Goal: Task Accomplishment & Management: Manage account settings

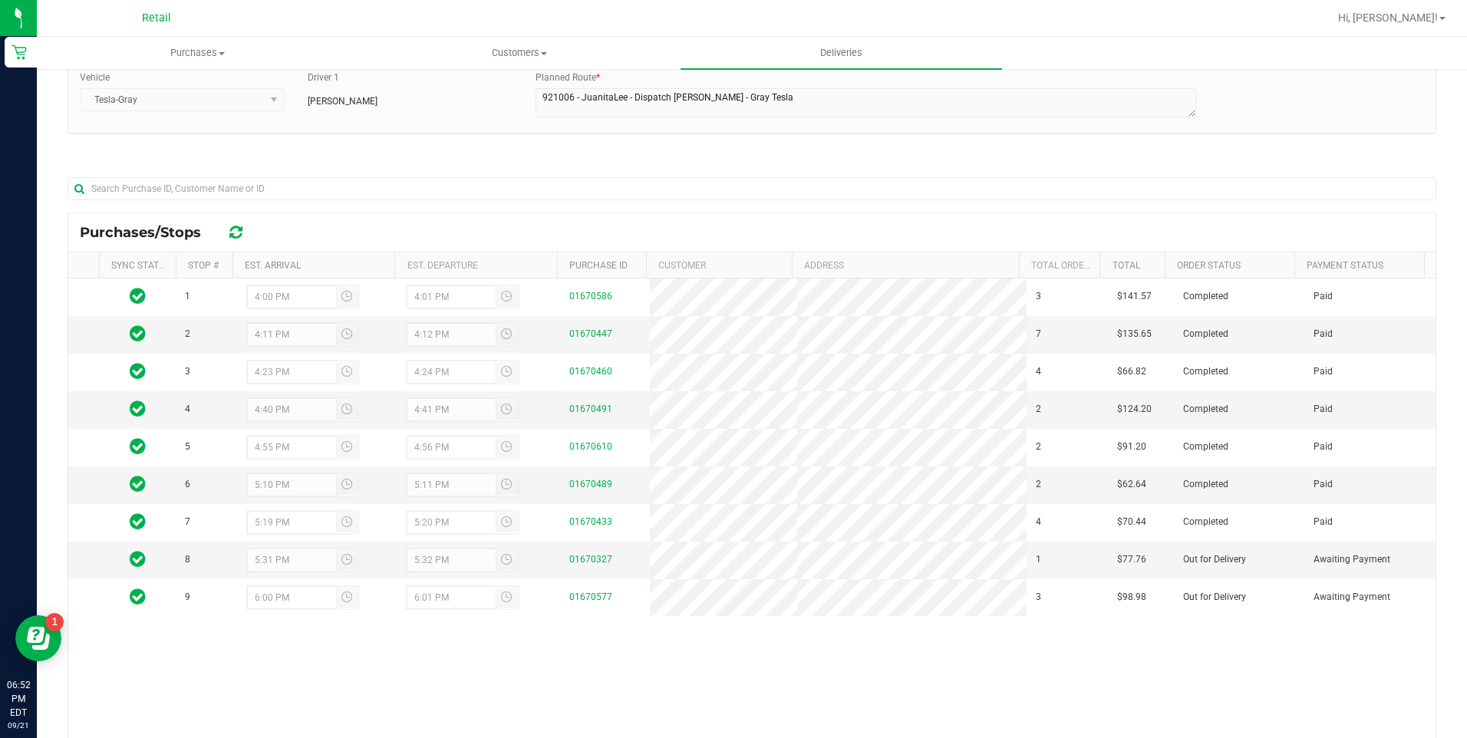
scroll to position [211, 0]
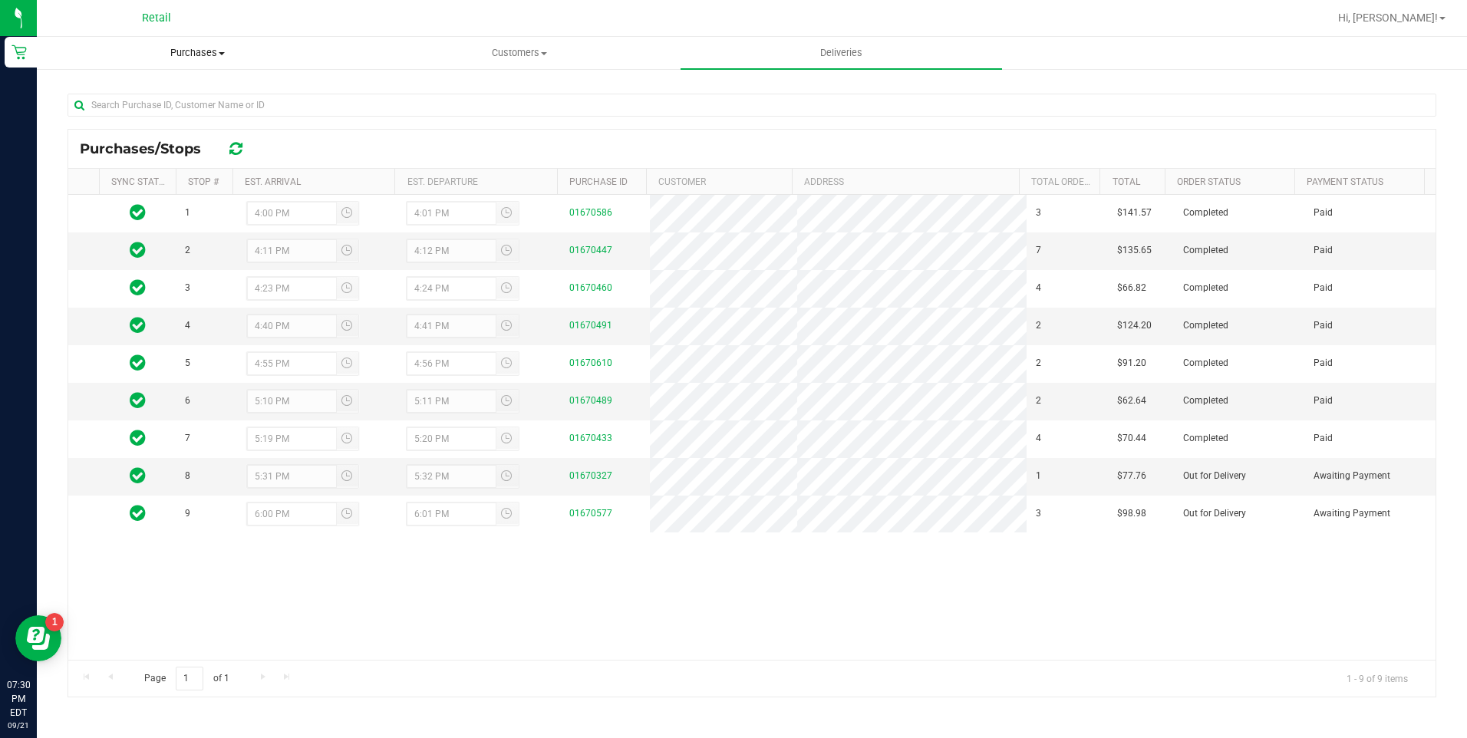
click at [167, 54] on span "Purchases" at bounding box center [198, 53] width 320 height 14
click at [149, 94] on span "Summary of purchases" at bounding box center [115, 92] width 157 height 13
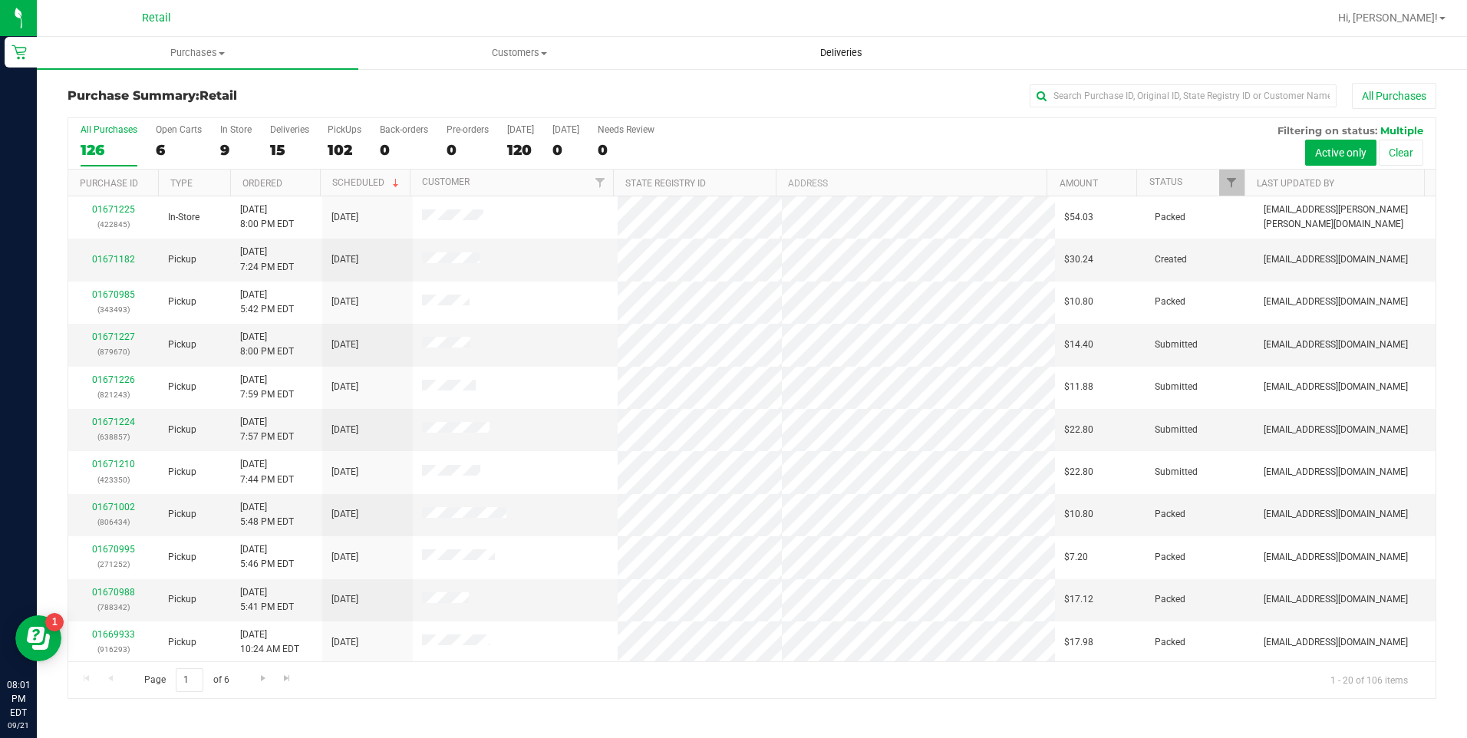
click at [846, 58] on span "Deliveries" at bounding box center [842, 53] width 84 height 14
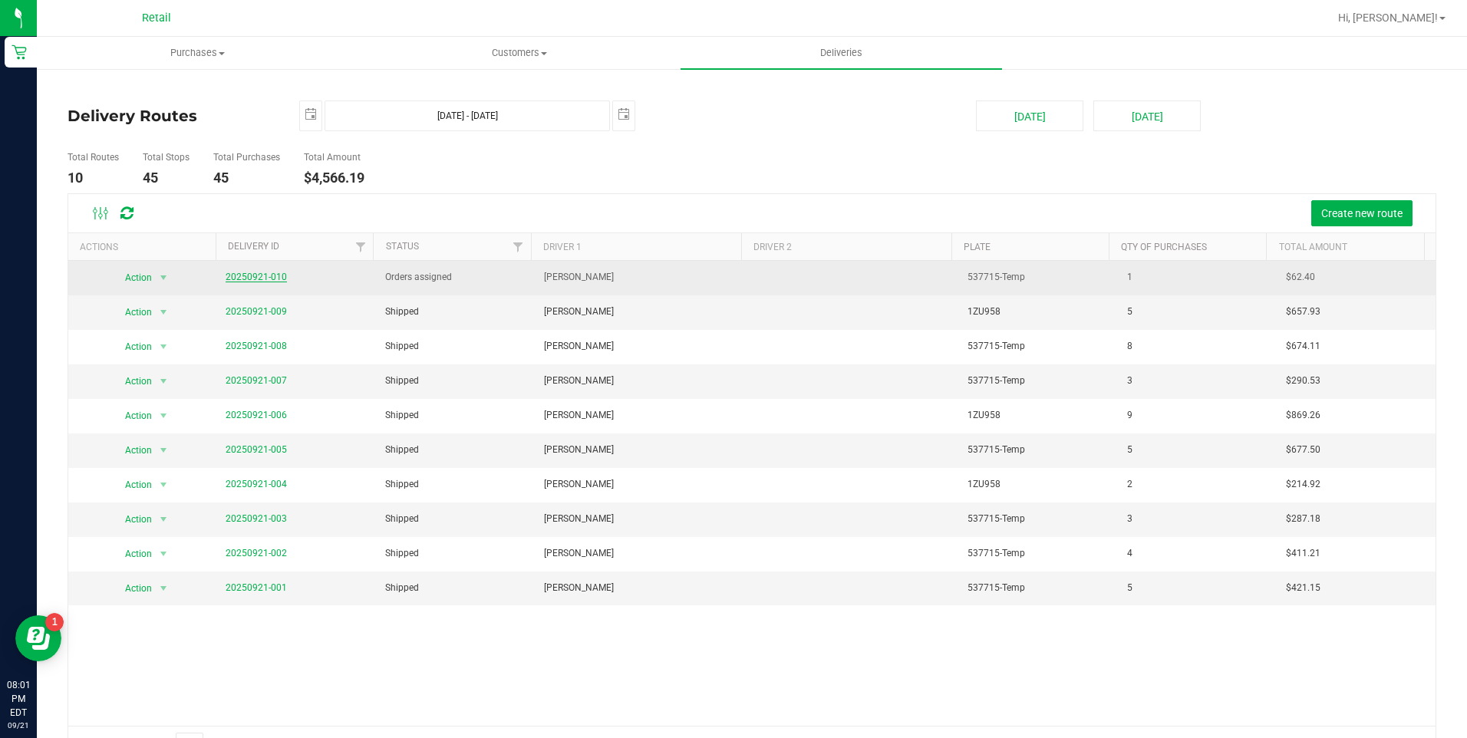
click at [264, 277] on link "20250921-010" at bounding box center [256, 277] width 61 height 11
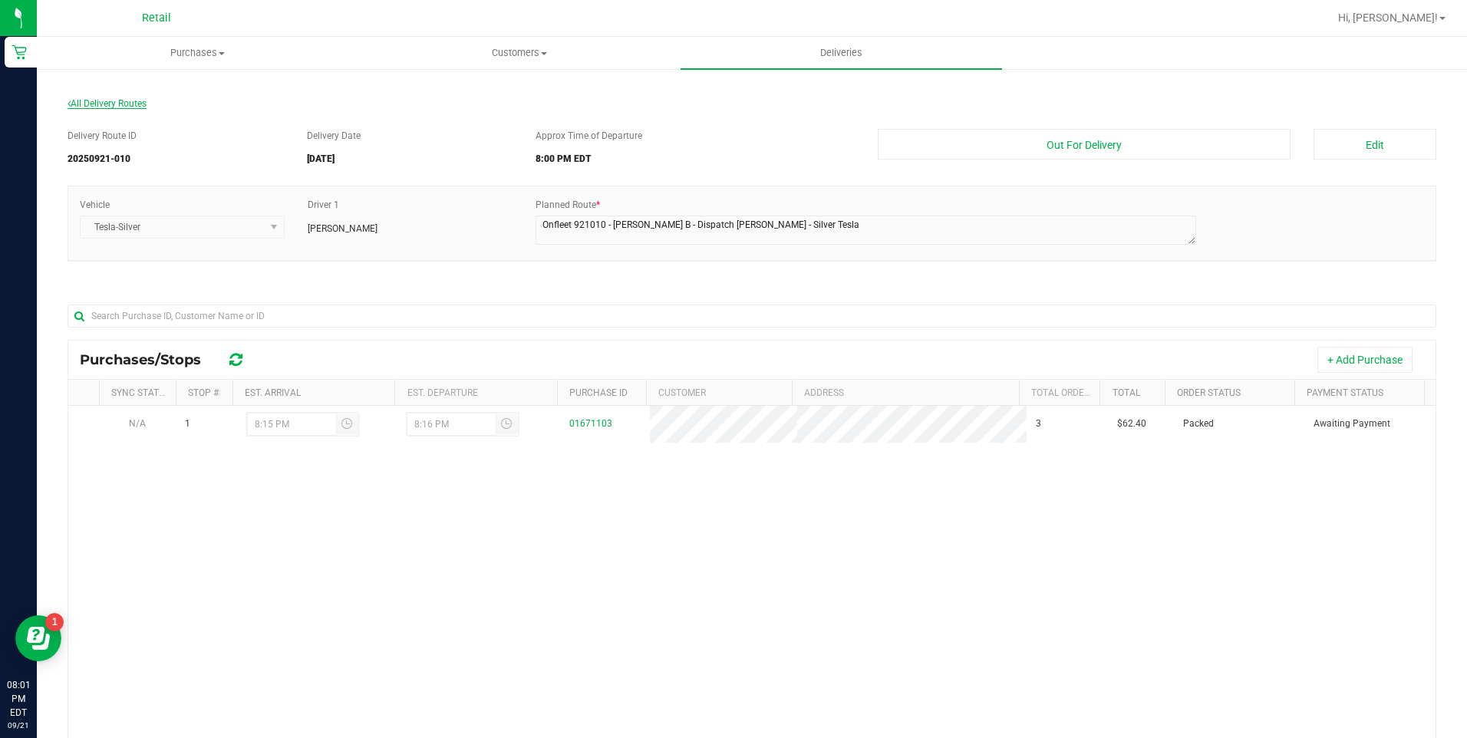
click at [110, 104] on span "All Delivery Routes" at bounding box center [107, 103] width 79 height 11
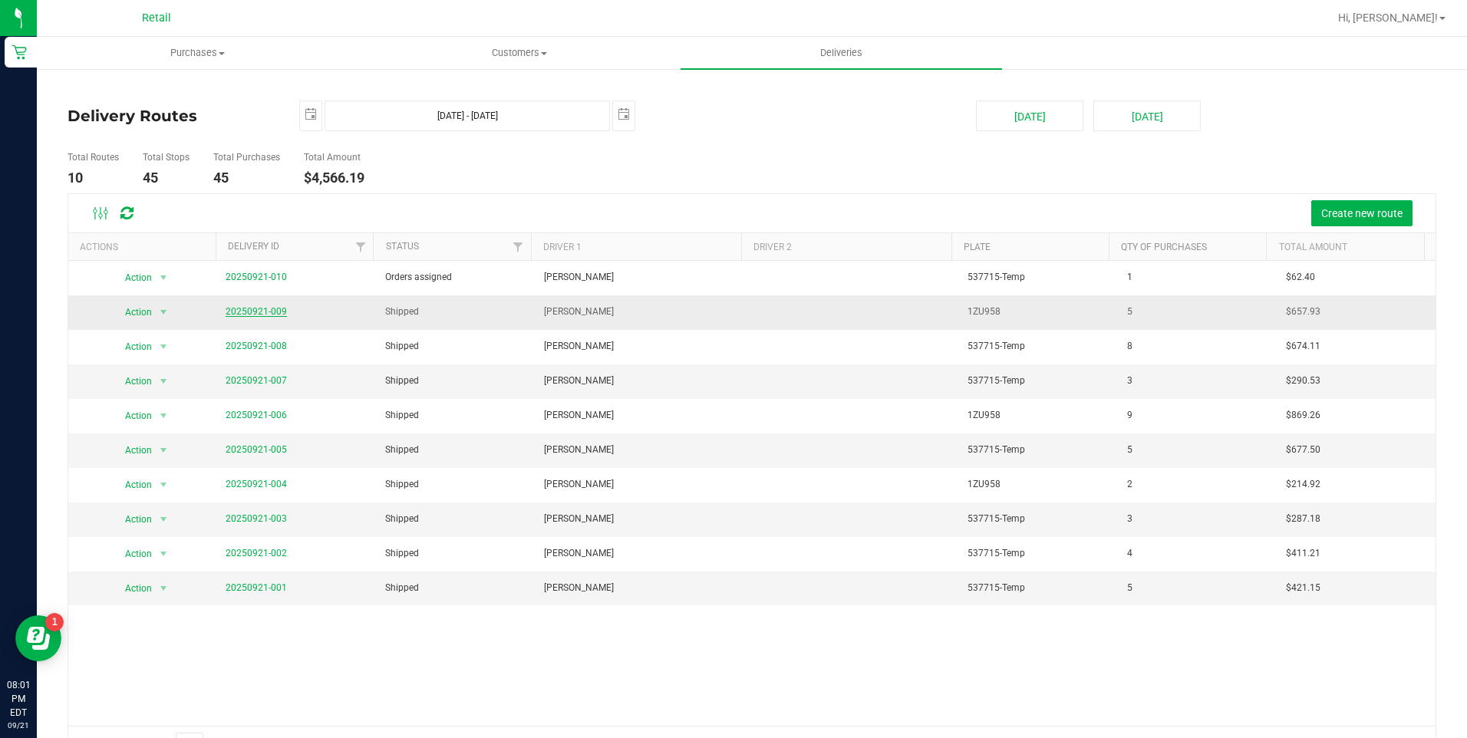
click at [264, 309] on link "20250921-009" at bounding box center [256, 311] width 61 height 11
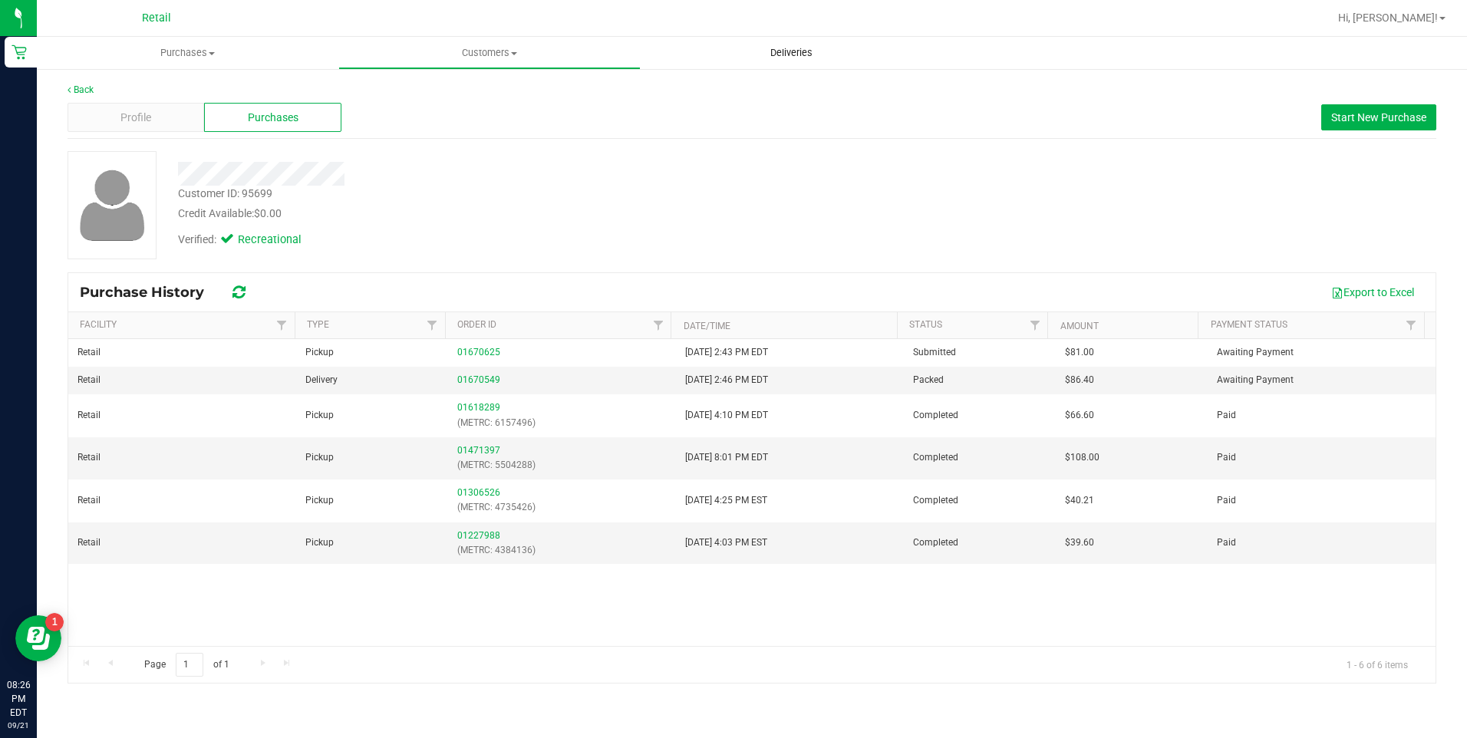
click at [742, 63] on uib-tab-heading "Deliveries" at bounding box center [791, 53] width 300 height 31
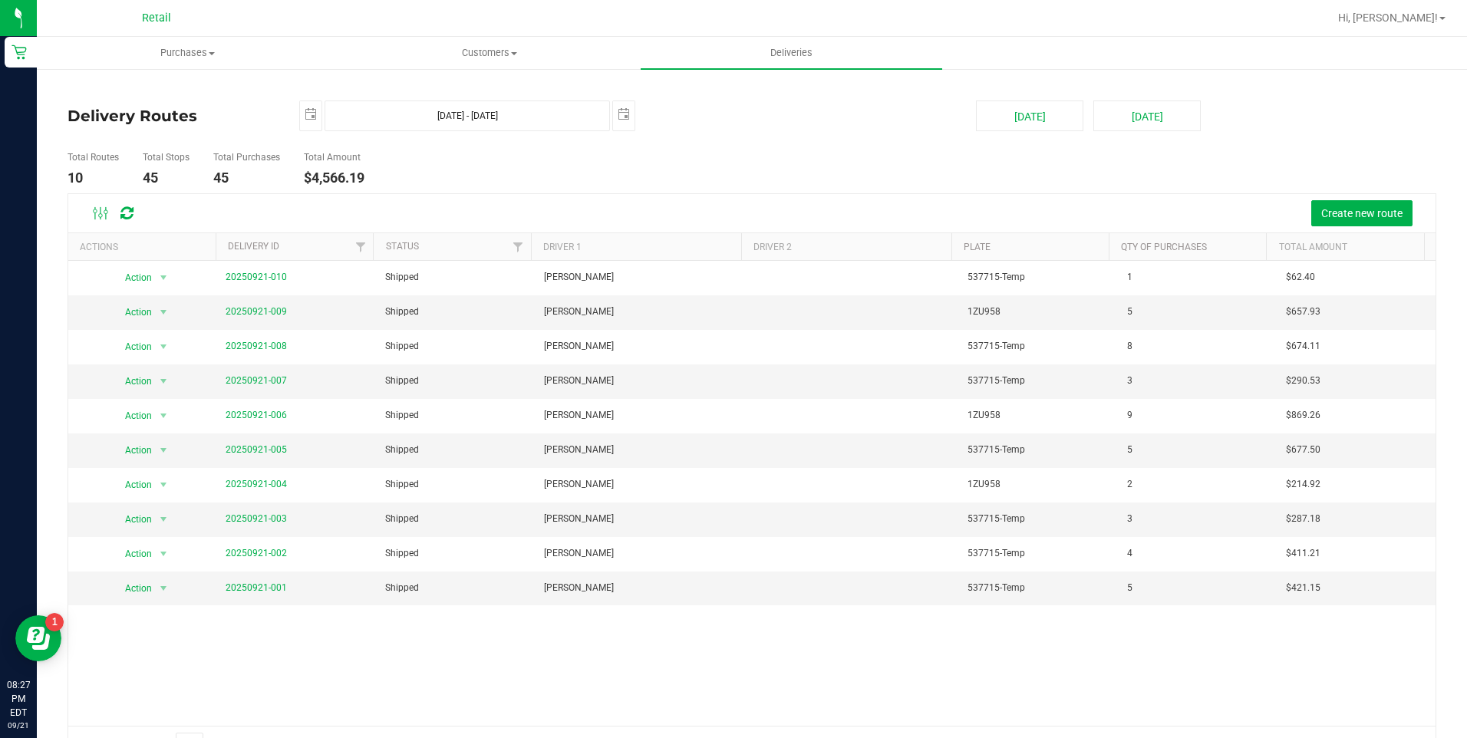
drag, startPoint x: 81, startPoint y: 164, endPoint x: 94, endPoint y: 195, distance: 33.3
click at [80, 164] on li "Total Routes 10" at bounding box center [93, 169] width 59 height 48
click at [161, 41] on uib-tab-heading "Purchases Summary of purchases Fulfillment All purchases" at bounding box center [188, 53] width 300 height 31
click at [165, 20] on span "Retail" at bounding box center [156, 19] width 29 height 14
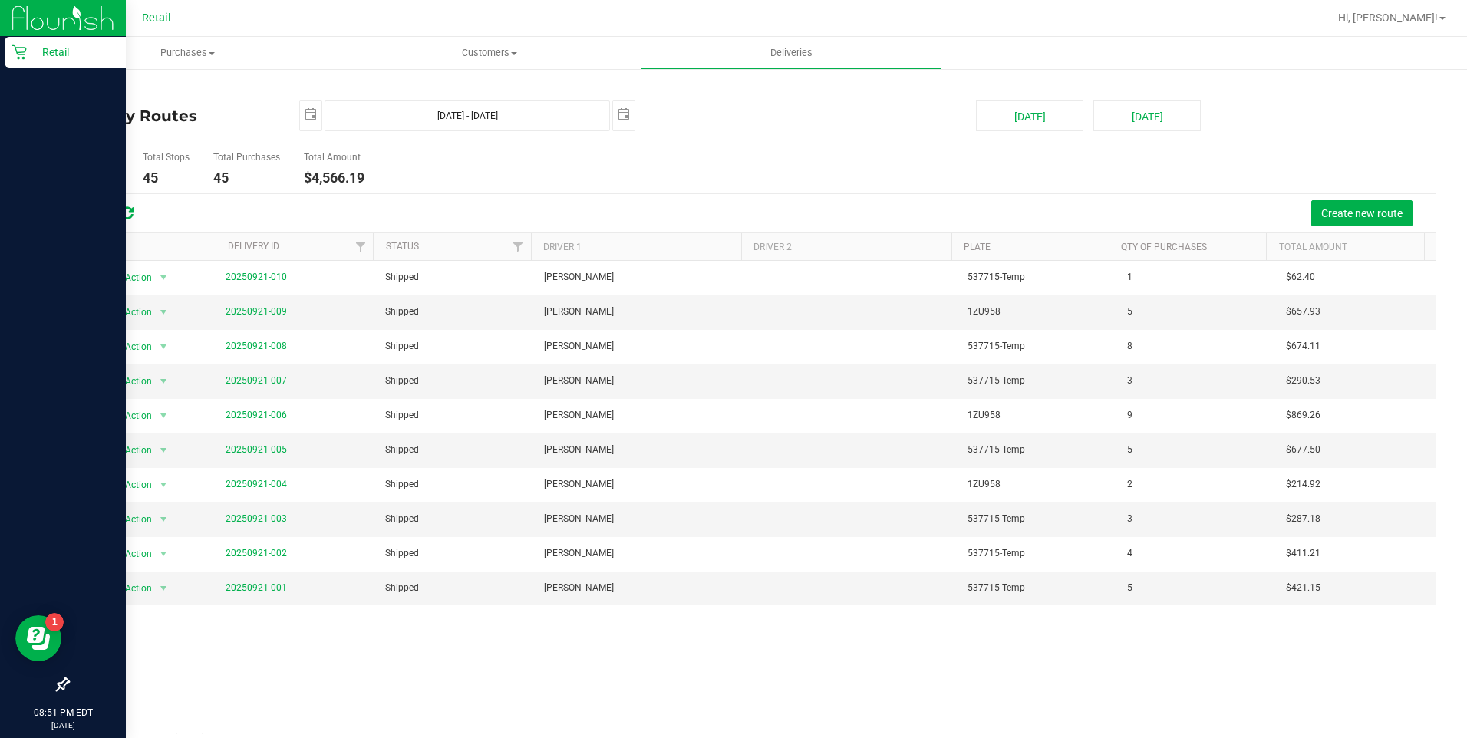
click at [0, 54] on html "Retail 08:51 PM EDT [DATE] 09/21 Retail Hi, [PERSON_NAME]! Purchases Summary of…" at bounding box center [733, 369] width 1467 height 738
click at [25, 49] on icon at bounding box center [19, 52] width 15 height 15
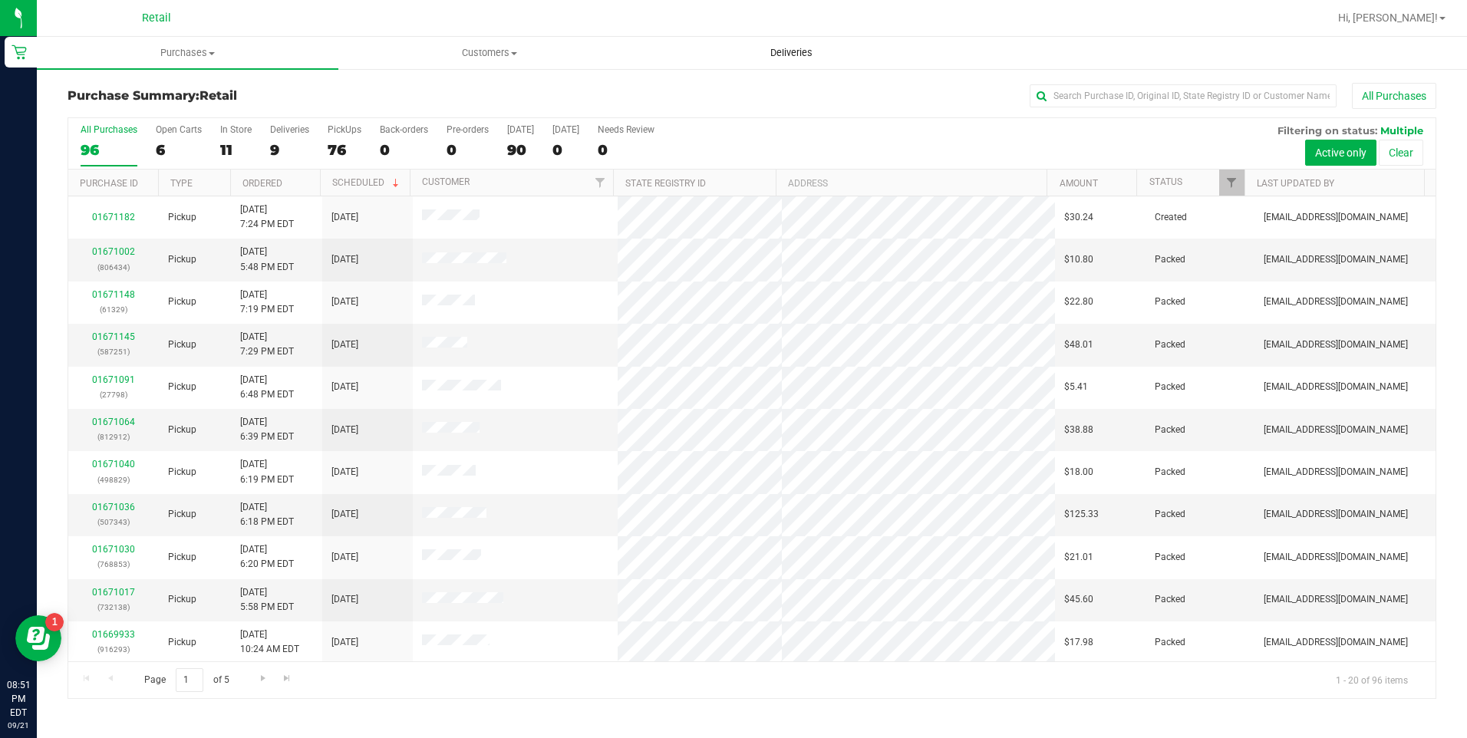
click at [777, 44] on uib-tab-heading "Deliveries" at bounding box center [791, 53] width 300 height 31
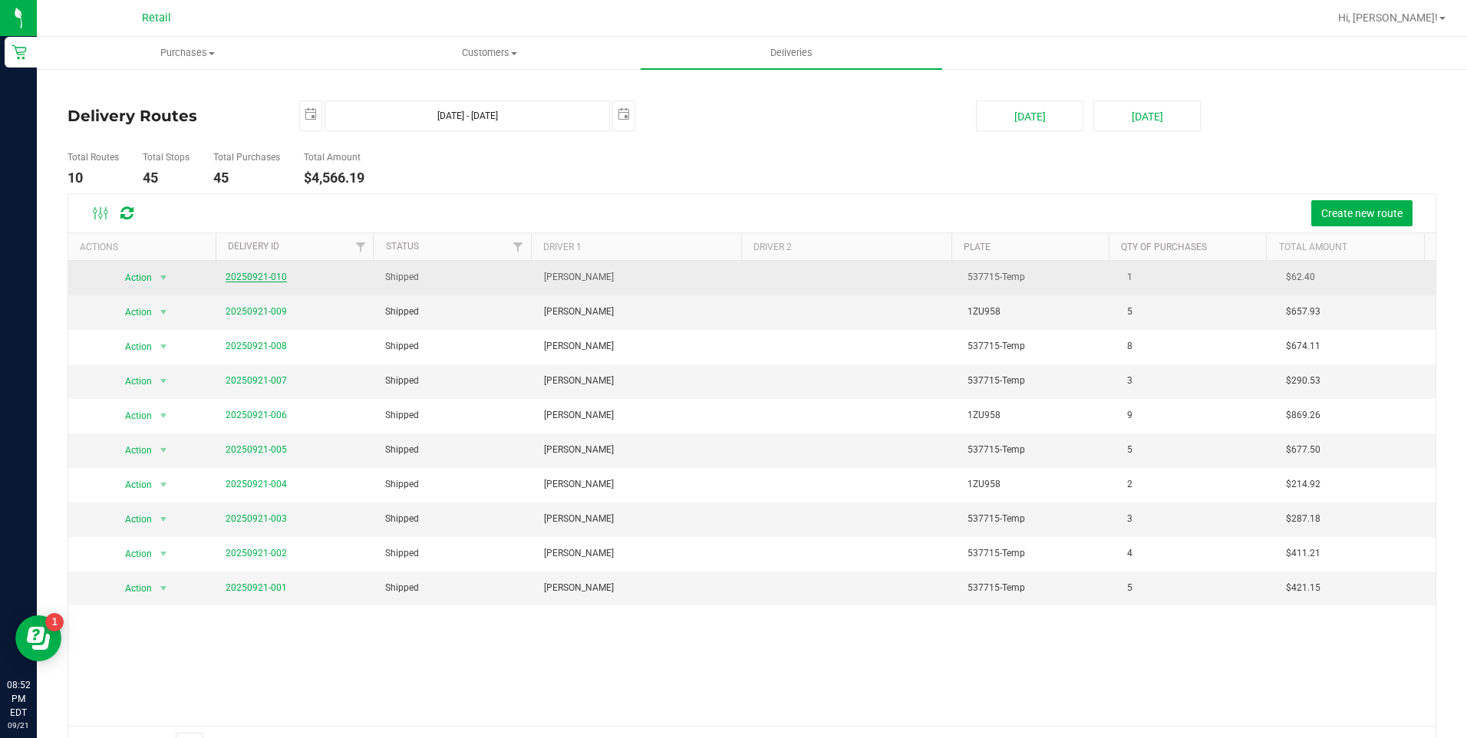
click at [242, 273] on link "20250921-010" at bounding box center [256, 277] width 61 height 11
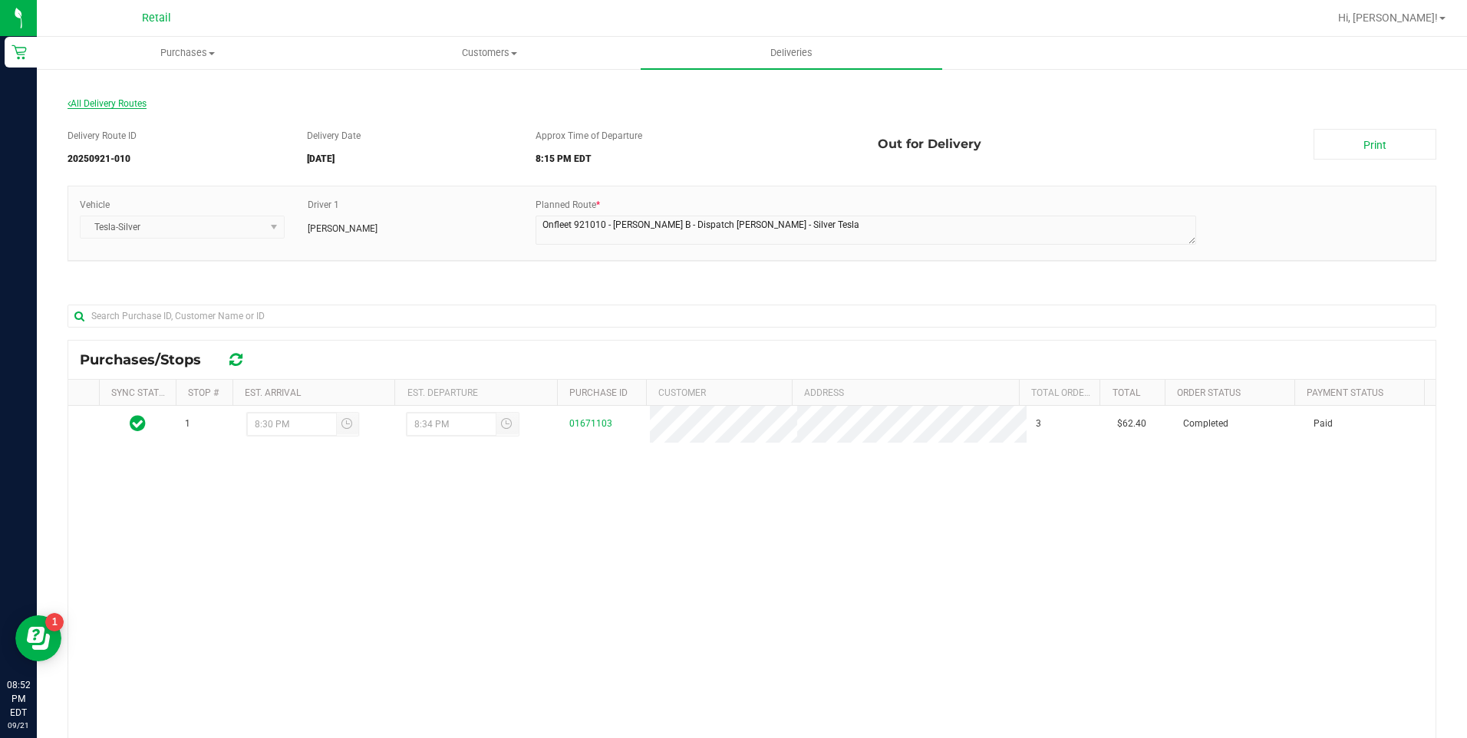
click at [110, 98] on span "All Delivery Routes" at bounding box center [107, 103] width 79 height 11
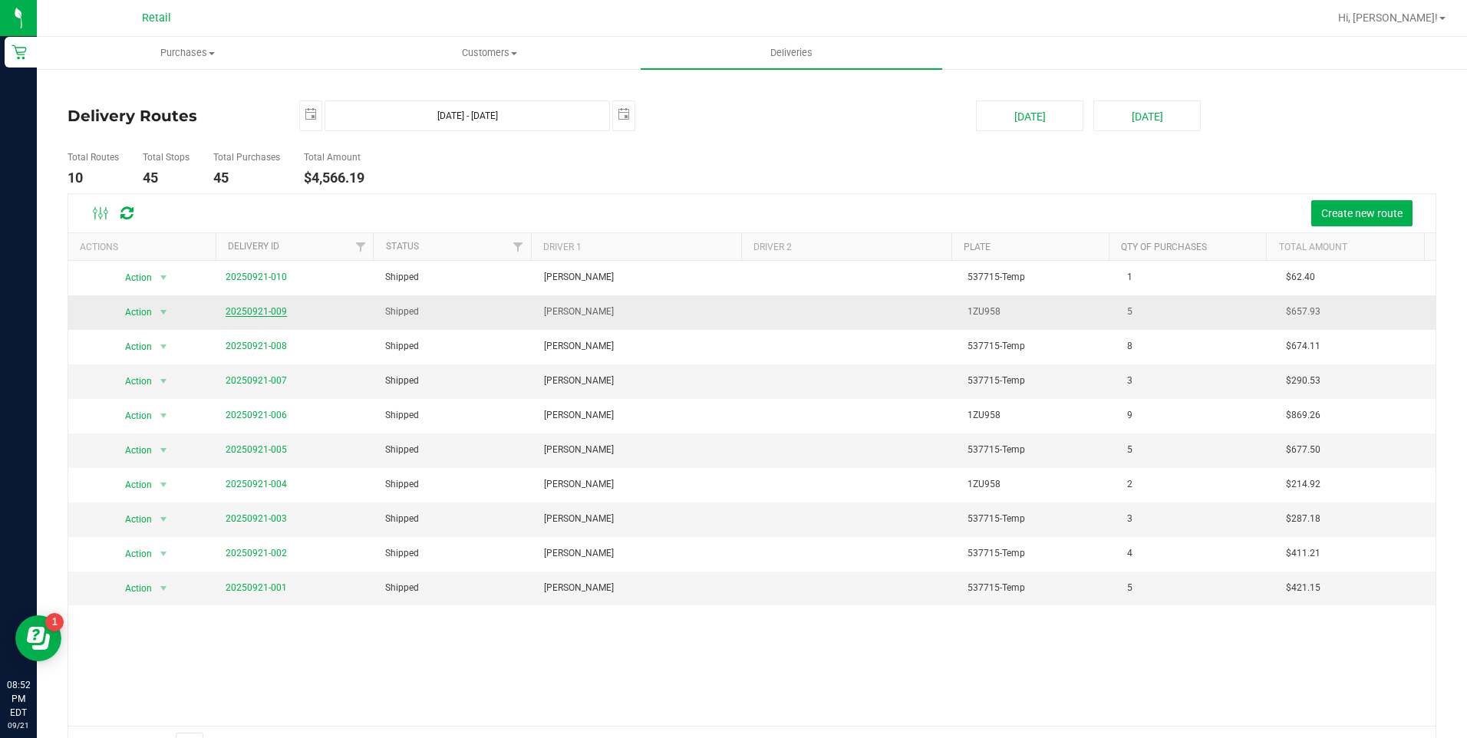
click at [269, 315] on link "20250921-009" at bounding box center [256, 311] width 61 height 11
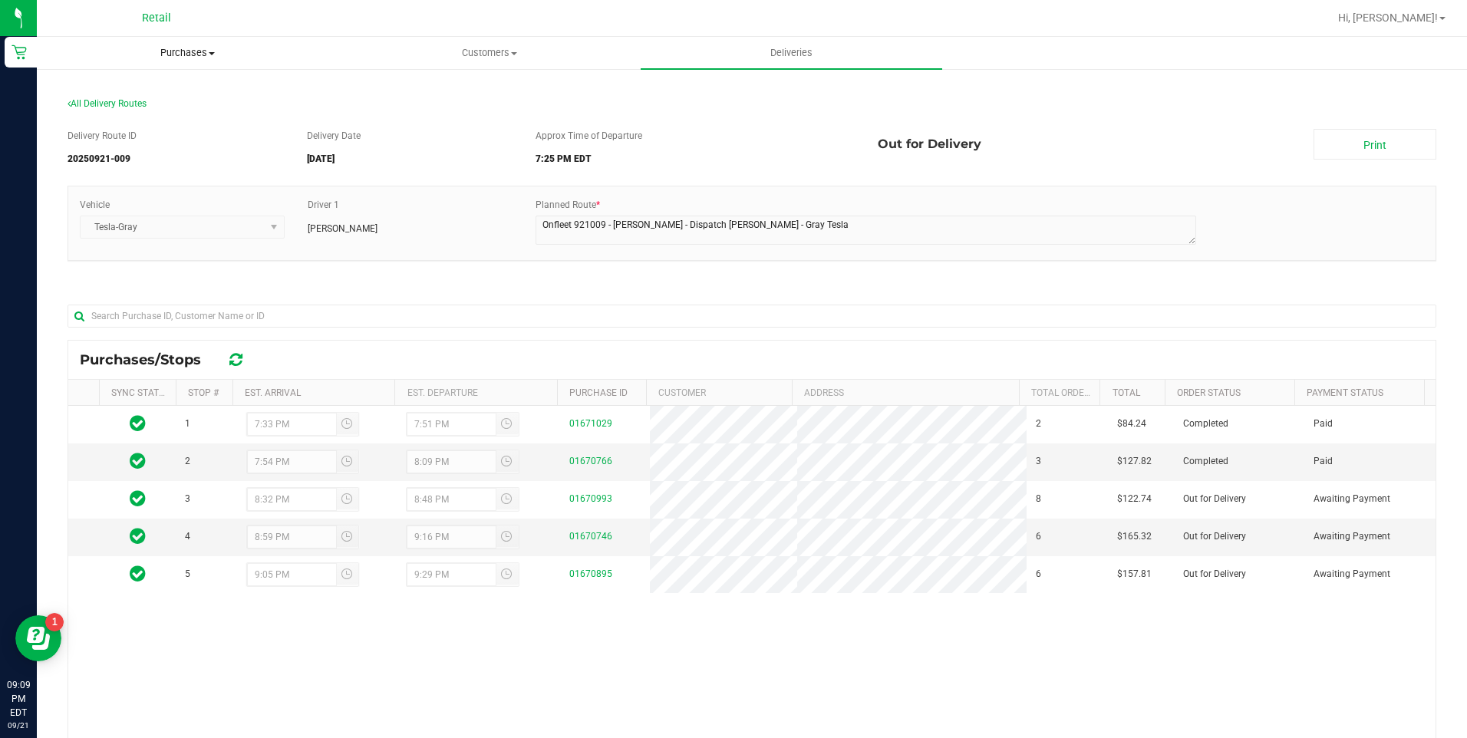
click at [197, 49] on span "Purchases" at bounding box center [188, 53] width 300 height 14
click at [128, 91] on span "Summary of purchases" at bounding box center [115, 92] width 157 height 13
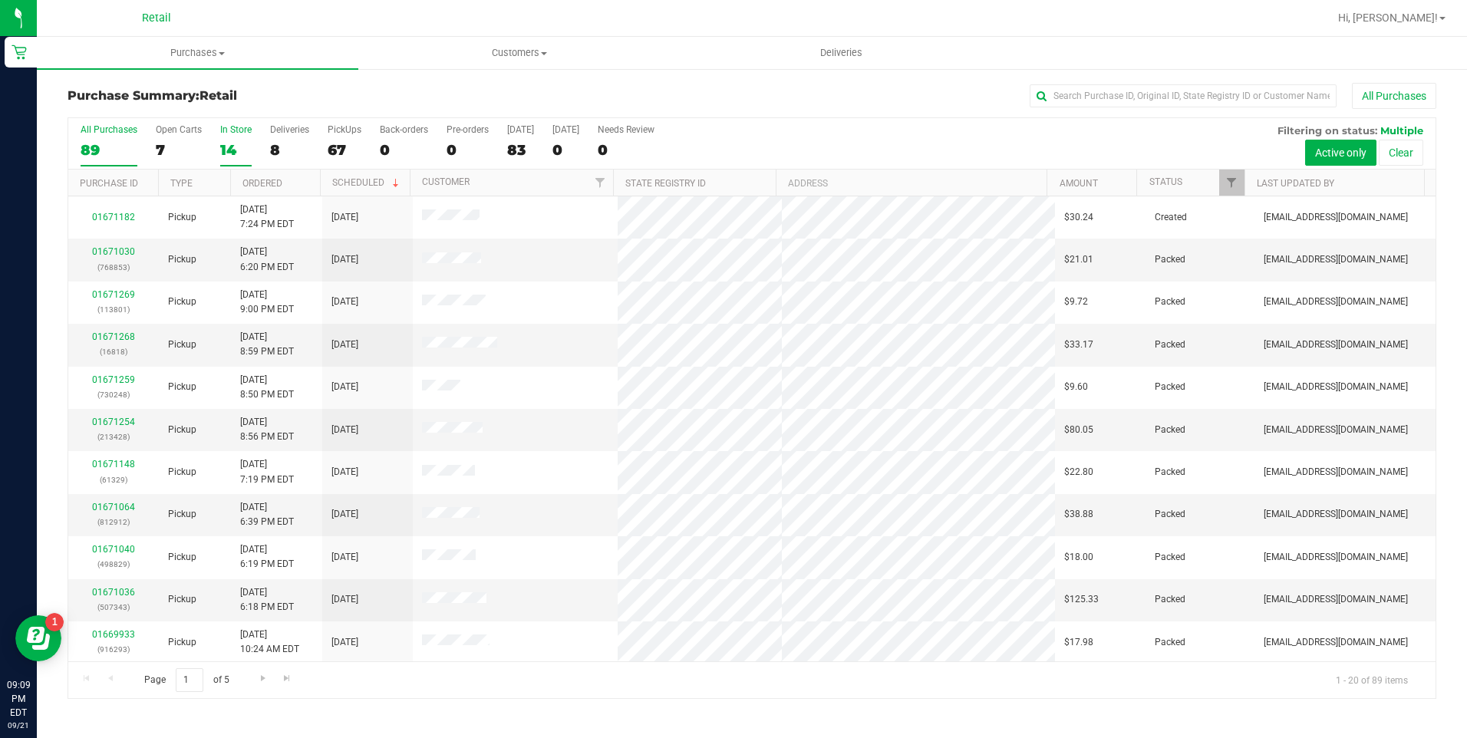
click at [234, 143] on div "14" at bounding box center [235, 150] width 31 height 18
click at [0, 0] on input "In Store 14" at bounding box center [0, 0] width 0 height 0
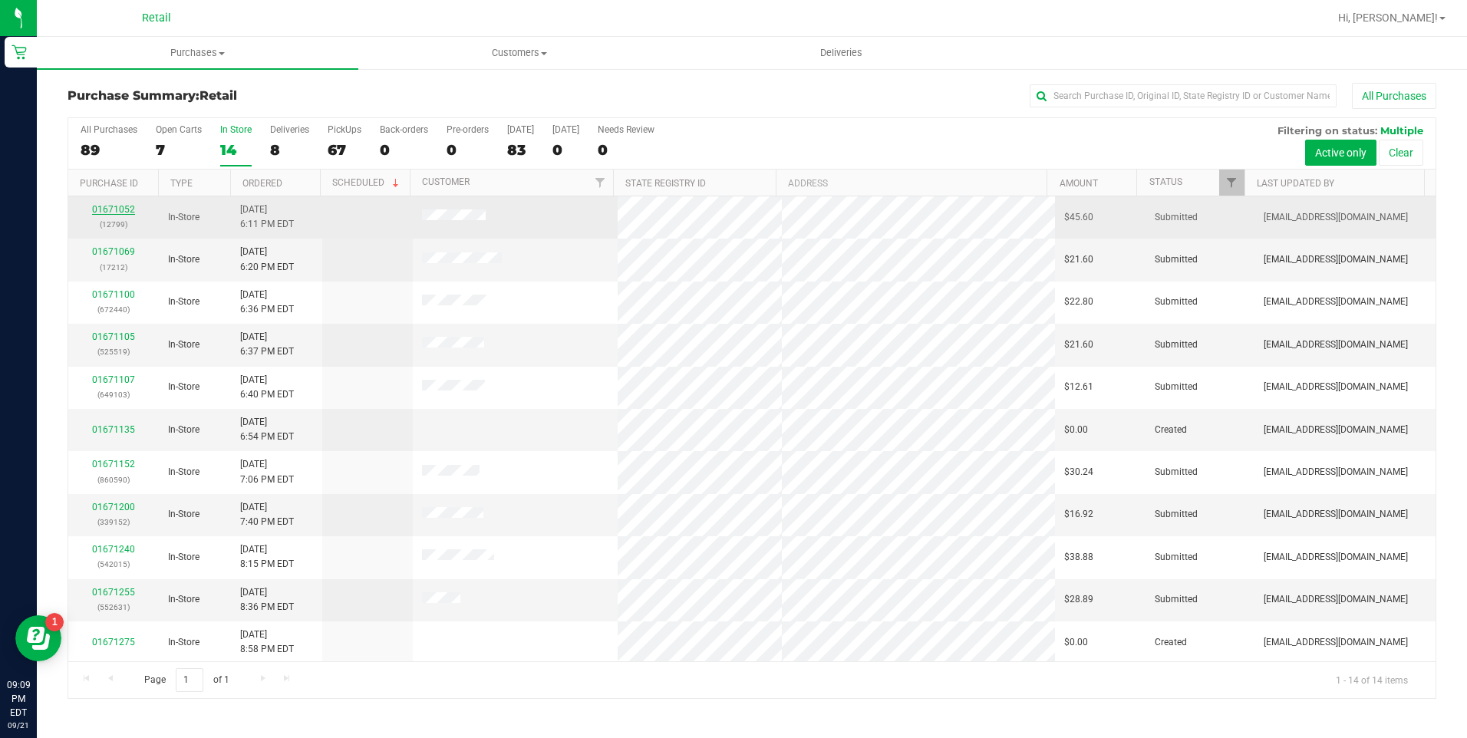
click at [123, 210] on link "01671052" at bounding box center [113, 209] width 43 height 11
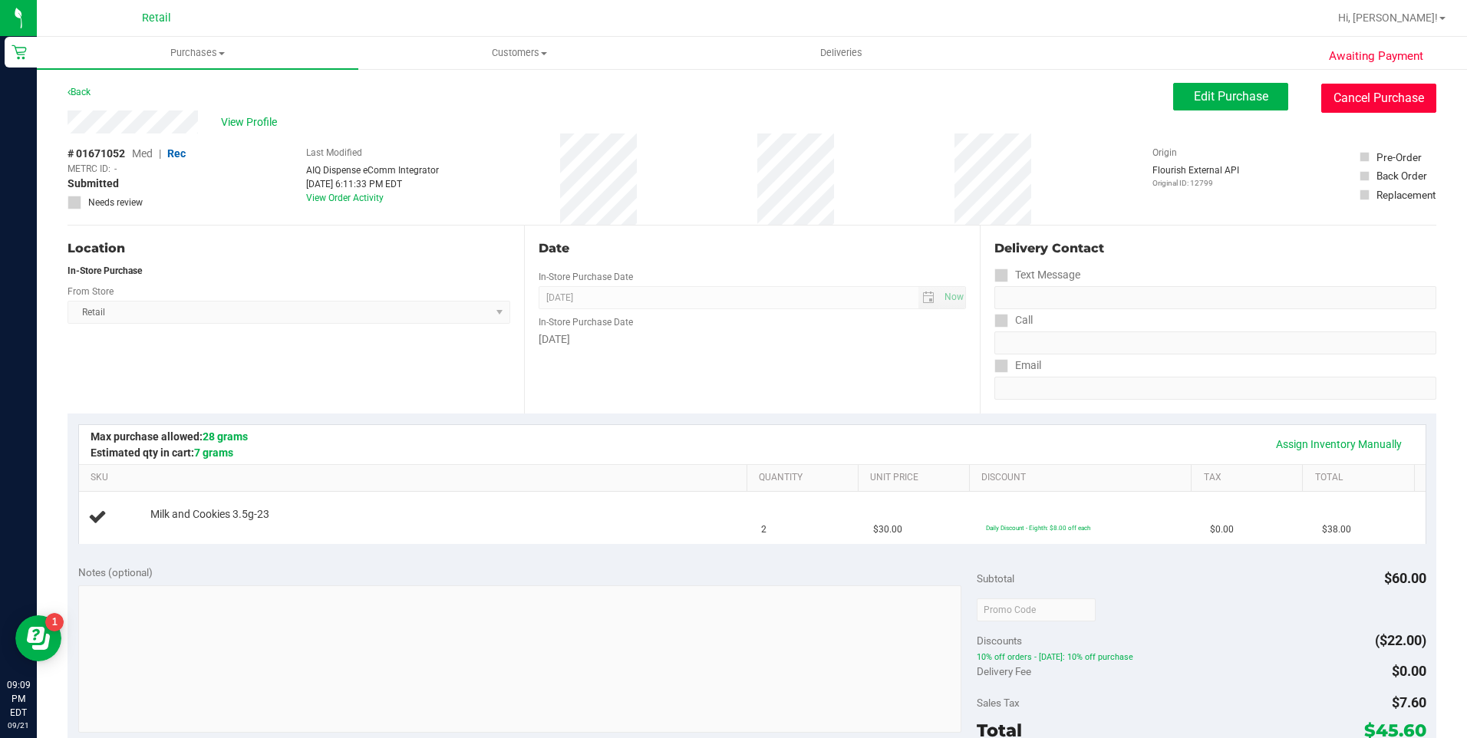
drag, startPoint x: 1377, startPoint y: 92, endPoint x: 818, endPoint y: 102, distance: 559.4
click at [1376, 92] on button "Cancel Purchase" at bounding box center [1378, 98] width 115 height 29
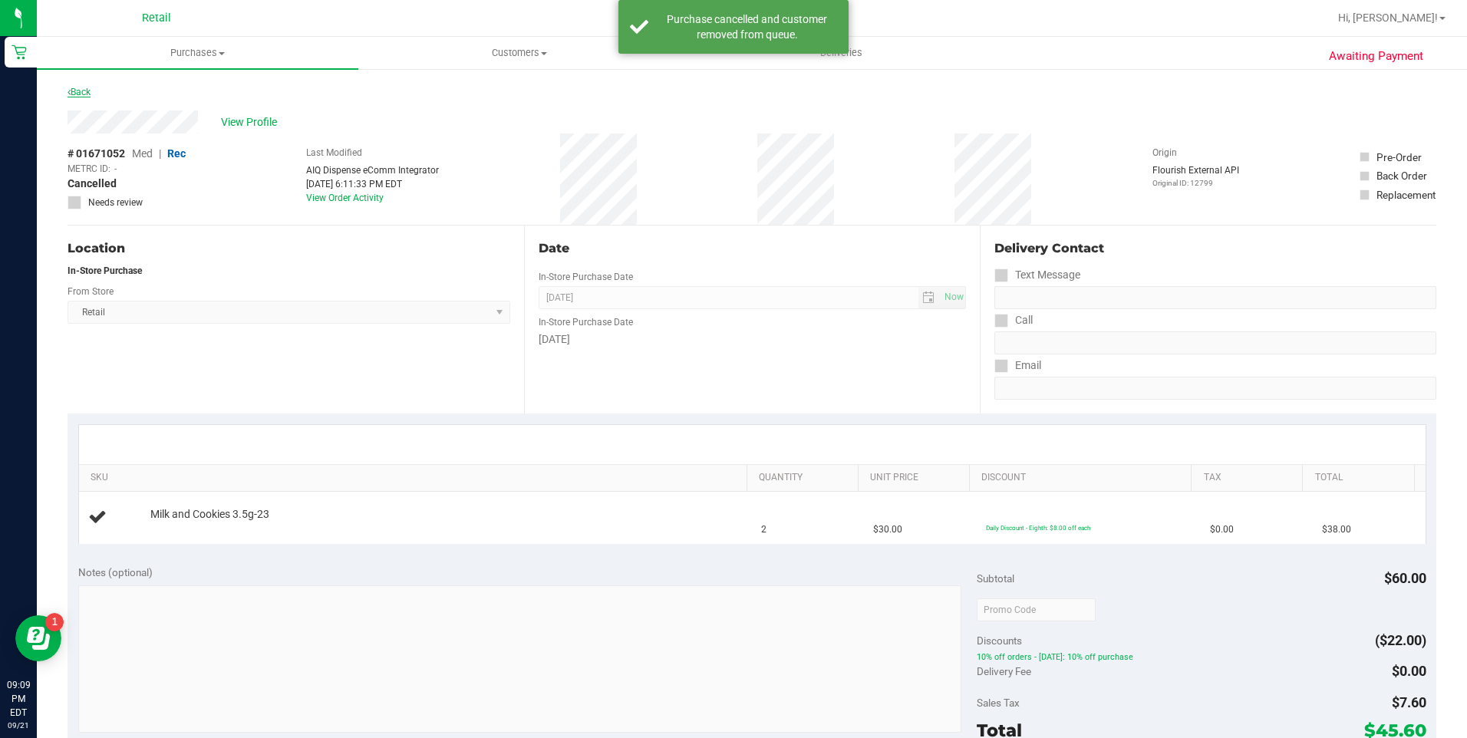
click at [90, 87] on link "Back" at bounding box center [79, 92] width 23 height 11
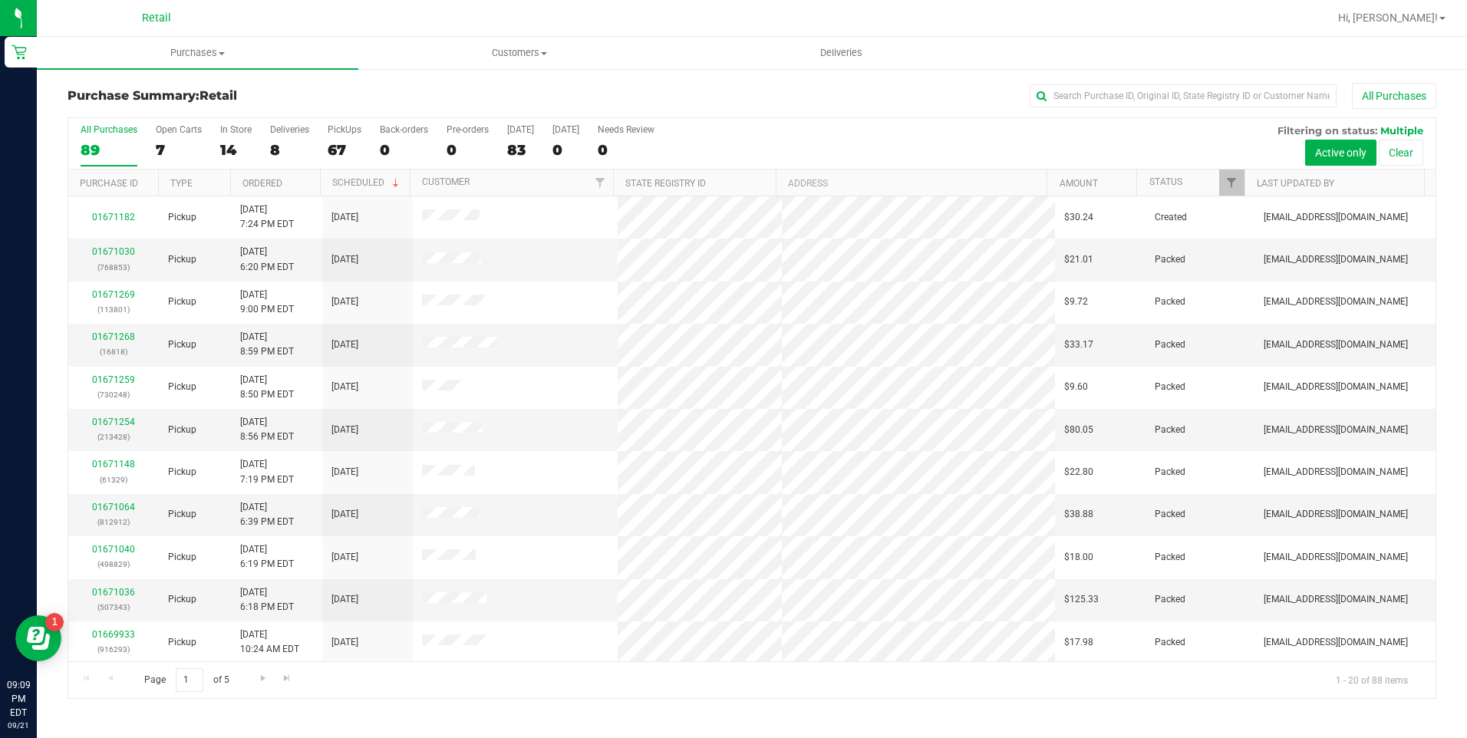
click at [213, 151] on div "All Purchases 89 Open Carts 7 In Store 14 Deliveries 8 PickUps 67 Back-orders 0…" at bounding box center [751, 143] width 1367 height 51
click at [226, 150] on div "14" at bounding box center [235, 150] width 31 height 18
click at [0, 0] on input "In Store 14" at bounding box center [0, 0] width 0 height 0
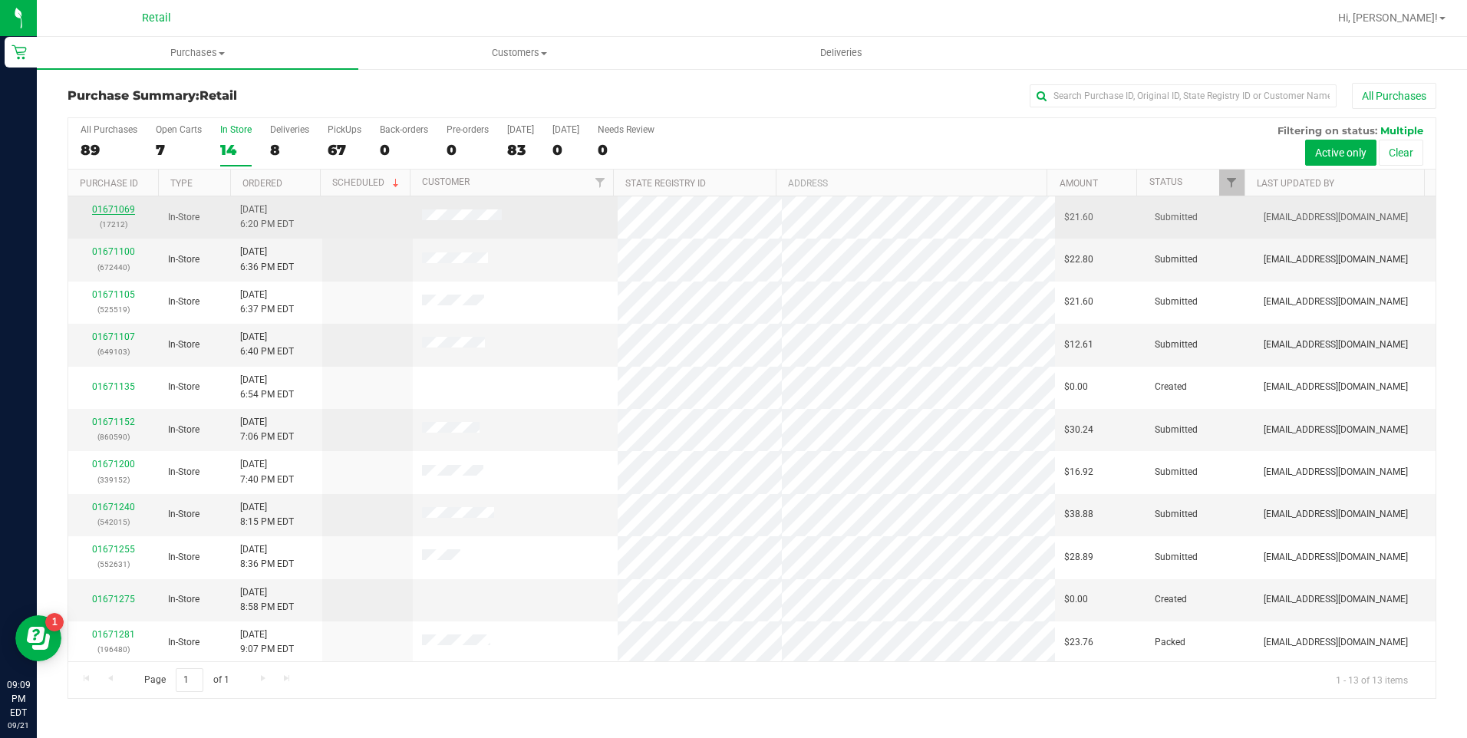
click at [118, 207] on link "01671069" at bounding box center [113, 209] width 43 height 11
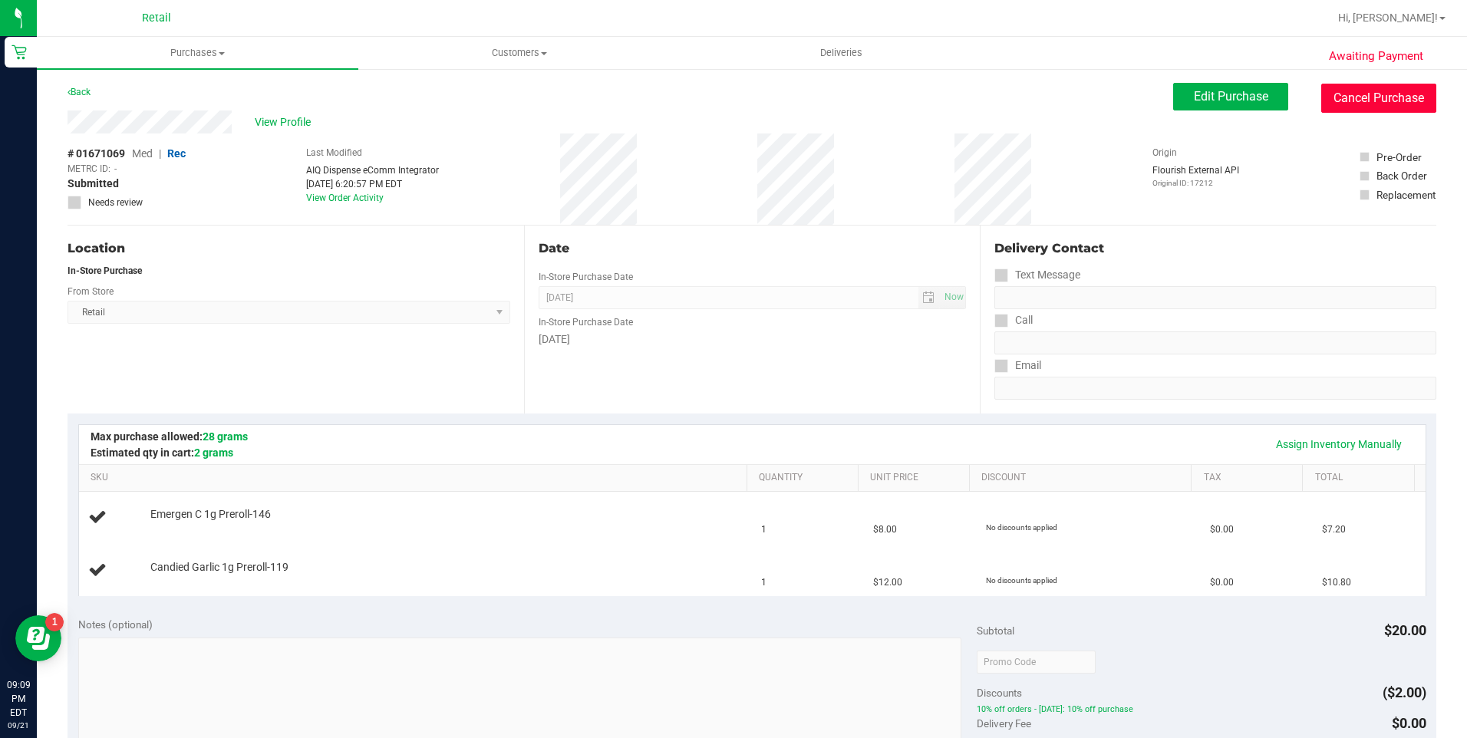
drag, startPoint x: 1349, startPoint y: 89, endPoint x: 814, endPoint y: 107, distance: 535.1
click at [1349, 90] on button "Cancel Purchase" at bounding box center [1378, 98] width 115 height 29
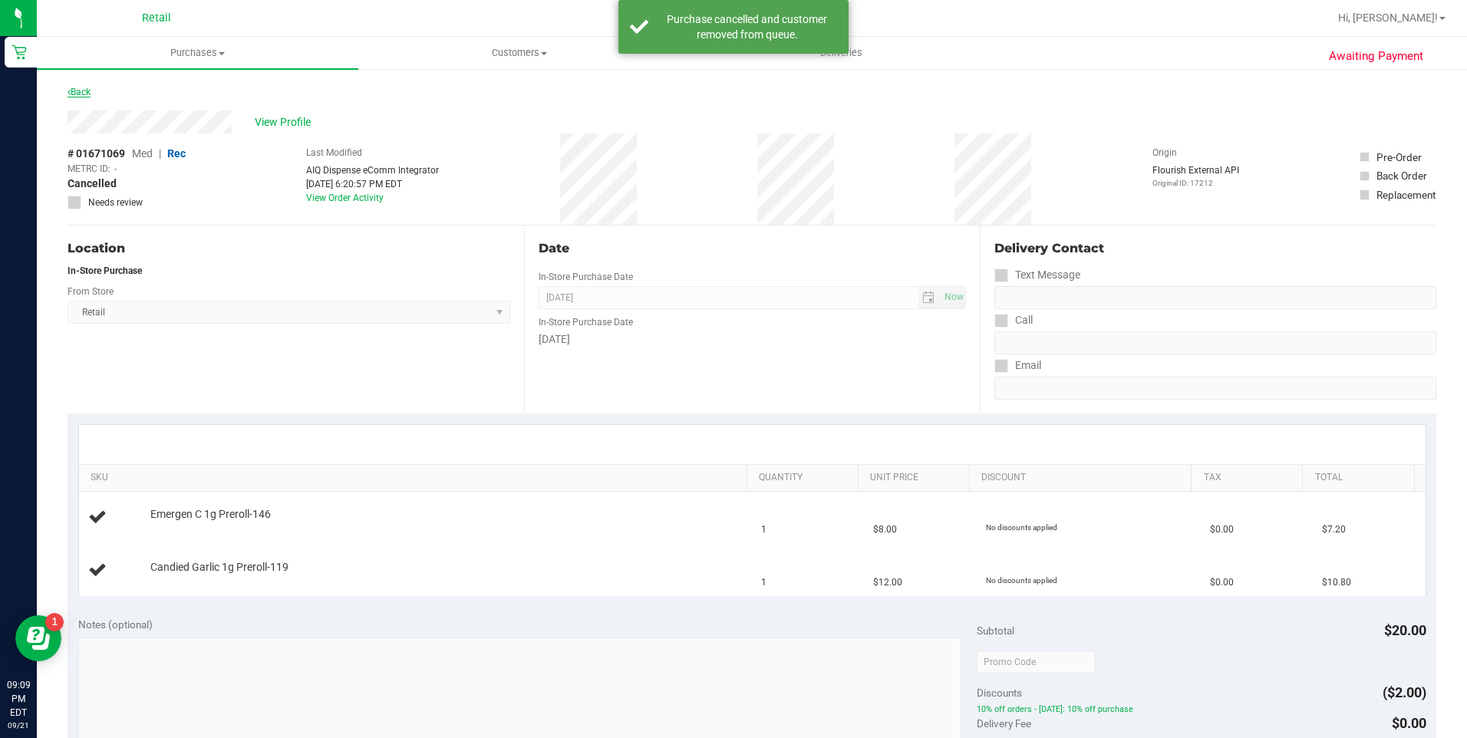
click at [74, 94] on link "Back" at bounding box center [79, 92] width 23 height 11
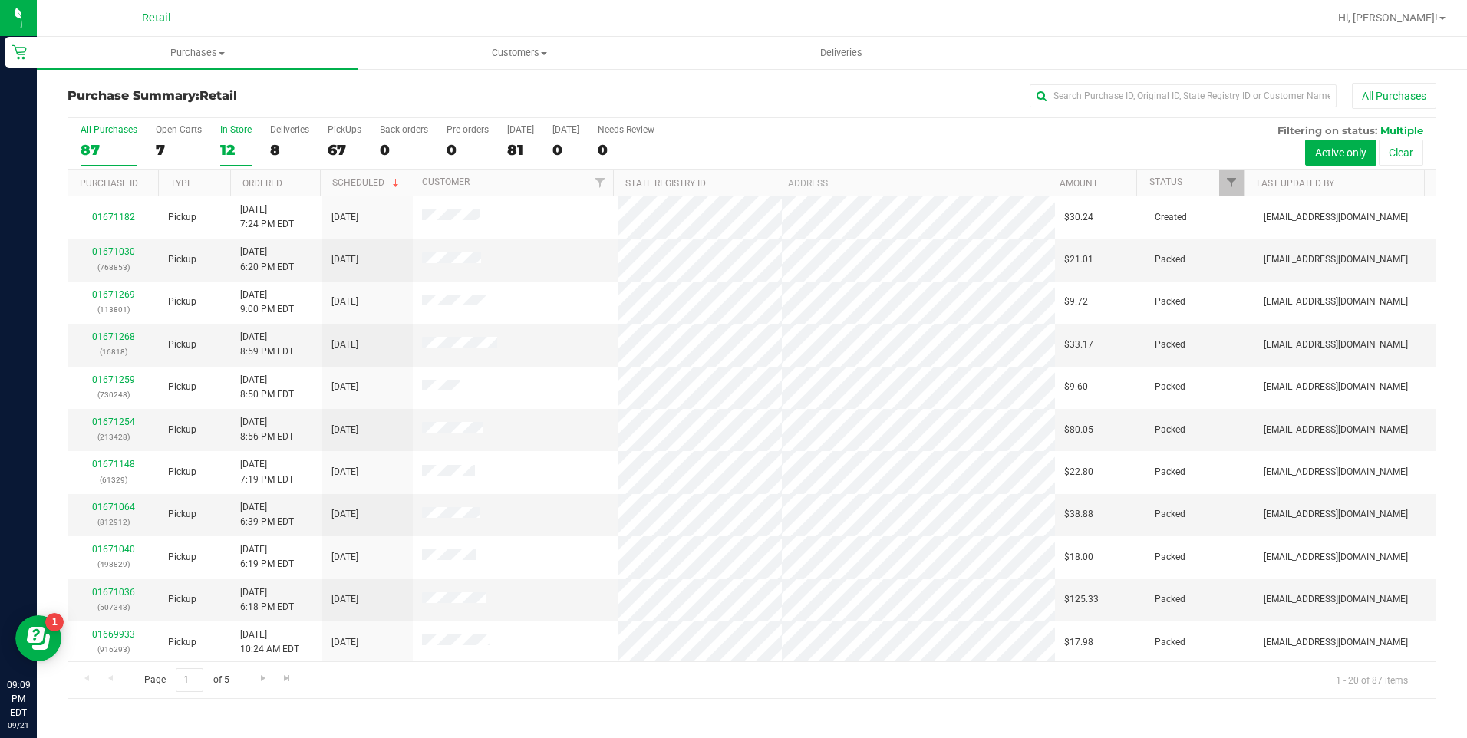
click at [242, 138] on label "In Store 12" at bounding box center [235, 145] width 31 height 42
click at [0, 0] on input "In Store 12" at bounding box center [0, 0] width 0 height 0
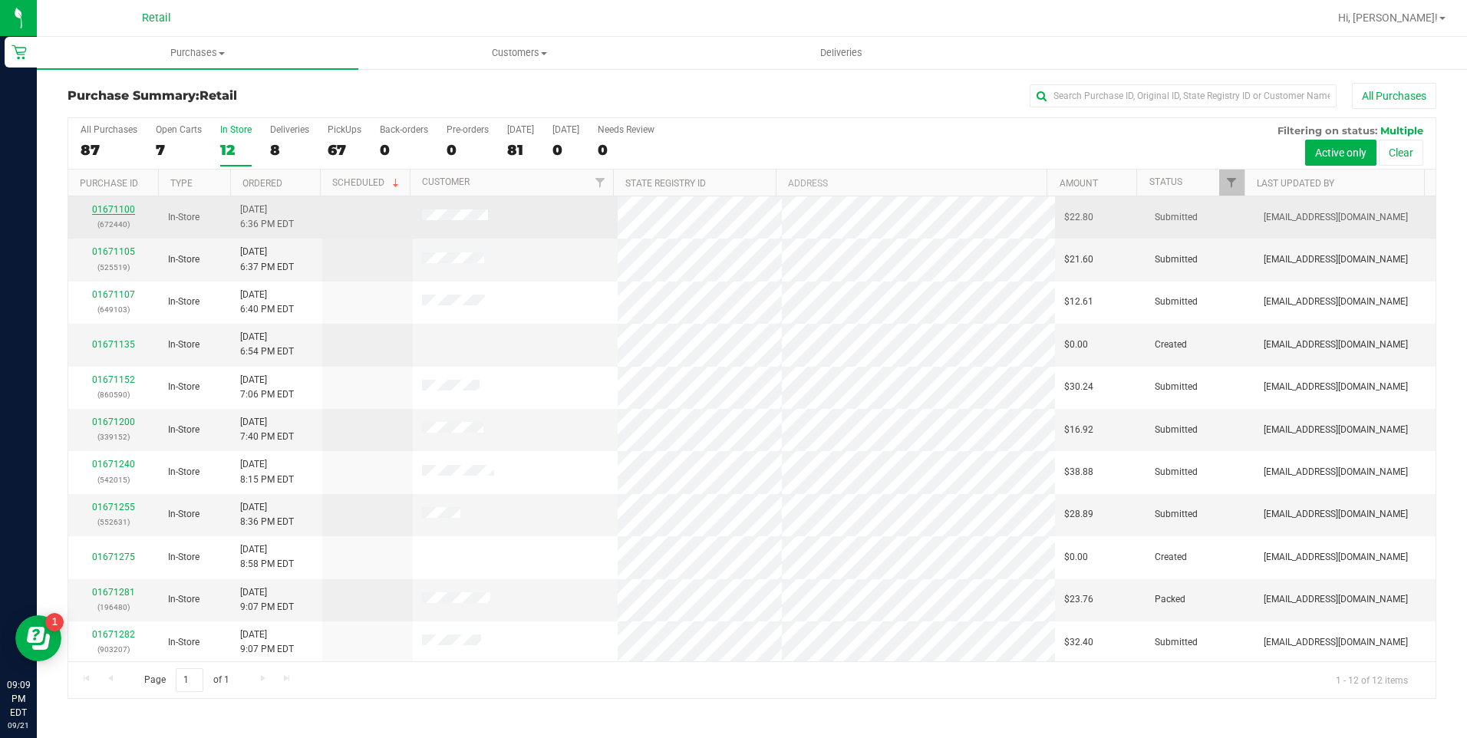
click at [116, 209] on link "01671100" at bounding box center [113, 209] width 43 height 11
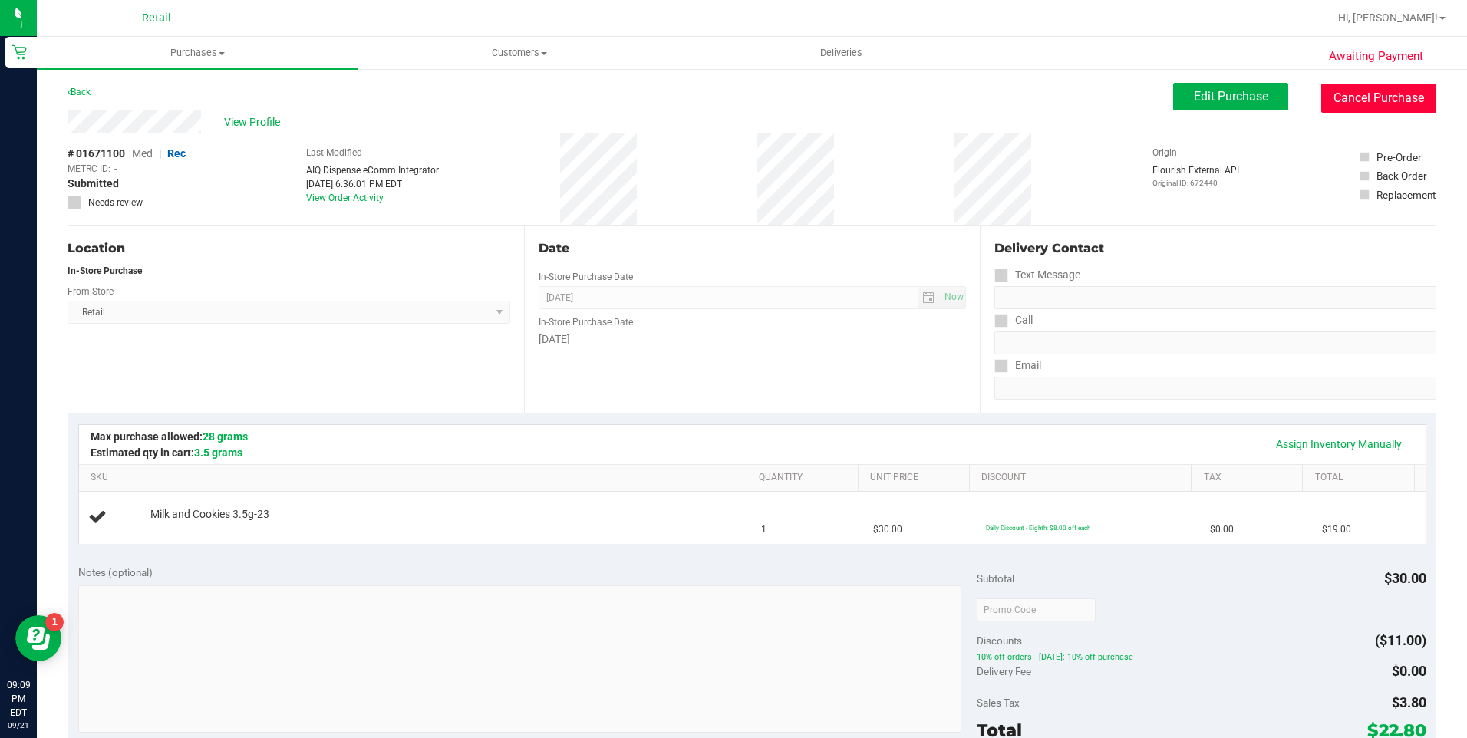
click at [1392, 108] on button "Cancel Purchase" at bounding box center [1378, 98] width 115 height 29
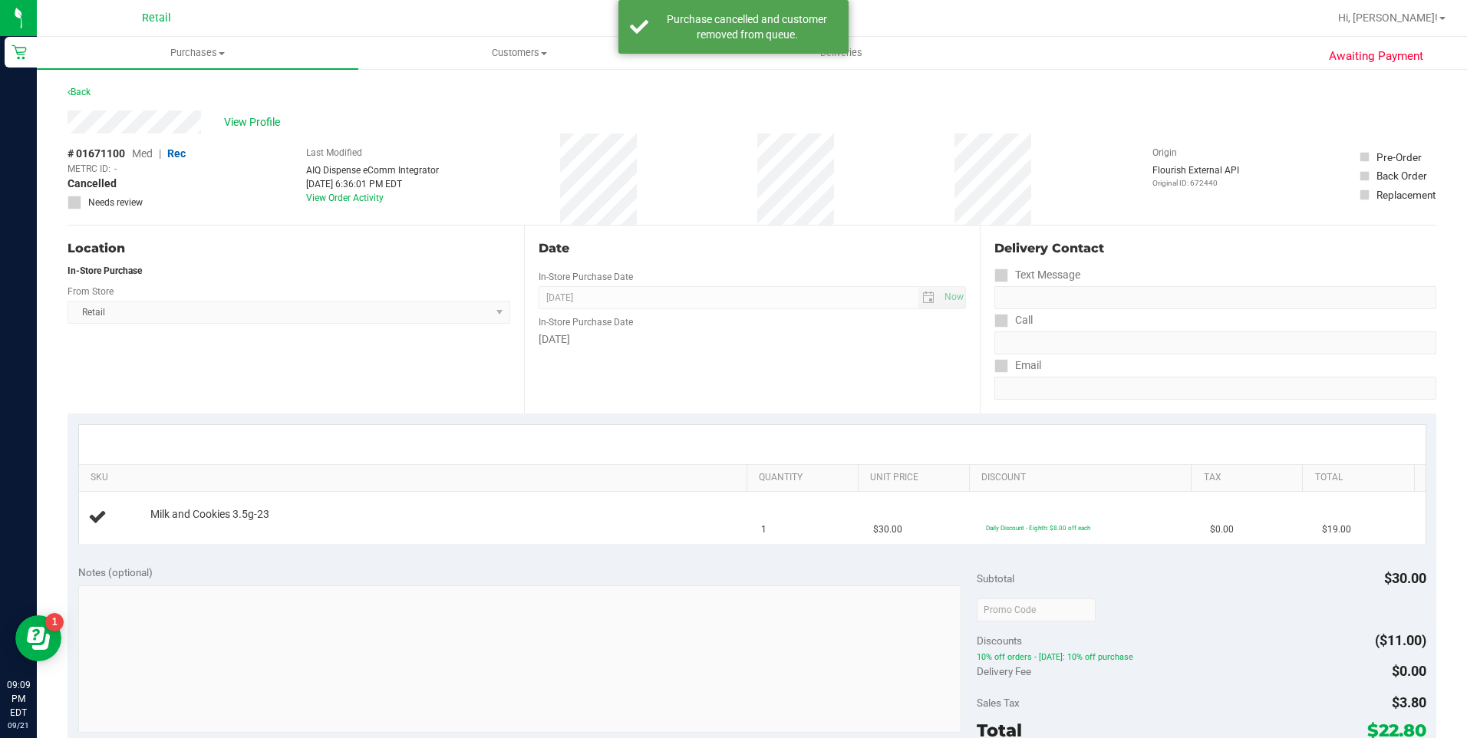
click at [62, 96] on div "Awaiting Payment Back View Profile # 01671100 Med | Rec METRC ID: - Cancelled N…" at bounding box center [752, 643] width 1430 height 1151
click at [85, 86] on div "Back" at bounding box center [79, 92] width 23 height 18
click at [88, 95] on link "Back" at bounding box center [79, 92] width 23 height 11
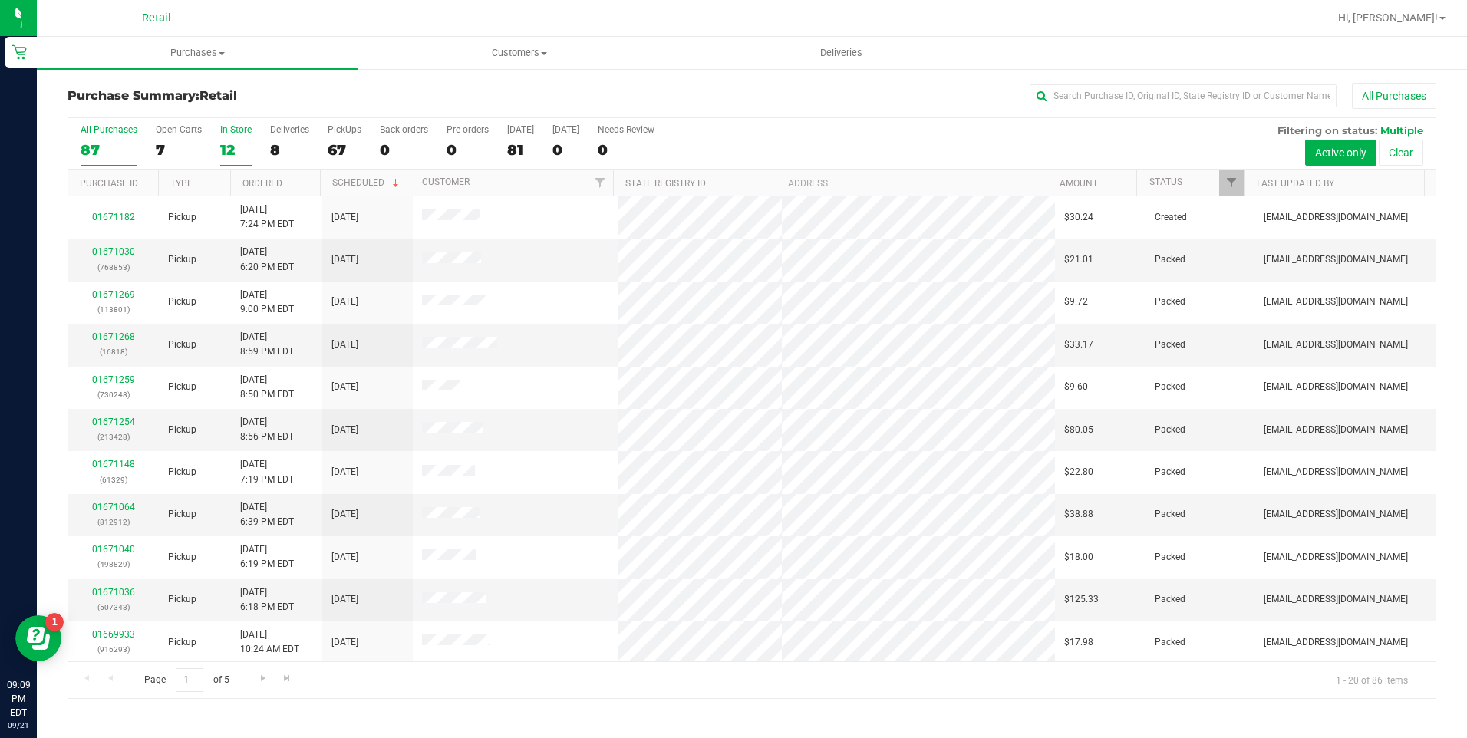
click at [220, 150] on div "12" at bounding box center [235, 150] width 31 height 18
click at [0, 0] on input "In Store 12" at bounding box center [0, 0] width 0 height 0
click at [116, 256] on link "01671107" at bounding box center [113, 251] width 43 height 11
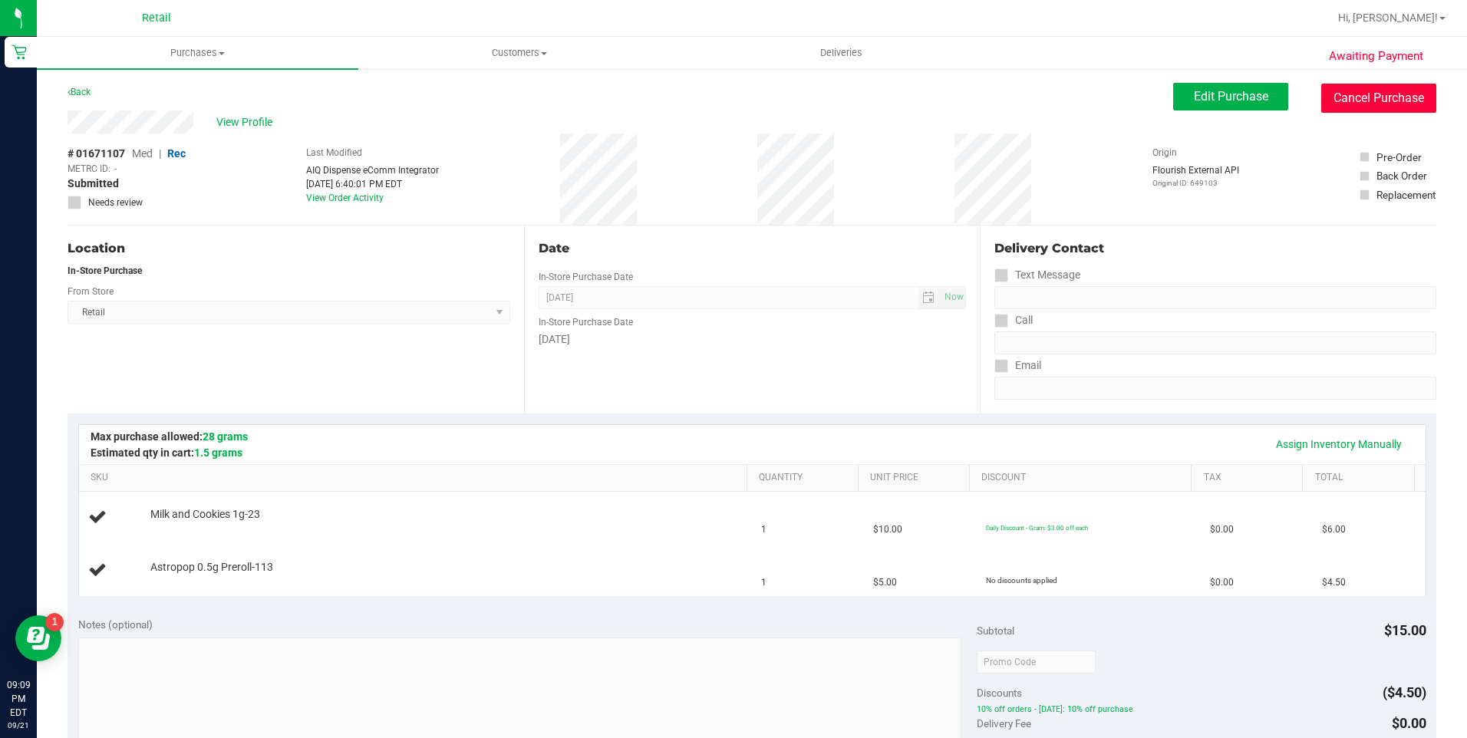
drag, startPoint x: 1392, startPoint y: 91, endPoint x: 802, endPoint y: 86, distance: 590.1
click at [1392, 92] on button "Cancel Purchase" at bounding box center [1378, 98] width 115 height 29
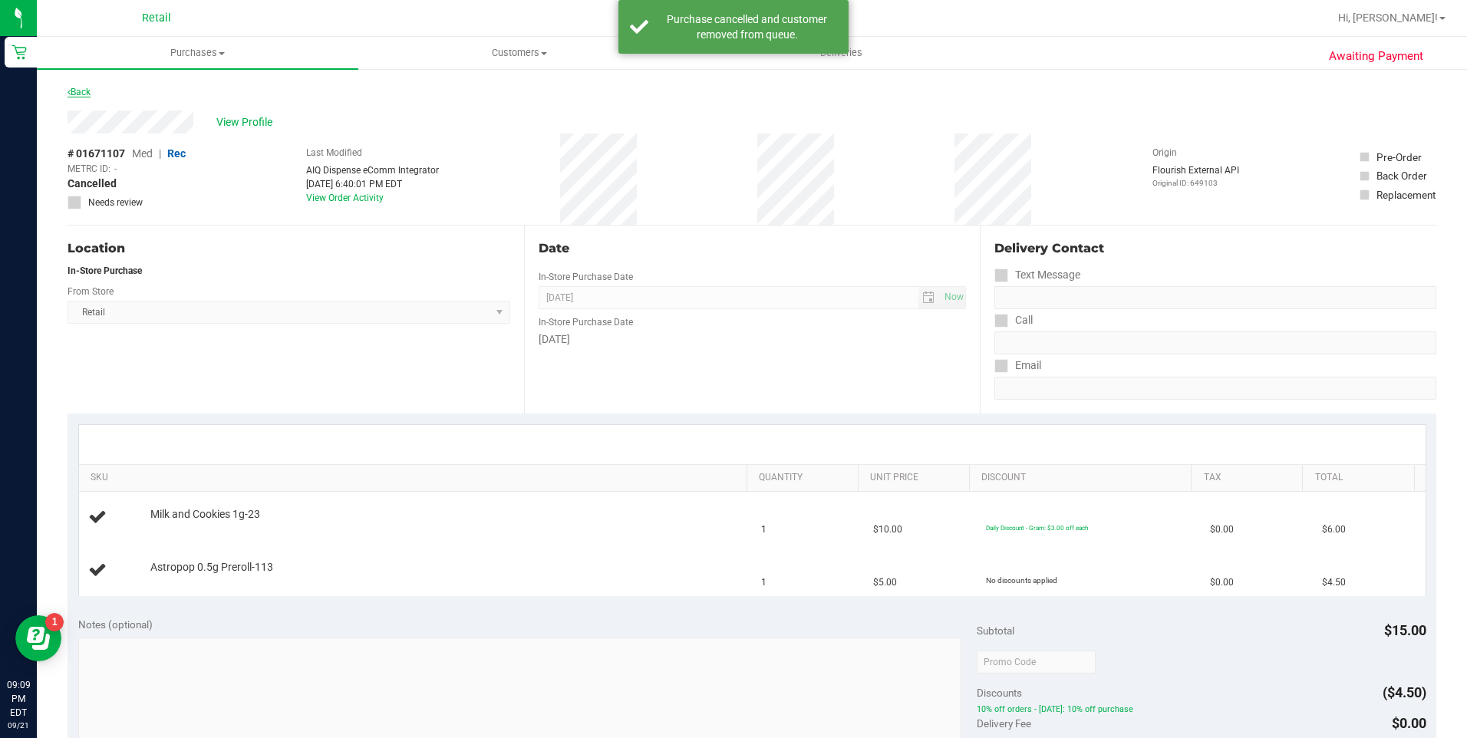
click at [91, 95] on link "Back" at bounding box center [79, 92] width 23 height 11
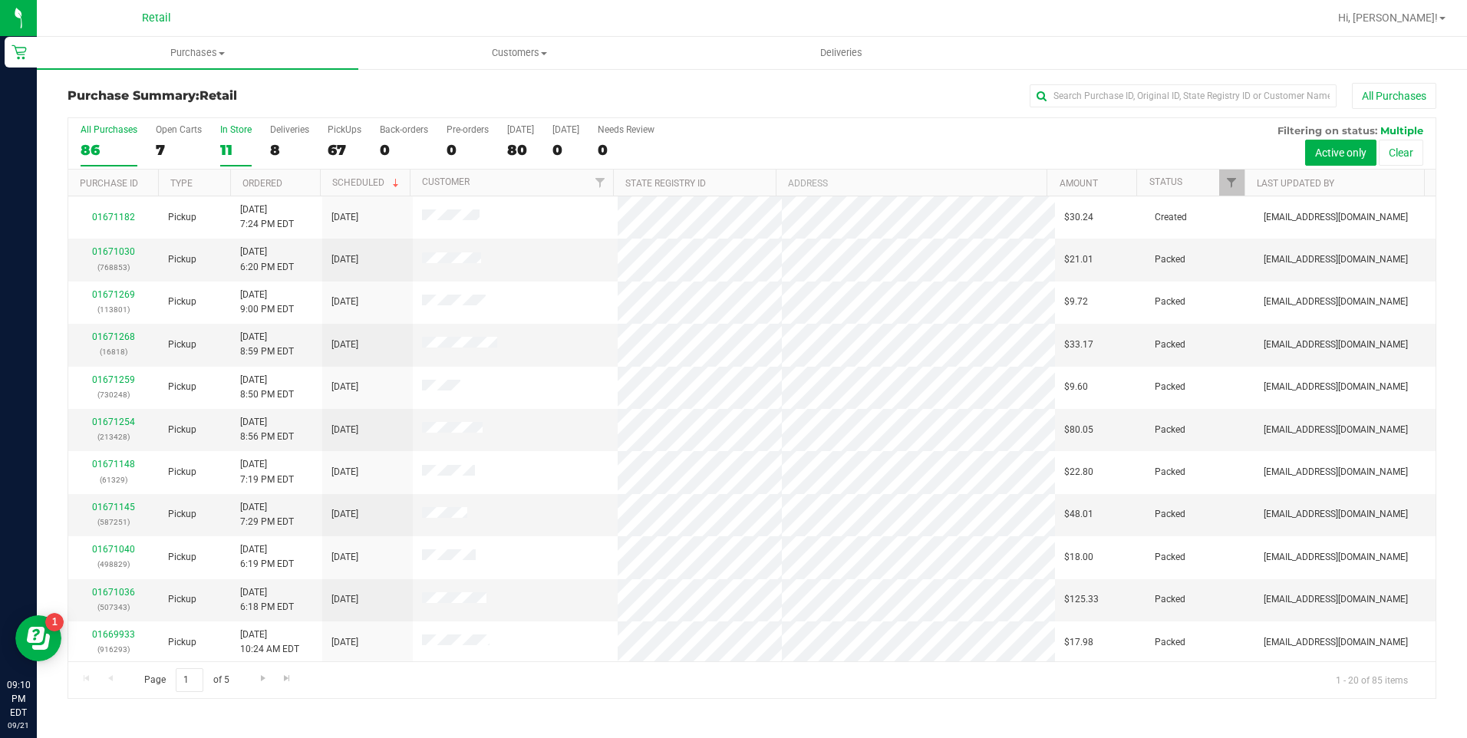
click at [223, 141] on div "11" at bounding box center [235, 150] width 31 height 18
click at [0, 0] on input "In Store 11" at bounding box center [0, 0] width 0 height 0
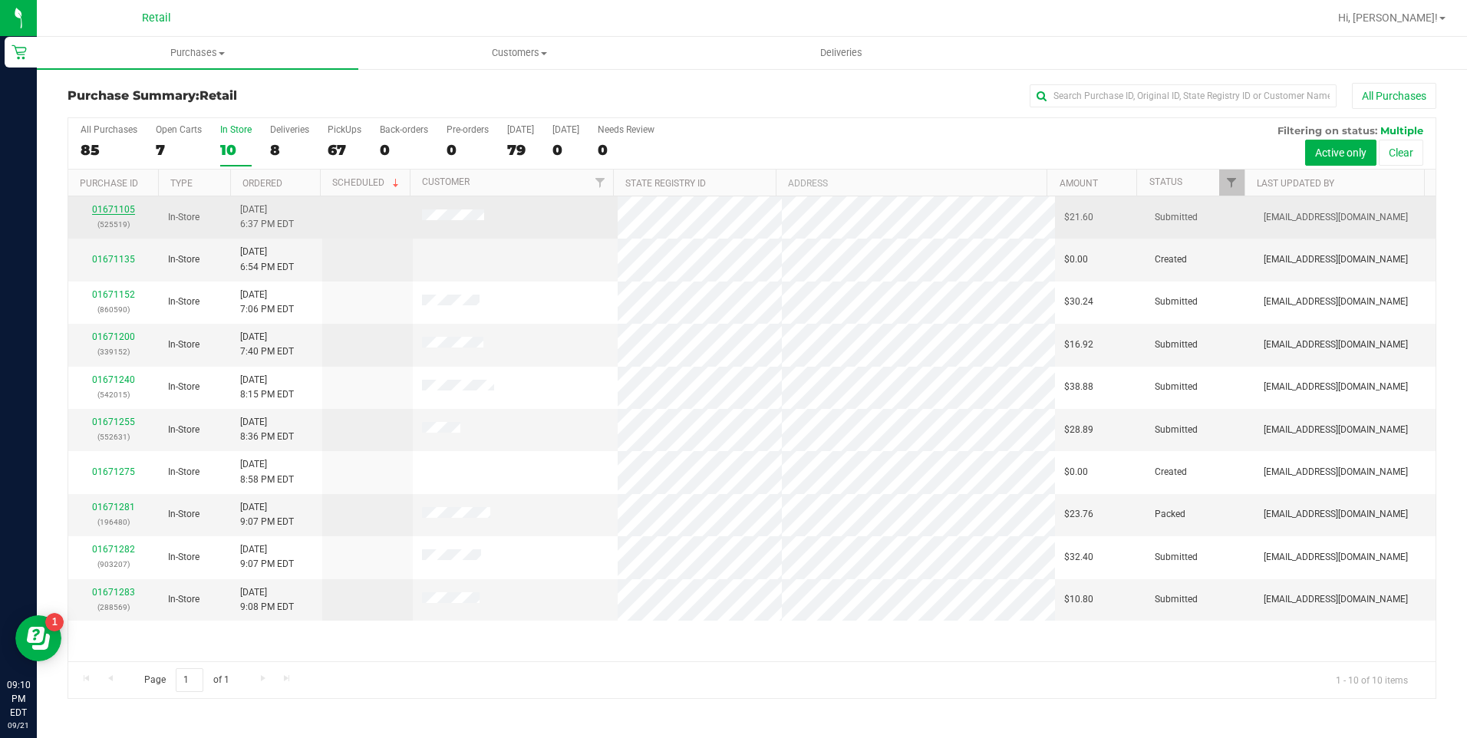
click at [117, 207] on link "01671105" at bounding box center [113, 209] width 43 height 11
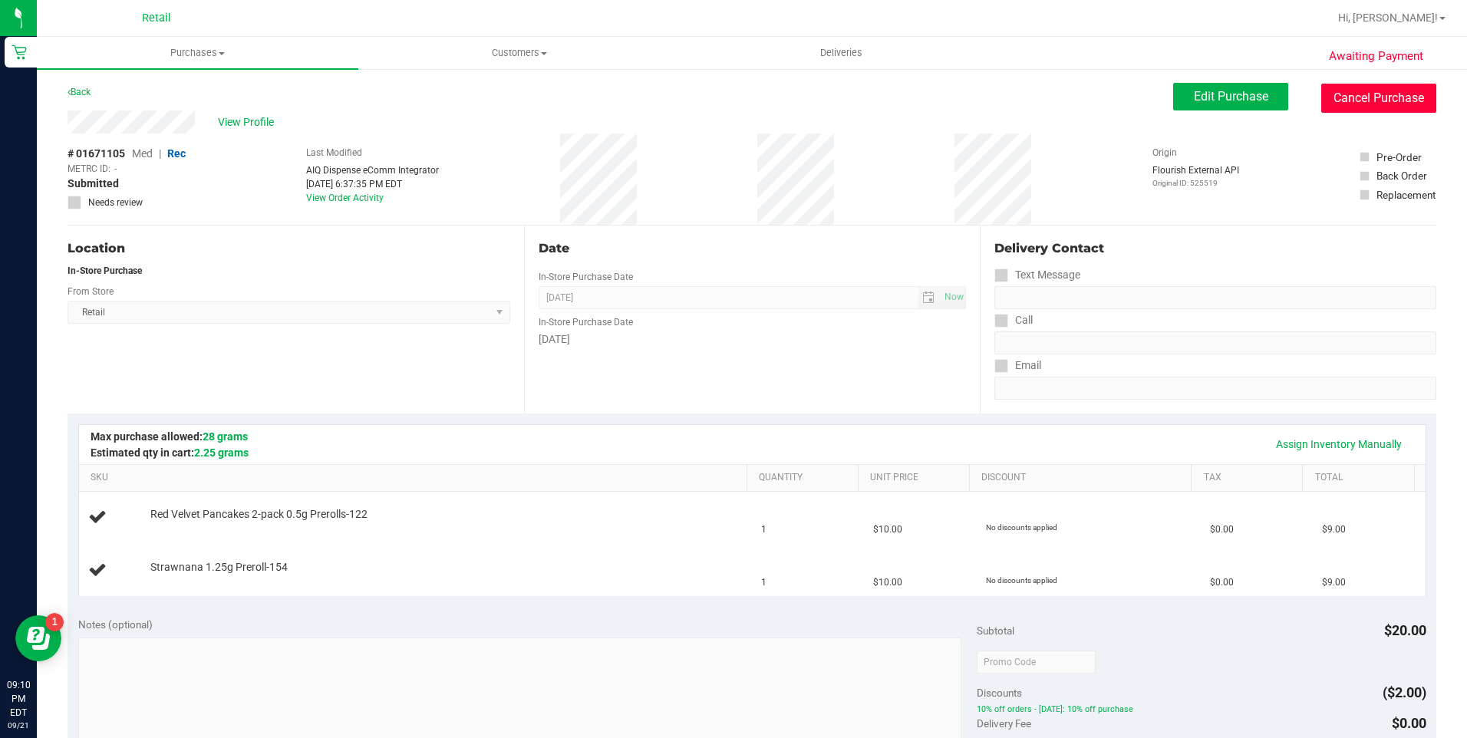
click at [1388, 108] on button "Cancel Purchase" at bounding box center [1378, 98] width 115 height 29
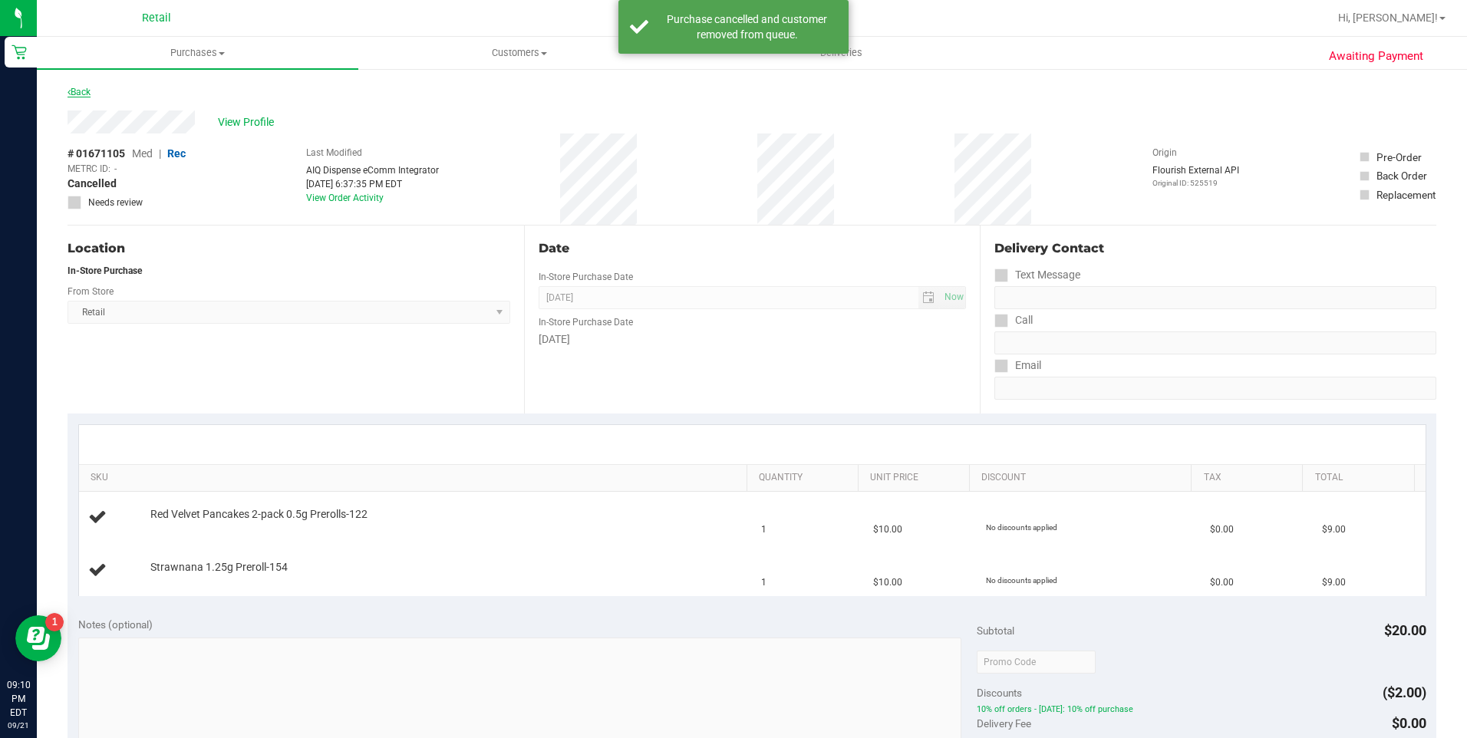
click at [89, 96] on link "Back" at bounding box center [79, 92] width 23 height 11
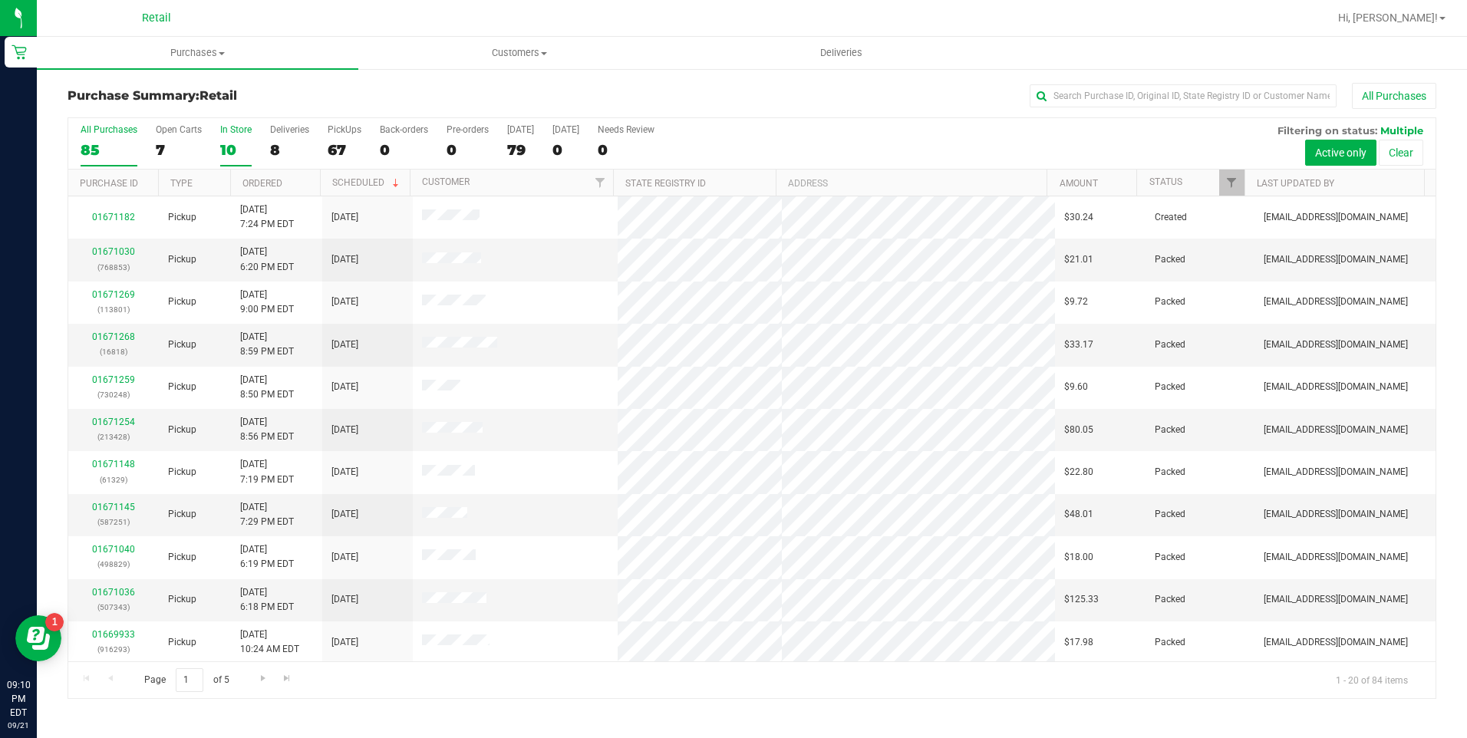
click at [226, 150] on div "10" at bounding box center [235, 150] width 31 height 18
click at [0, 0] on input "In Store 10" at bounding box center [0, 0] width 0 height 0
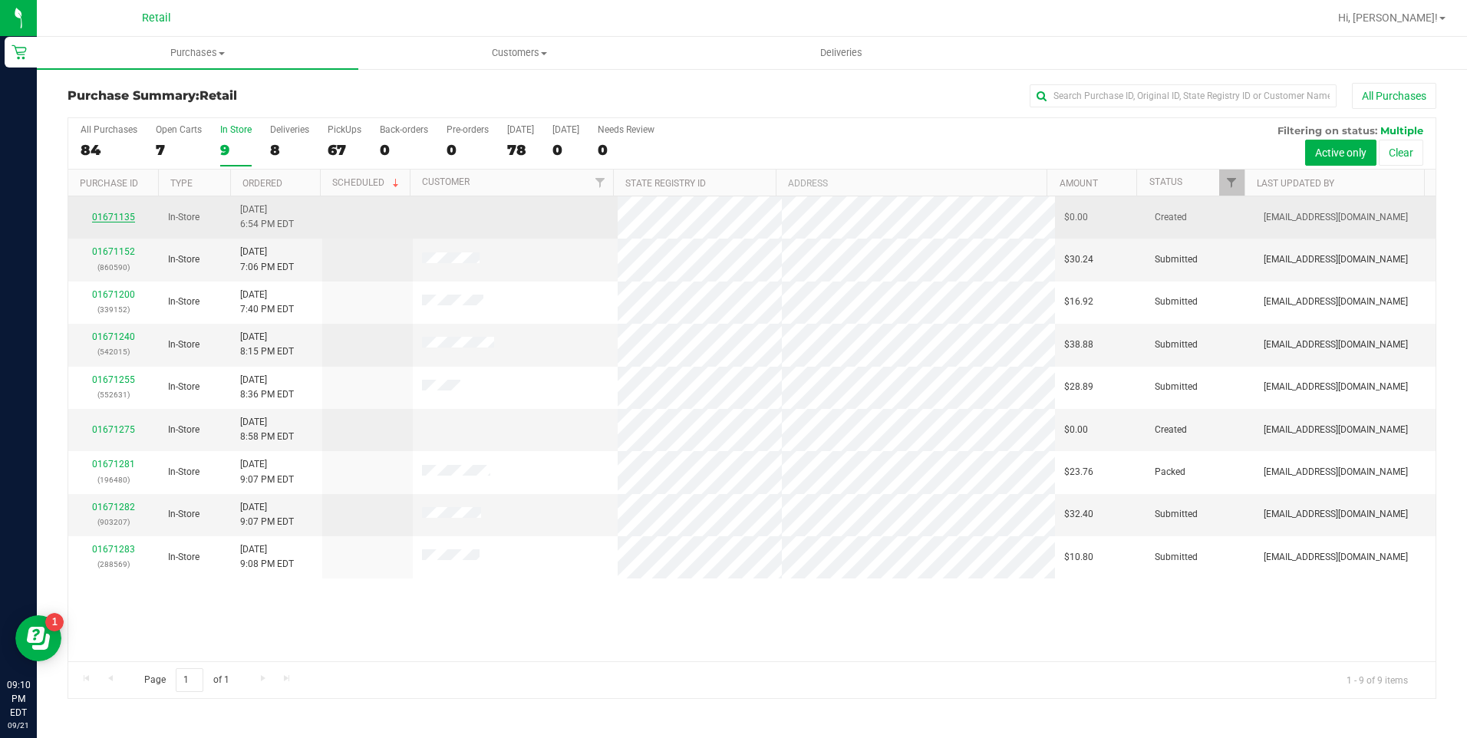
click at [120, 217] on link "01671135" at bounding box center [113, 217] width 43 height 11
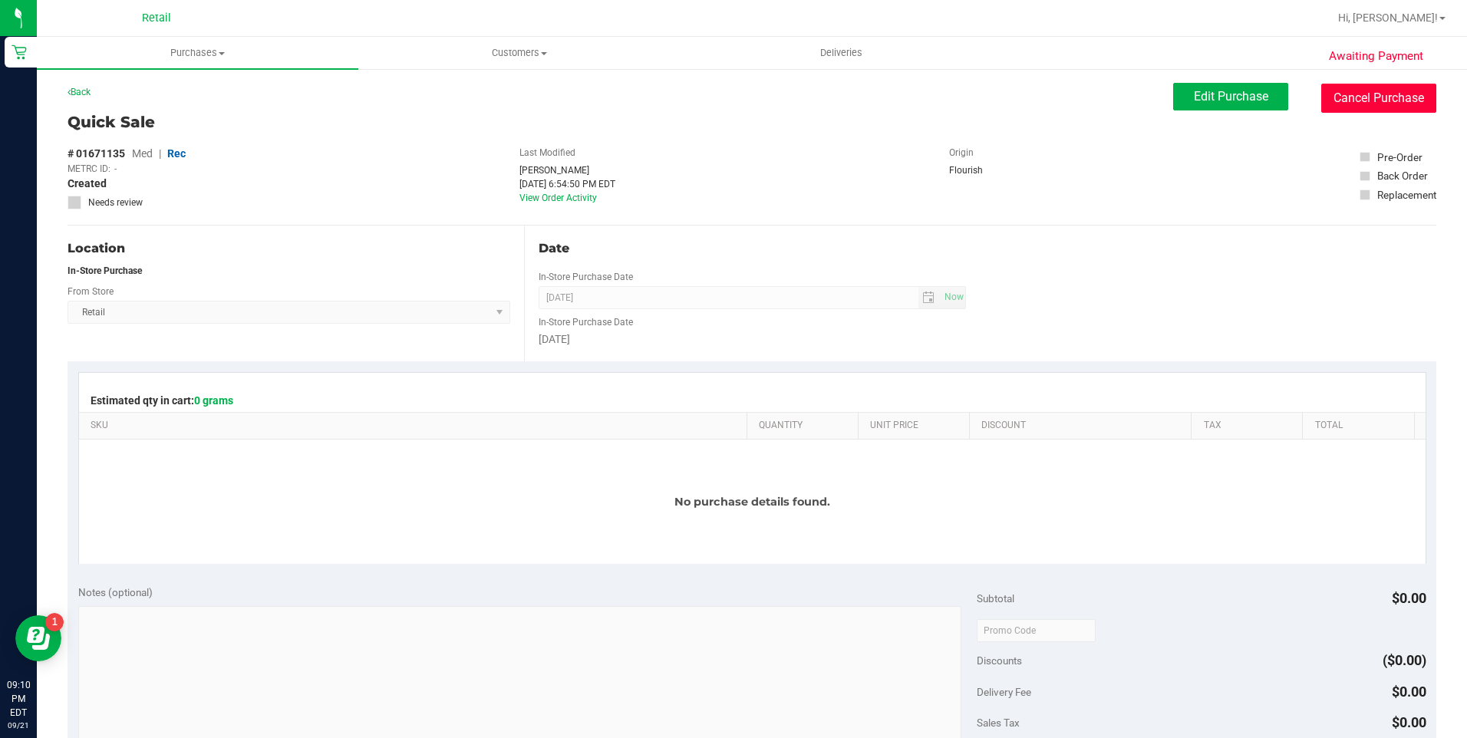
click at [1371, 101] on button "Cancel Purchase" at bounding box center [1378, 98] width 115 height 29
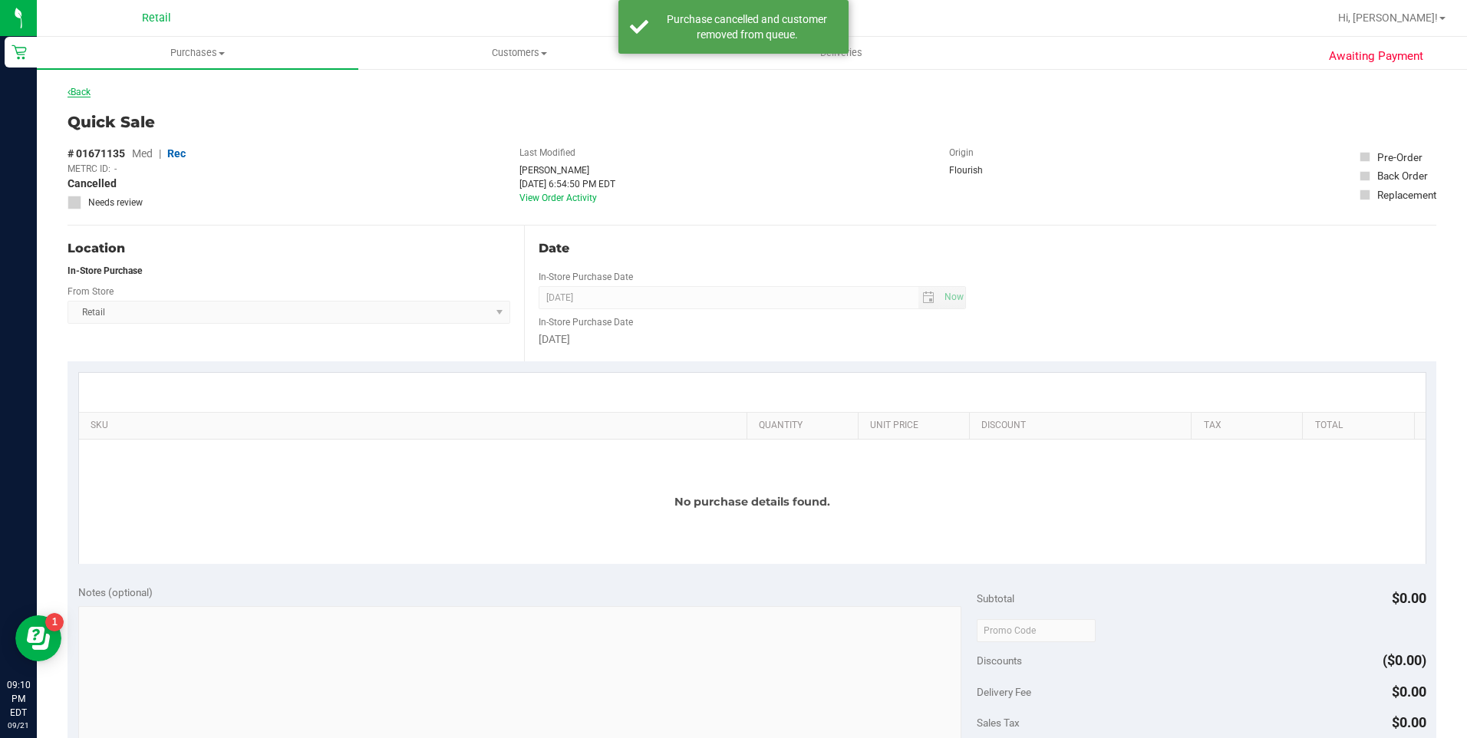
click at [82, 95] on link "Back" at bounding box center [79, 92] width 23 height 11
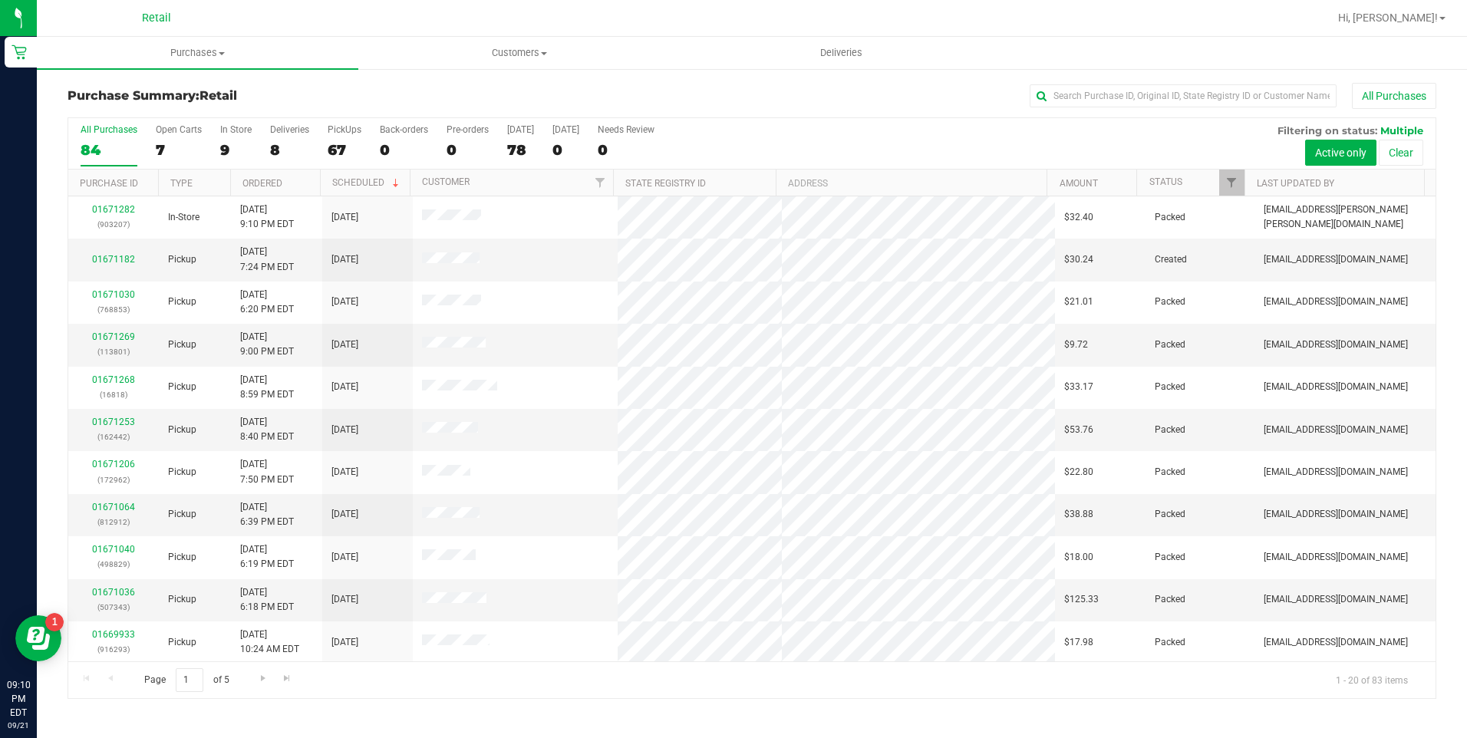
click at [216, 147] on div "All Purchases 84 Open Carts 7 In Store 9 Deliveries 8 PickUps 67 Back-orders 0 …" at bounding box center [751, 143] width 1367 height 51
click at [228, 148] on div "9" at bounding box center [235, 150] width 31 height 18
click at [0, 0] on input "In Store 9" at bounding box center [0, 0] width 0 height 0
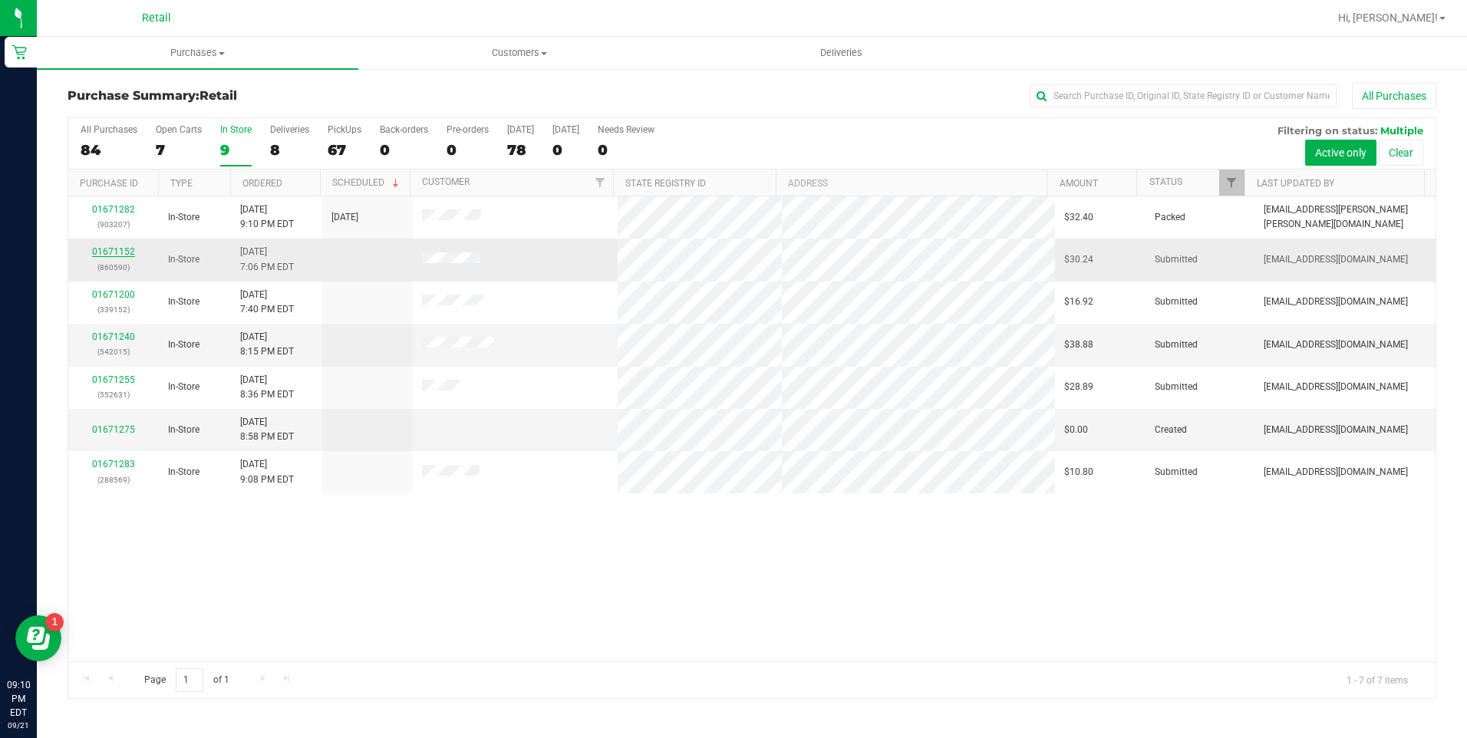
click at [106, 254] on link "01671152" at bounding box center [113, 251] width 43 height 11
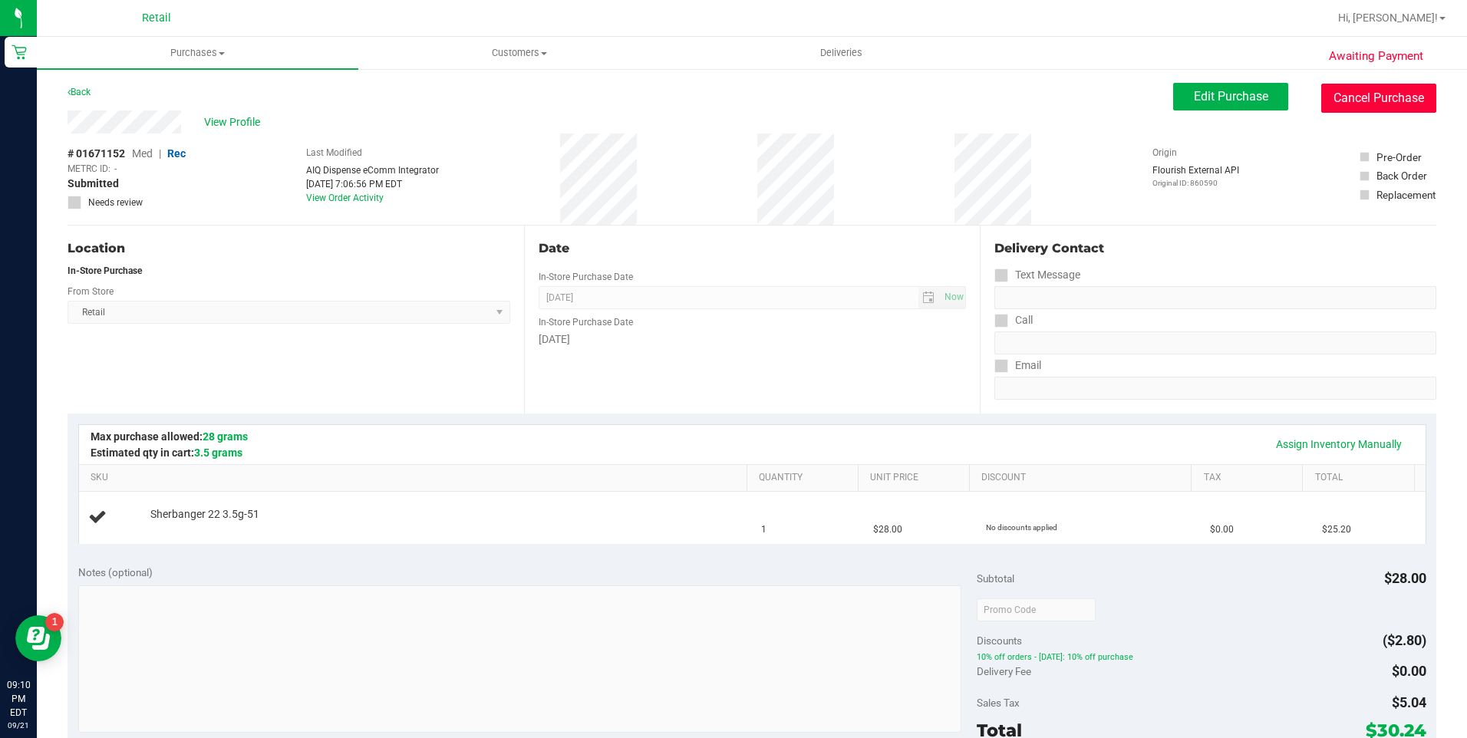
click at [1359, 84] on button "Cancel Purchase" at bounding box center [1378, 98] width 115 height 29
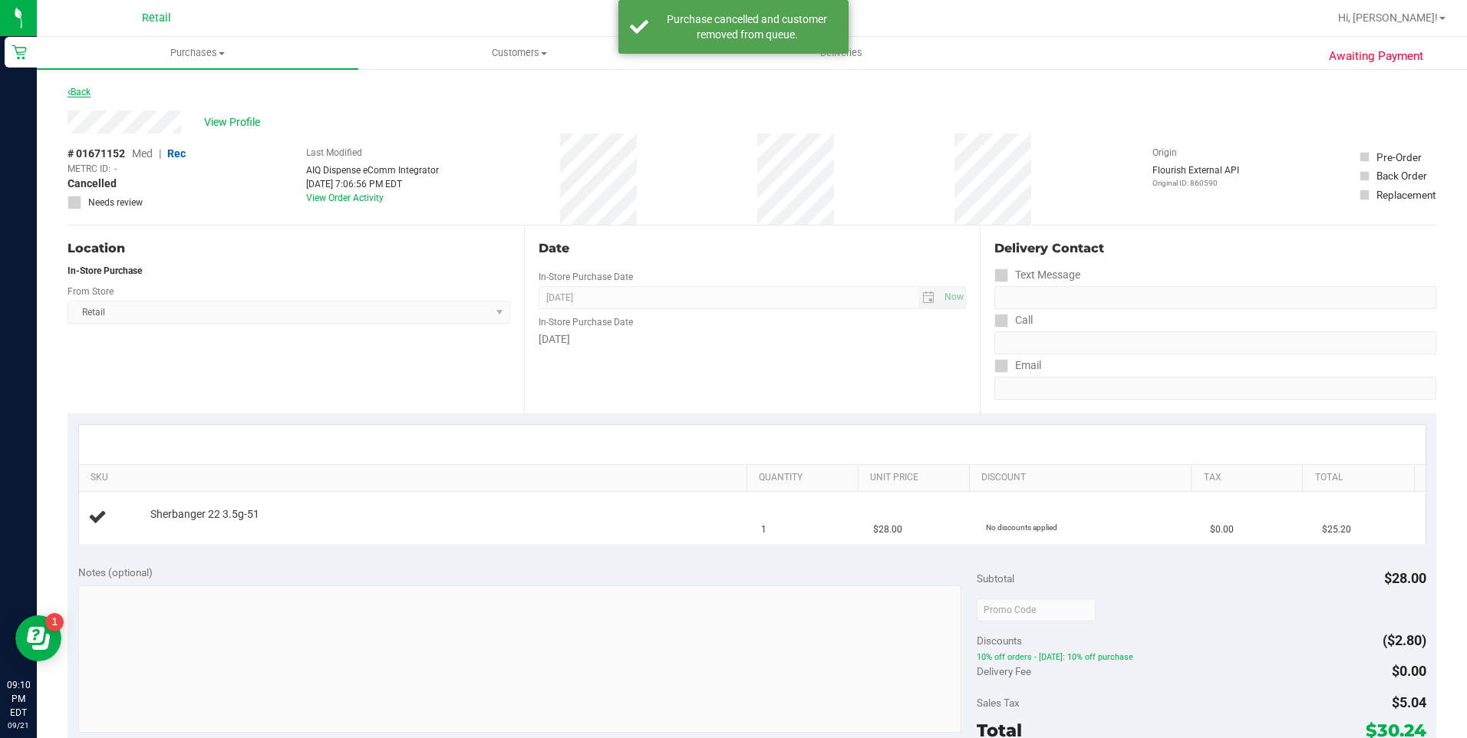
click at [78, 90] on link "Back" at bounding box center [79, 92] width 23 height 11
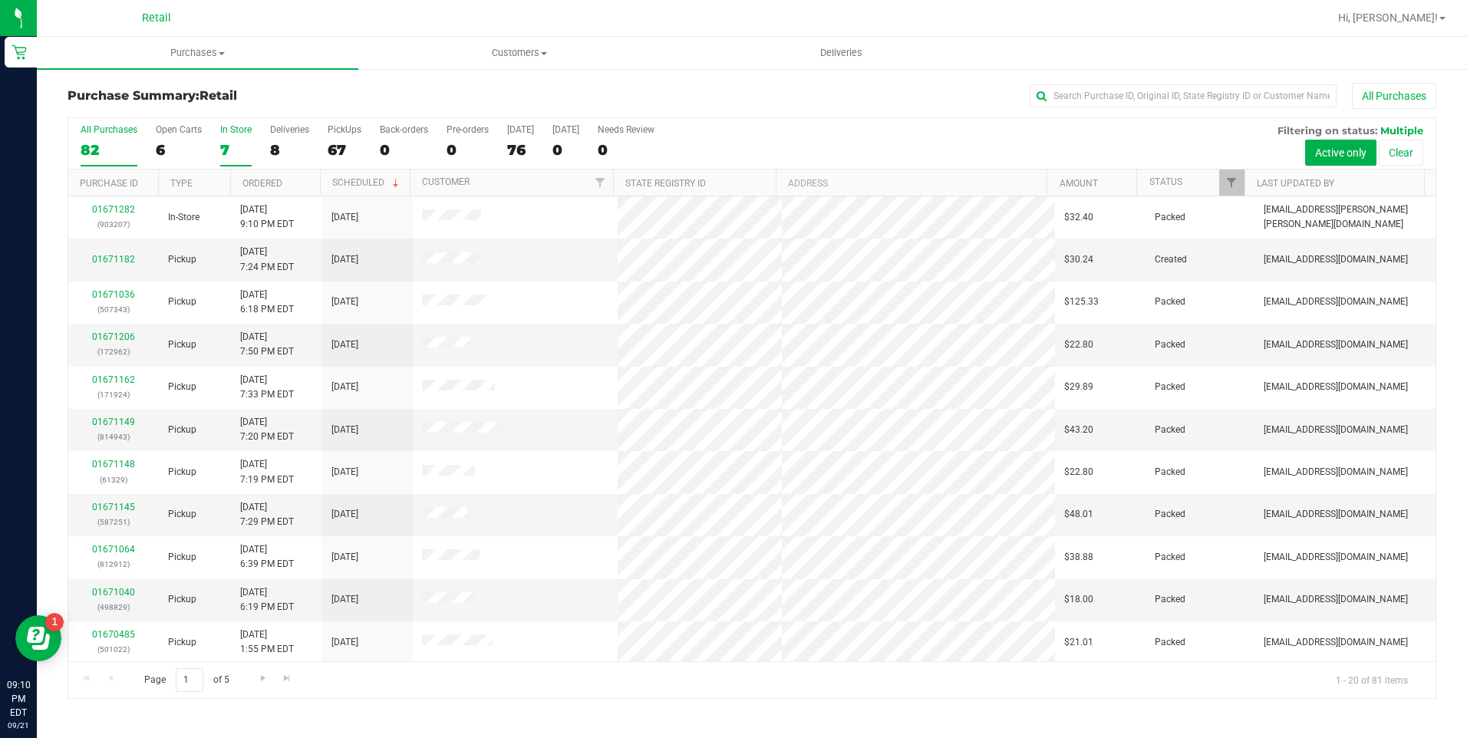
click at [230, 149] on div "7" at bounding box center [235, 150] width 31 height 18
click at [0, 0] on input "In Store 7" at bounding box center [0, 0] width 0 height 0
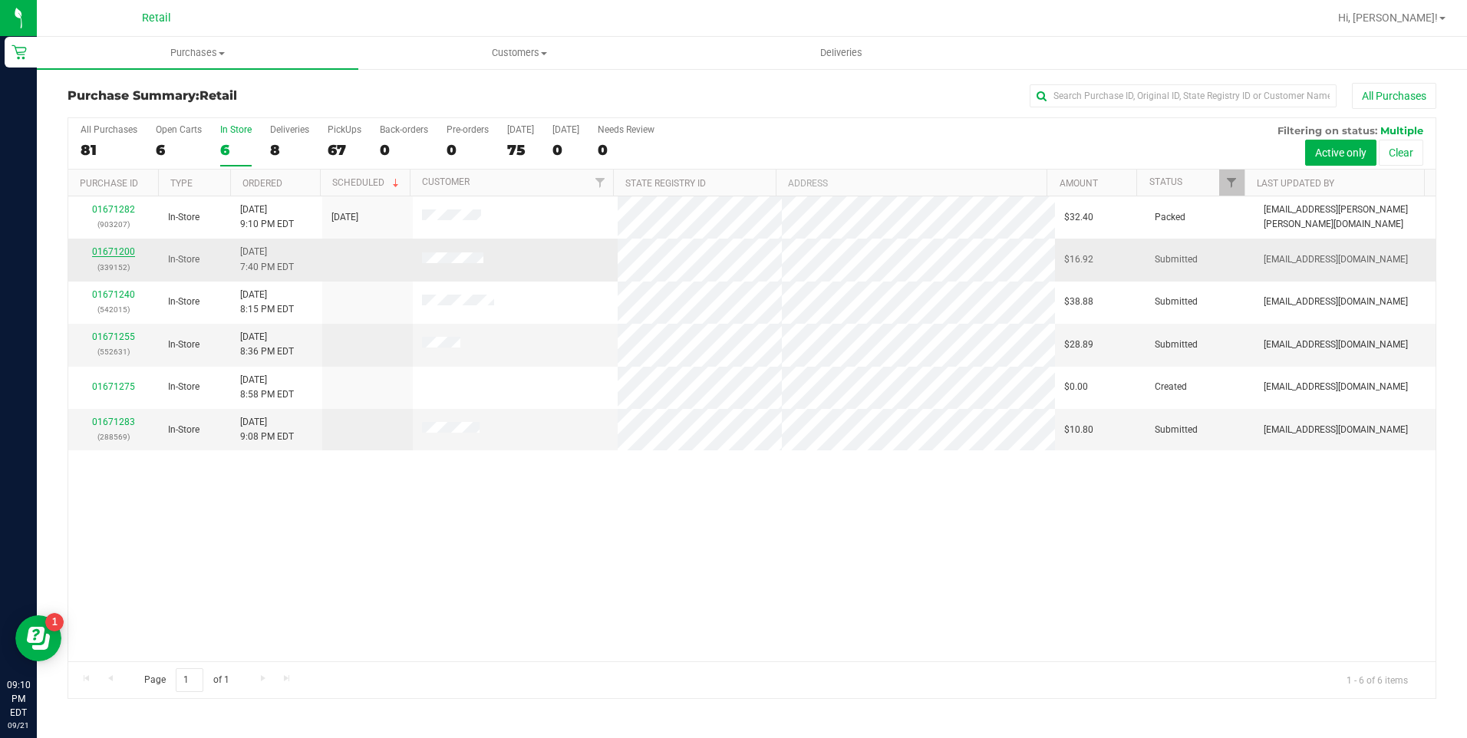
click at [123, 248] on link "01671200" at bounding box center [113, 251] width 43 height 11
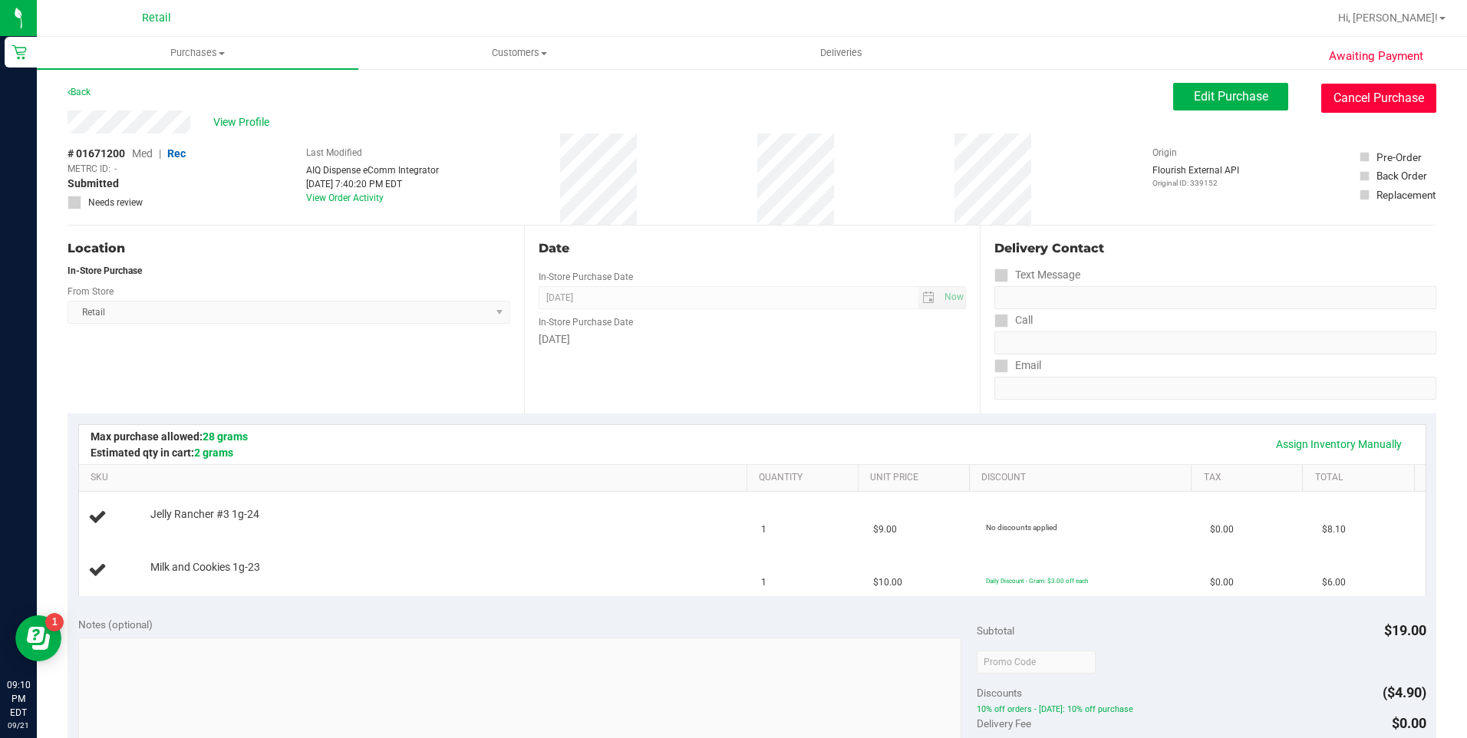
click at [1372, 87] on button "Cancel Purchase" at bounding box center [1378, 98] width 115 height 29
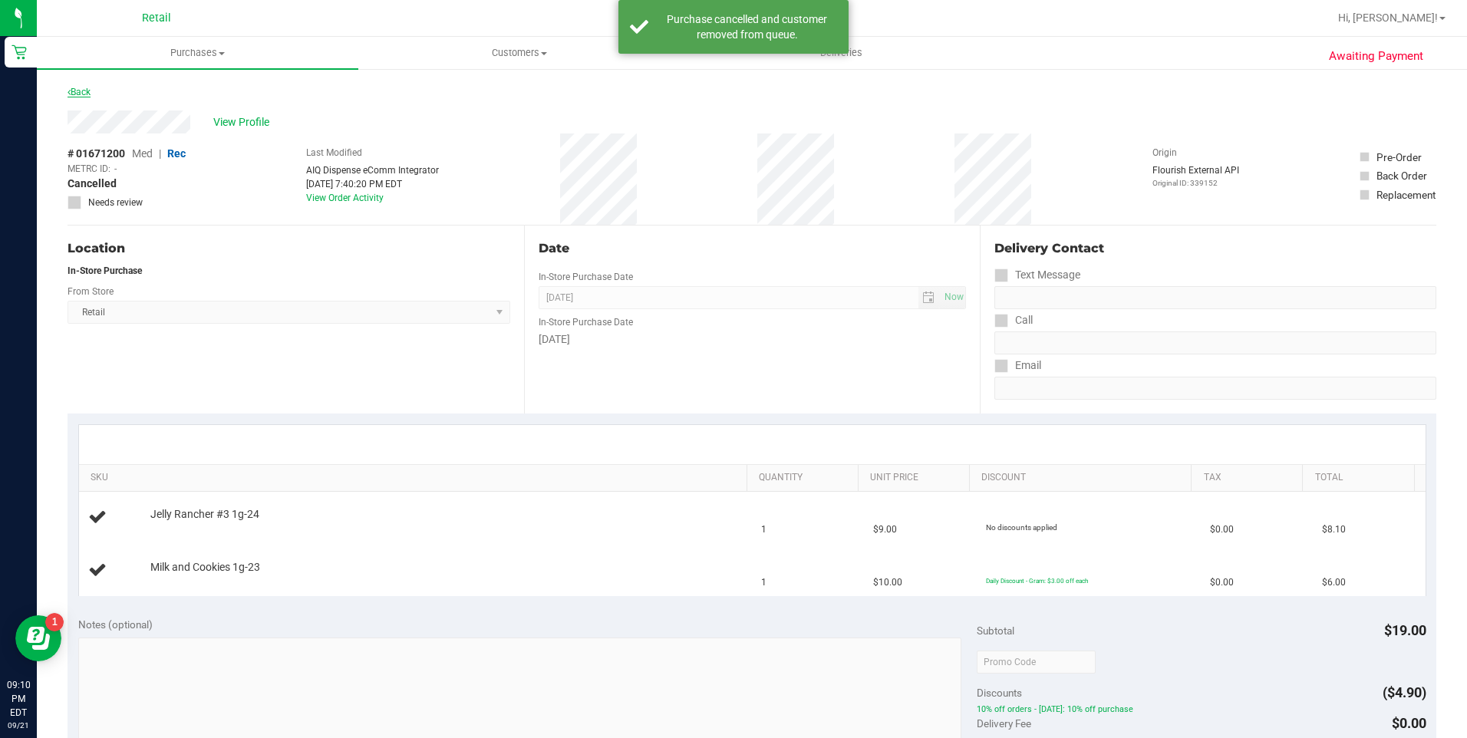
click at [82, 87] on link "Back" at bounding box center [79, 92] width 23 height 11
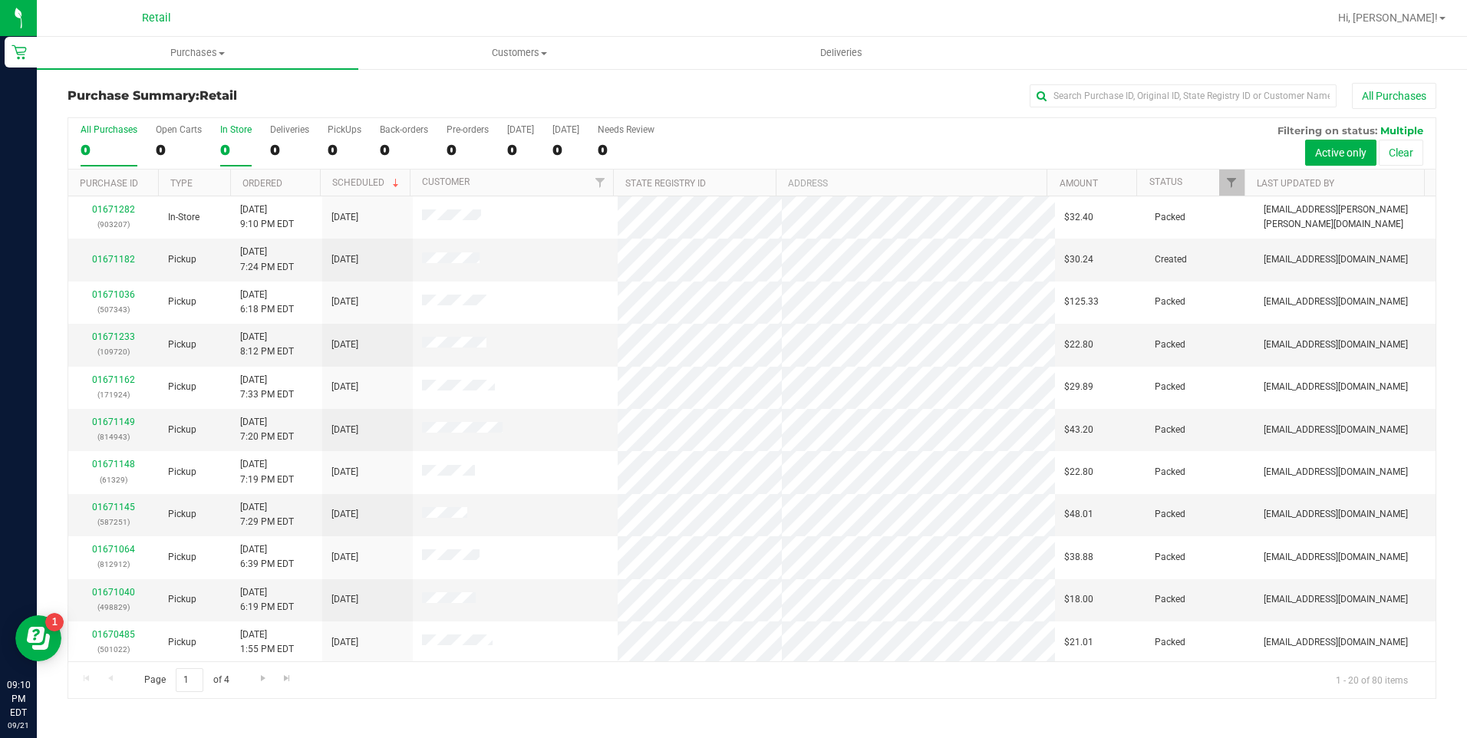
click at [240, 140] on label "In Store 0" at bounding box center [235, 145] width 31 height 42
click at [0, 0] on input "In Store 0" at bounding box center [0, 0] width 0 height 0
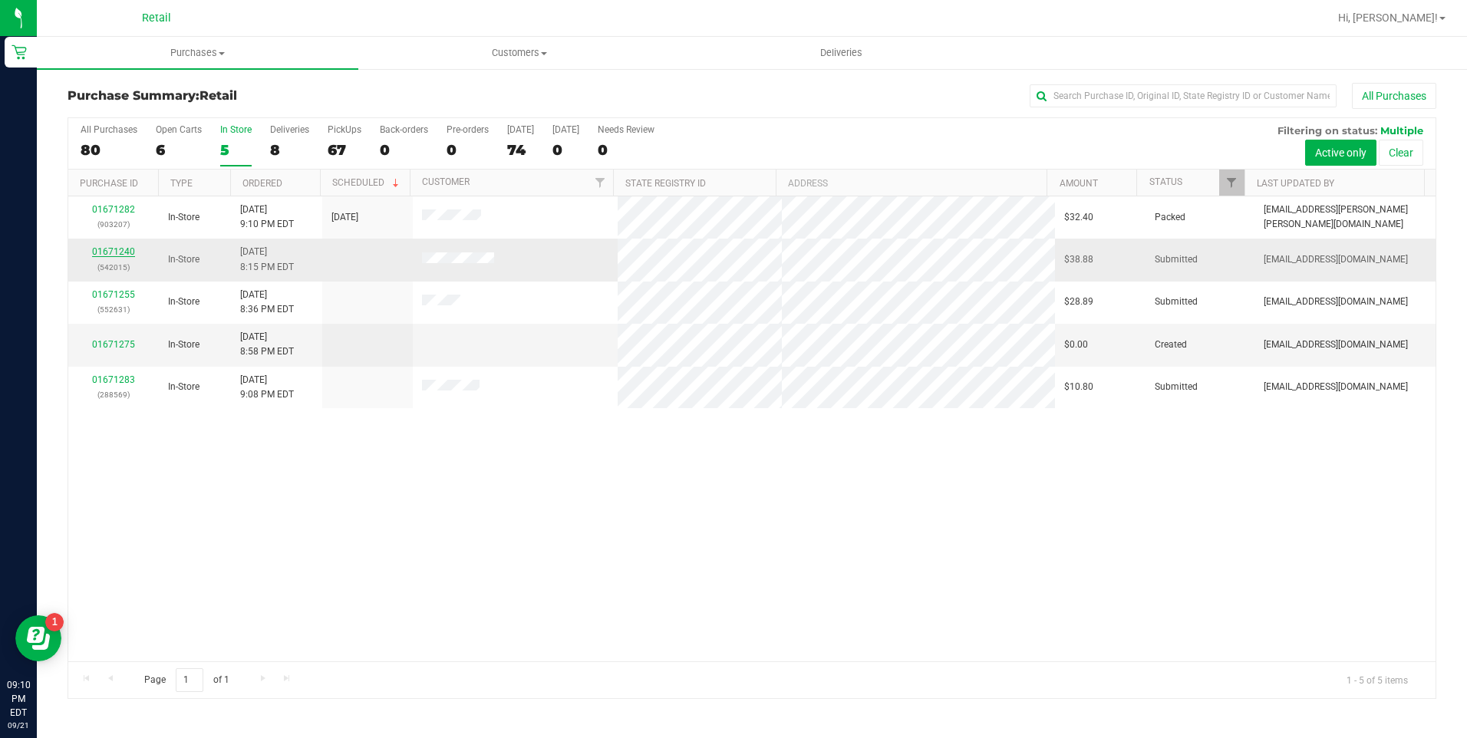
click at [125, 246] on link "01671240" at bounding box center [113, 251] width 43 height 11
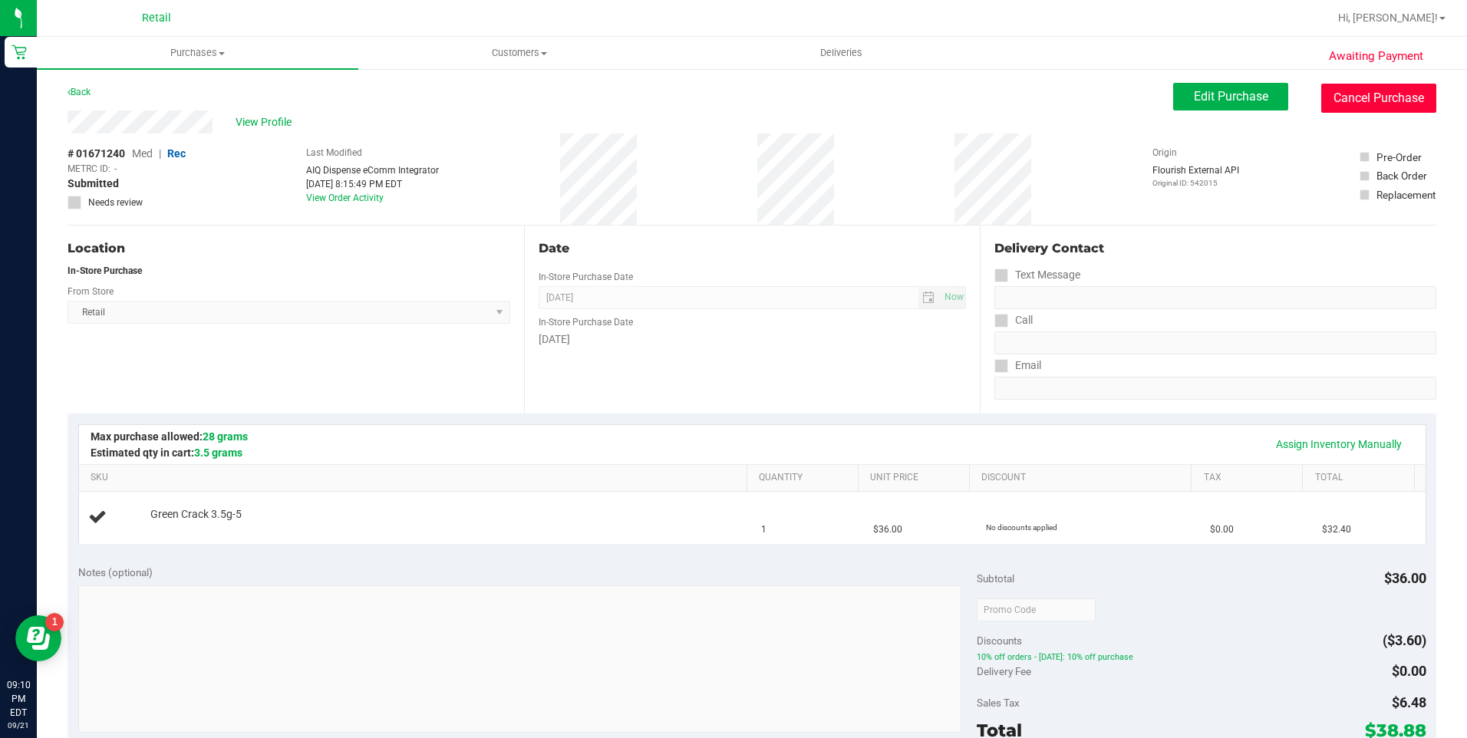
click at [1355, 85] on button "Cancel Purchase" at bounding box center [1378, 98] width 115 height 29
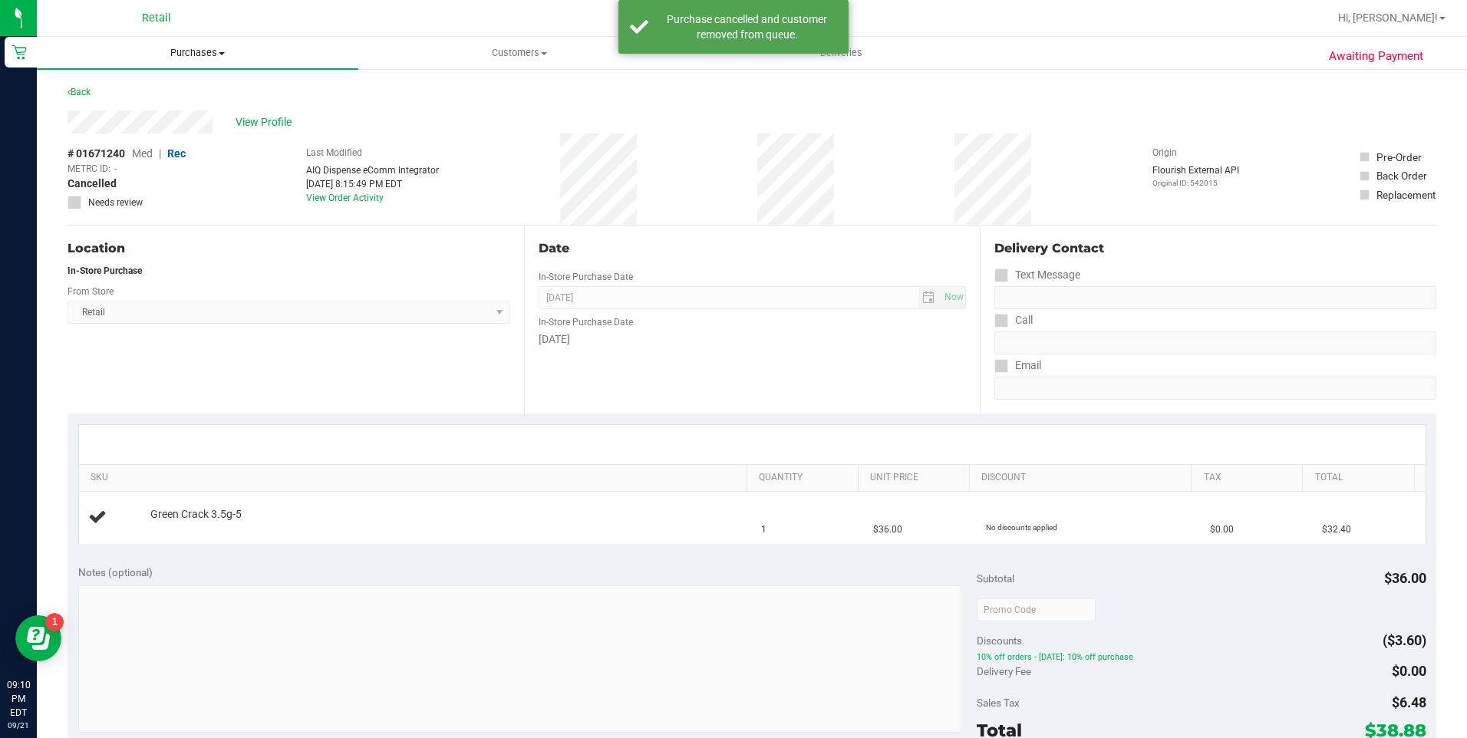
click at [193, 55] on span "Purchases" at bounding box center [197, 53] width 321 height 14
click at [122, 88] on span "Summary of purchases" at bounding box center [115, 92] width 157 height 13
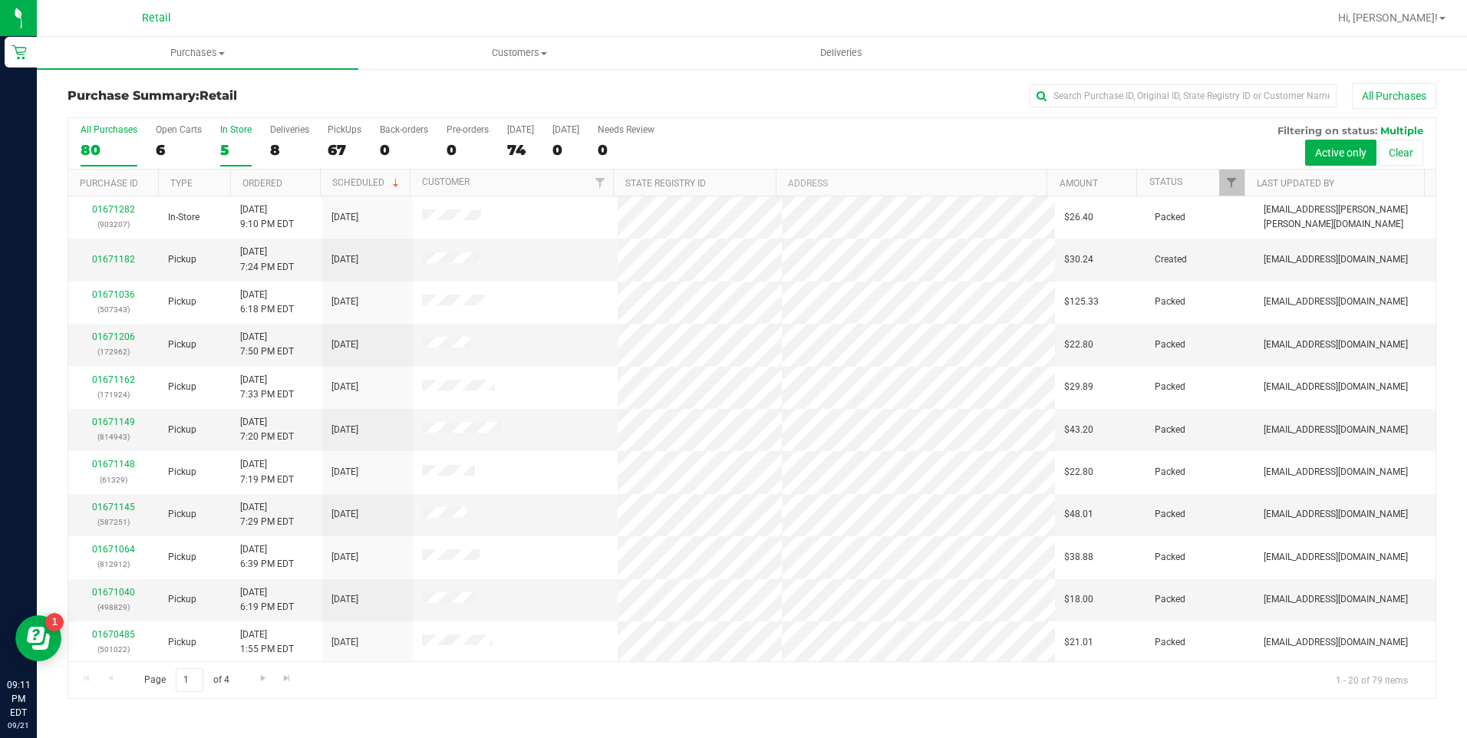
click at [222, 150] on div "5" at bounding box center [235, 150] width 31 height 18
click at [0, 0] on input "In Store 5" at bounding box center [0, 0] width 0 height 0
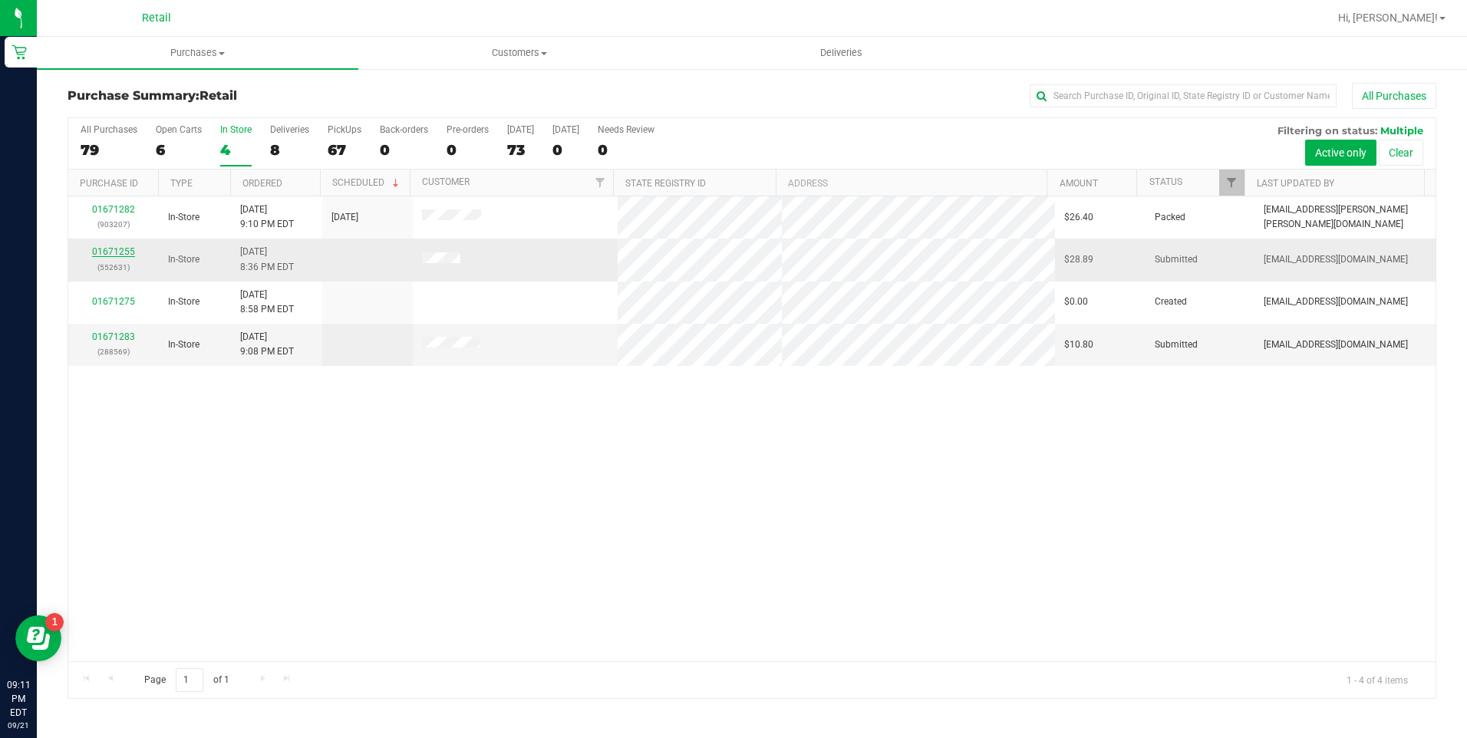
click at [121, 247] on link "01671255" at bounding box center [113, 251] width 43 height 11
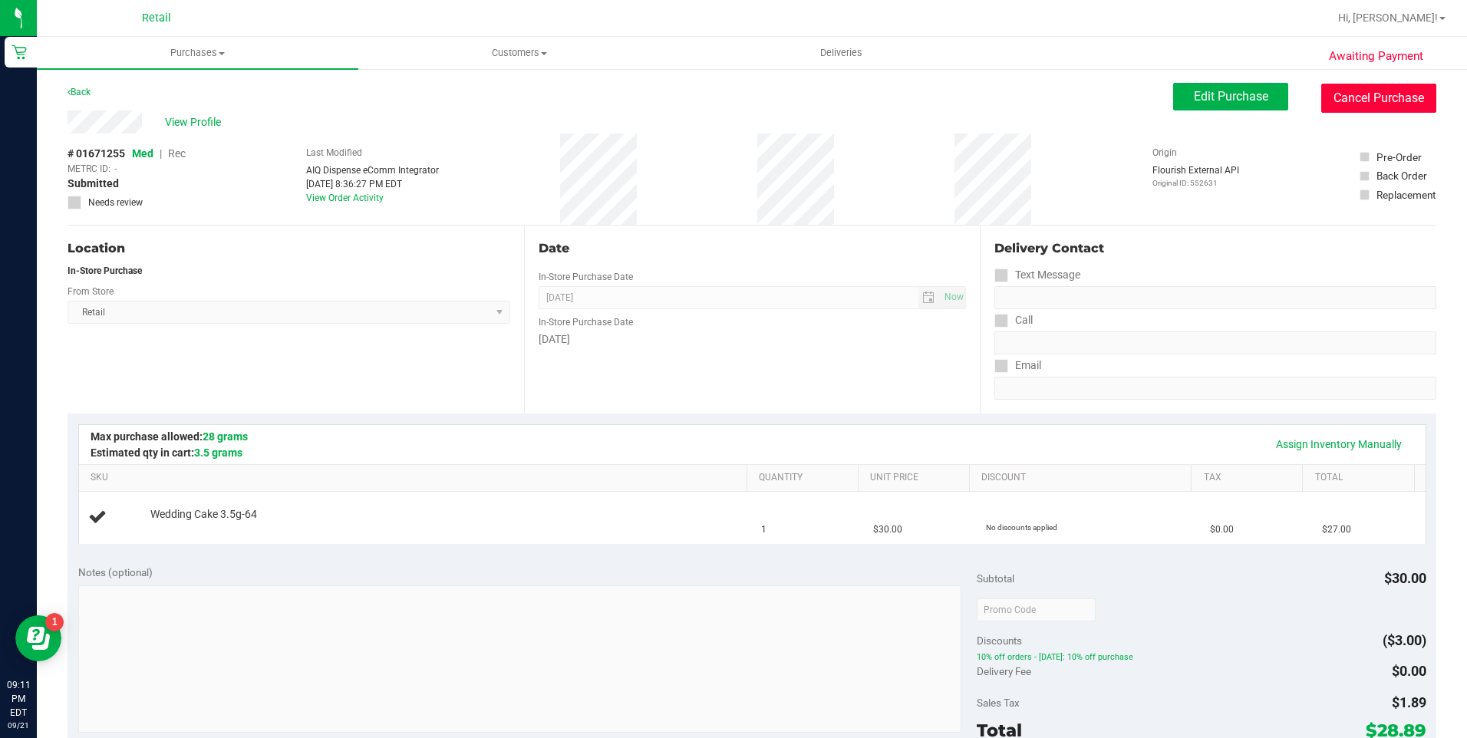
click at [1340, 97] on button "Cancel Purchase" at bounding box center [1378, 98] width 115 height 29
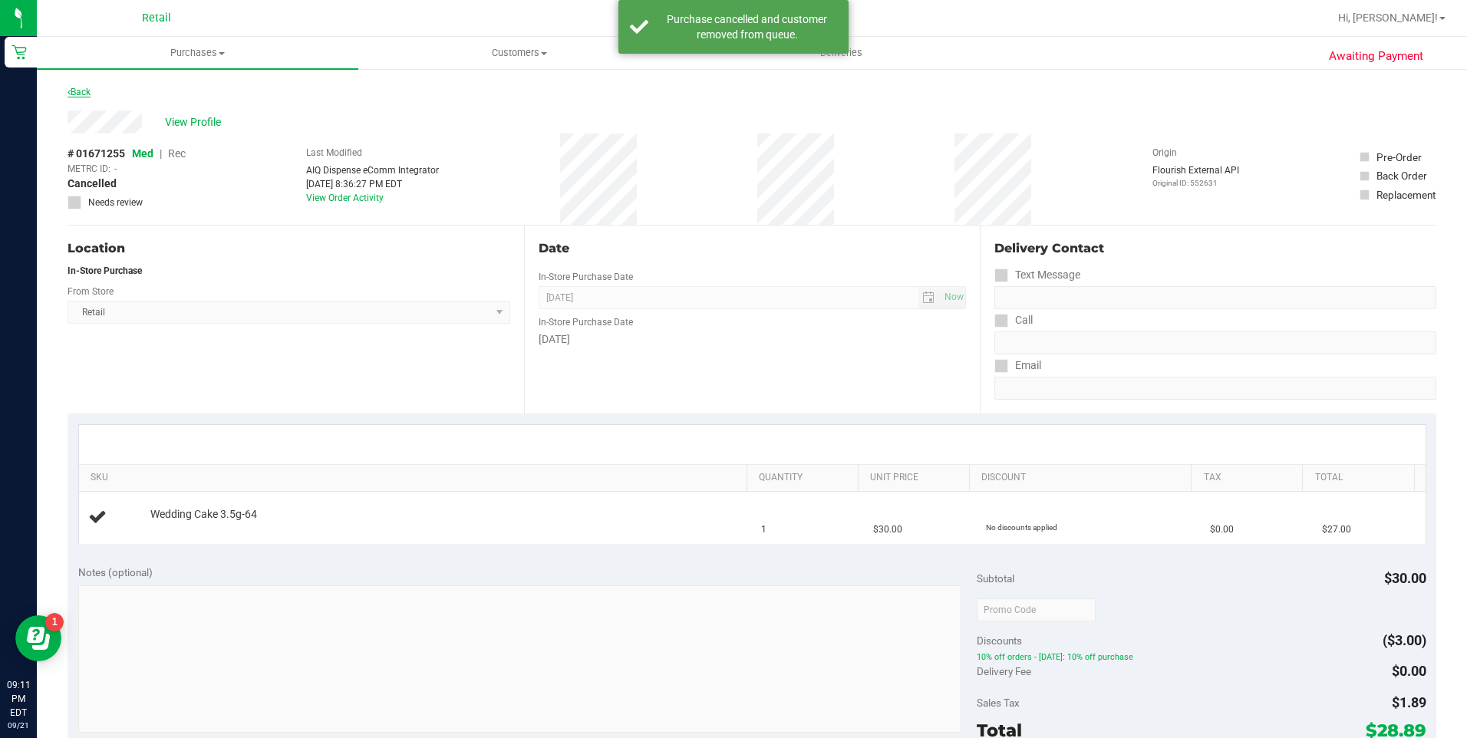
click at [81, 94] on link "Back" at bounding box center [79, 92] width 23 height 11
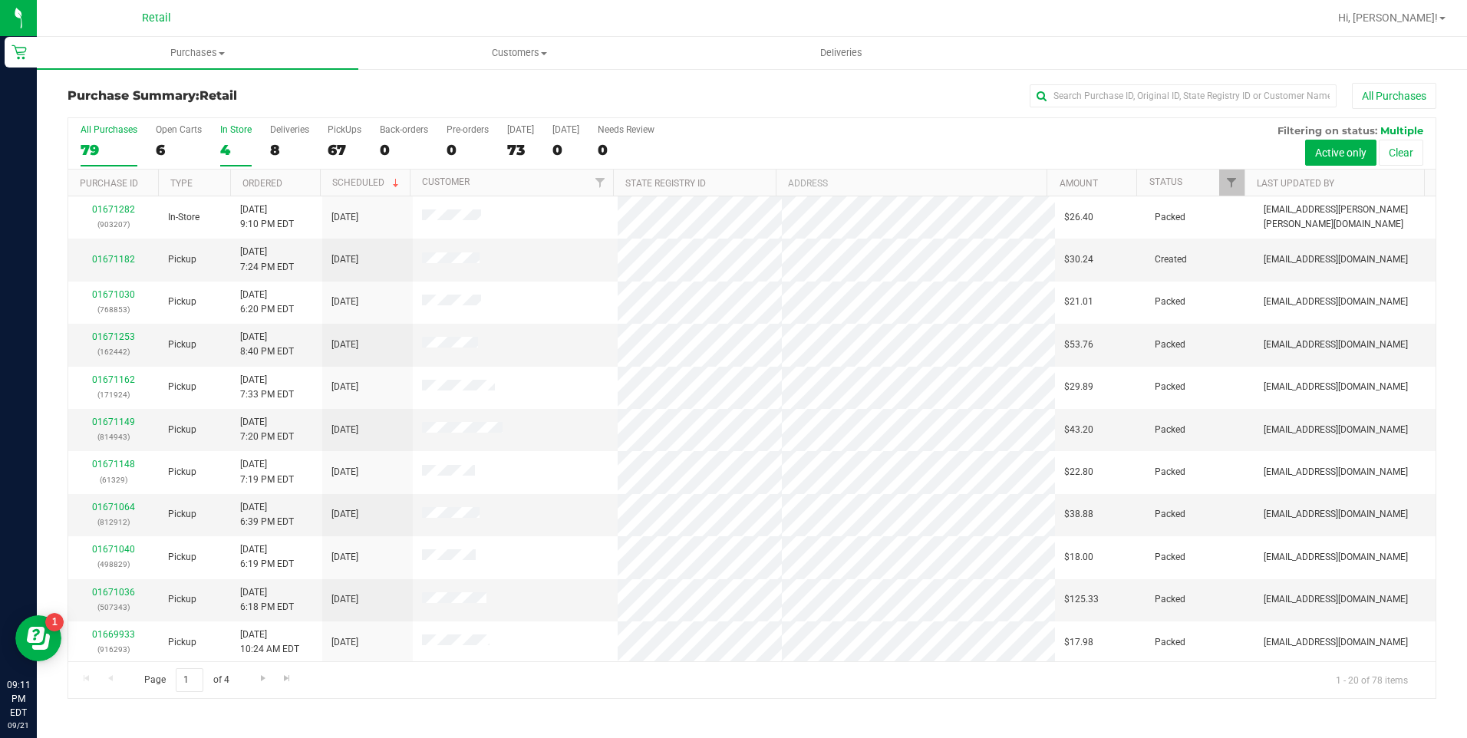
click at [242, 142] on div "4" at bounding box center [235, 150] width 31 height 18
click at [0, 0] on input "In Store 4" at bounding box center [0, 0] width 0 height 0
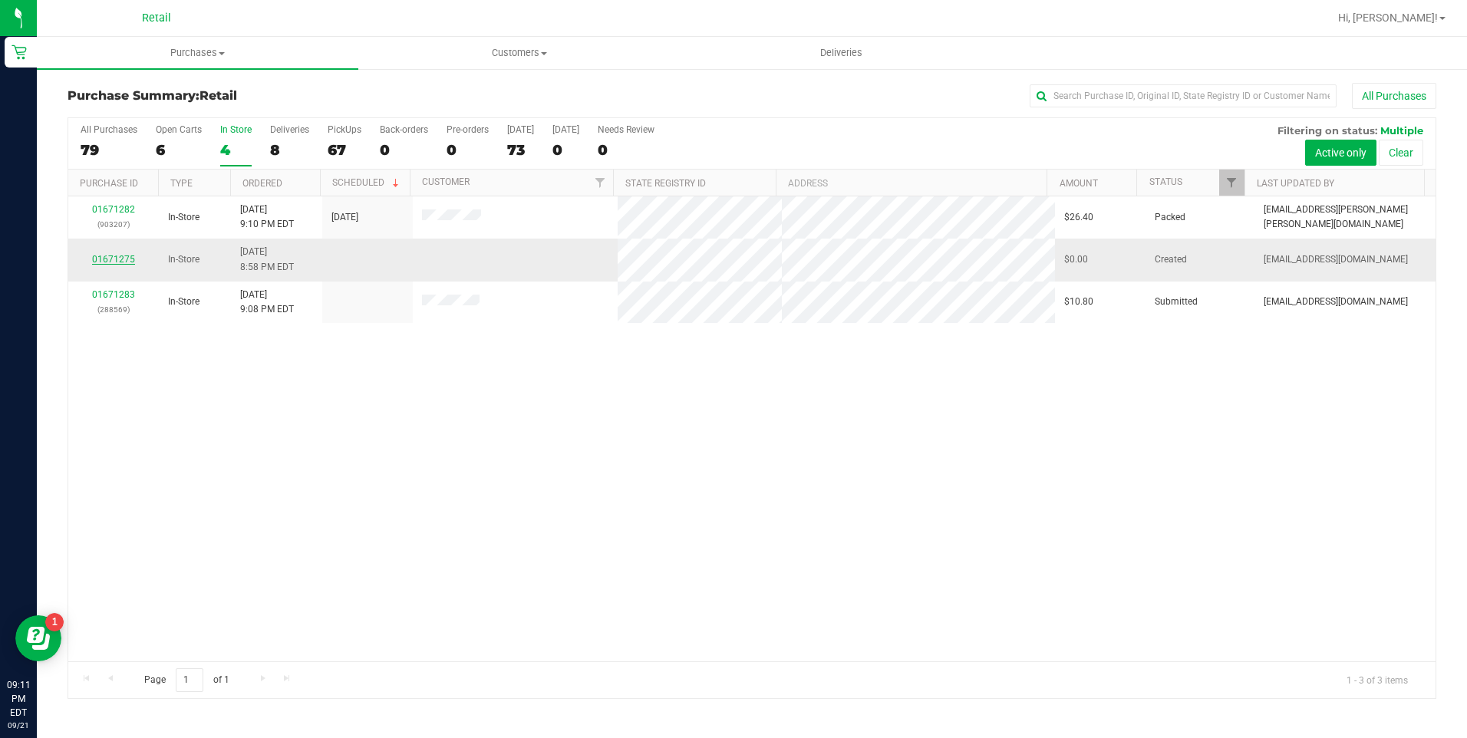
click at [129, 262] on link "01671275" at bounding box center [113, 259] width 43 height 11
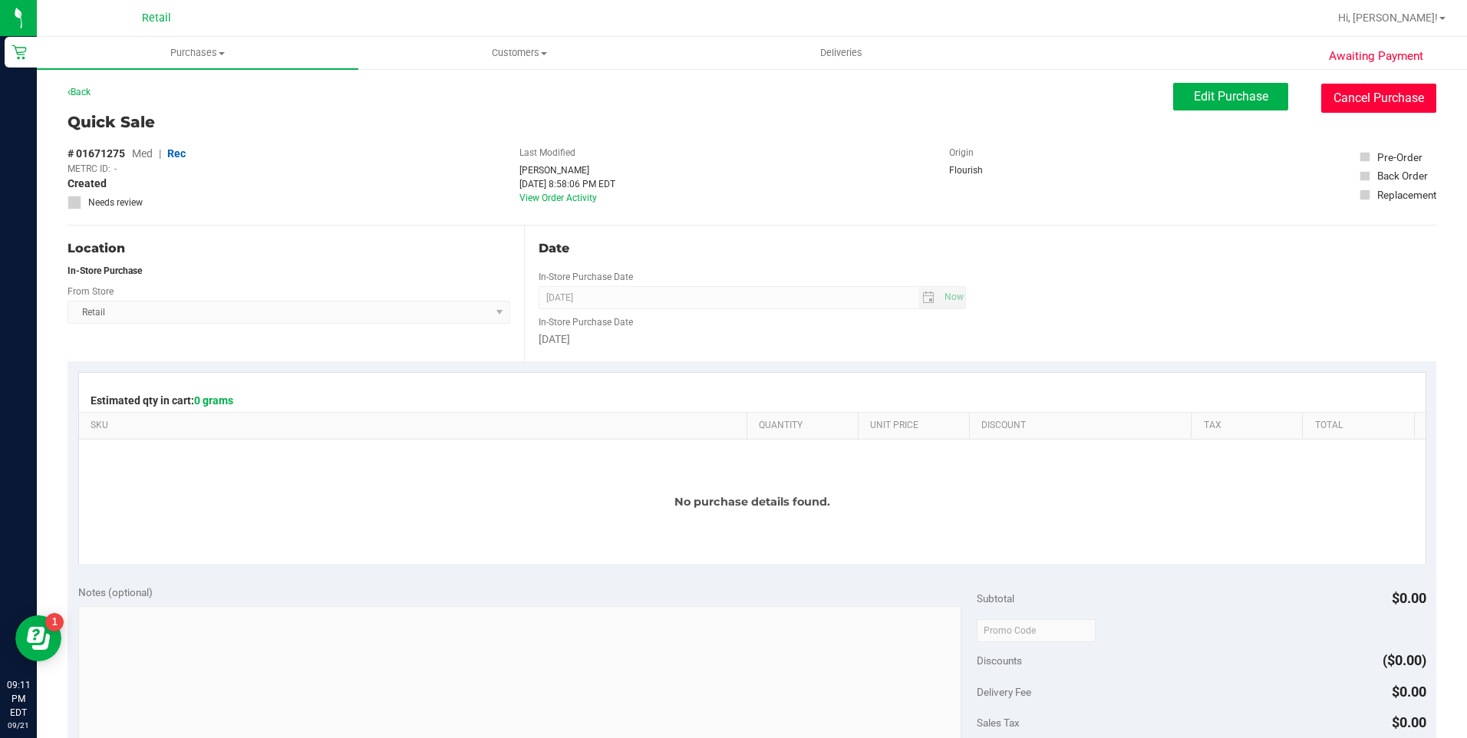
click at [1350, 97] on button "Cancel Purchase" at bounding box center [1378, 98] width 115 height 29
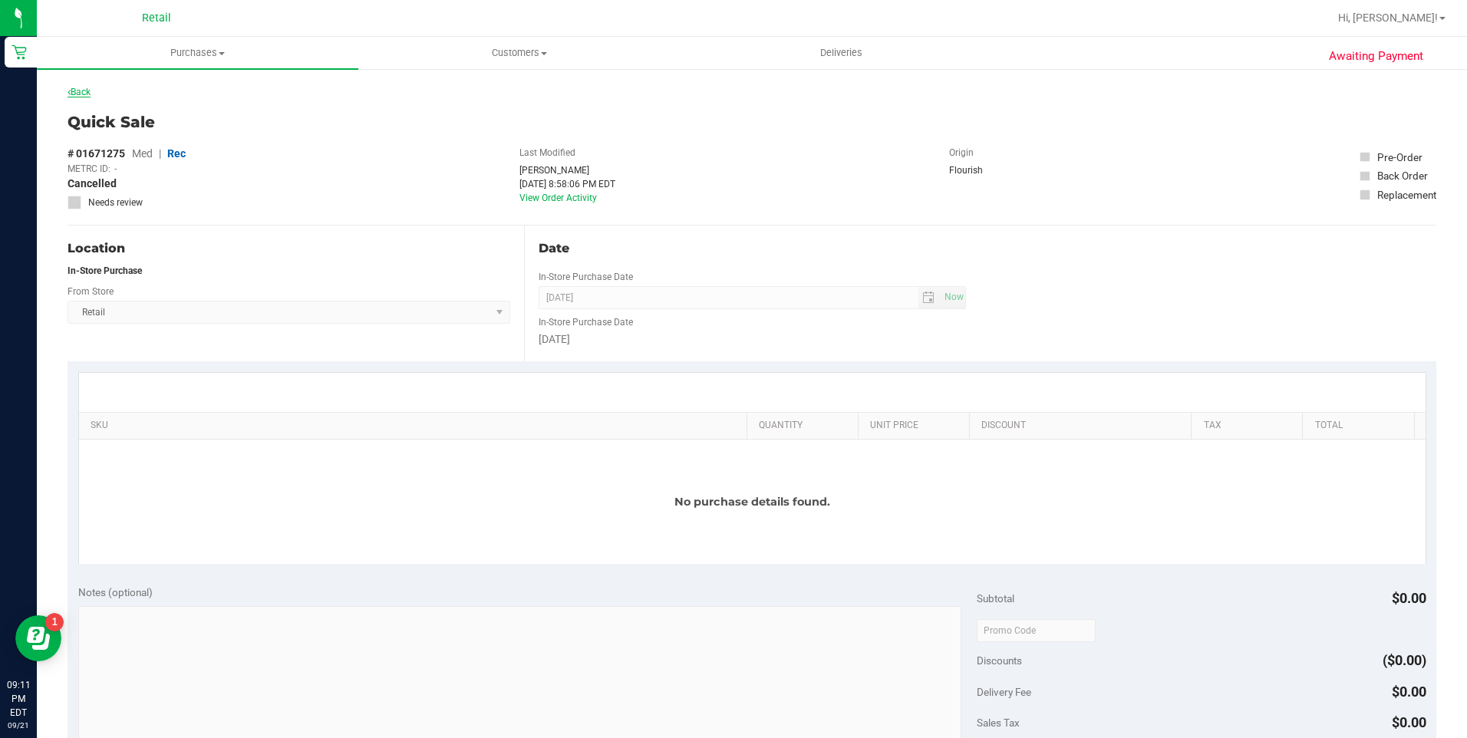
click at [85, 91] on link "Back" at bounding box center [79, 92] width 23 height 11
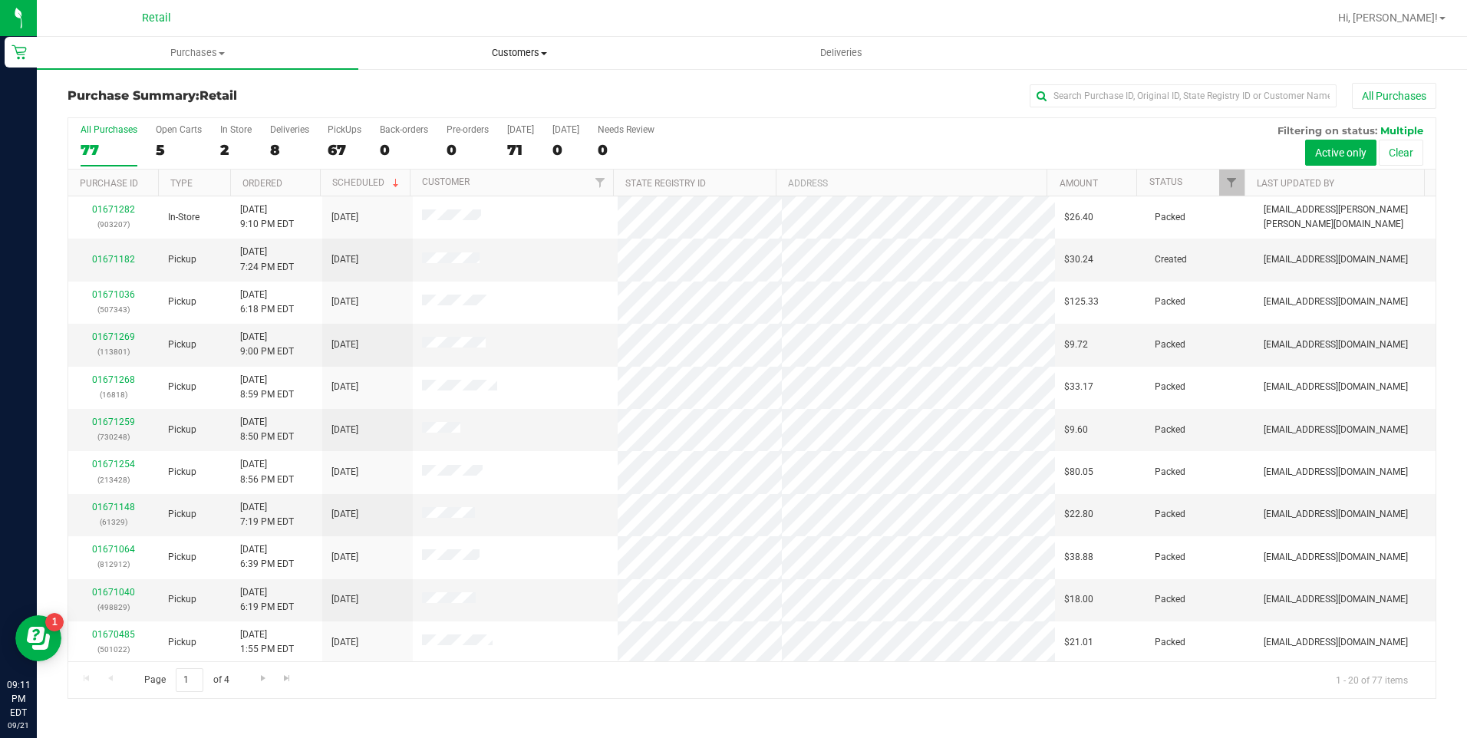
click at [552, 54] on span "Customers" at bounding box center [519, 53] width 320 height 14
click at [457, 91] on span "All customers" at bounding box center [413, 92] width 110 height 13
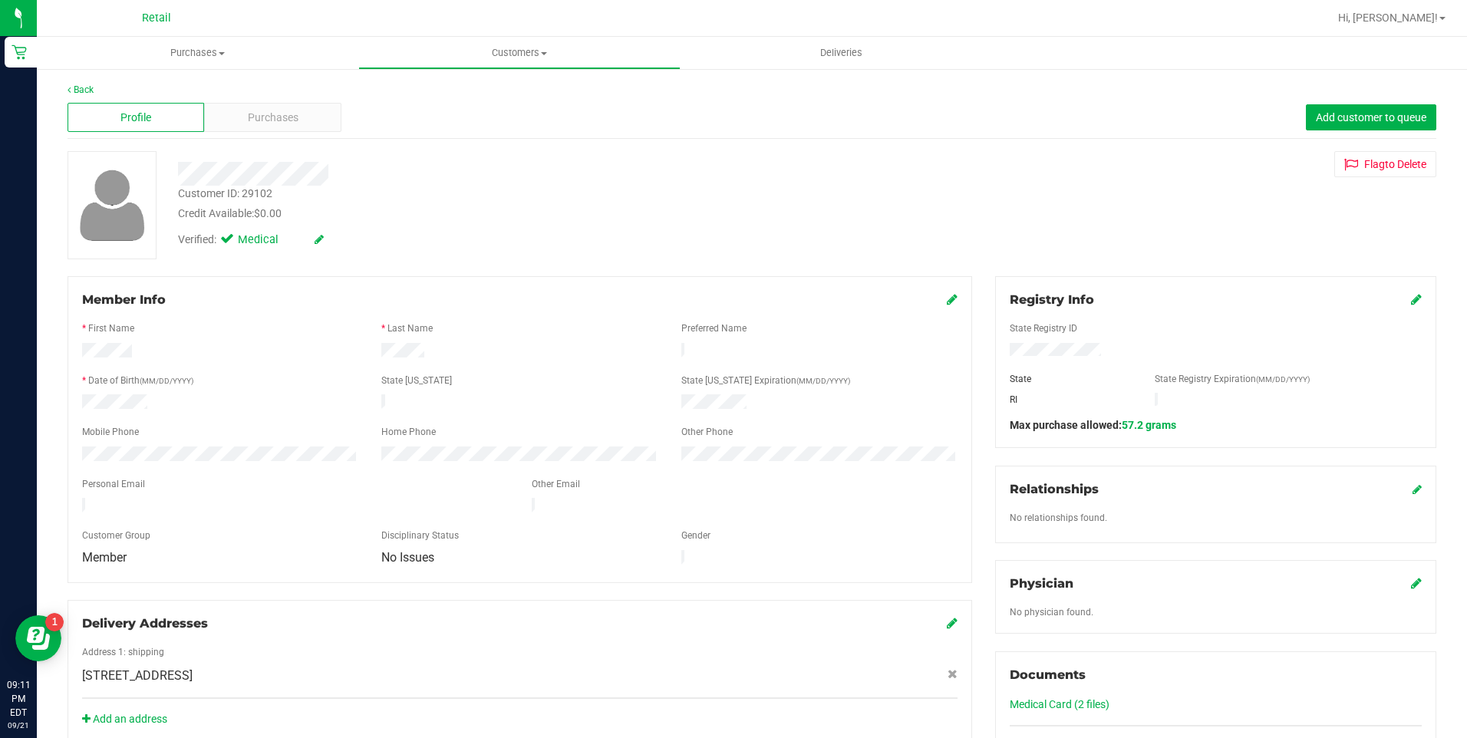
click at [947, 293] on icon at bounding box center [952, 299] width 11 height 12
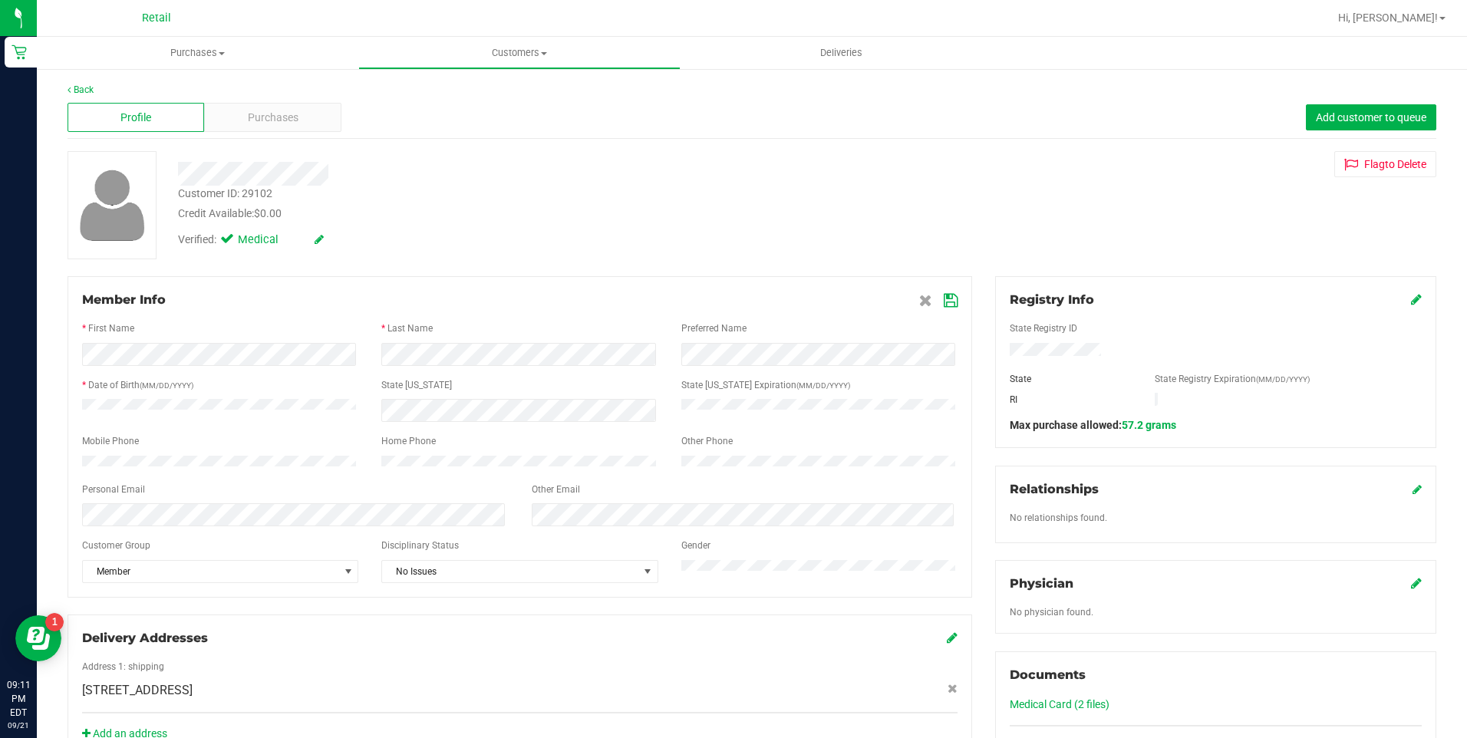
click at [564, 376] on form "Member Info * First Name * Last Name Preferred Name * Date of Birth (MM/DD/YYYY…" at bounding box center [519, 437] width 875 height 292
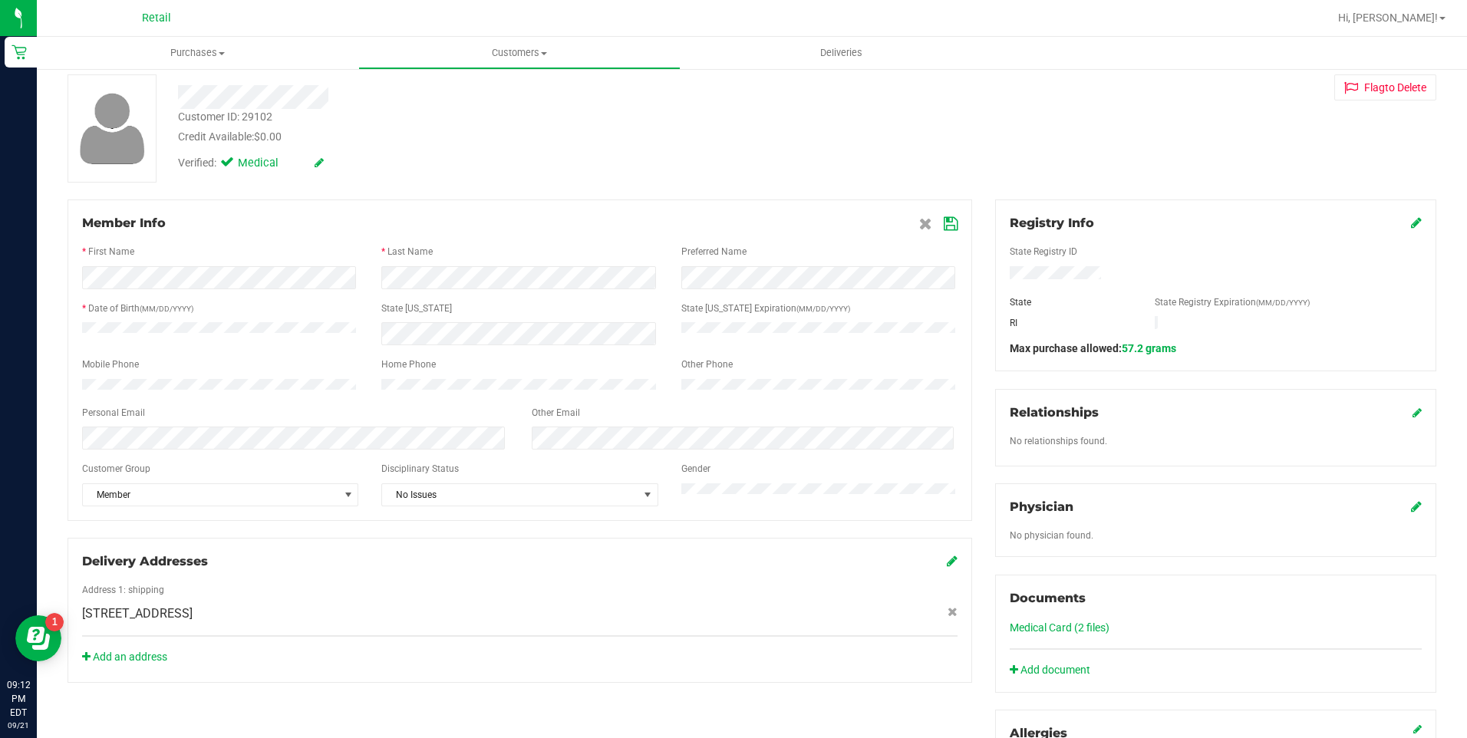
click at [496, 728] on div "Member Info * First Name * Last Name Preferred Name * Date of Birth (MM/DD/YYYY…" at bounding box center [752, 603] width 1392 height 809
click at [1078, 628] on link "Medical Card (2 files)" at bounding box center [1060, 627] width 100 height 12
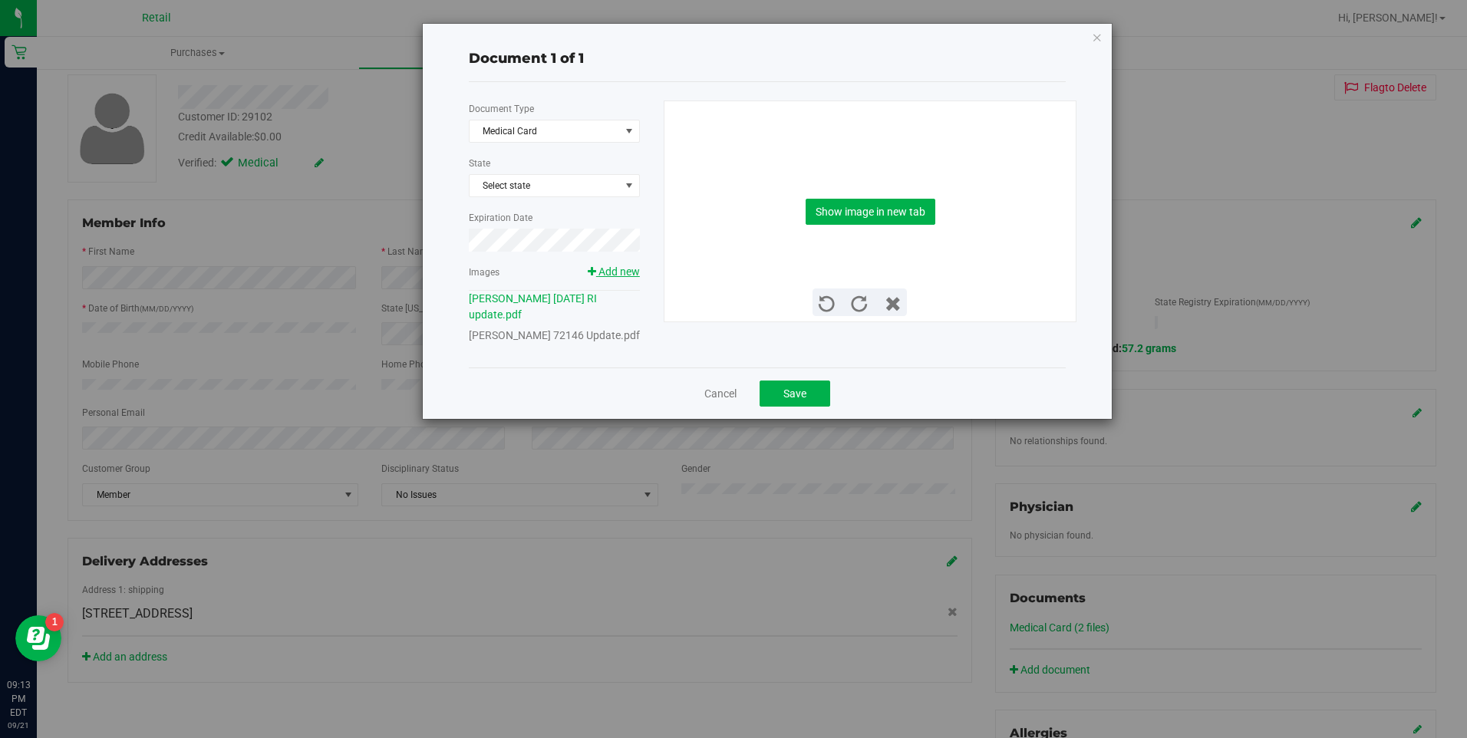
click at [622, 272] on span "Add new" at bounding box center [618, 271] width 41 height 12
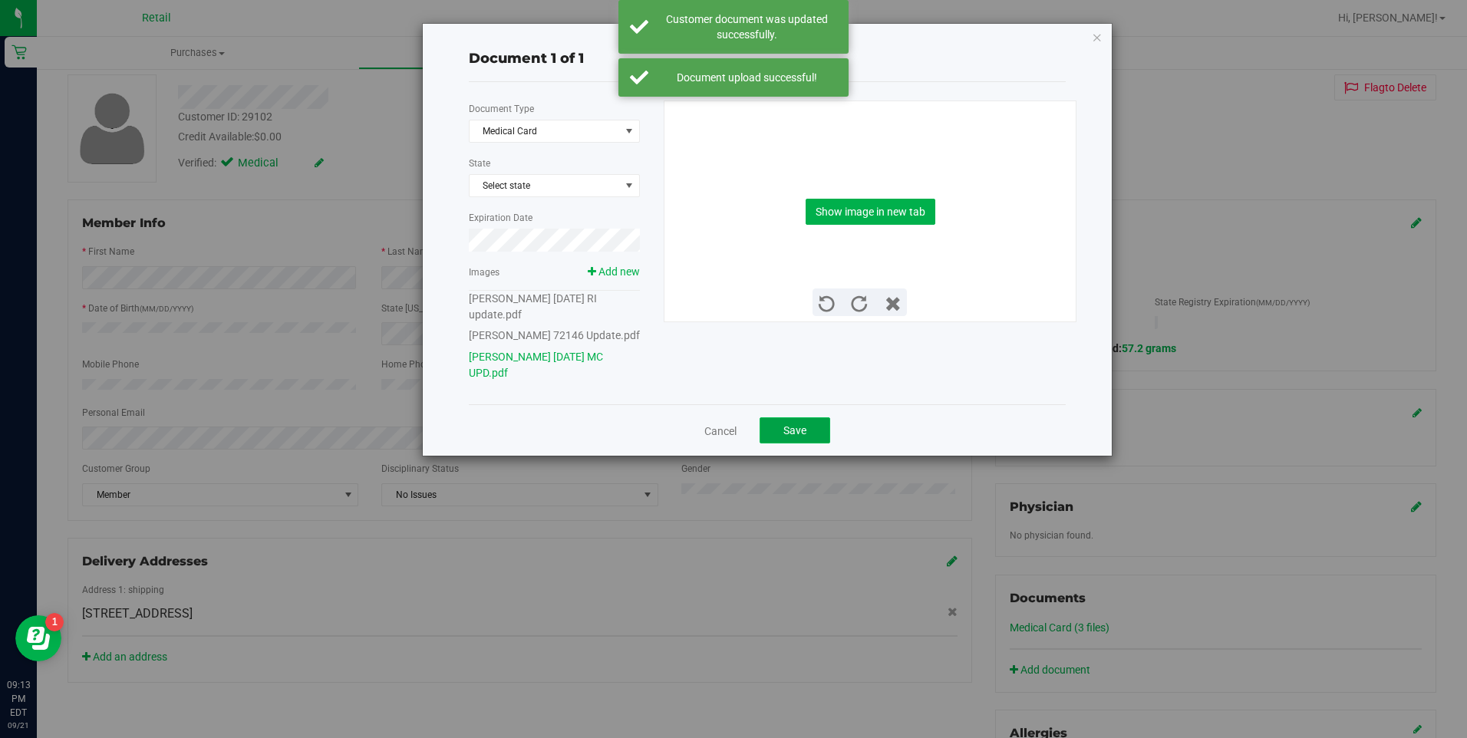
click at [800, 437] on span "Save" at bounding box center [794, 430] width 23 height 12
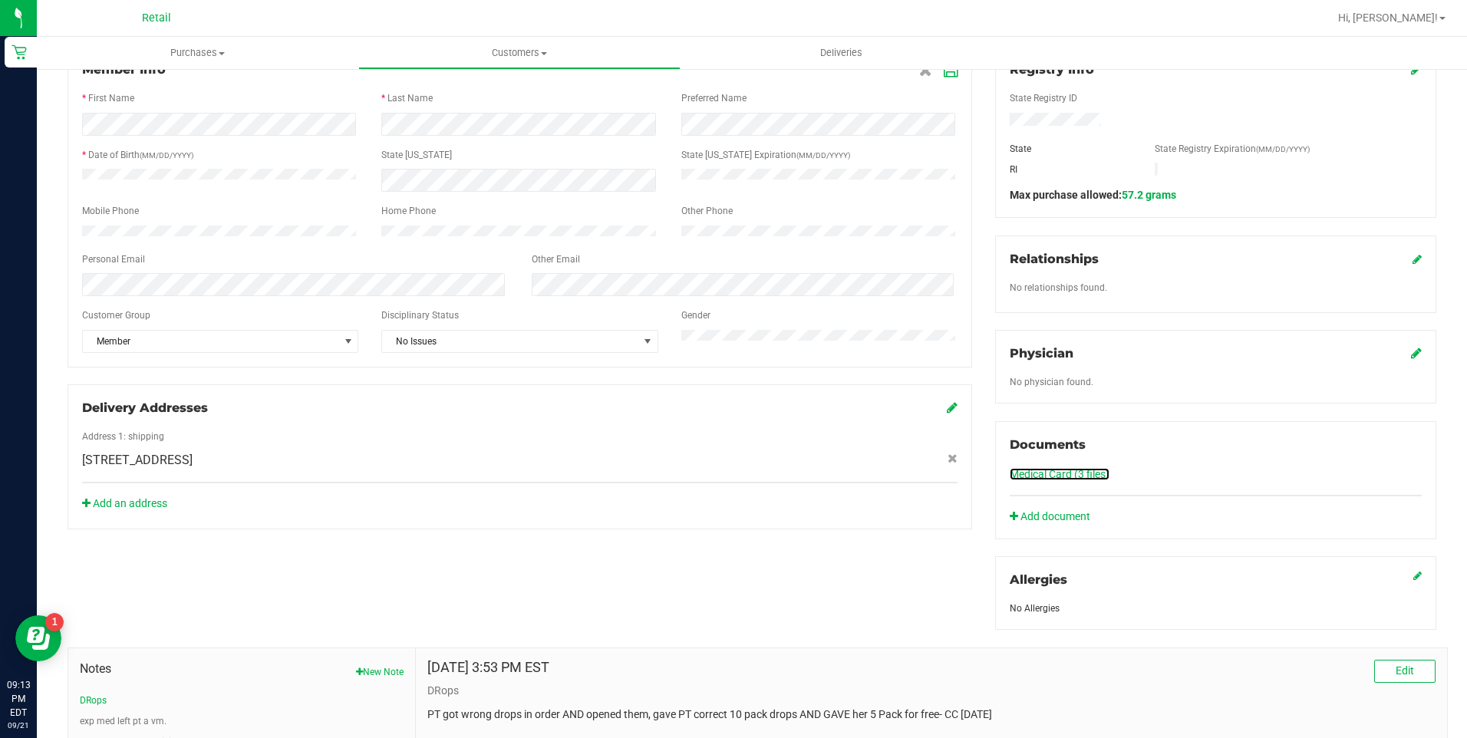
scroll to position [0, 0]
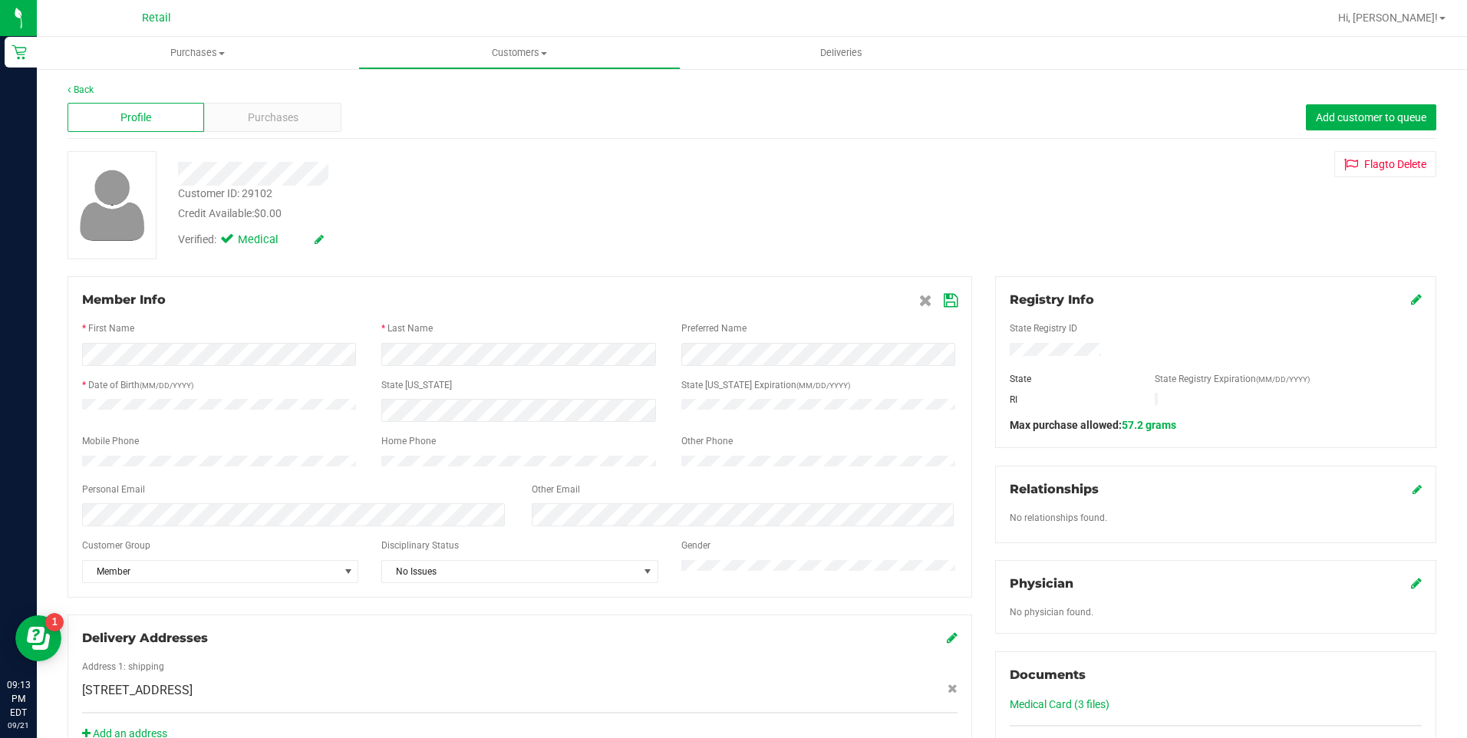
click at [77, 84] on div "Back" at bounding box center [752, 90] width 1369 height 14
click at [87, 97] on div "Profile Purchases Add customer to queue" at bounding box center [752, 118] width 1369 height 42
click at [80, 91] on link "Back" at bounding box center [81, 89] width 26 height 11
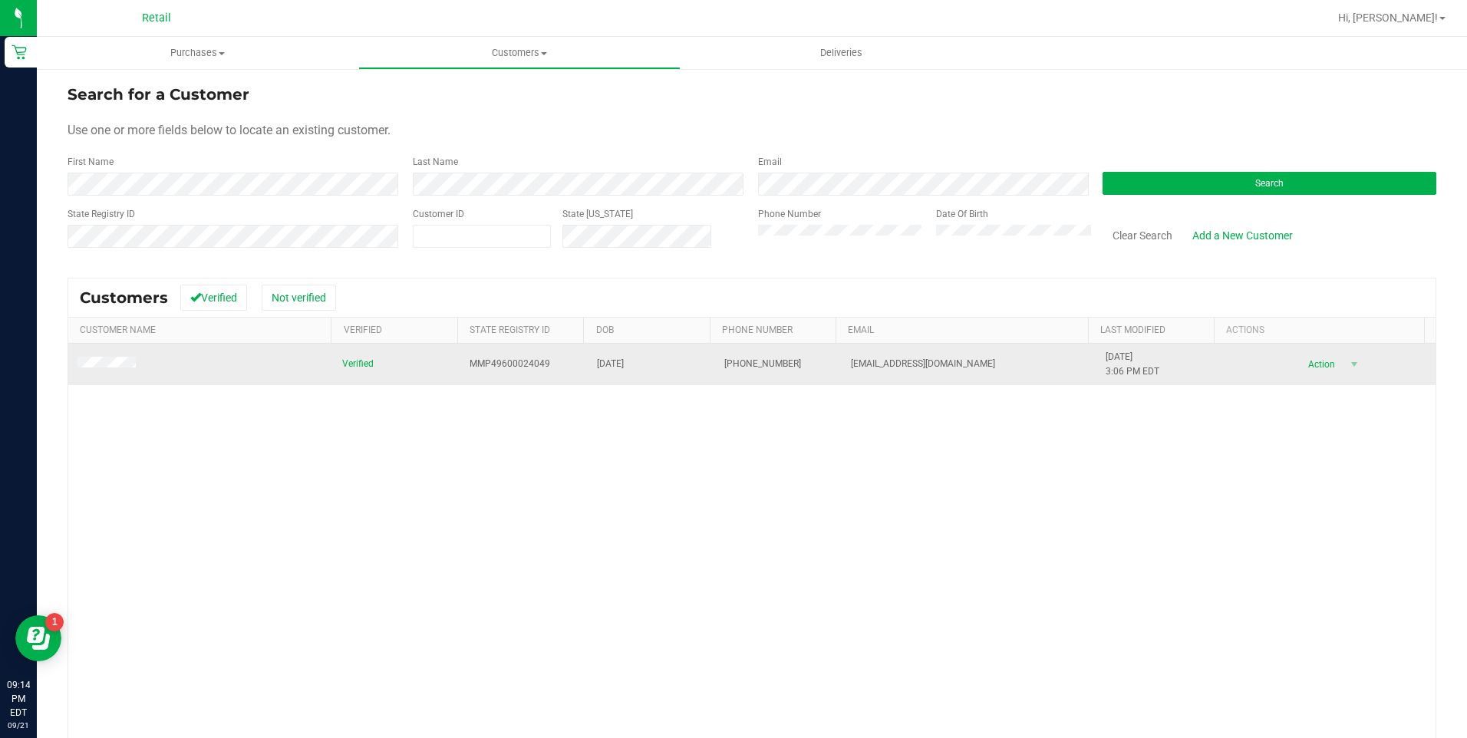
click at [124, 354] on td at bounding box center [200, 364] width 265 height 41
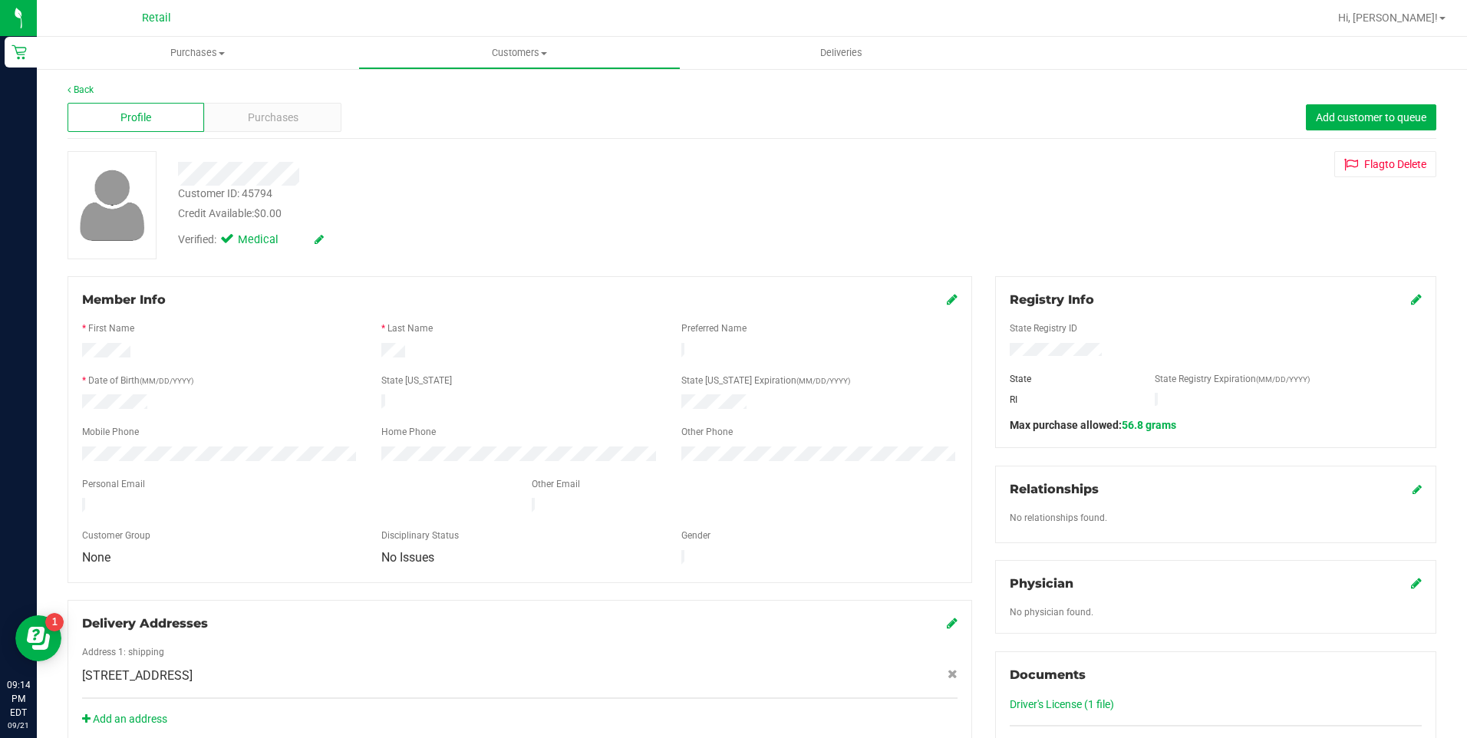
click at [947, 304] on icon at bounding box center [952, 299] width 11 height 12
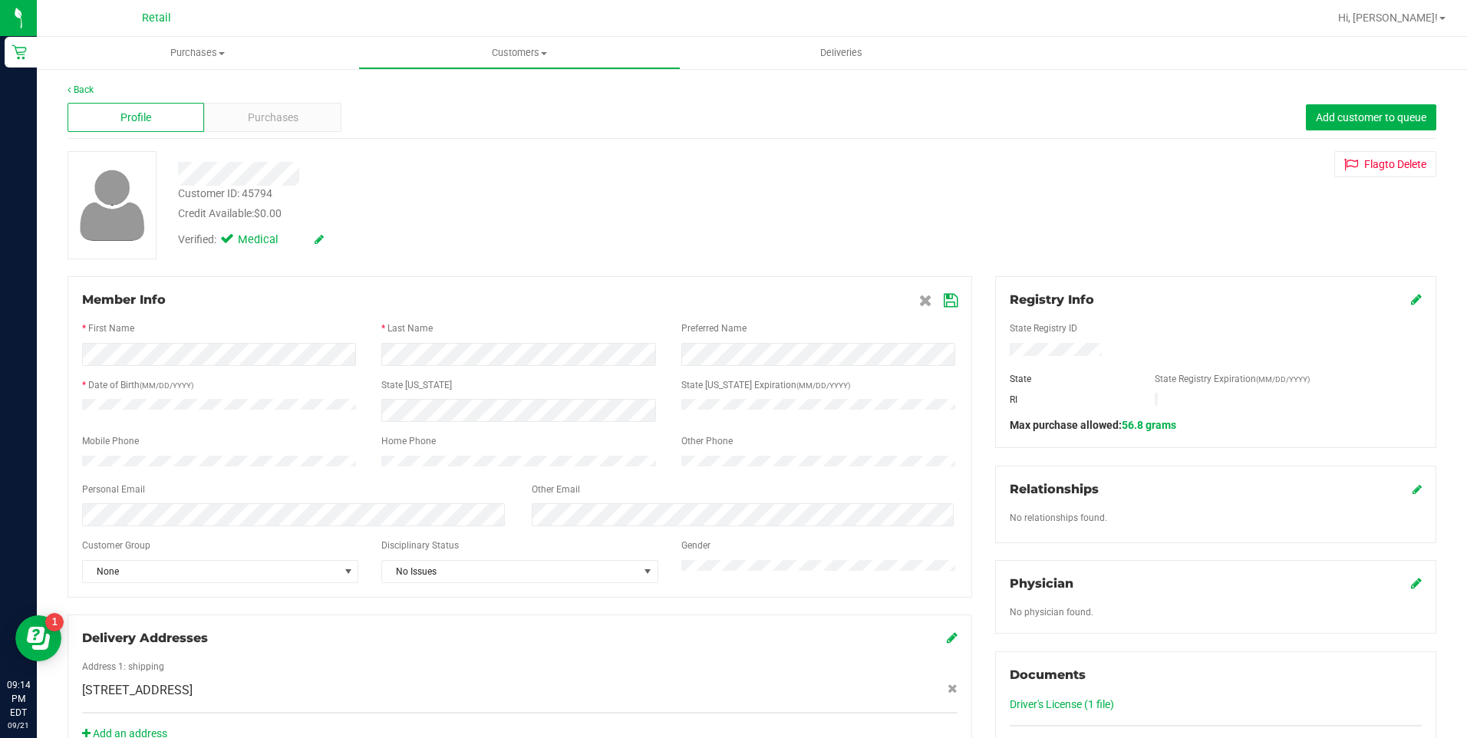
click at [525, 404] on div at bounding box center [520, 410] width 898 height 23
click at [944, 300] on icon at bounding box center [951, 301] width 14 height 12
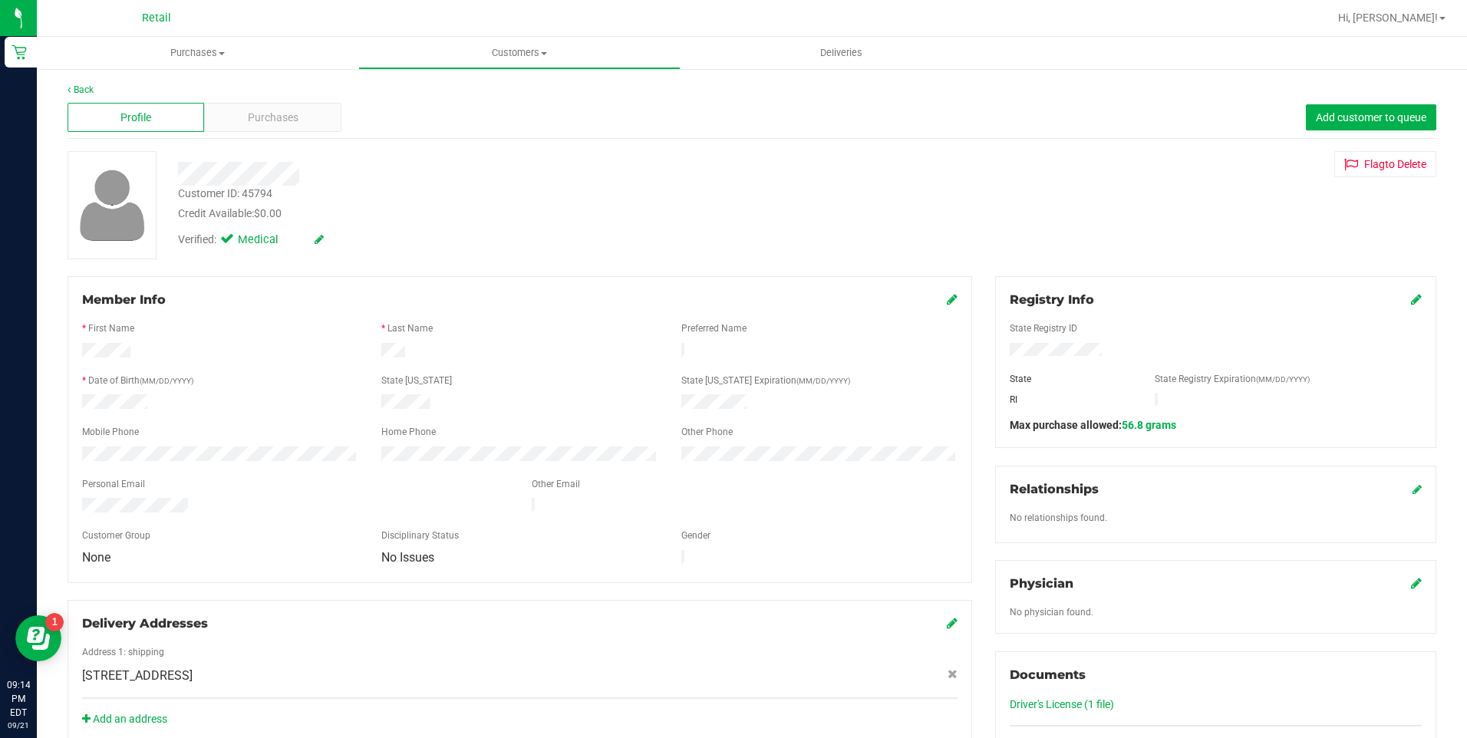
scroll to position [77, 0]
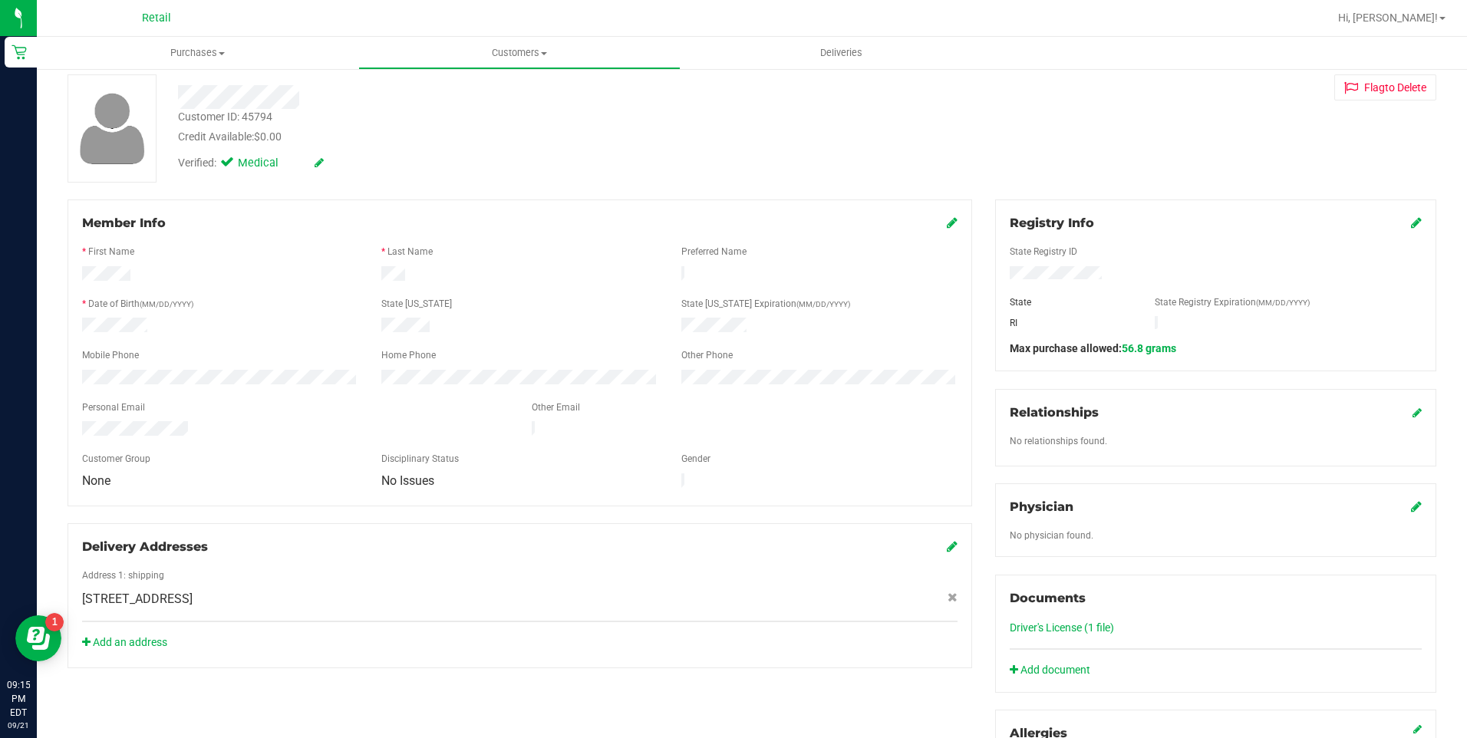
click at [321, 689] on div "Member Info * First Name * Last Name Preferred Name * Date of Birth (MM/DD/YYYY…" at bounding box center [752, 603] width 1392 height 809
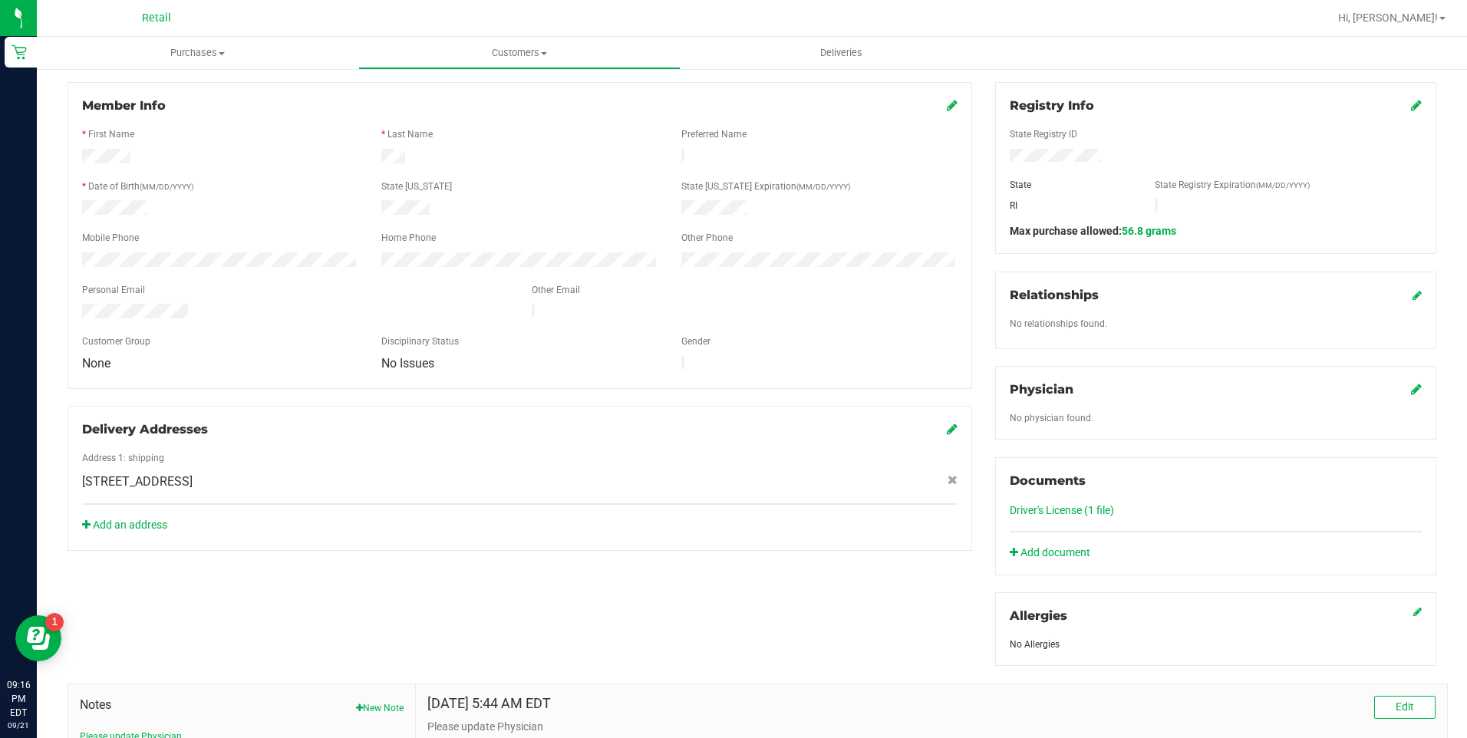
scroll to position [307, 0]
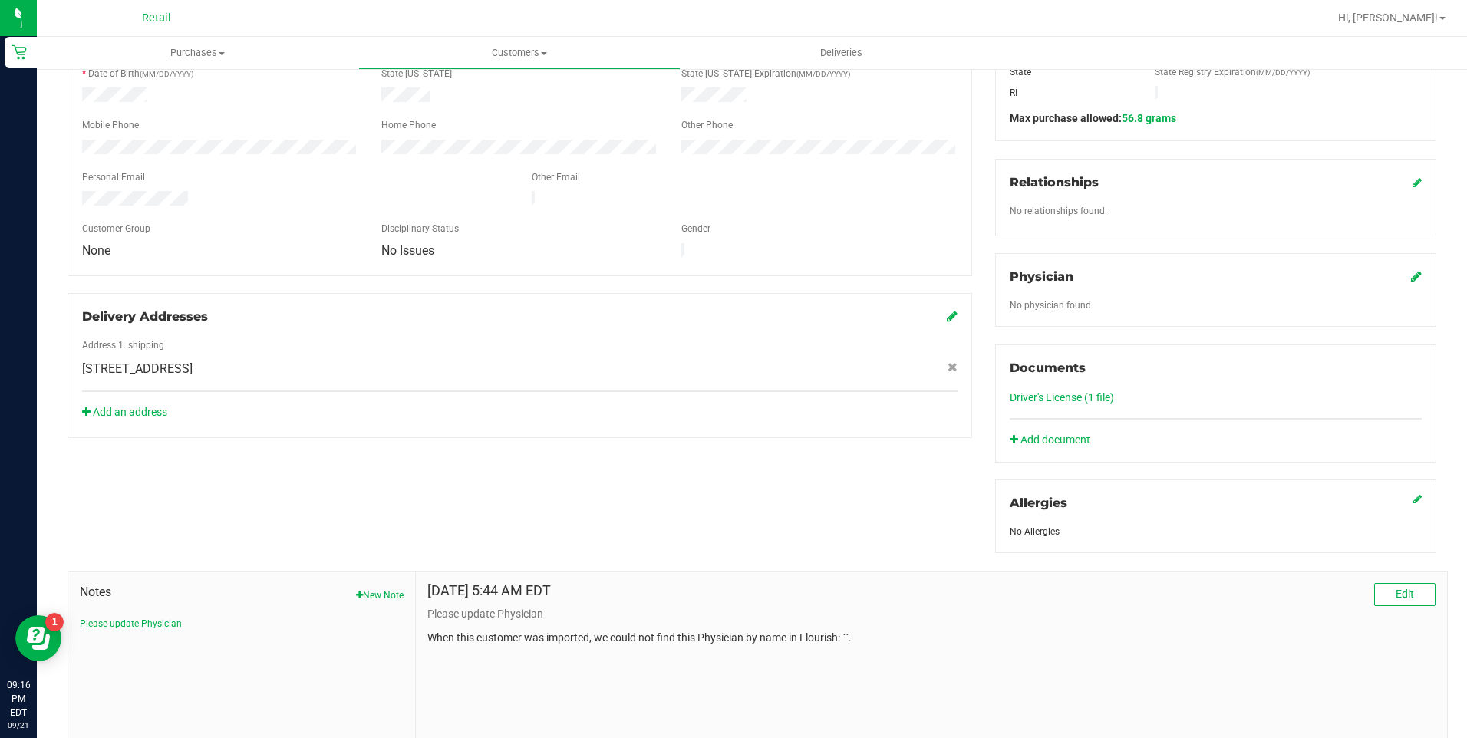
click at [1060, 401] on link "Driver's License (1 file)" at bounding box center [1062, 397] width 104 height 12
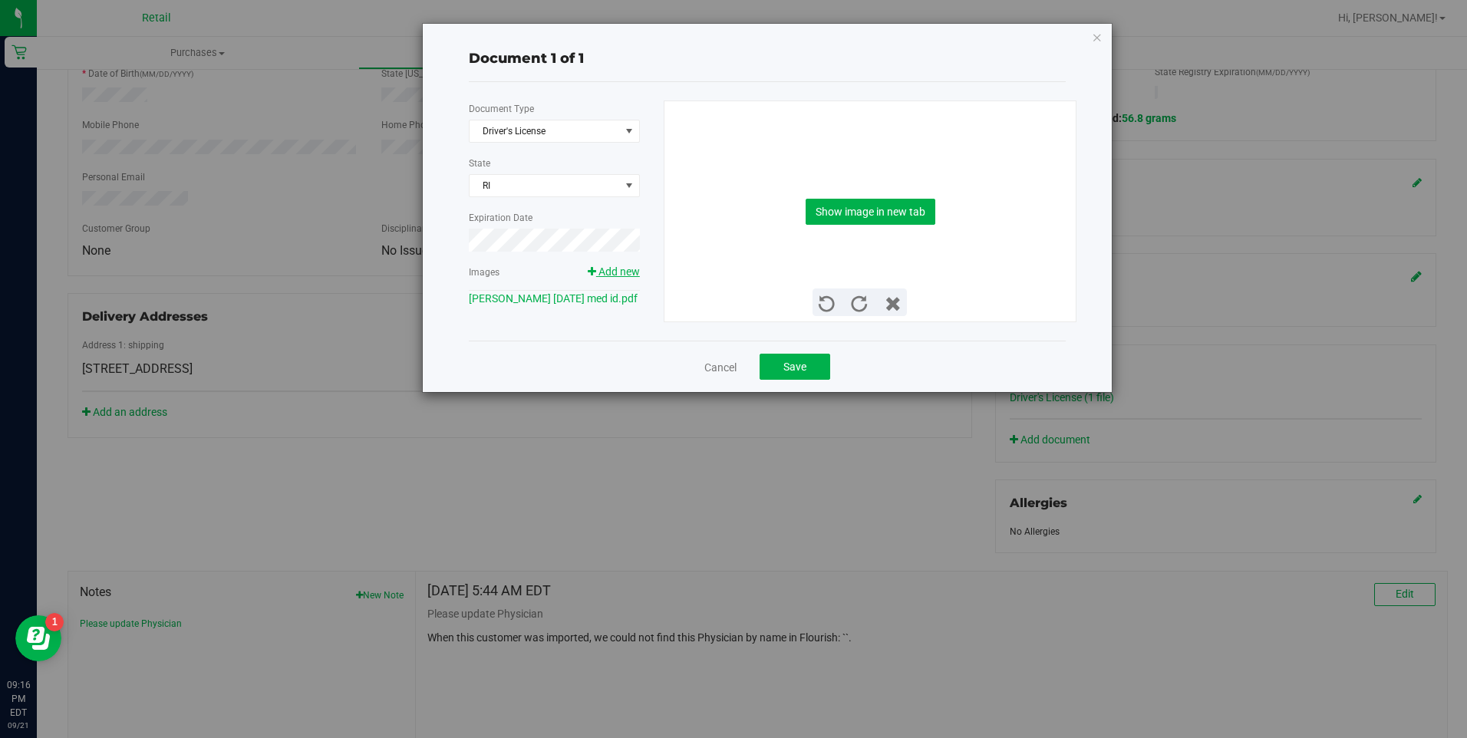
click at [632, 266] on span "Add new" at bounding box center [618, 271] width 41 height 12
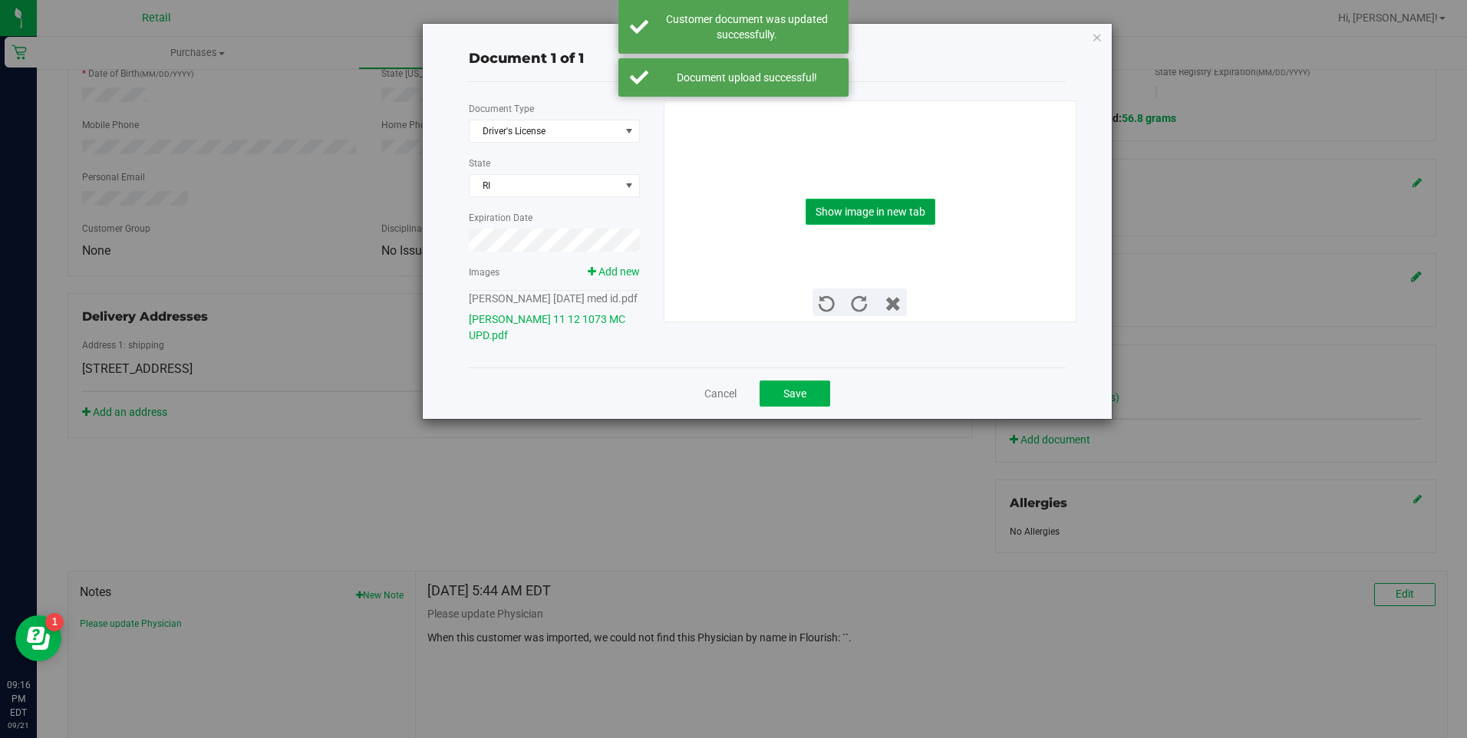
click at [892, 209] on button "Show image in new tab" at bounding box center [871, 212] width 130 height 26
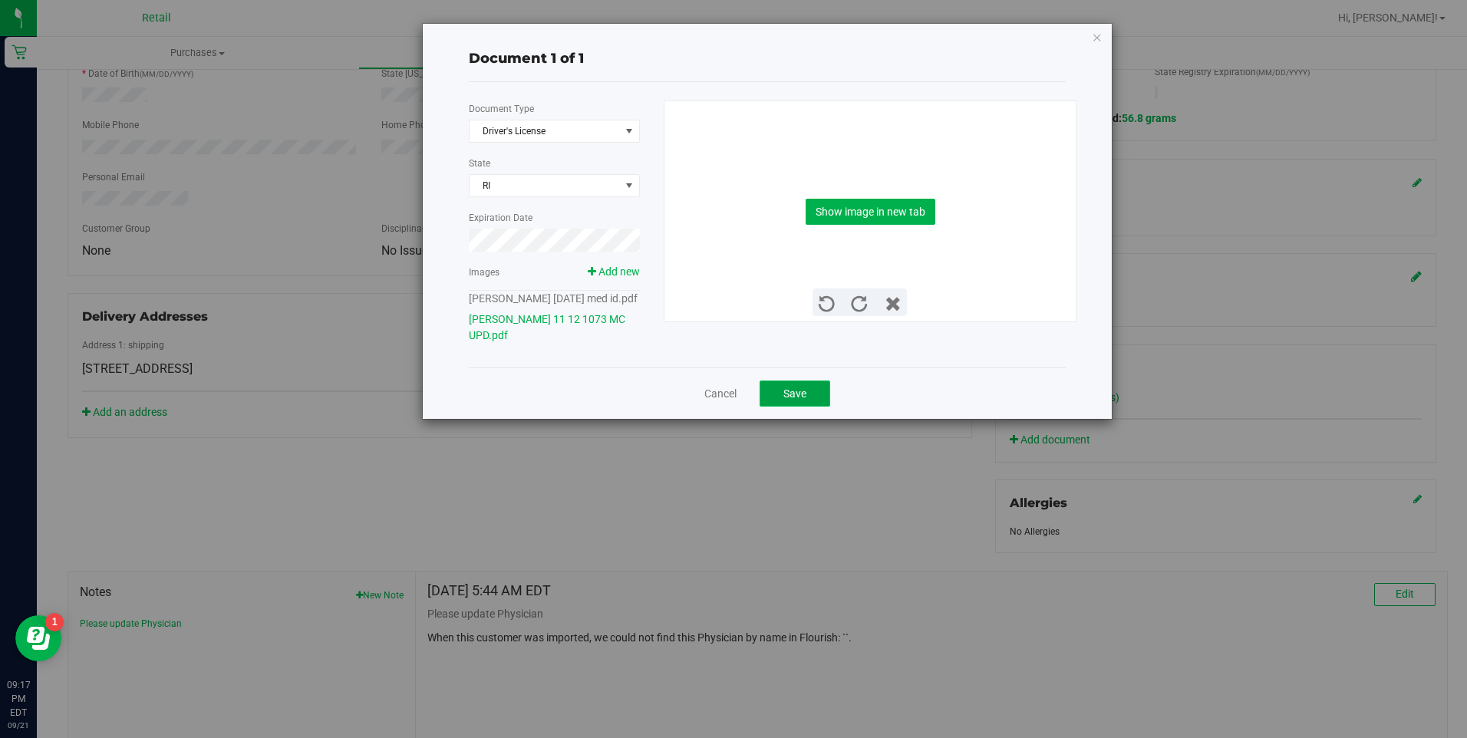
click at [784, 407] on button "Save" at bounding box center [795, 394] width 71 height 26
click at [809, 402] on button "Save" at bounding box center [795, 394] width 71 height 26
click at [787, 419] on div "Cancel Save" at bounding box center [767, 393] width 597 height 51
click at [787, 400] on span "Save" at bounding box center [794, 393] width 23 height 12
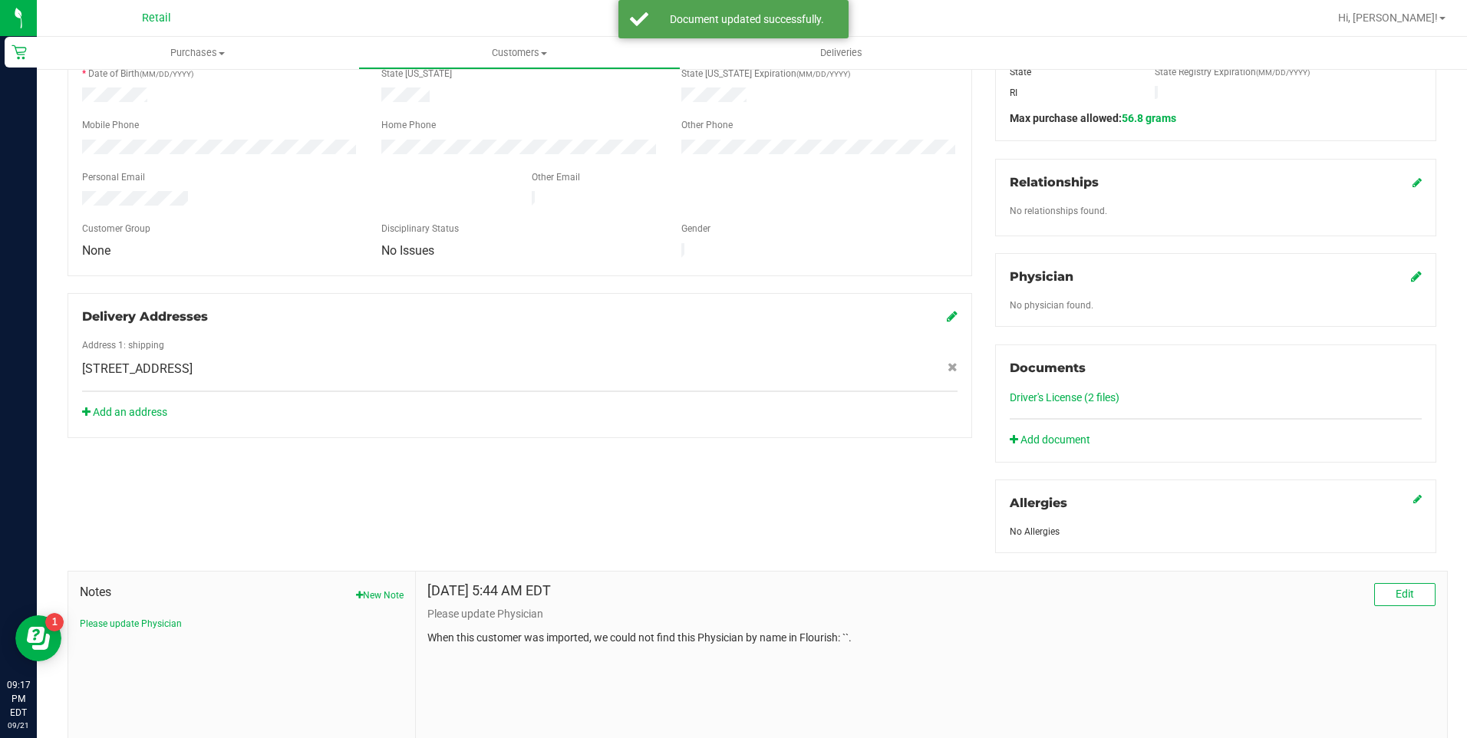
click at [1089, 399] on link "Driver's License (2 files)" at bounding box center [1065, 397] width 110 height 12
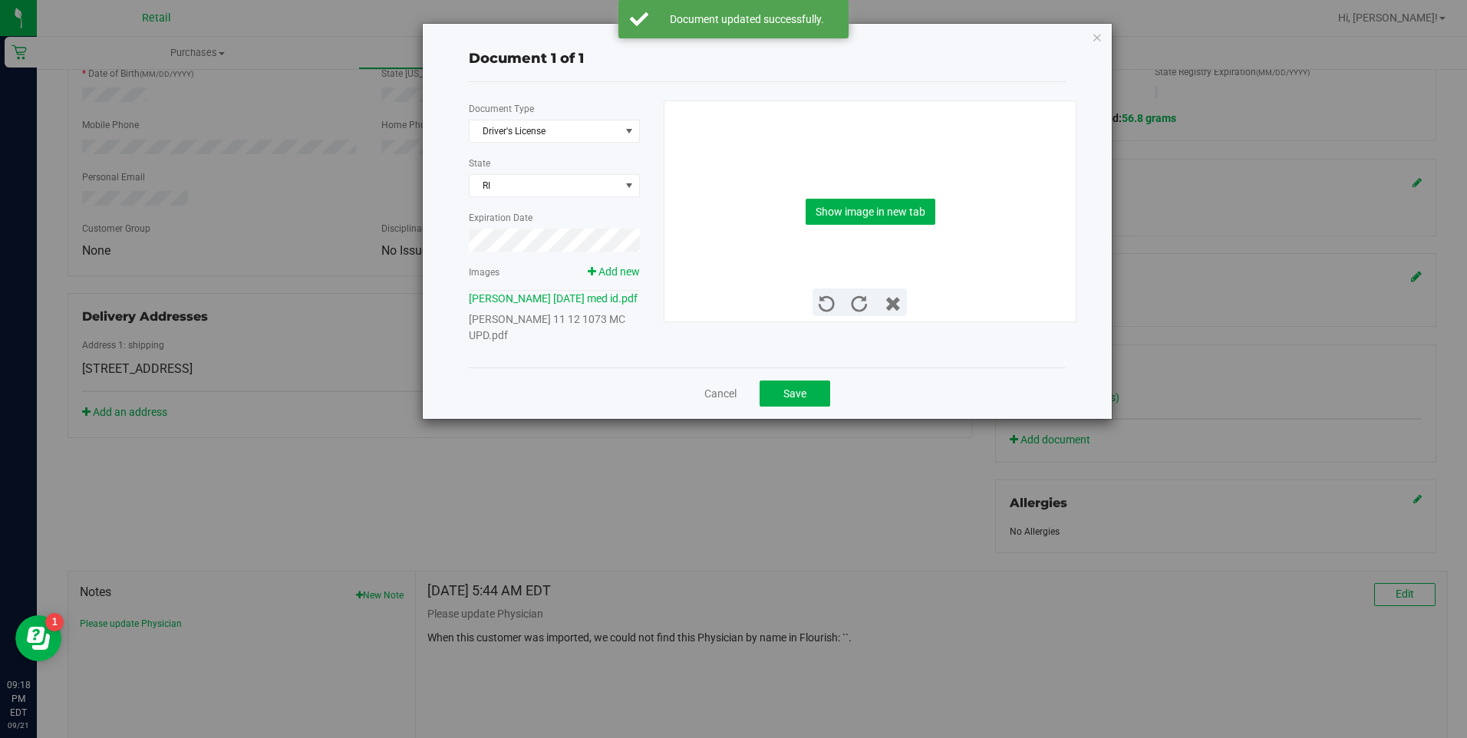
click at [586, 336] on link "[PERSON_NAME] 11 12 1073 MC UPD.pdf" at bounding box center [547, 327] width 157 height 28
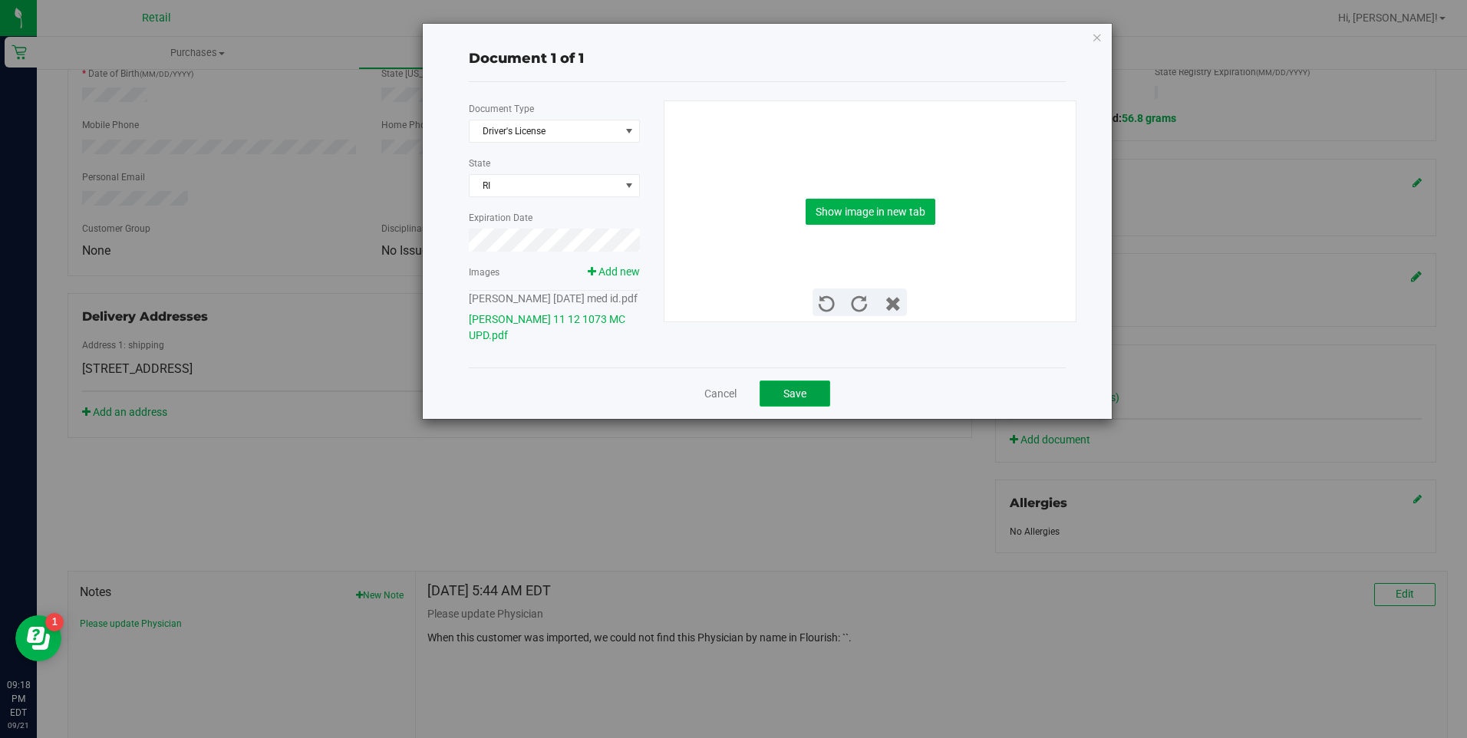
click at [801, 400] on span "Save" at bounding box center [794, 393] width 23 height 12
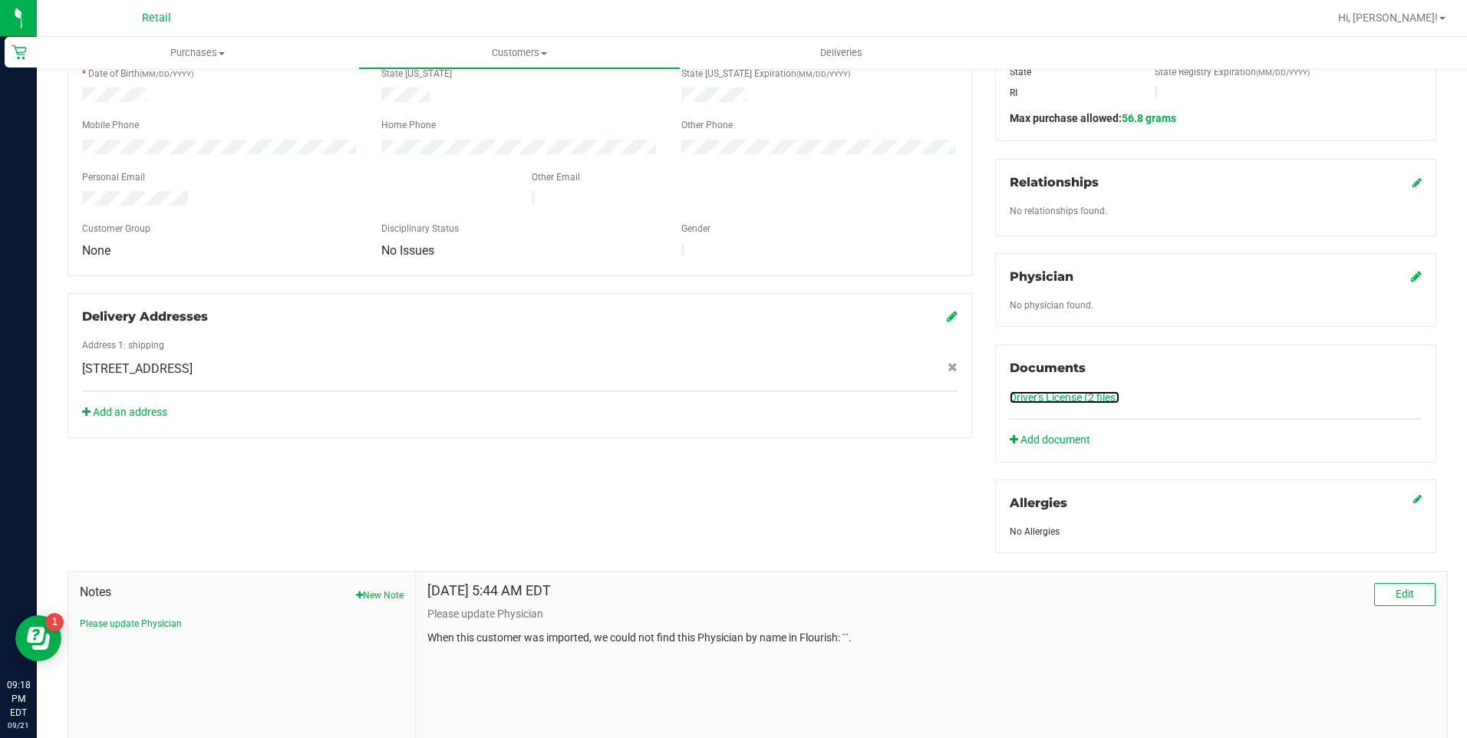
scroll to position [0, 0]
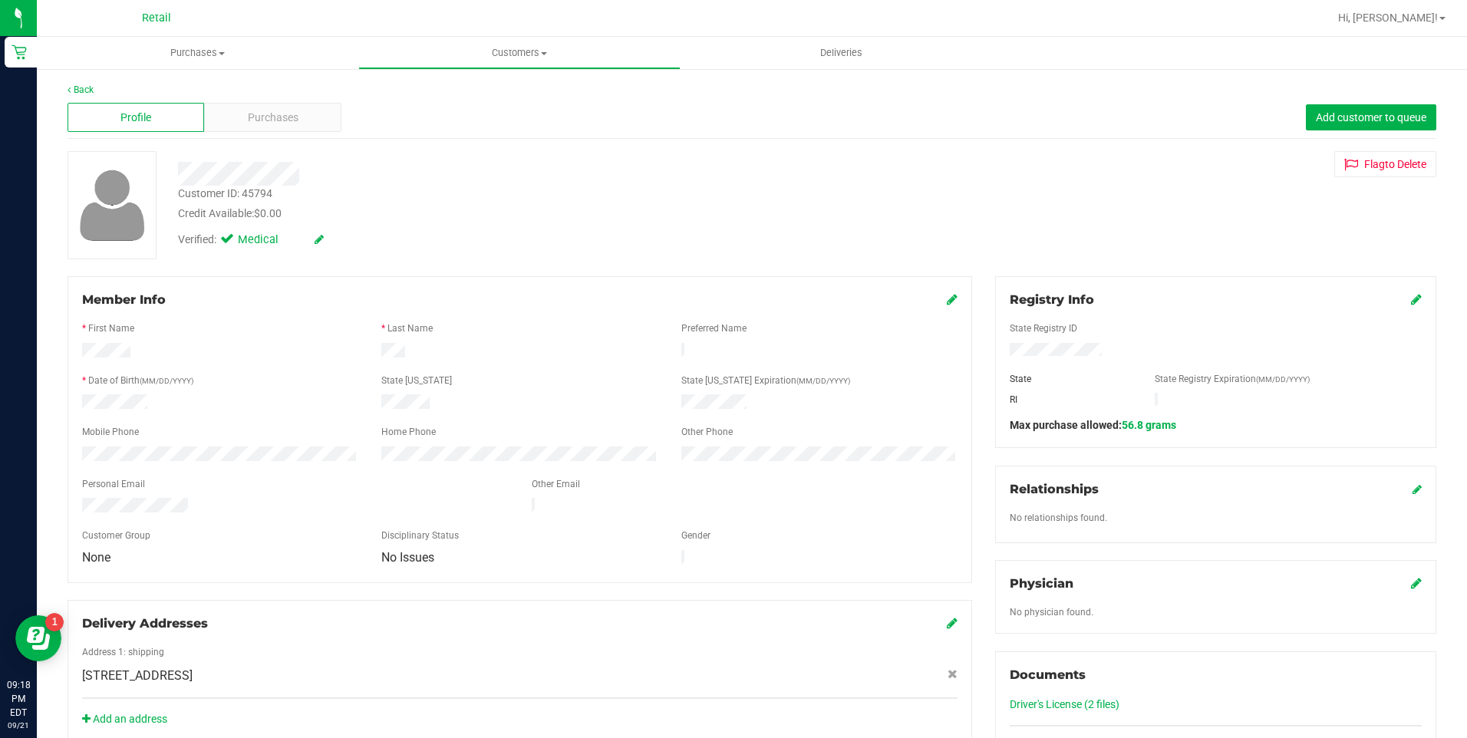
click at [490, 69] on retail "Purchases Summary of purchases Fulfillment All purchases Customers All customer…" at bounding box center [752, 586] width 1430 height 1098
drag, startPoint x: 490, startPoint y: 69, endPoint x: 479, endPoint y: 48, distance: 23.3
click at [479, 48] on span "Customers" at bounding box center [519, 53] width 320 height 14
click at [442, 97] on span "All customers" at bounding box center [413, 92] width 110 height 13
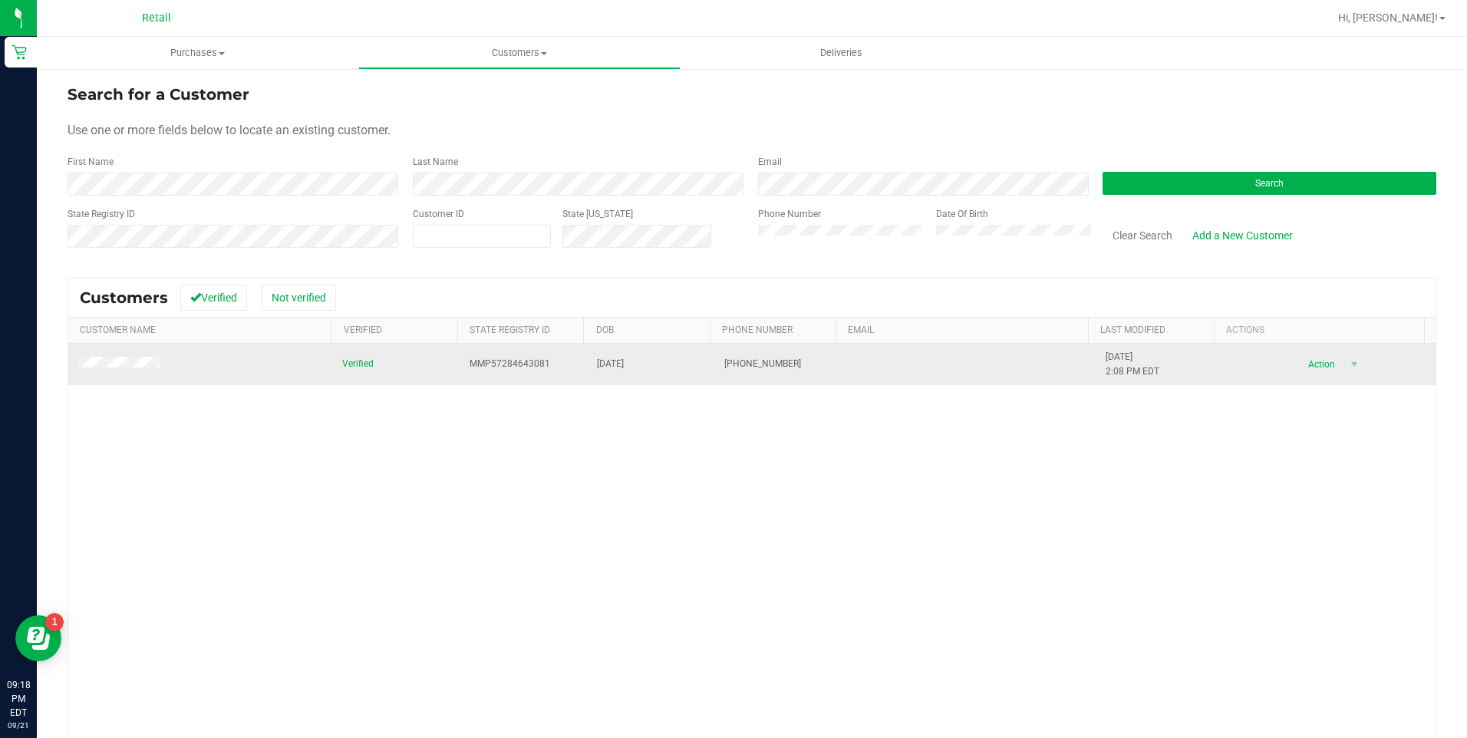
click at [156, 371] on span at bounding box center [120, 364] width 87 height 15
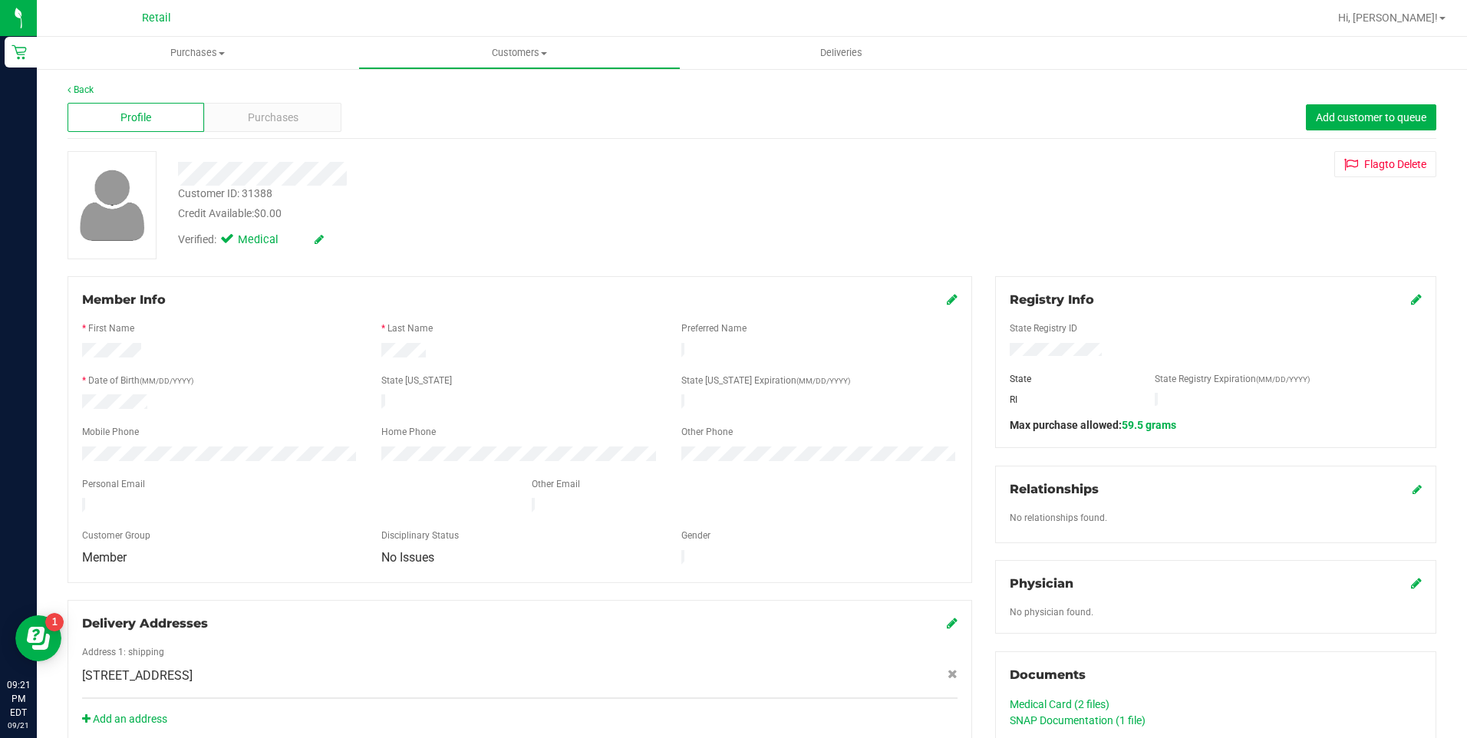
click at [853, 711] on div "Add an address" at bounding box center [520, 719] width 898 height 16
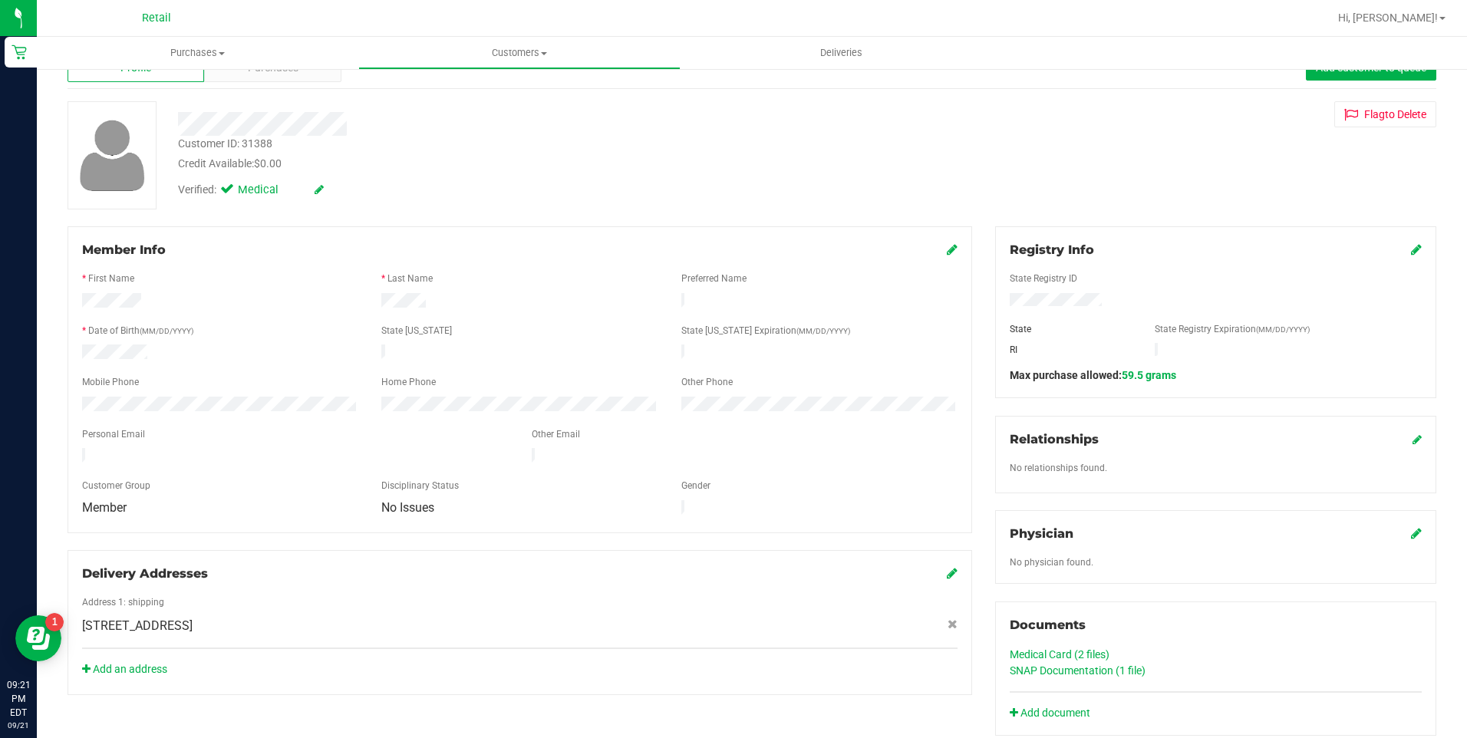
scroll to position [77, 0]
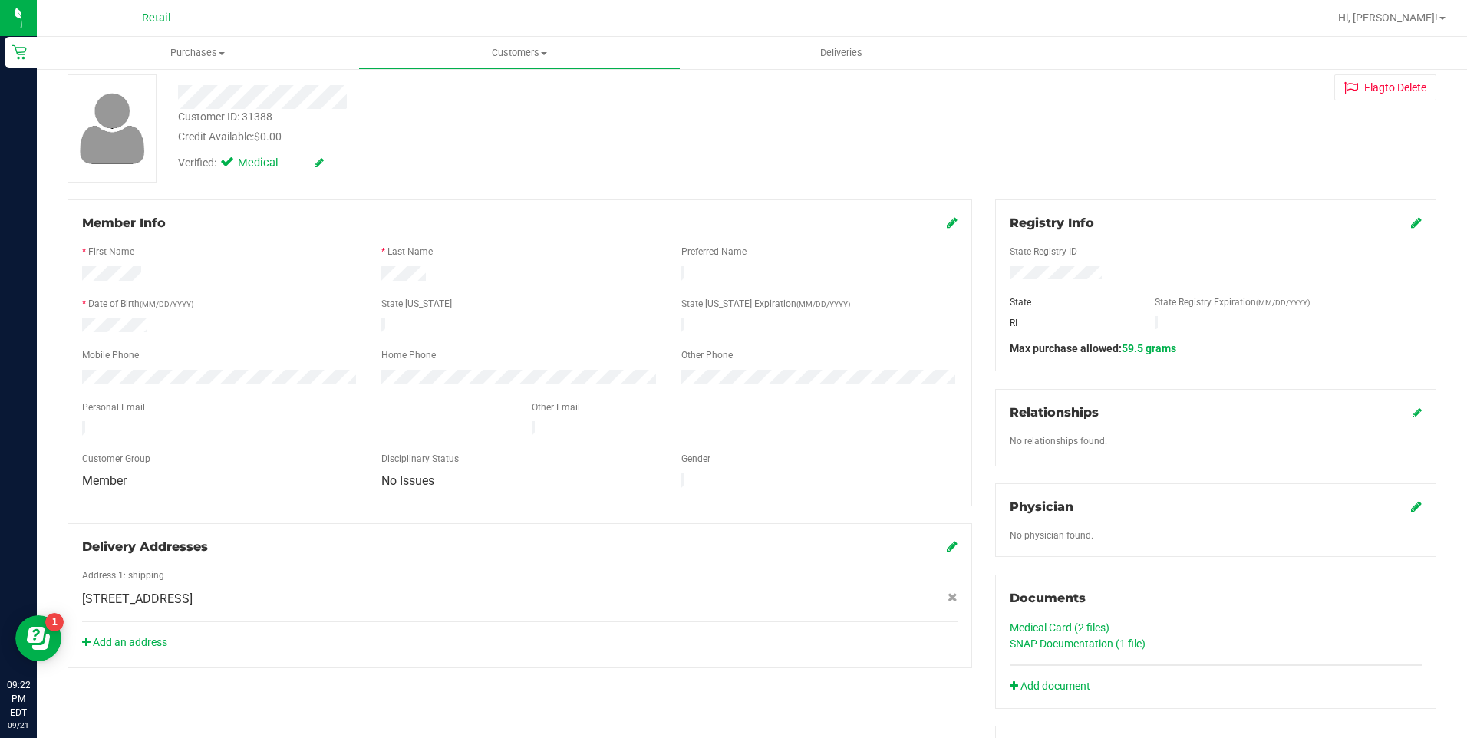
click at [605, 705] on div "Member Info * First Name * Last Name Preferred Name * Date of Birth (MM/DD/YYYY…" at bounding box center [752, 611] width 1392 height 825
click at [1093, 623] on link "Medical Card (2 files)" at bounding box center [1060, 627] width 100 height 12
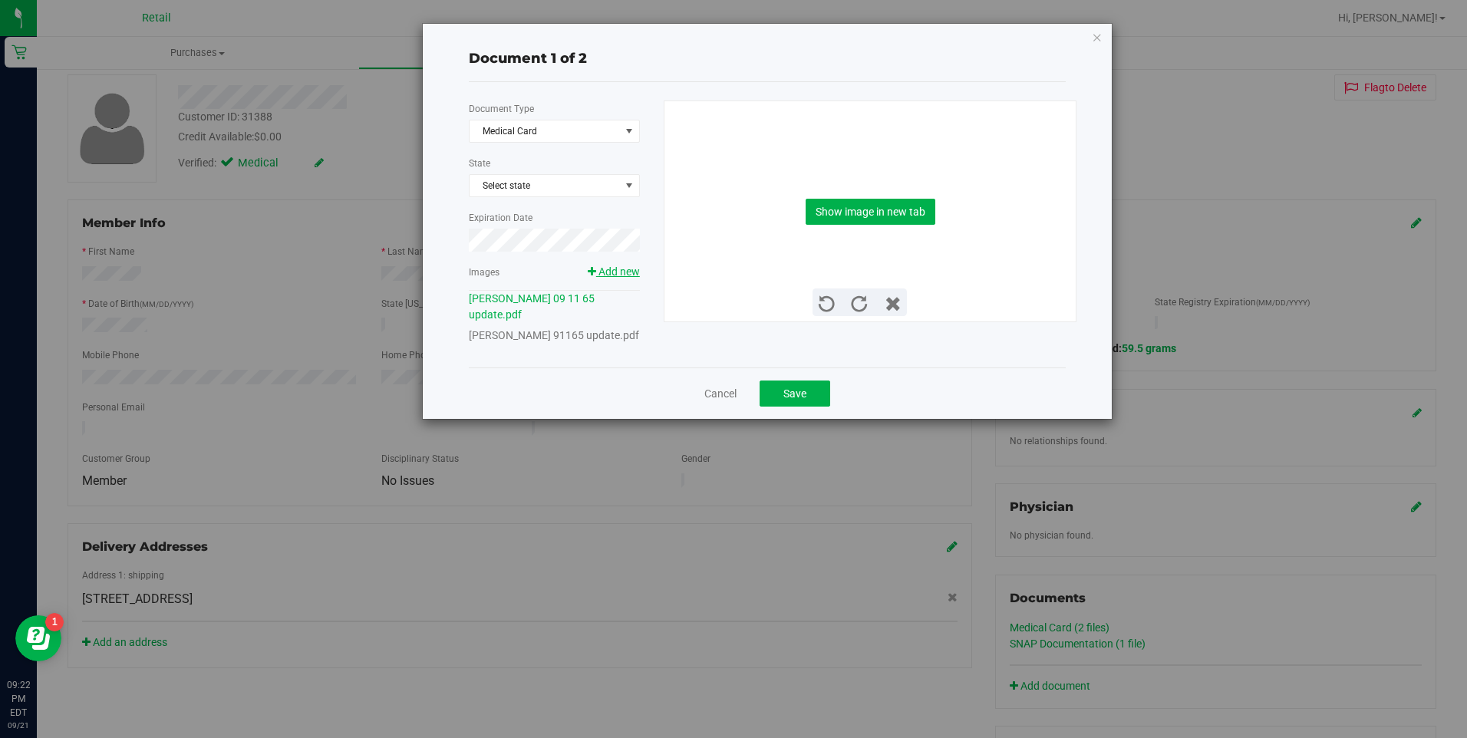
click at [625, 276] on span "Add new" at bounding box center [618, 271] width 41 height 12
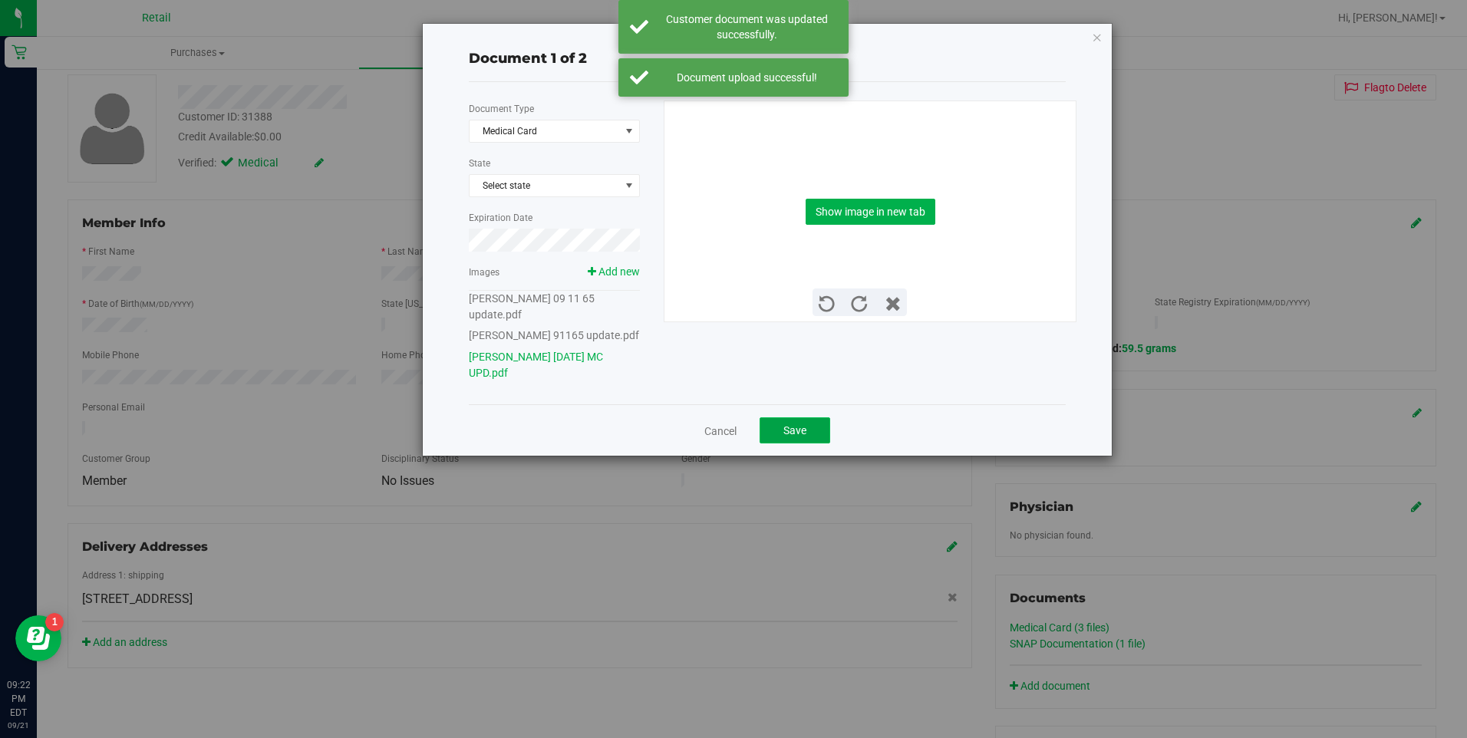
click at [793, 435] on button "Save" at bounding box center [795, 430] width 71 height 26
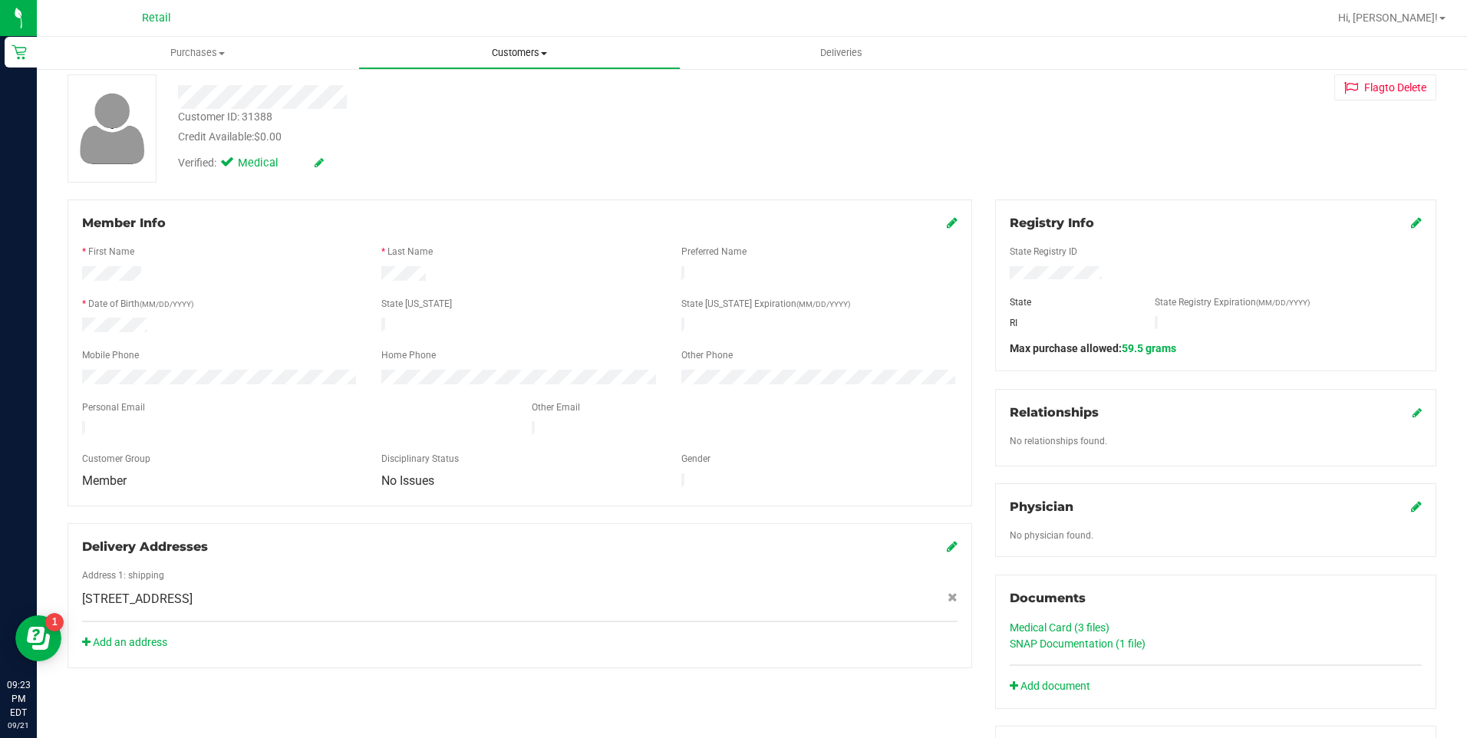
click at [526, 58] on span "Customers" at bounding box center [519, 53] width 320 height 14
click at [438, 89] on span "All customers" at bounding box center [413, 92] width 110 height 13
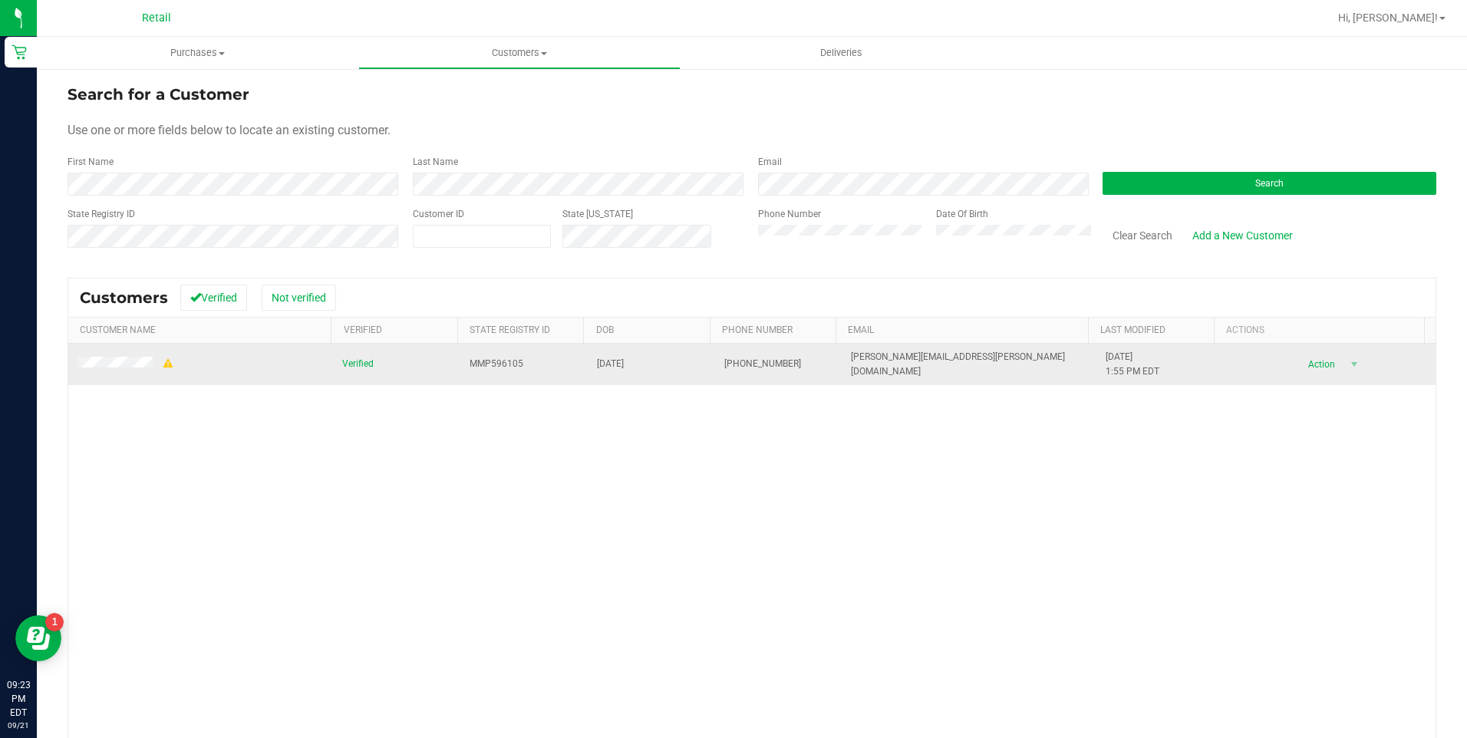
click at [122, 370] on span at bounding box center [125, 364] width 97 height 15
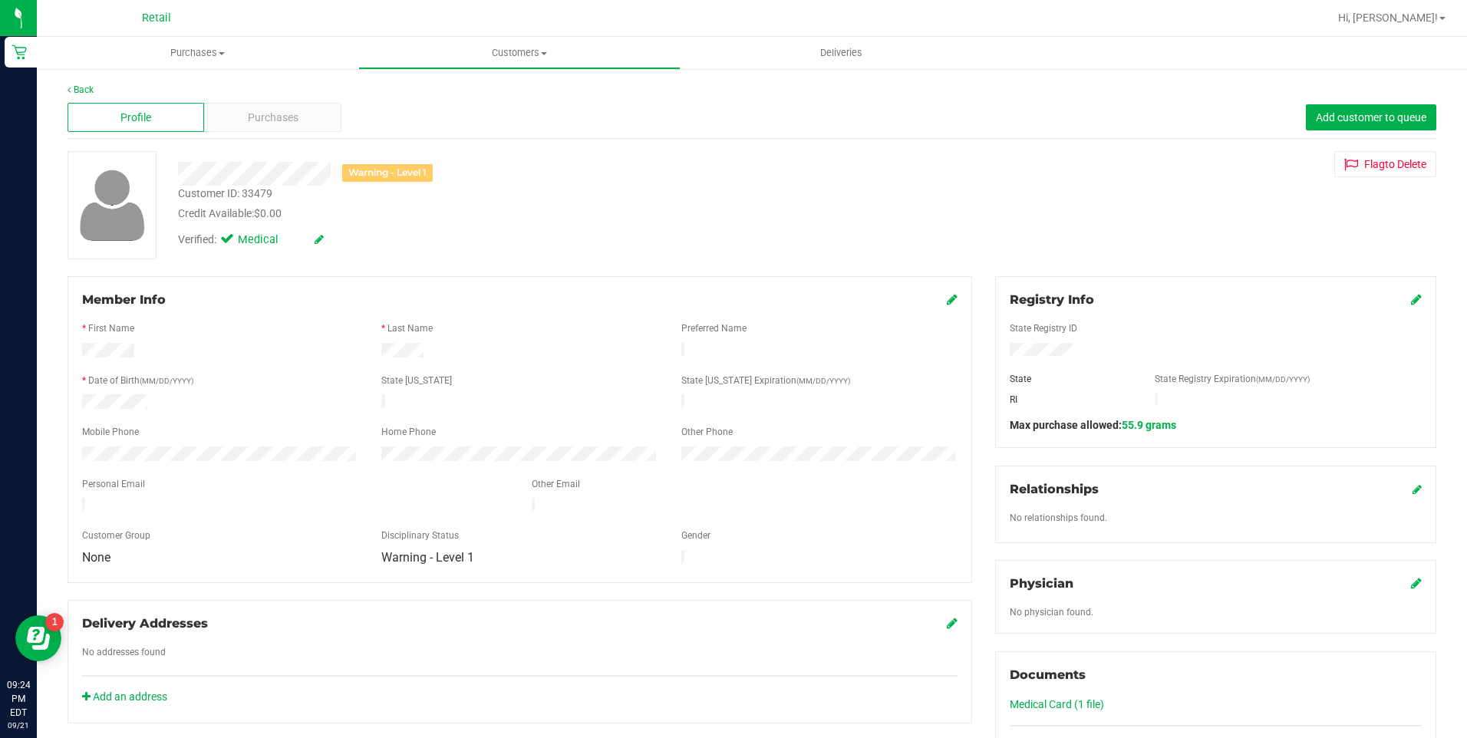
click at [457, 633] on div at bounding box center [519, 639] width 875 height 12
click at [750, 689] on div "Add an address" at bounding box center [520, 697] width 898 height 16
click at [1051, 701] on link "Medical Card (1 file)" at bounding box center [1057, 704] width 94 height 12
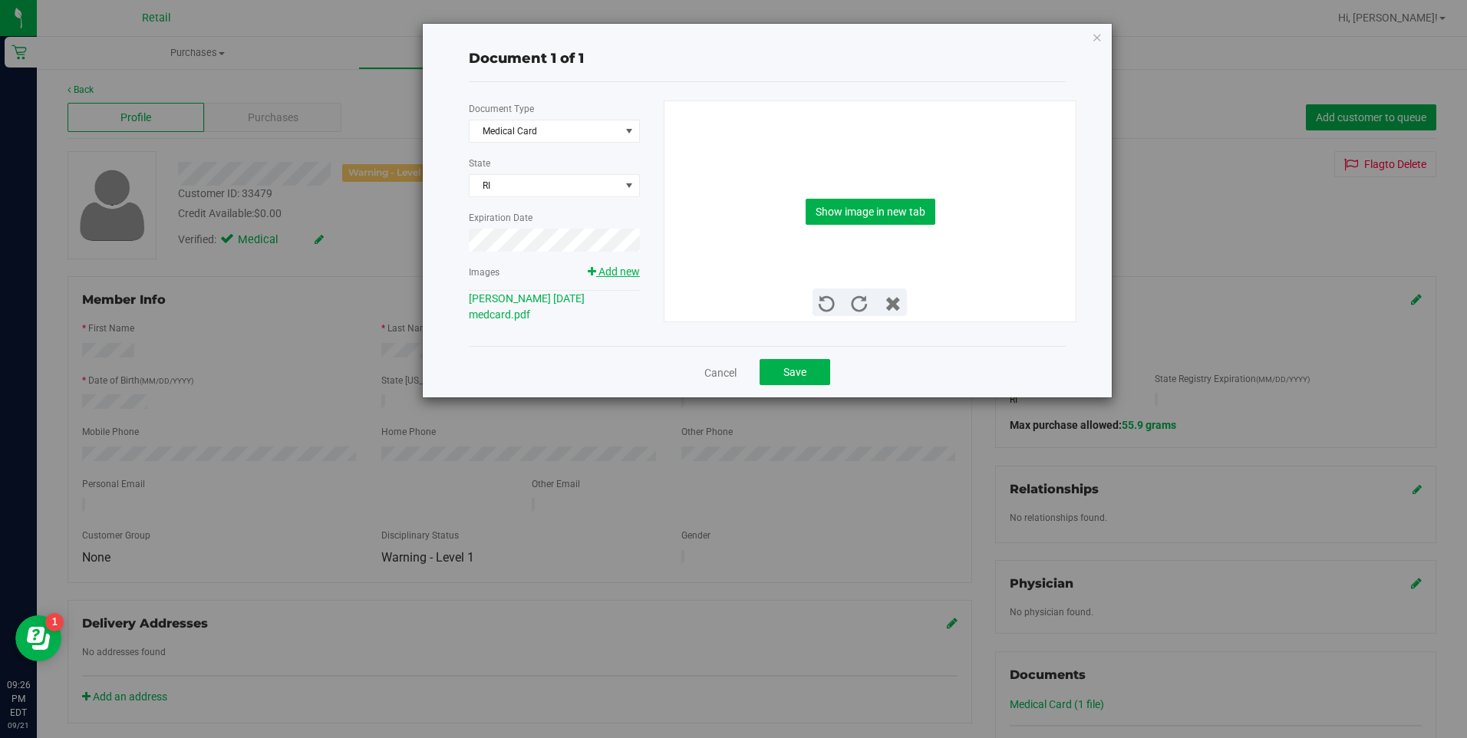
click at [607, 274] on span "Add new" at bounding box center [618, 271] width 41 height 12
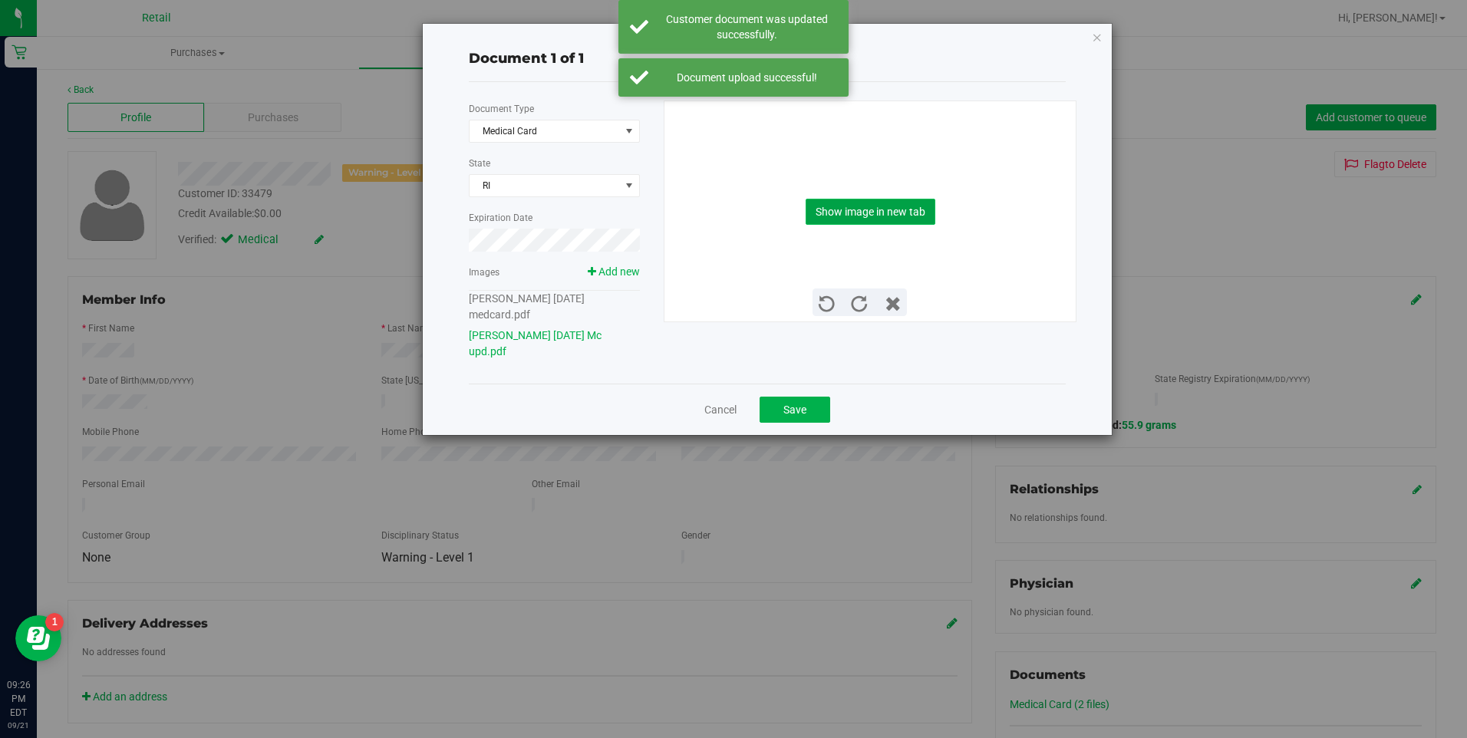
click at [888, 199] on button "Show image in new tab" at bounding box center [871, 212] width 130 height 26
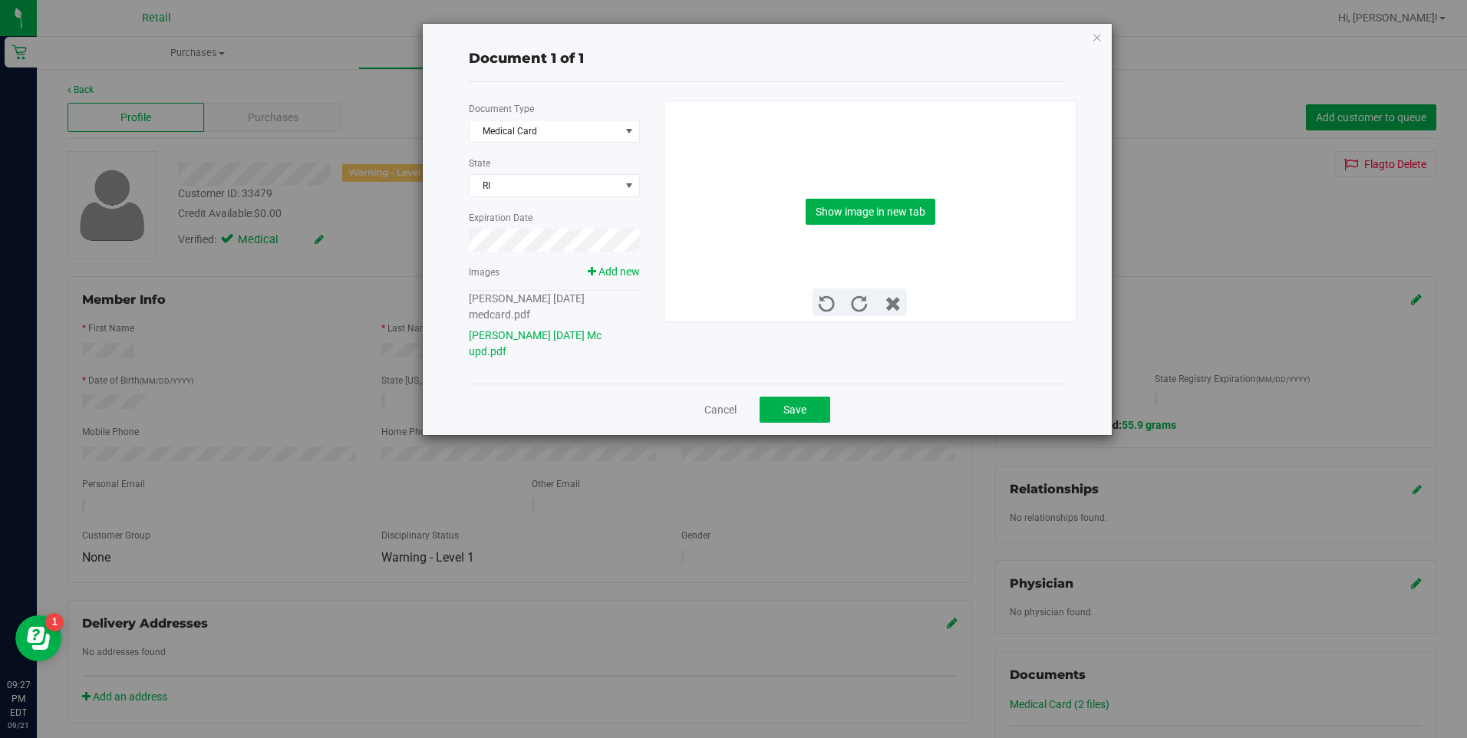
click at [817, 437] on div "Document 1 of 1 Document Type Medical Card 5 State [GEOGRAPHIC_DATA] Expiration…" at bounding box center [739, 369] width 1479 height 738
click at [813, 410] on button "Save" at bounding box center [795, 410] width 71 height 26
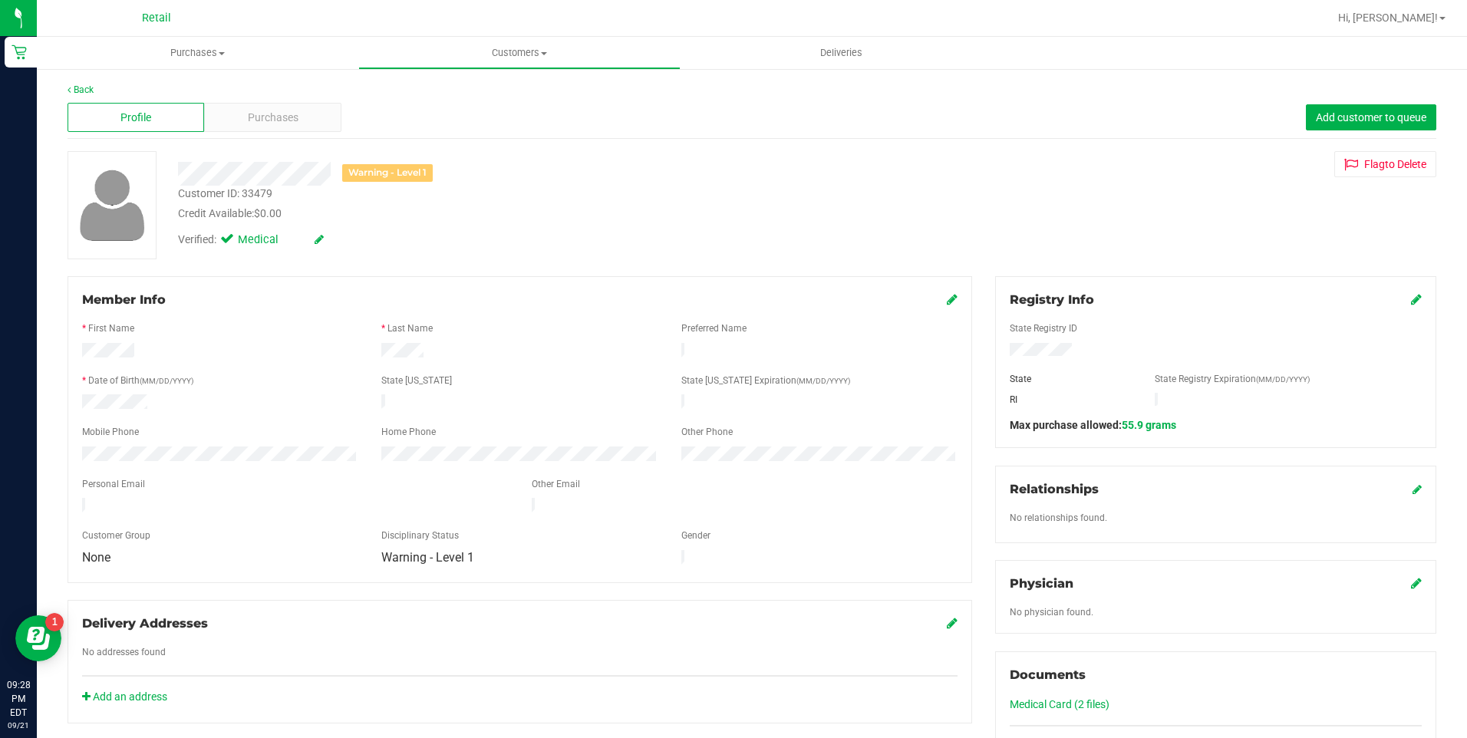
click at [87, 84] on div "Back" at bounding box center [752, 90] width 1369 height 14
click at [79, 91] on link "Back" at bounding box center [81, 89] width 26 height 11
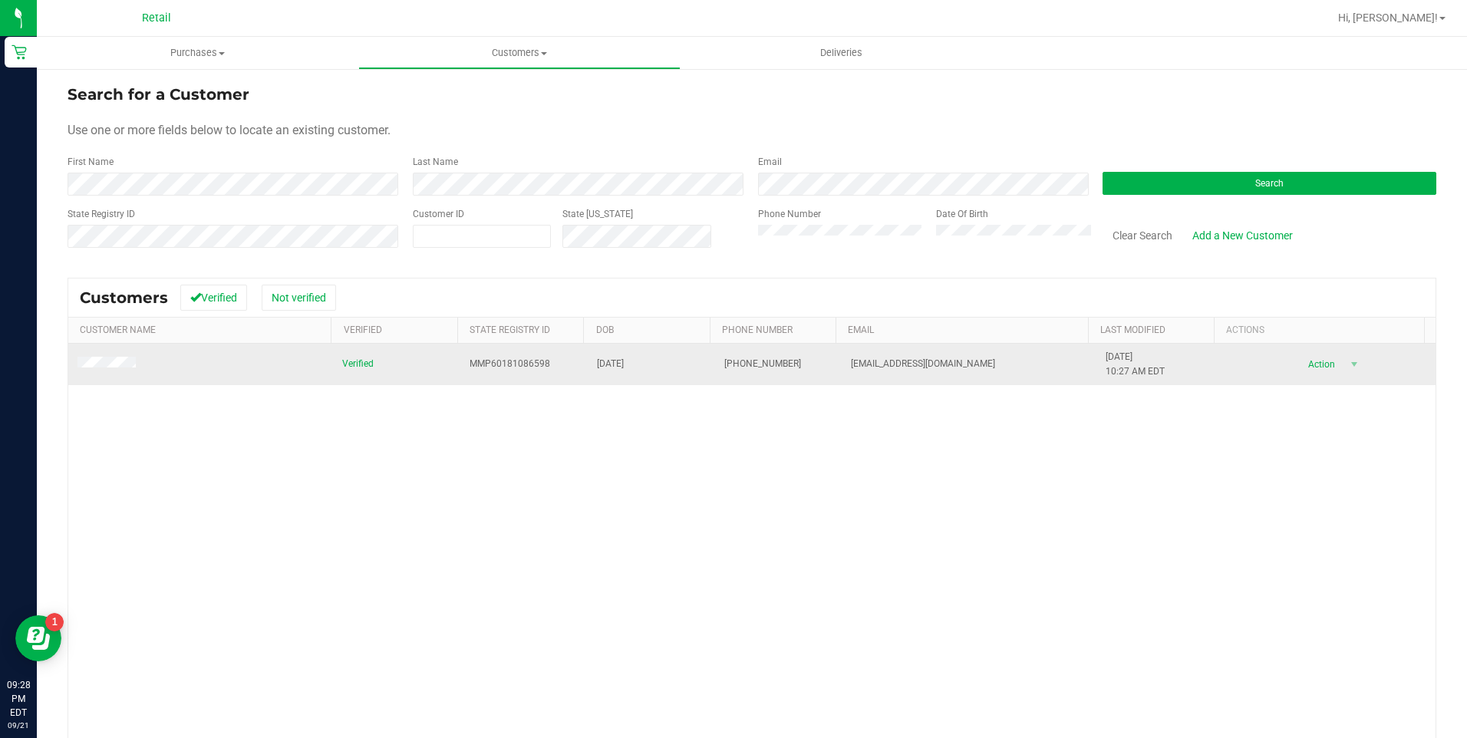
click at [88, 372] on td at bounding box center [200, 364] width 265 height 41
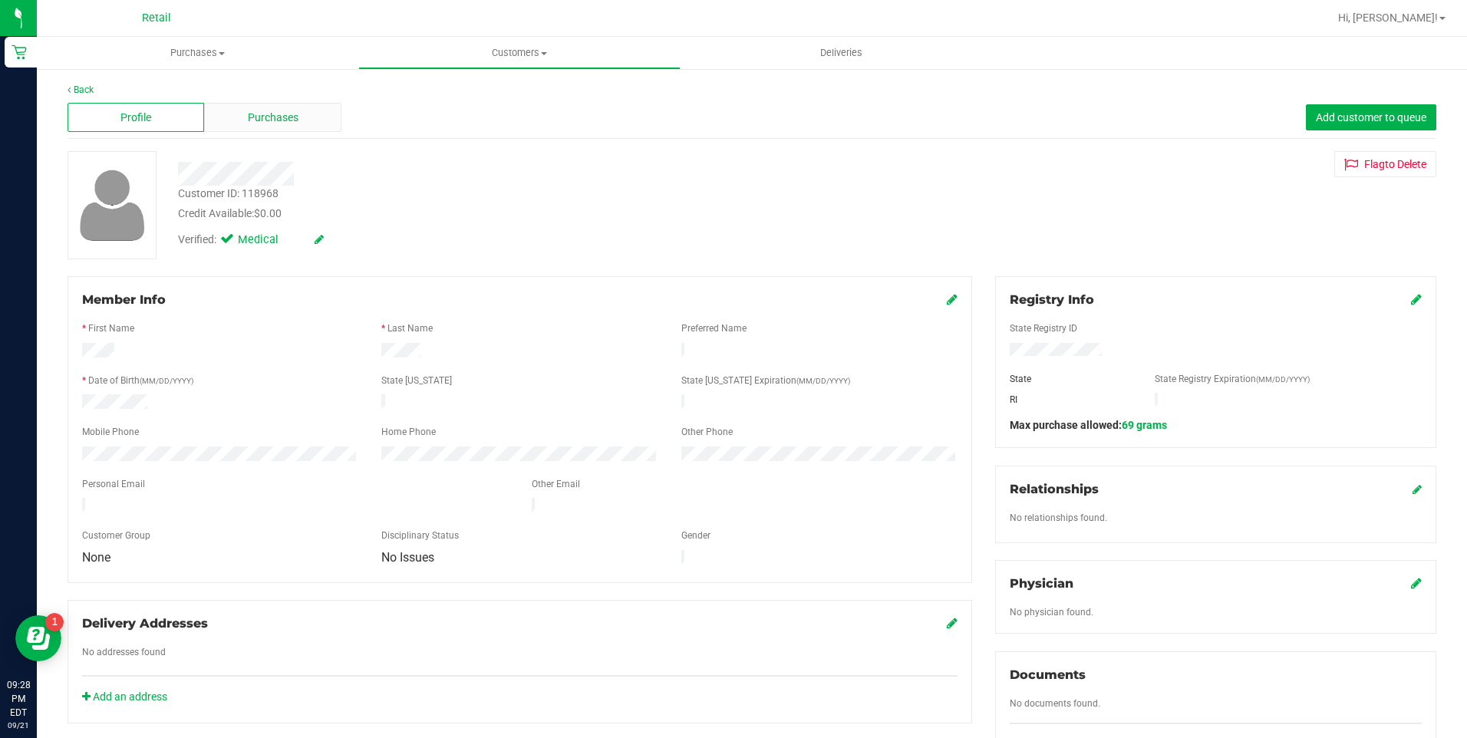
click at [282, 121] on span "Purchases" at bounding box center [273, 118] width 51 height 16
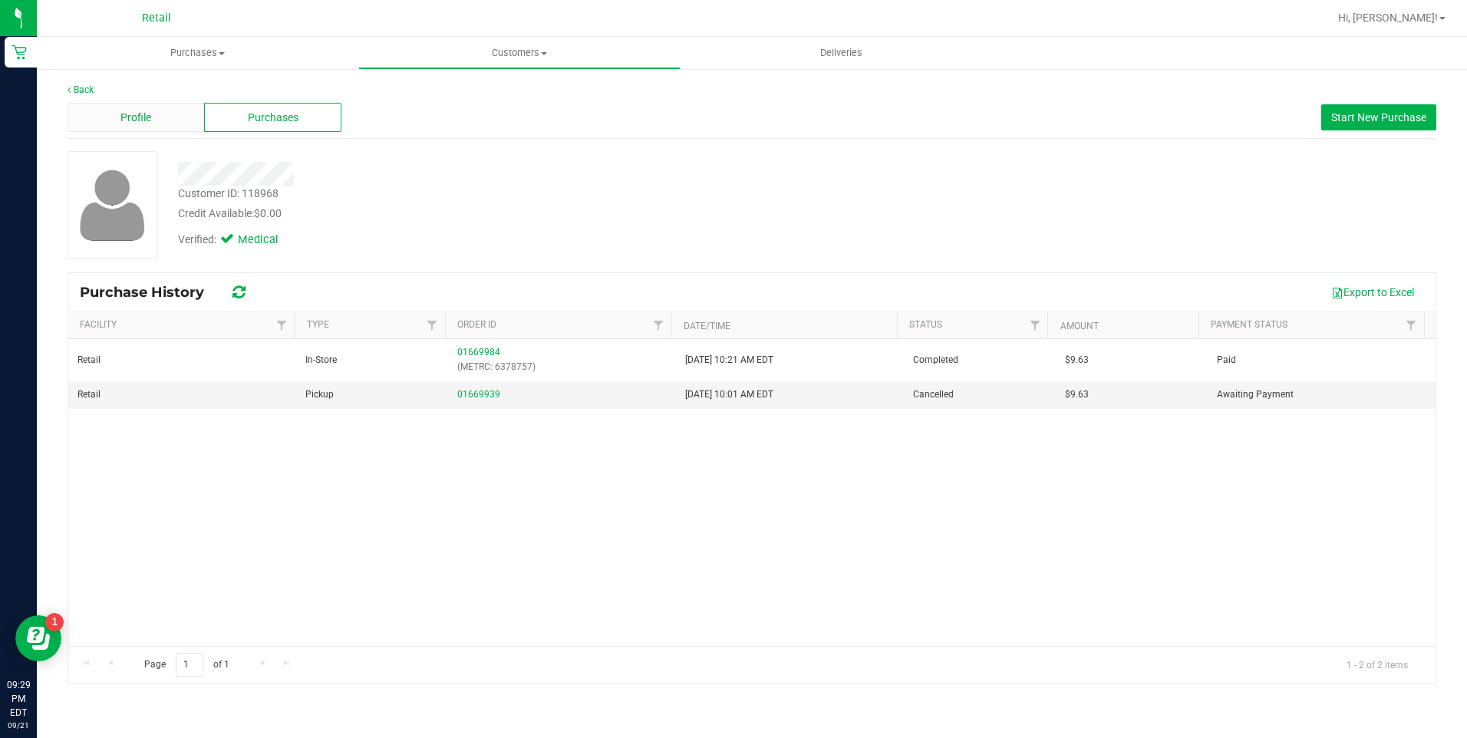
click at [189, 116] on div "Profile" at bounding box center [136, 117] width 137 height 29
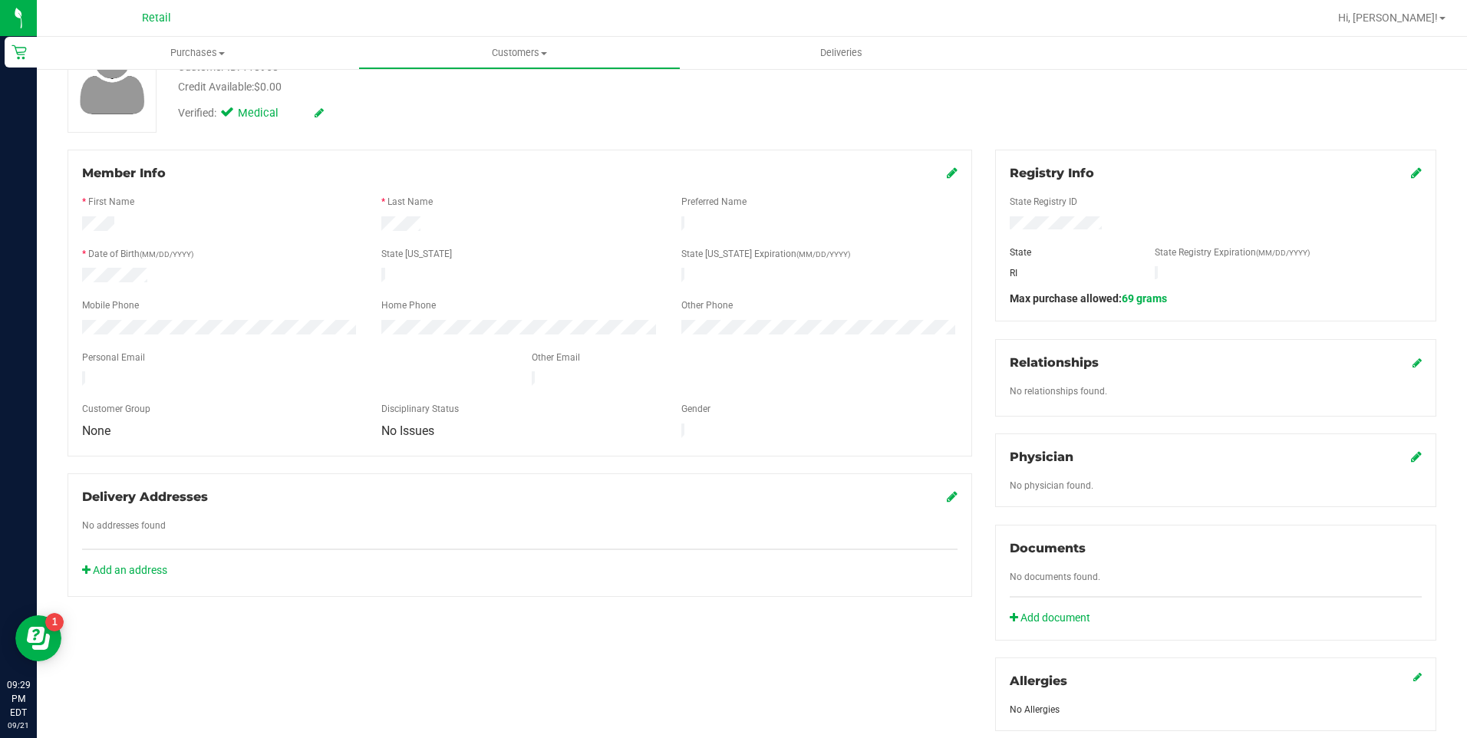
scroll to position [153, 0]
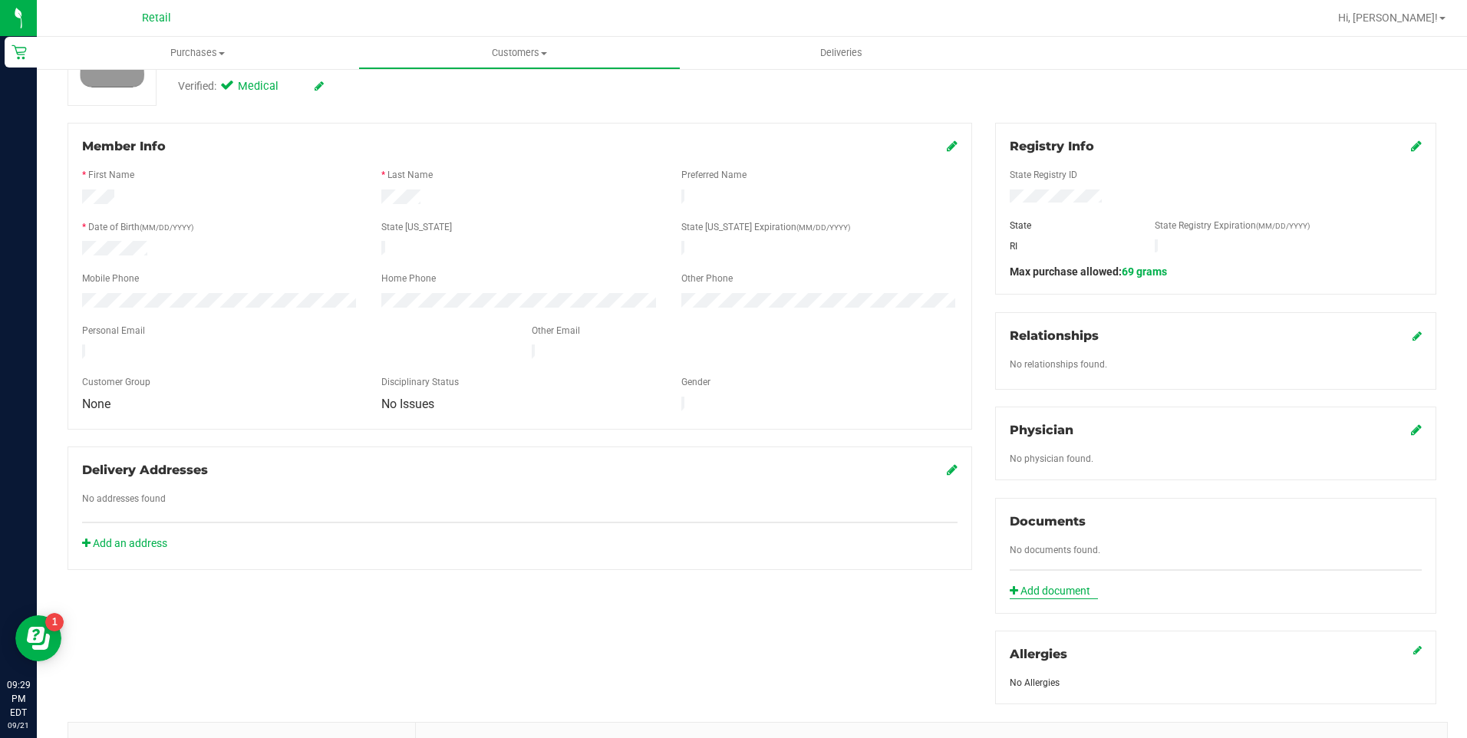
click at [1068, 585] on link "Add document" at bounding box center [1054, 591] width 88 height 16
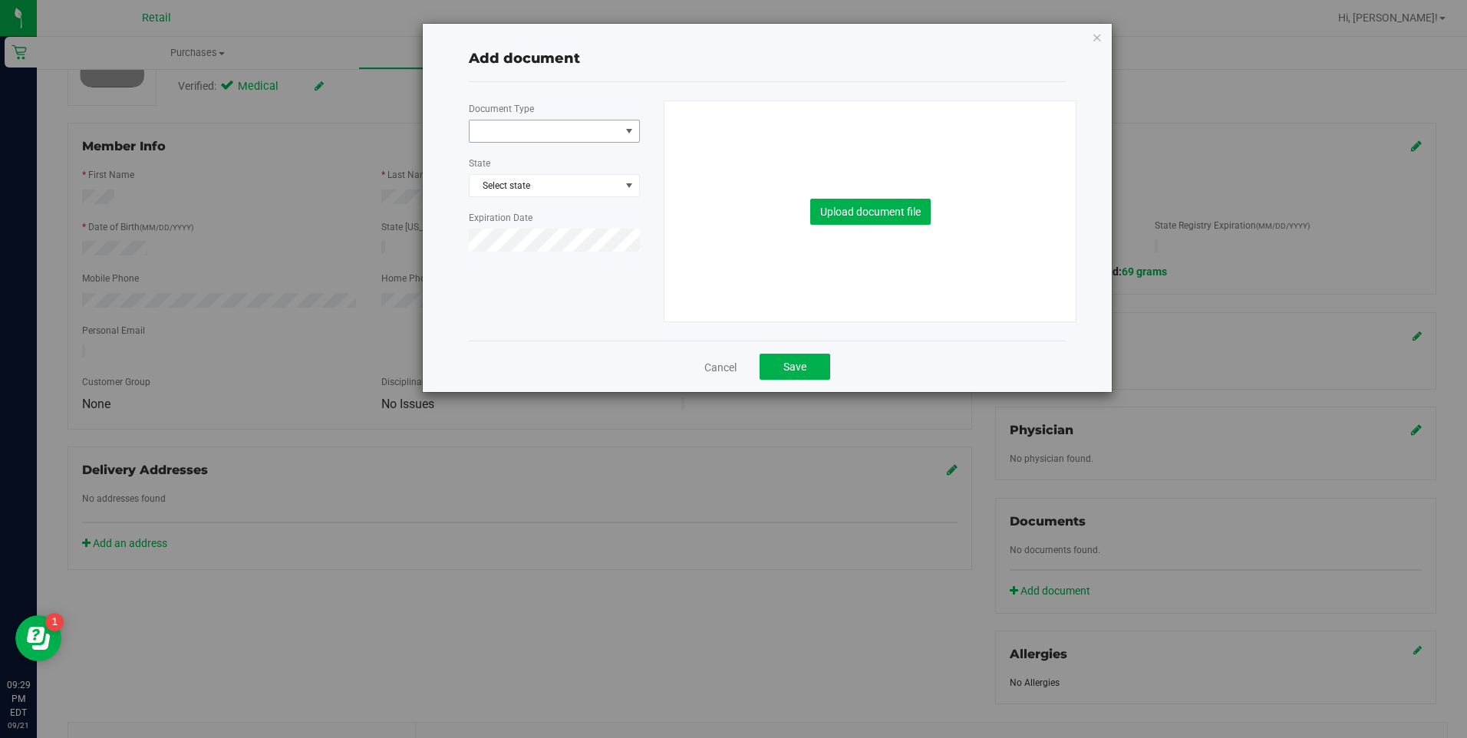
click at [551, 133] on span at bounding box center [545, 130] width 150 height 21
click at [536, 186] on li "Medical Card" at bounding box center [555, 180] width 170 height 23
click at [537, 184] on span "Select state" at bounding box center [555, 185] width 170 height 21
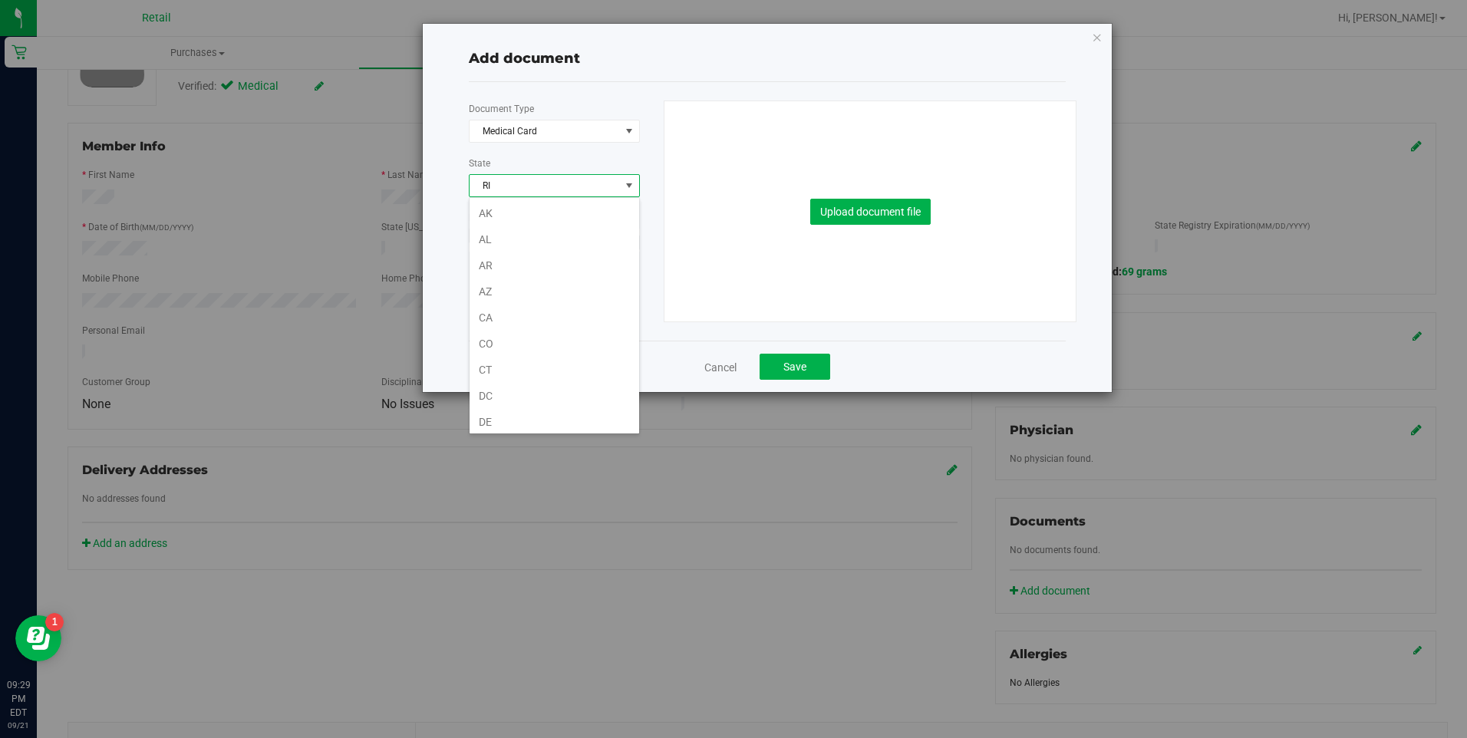
scroll to position [839, 0]
click at [502, 418] on li "RI" at bounding box center [555, 417] width 170 height 26
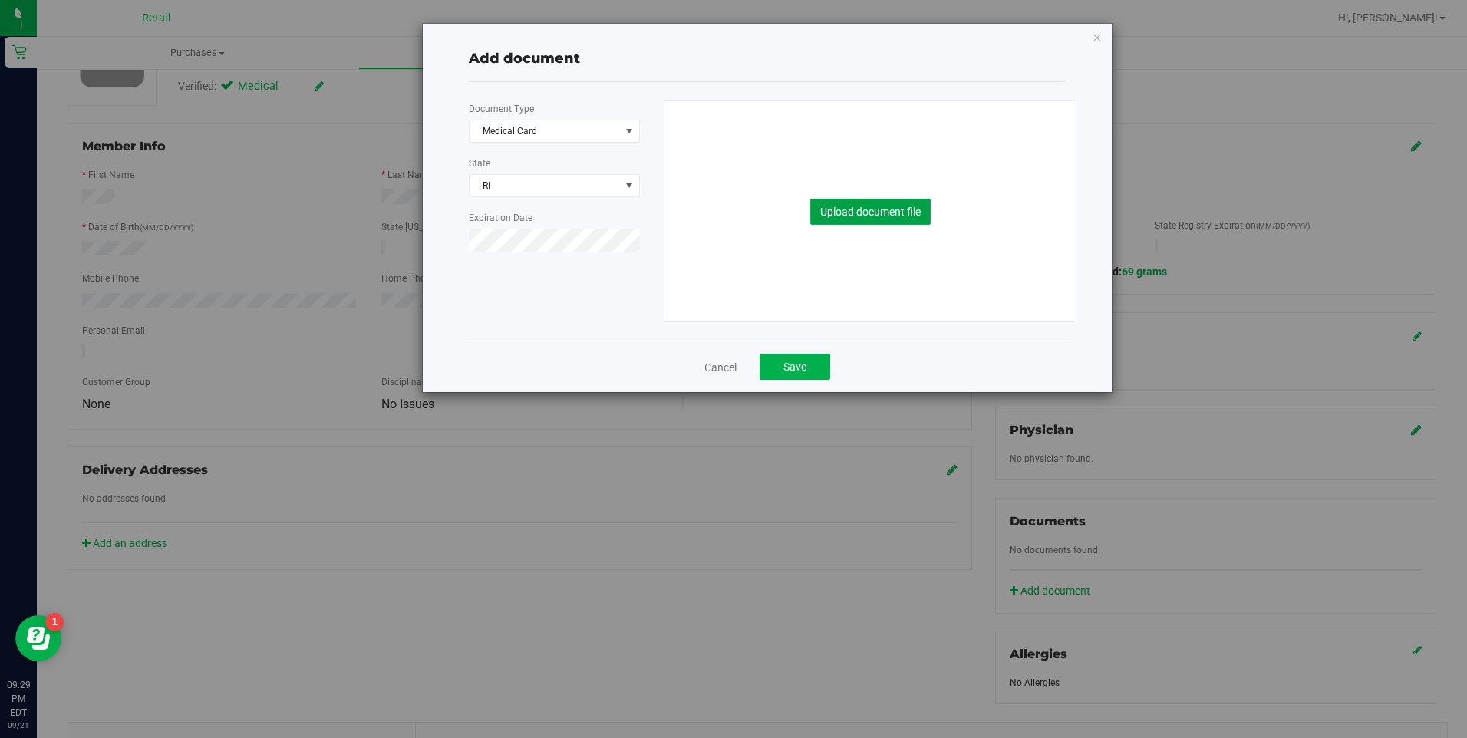
click at [874, 210] on button "Upload document file" at bounding box center [870, 212] width 120 height 26
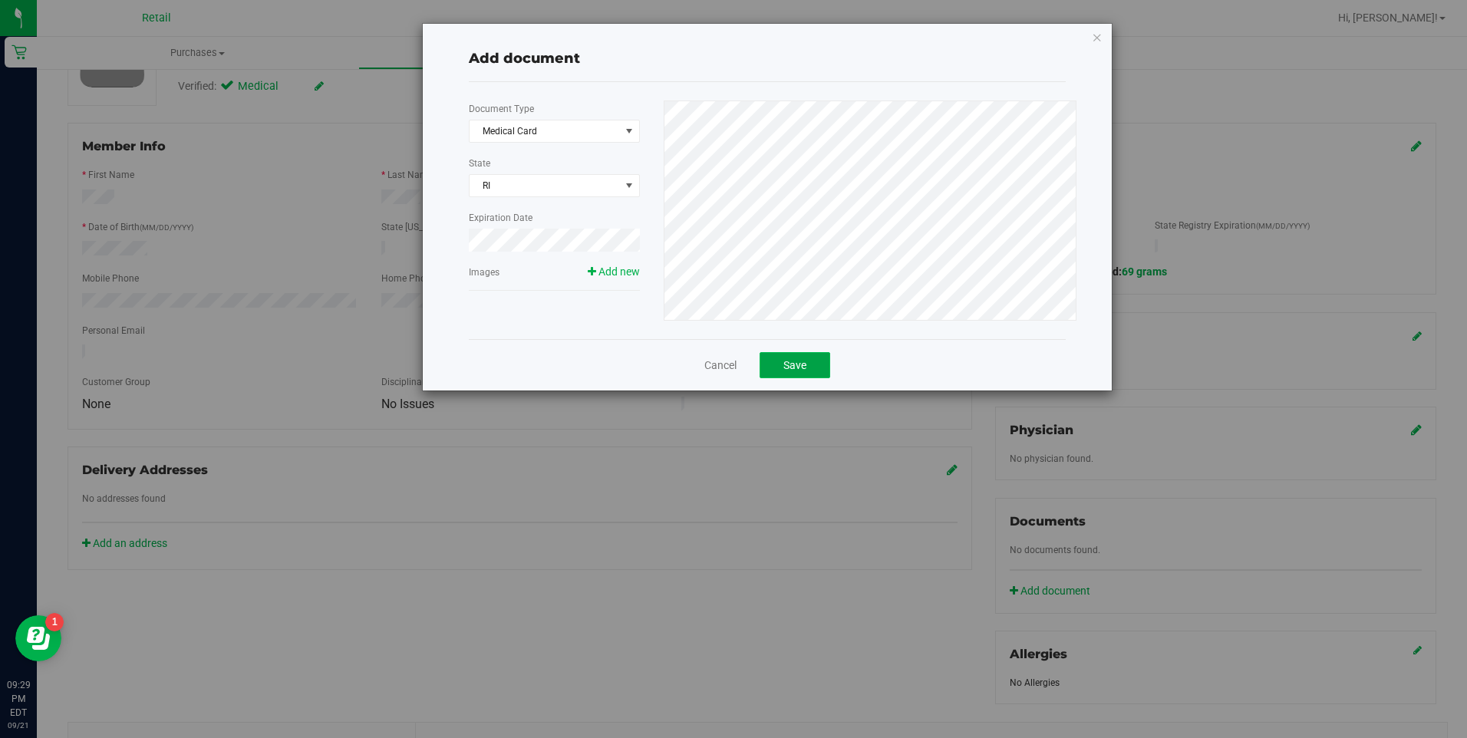
click at [780, 359] on button "Save" at bounding box center [795, 365] width 71 height 26
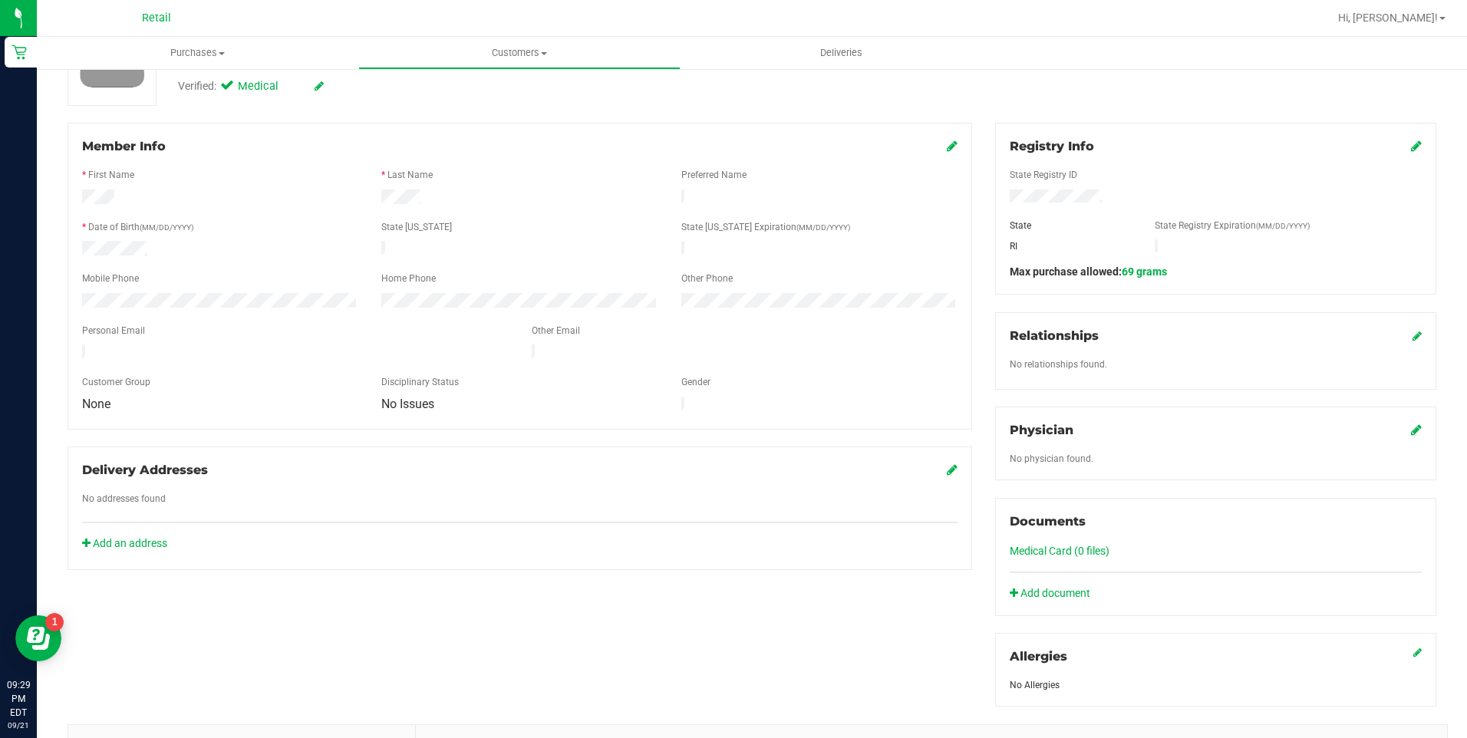
click at [947, 150] on icon at bounding box center [952, 146] width 11 height 12
click at [134, 562] on link "Add an address" at bounding box center [124, 558] width 85 height 12
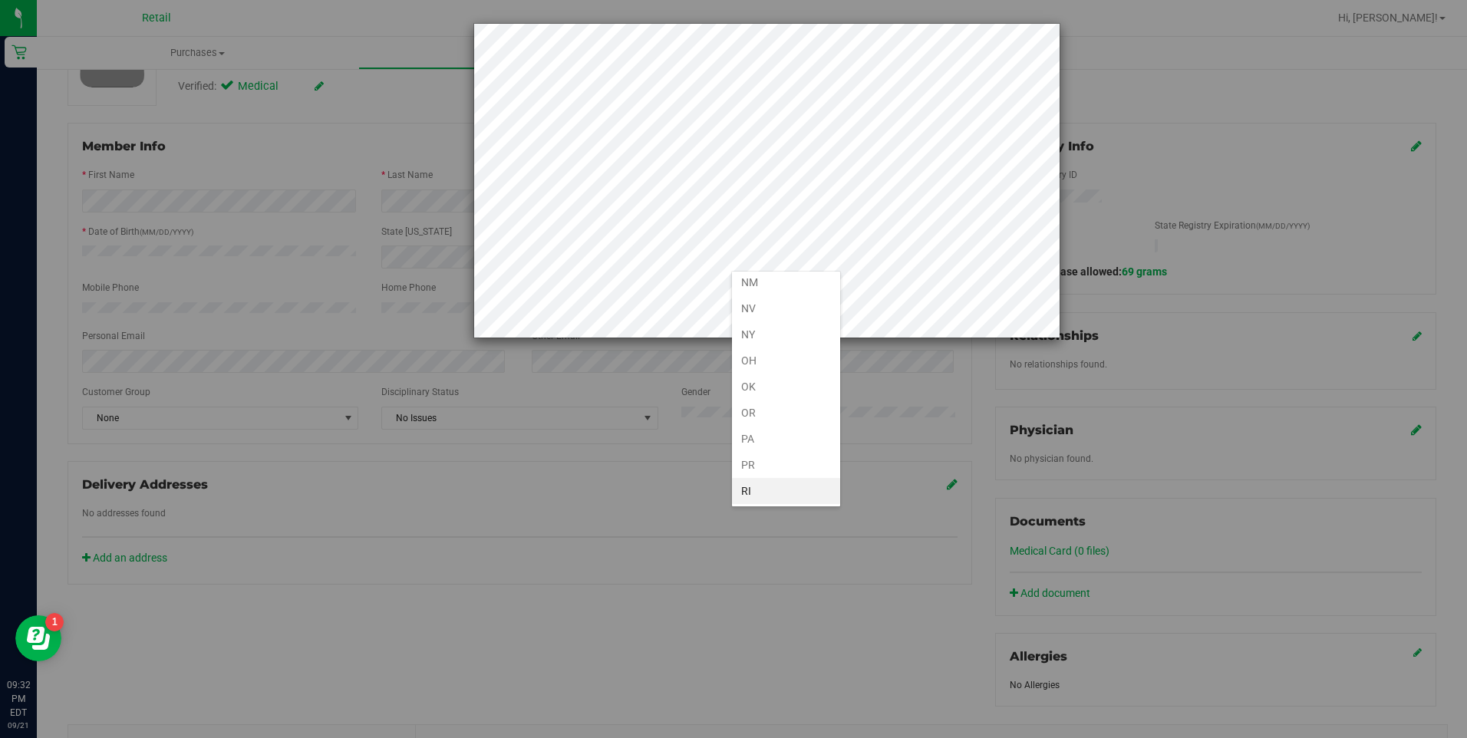
click at [766, 495] on li "RI" at bounding box center [786, 491] width 108 height 26
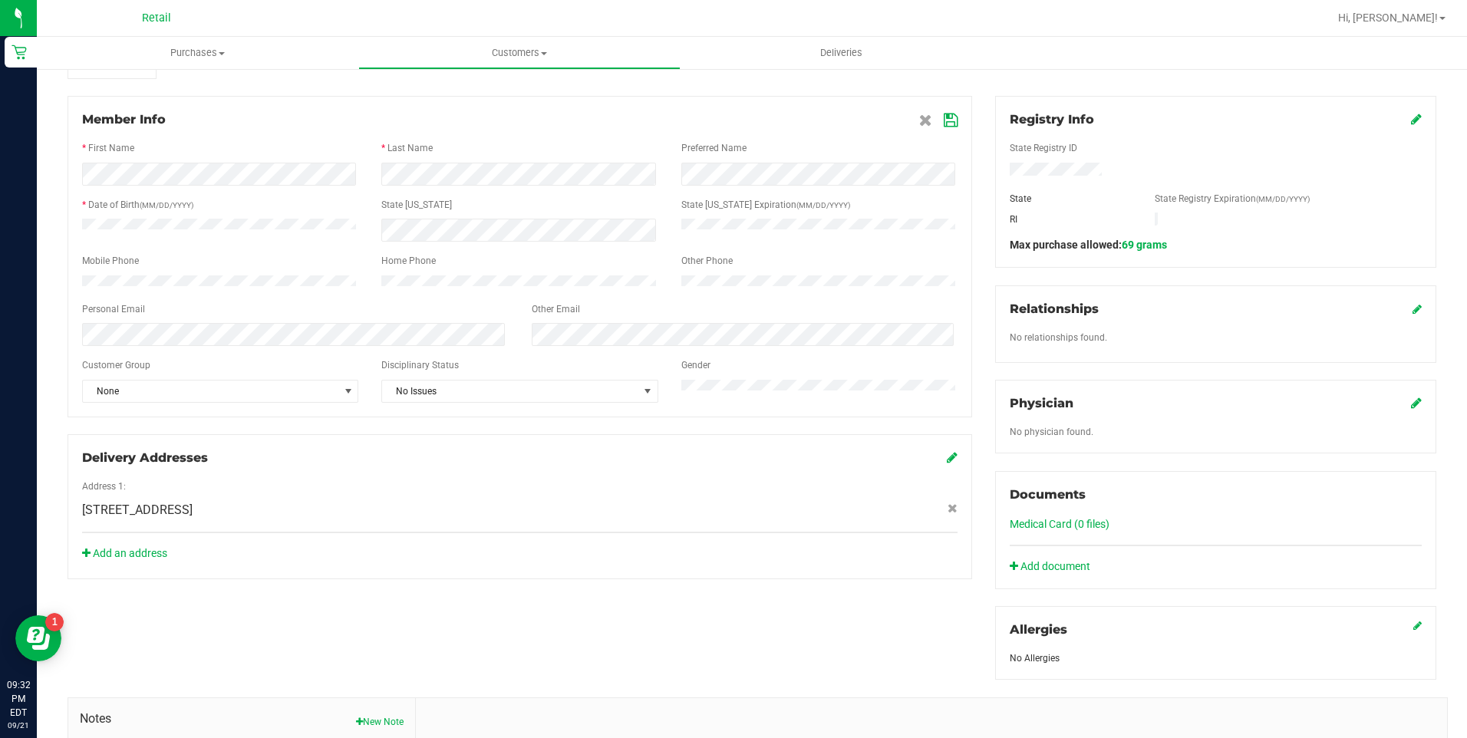
scroll to position [153, 0]
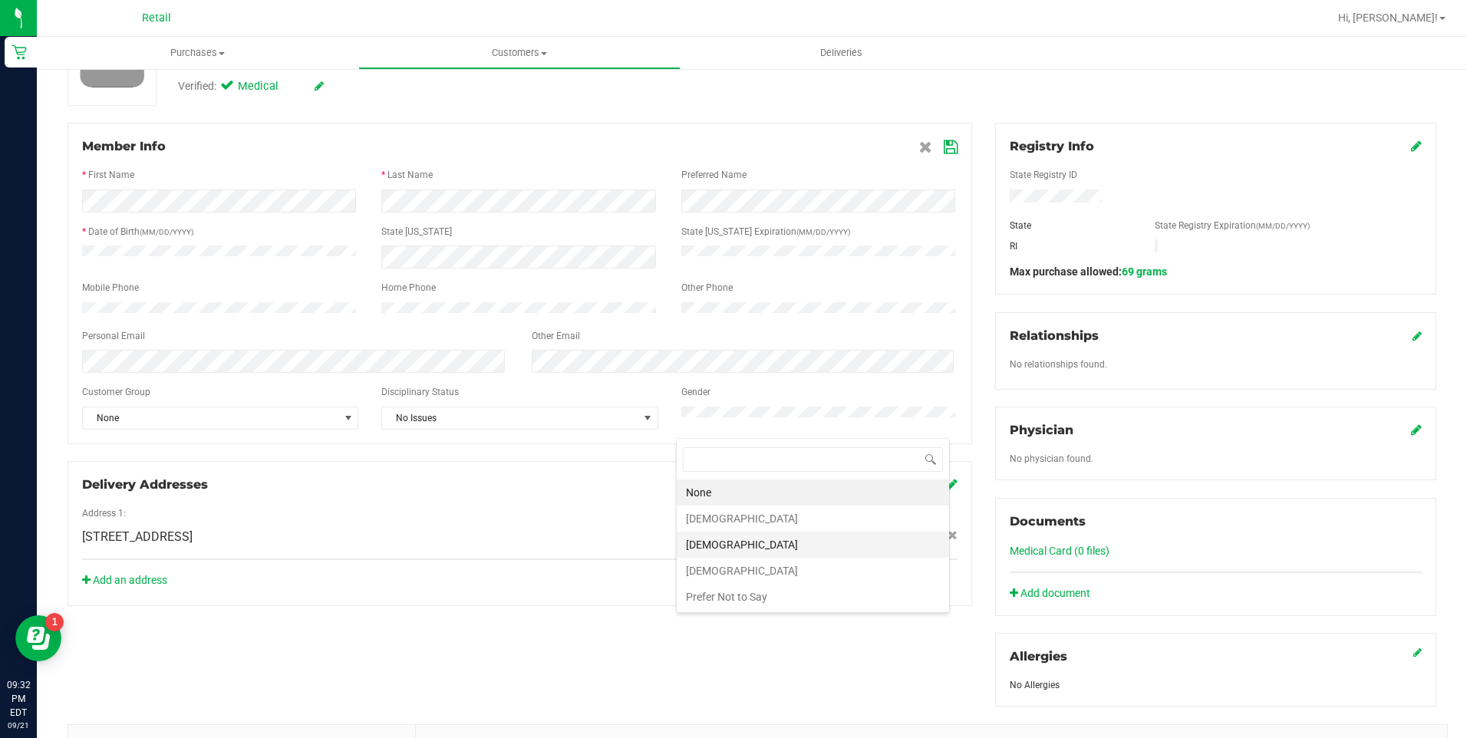
click at [704, 539] on li "[DEMOGRAPHIC_DATA]" at bounding box center [813, 545] width 272 height 26
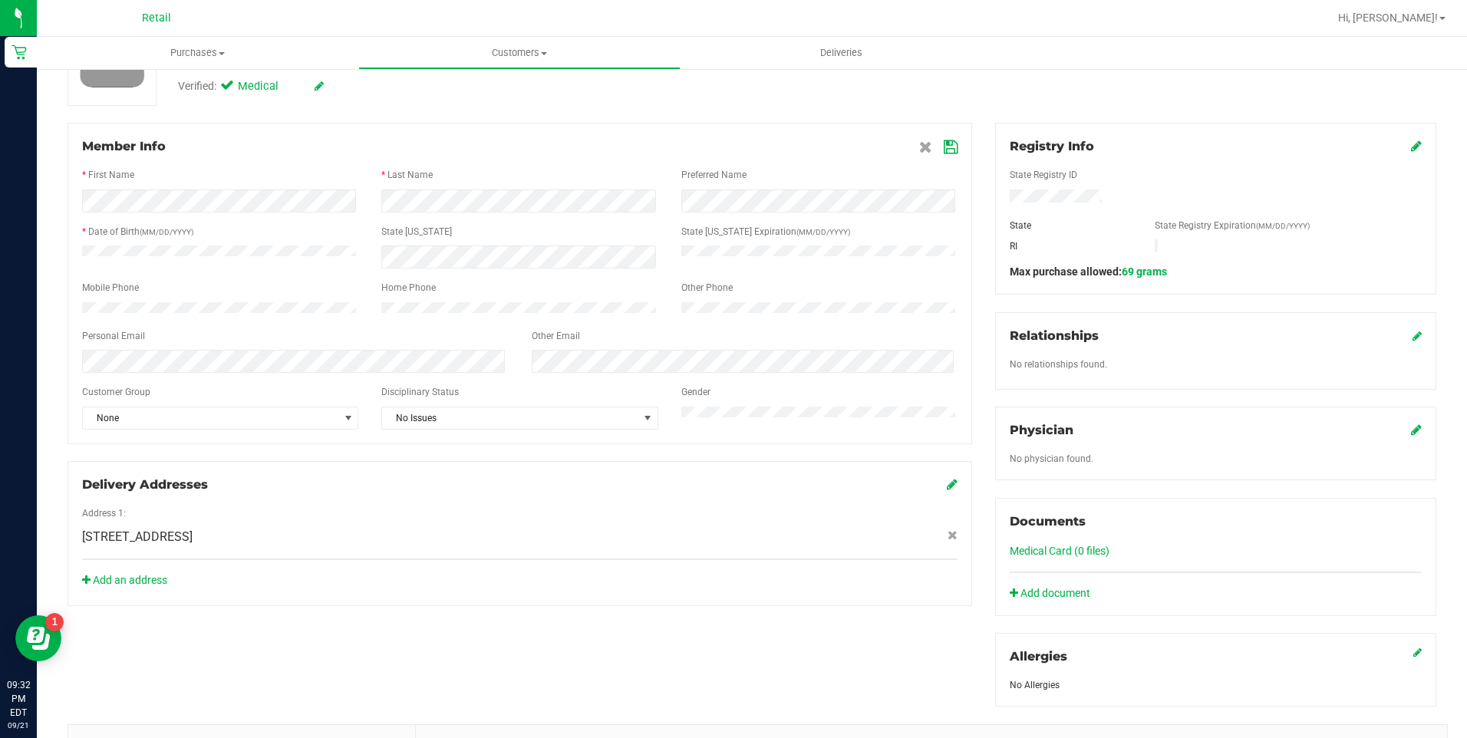
click at [944, 143] on icon at bounding box center [951, 147] width 14 height 12
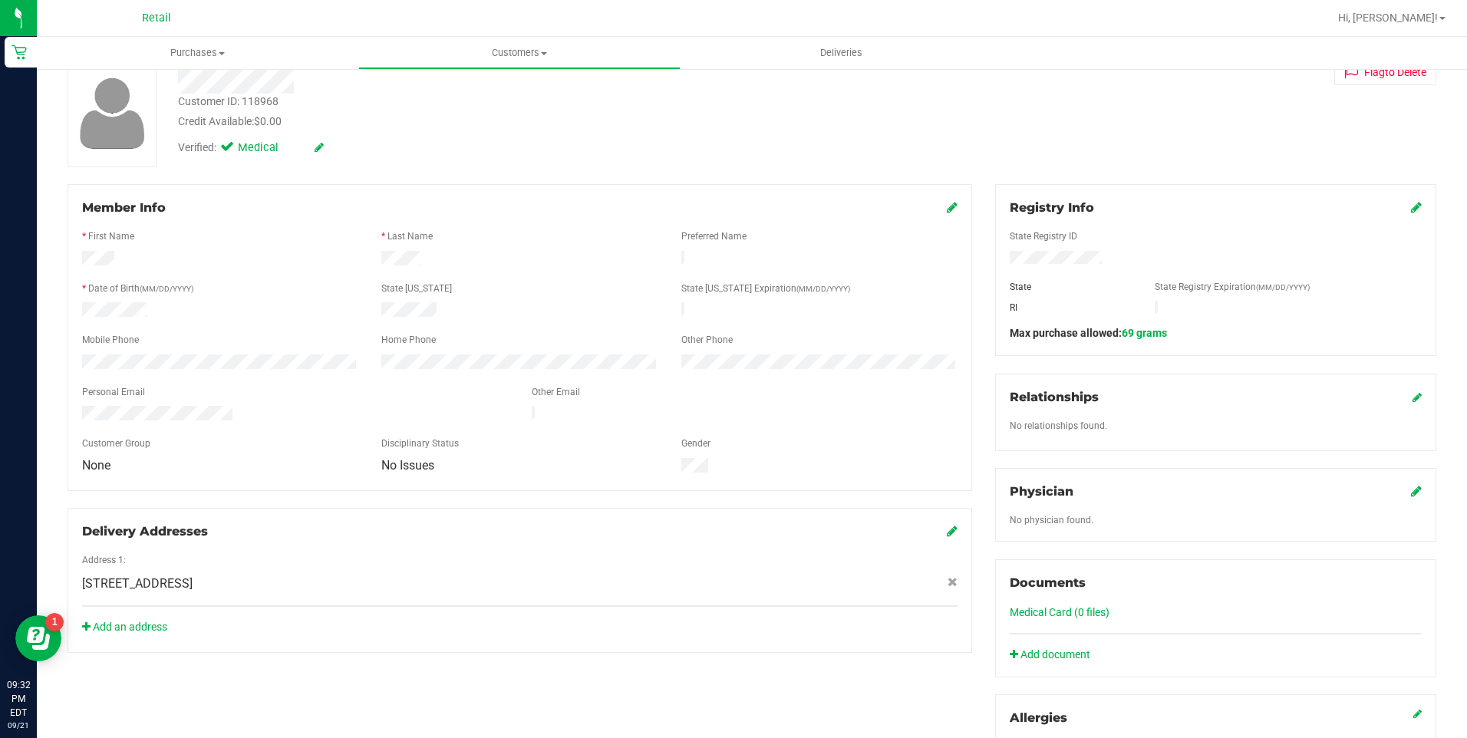
scroll to position [0, 0]
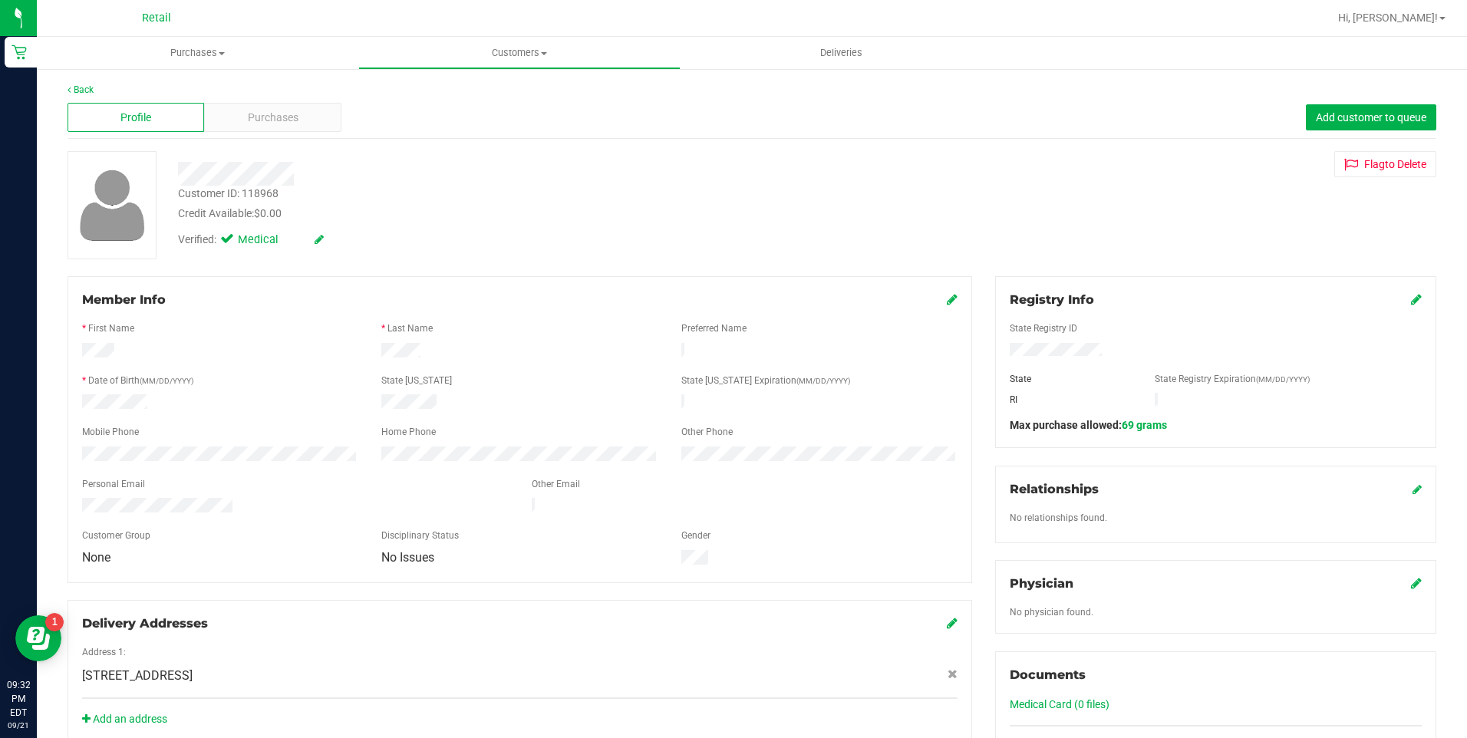
click at [947, 297] on icon at bounding box center [952, 299] width 11 height 12
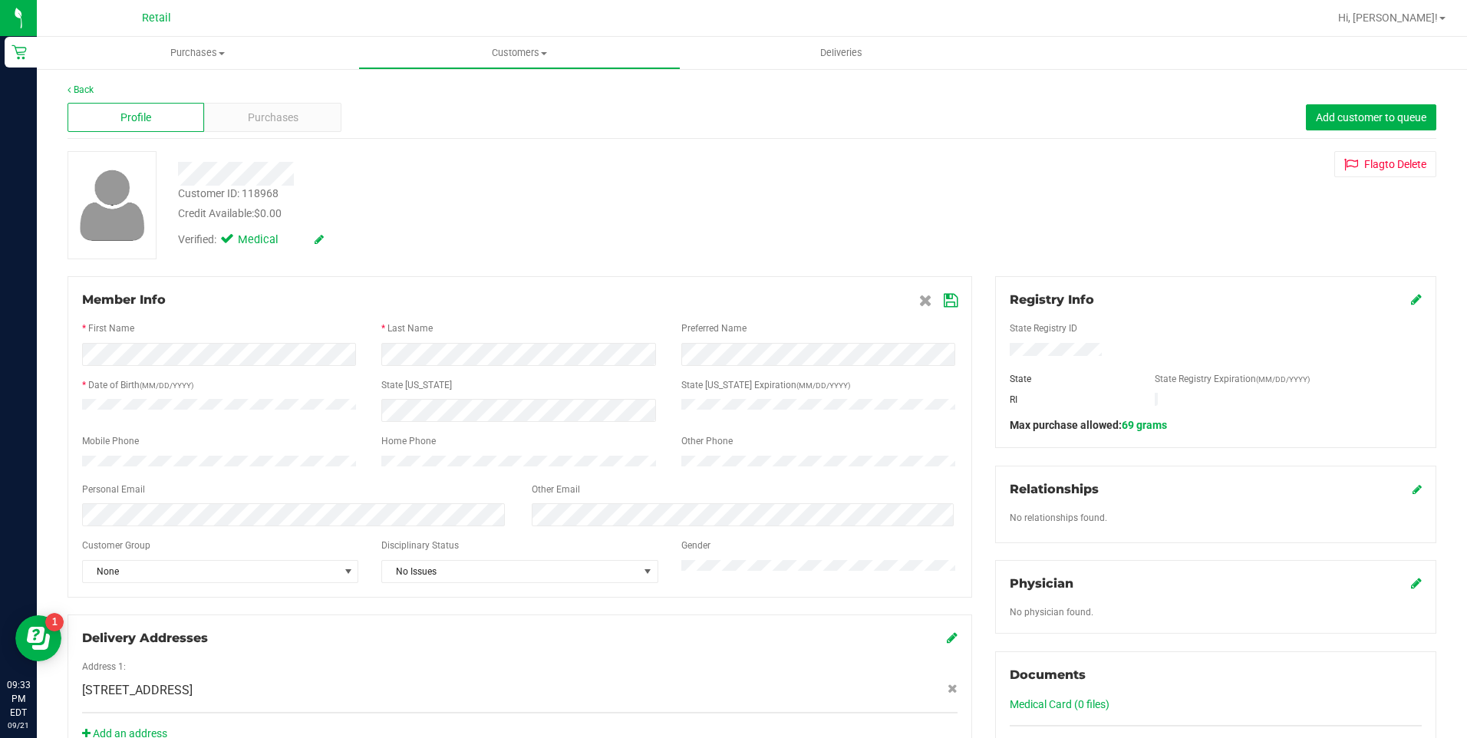
click at [944, 305] on icon at bounding box center [951, 301] width 14 height 12
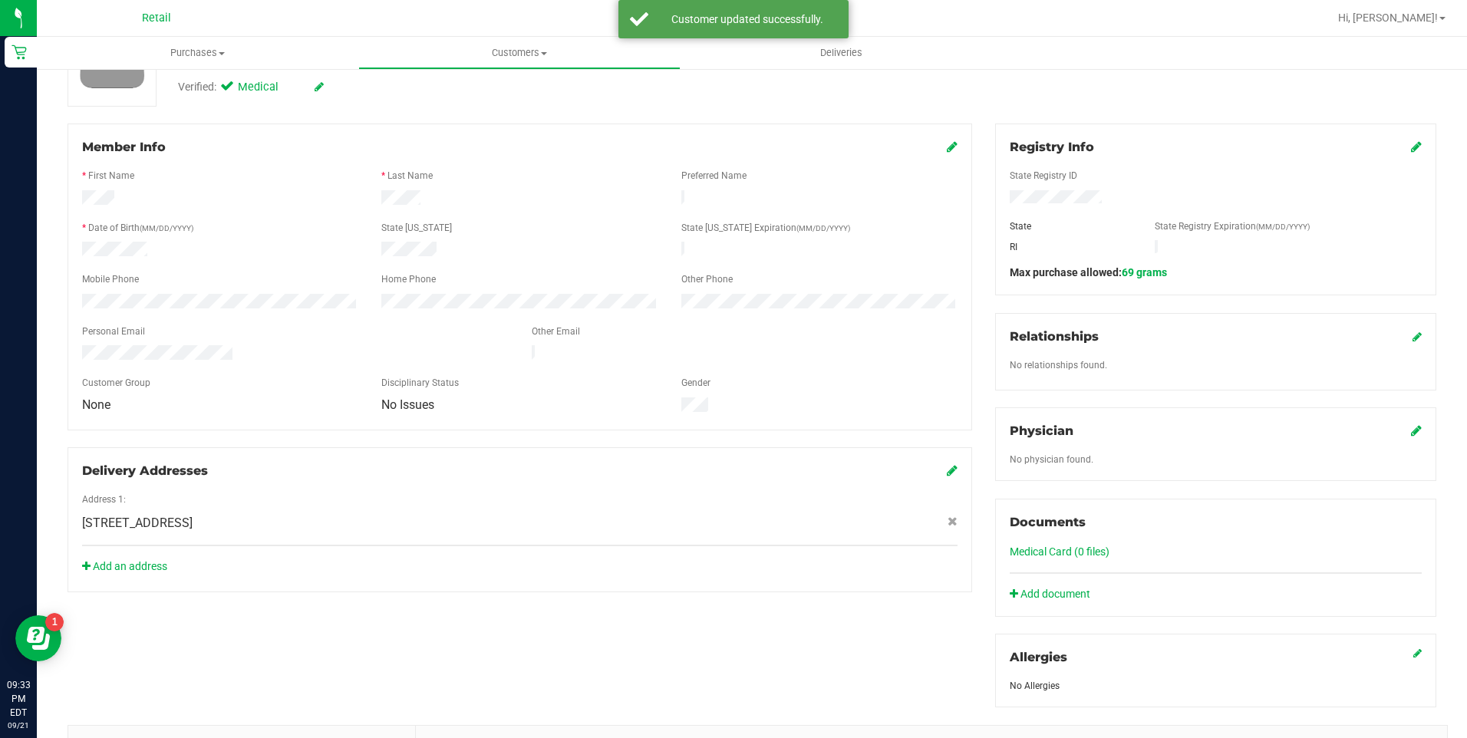
scroll to position [153, 0]
drag, startPoint x: 741, startPoint y: 649, endPoint x: 826, endPoint y: 641, distance: 84.7
click at [741, 649] on div "Member Info * First Name * Last Name Preferred Name * Date of Birth (MM/DD/YYYY…" at bounding box center [752, 527] width 1392 height 809
click at [1083, 552] on link "Medical Card (0 files)" at bounding box center [1060, 551] width 100 height 12
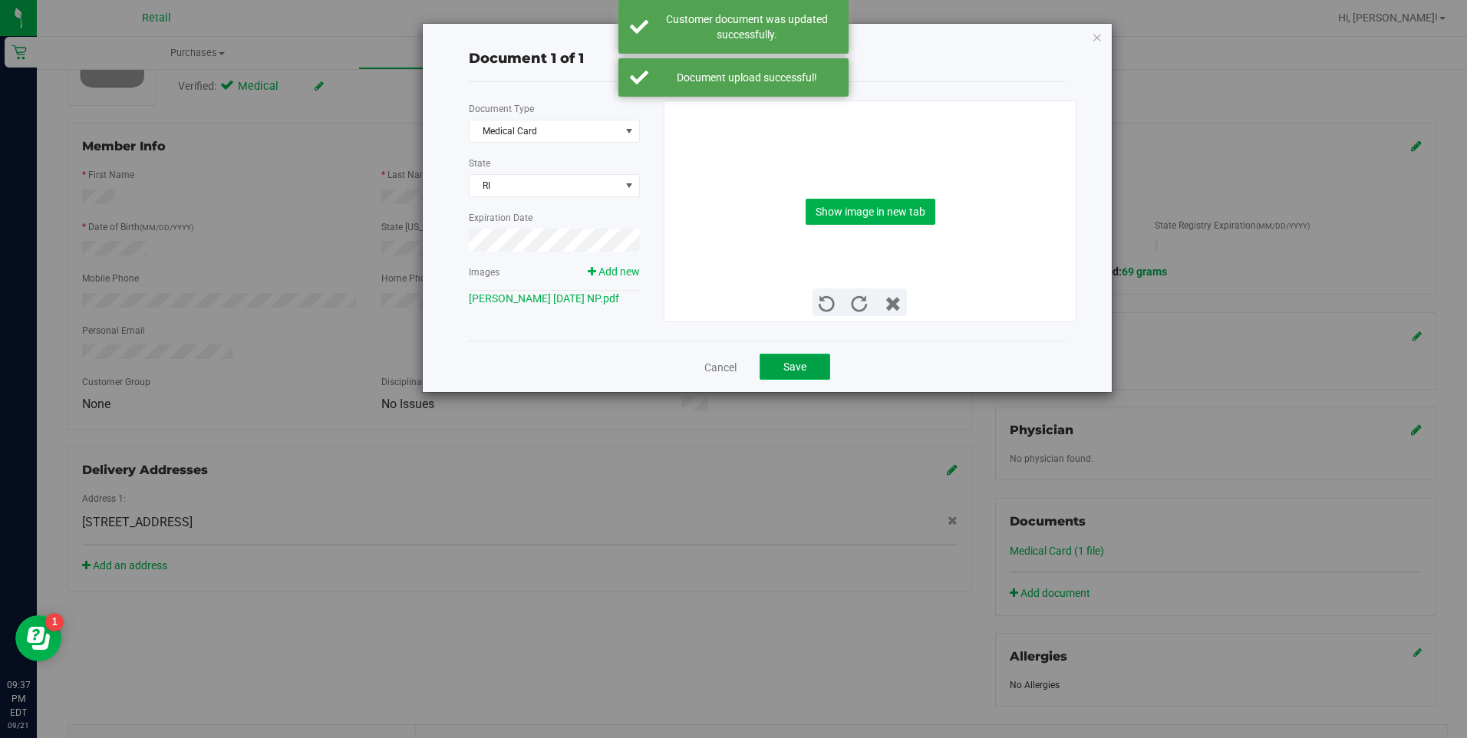
click at [799, 368] on span "Save" at bounding box center [794, 367] width 23 height 12
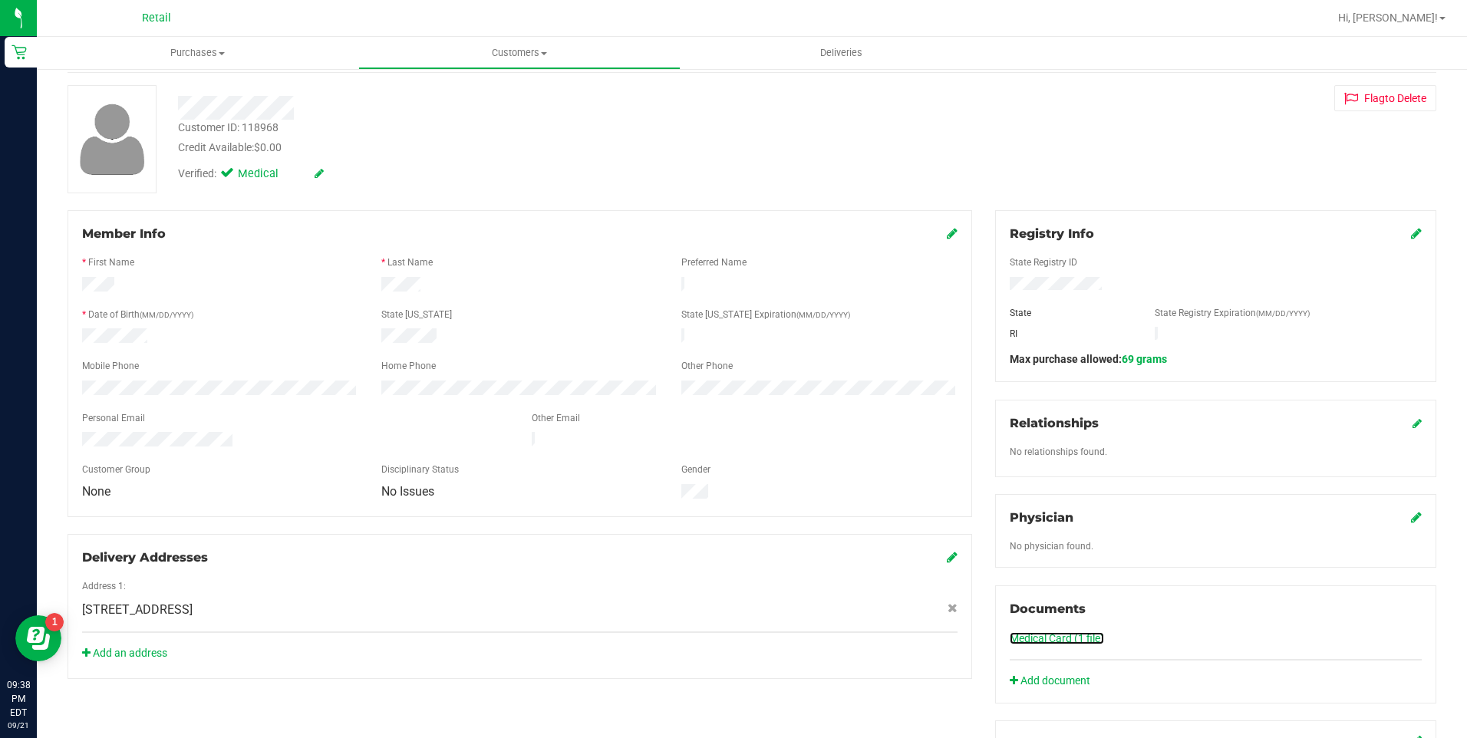
scroll to position [0, 0]
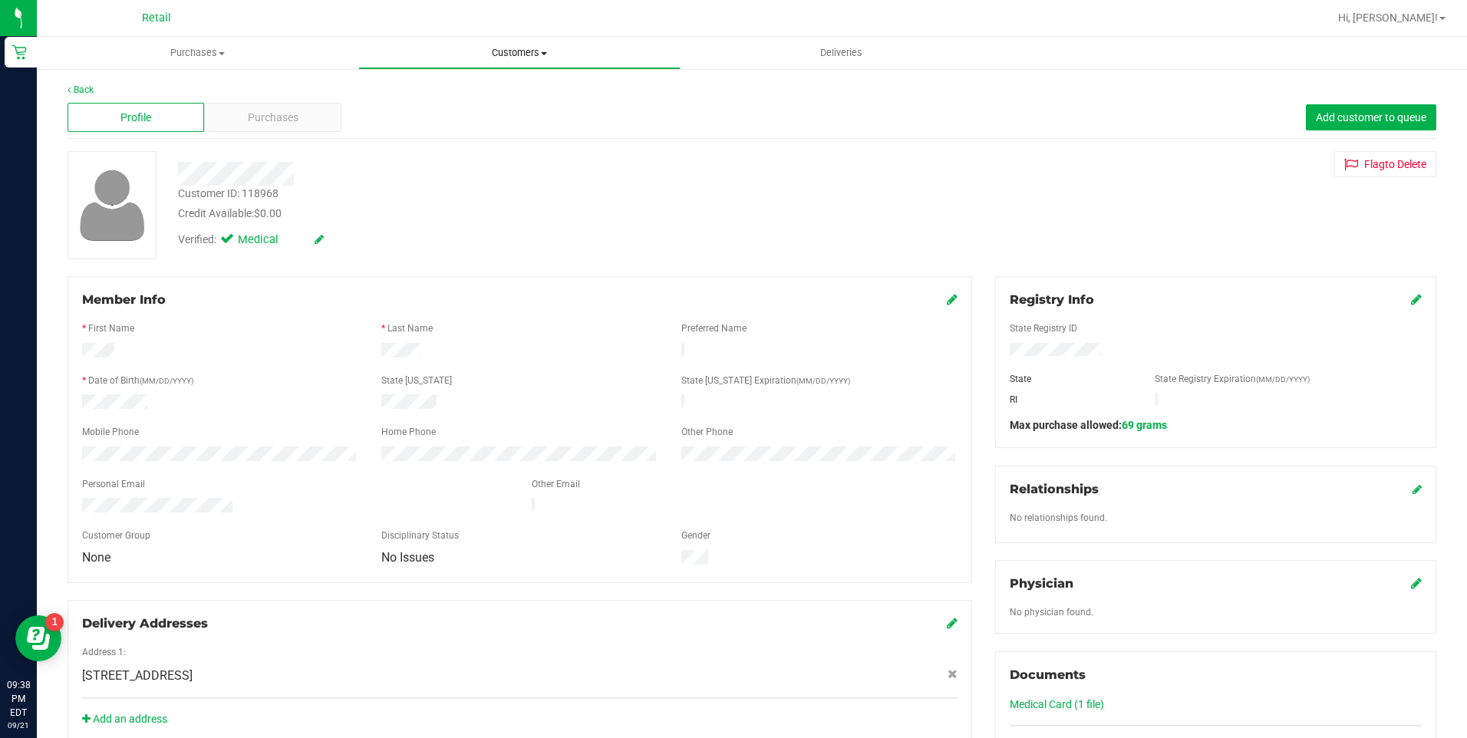
click at [545, 60] on uib-tab-heading "Customers All customers Add a new customer All physicians" at bounding box center [519, 53] width 320 height 31
click at [404, 84] on li "All customers" at bounding box center [518, 93] width 321 height 18
click at [947, 294] on icon at bounding box center [952, 299] width 11 height 12
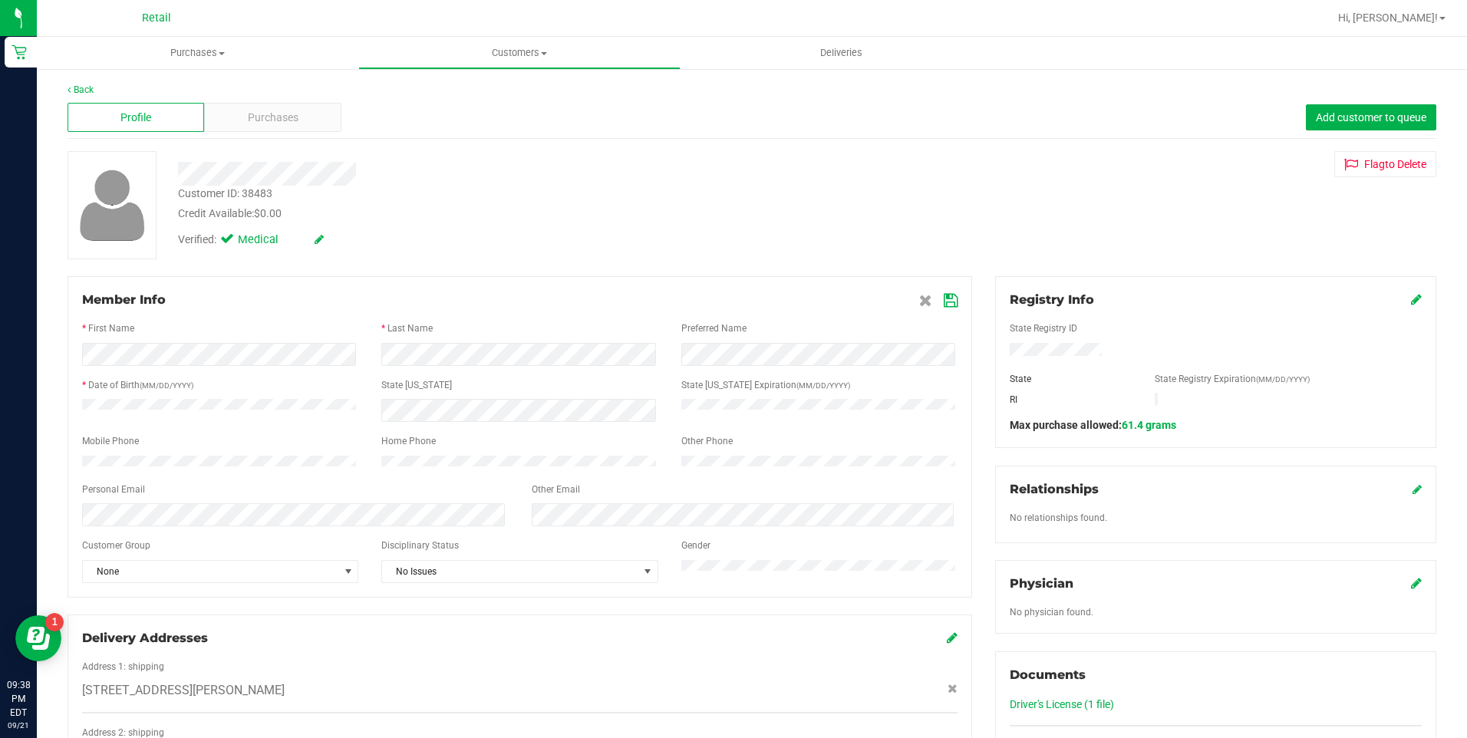
click at [513, 368] on form "Member Info * First Name * Last Name Preferred Name * Date of Birth (MM/DD/YYYY…" at bounding box center [519, 437] width 875 height 292
click at [684, 700] on div "[STREET_ADDRESS][PERSON_NAME]" at bounding box center [520, 690] width 898 height 18
click at [700, 678] on div "Address 1: shipping" at bounding box center [520, 669] width 898 height 18
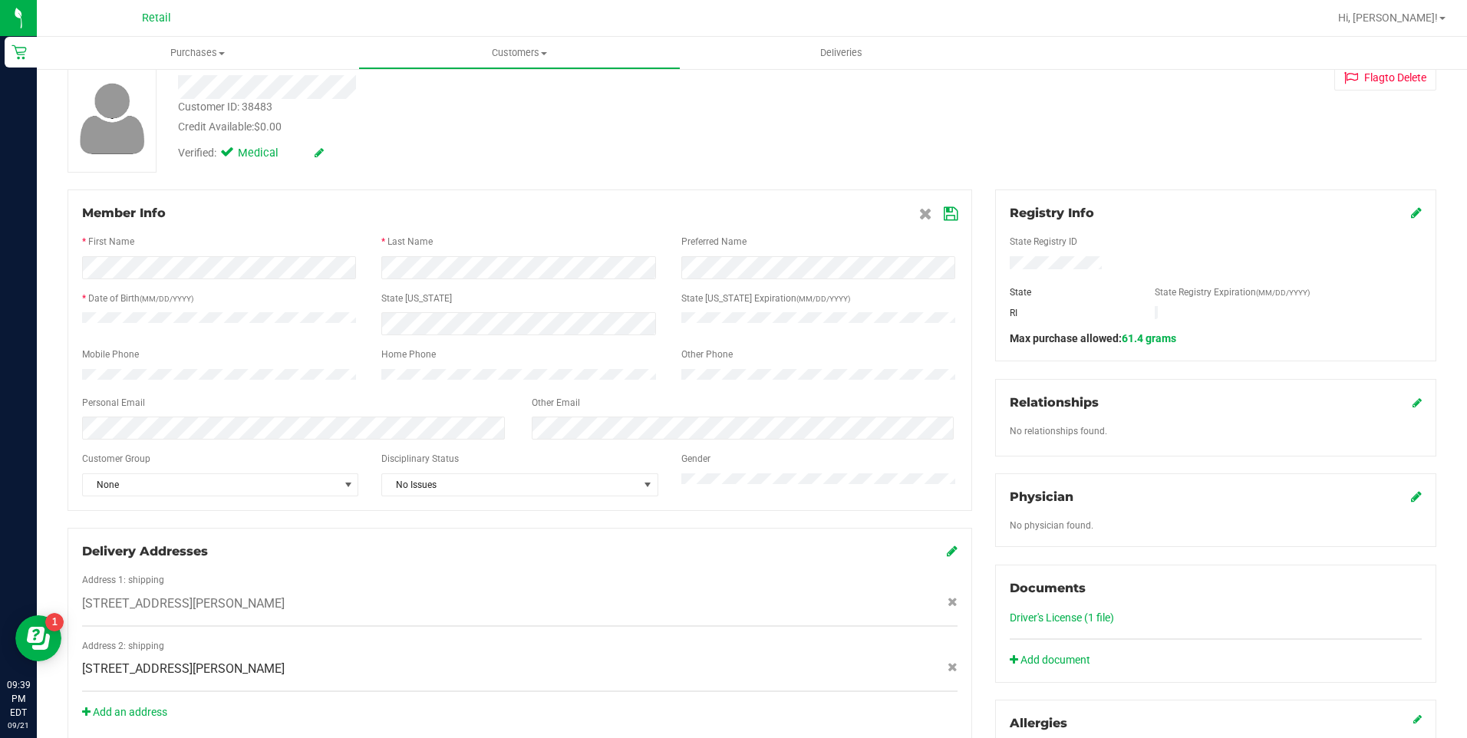
scroll to position [153, 0]
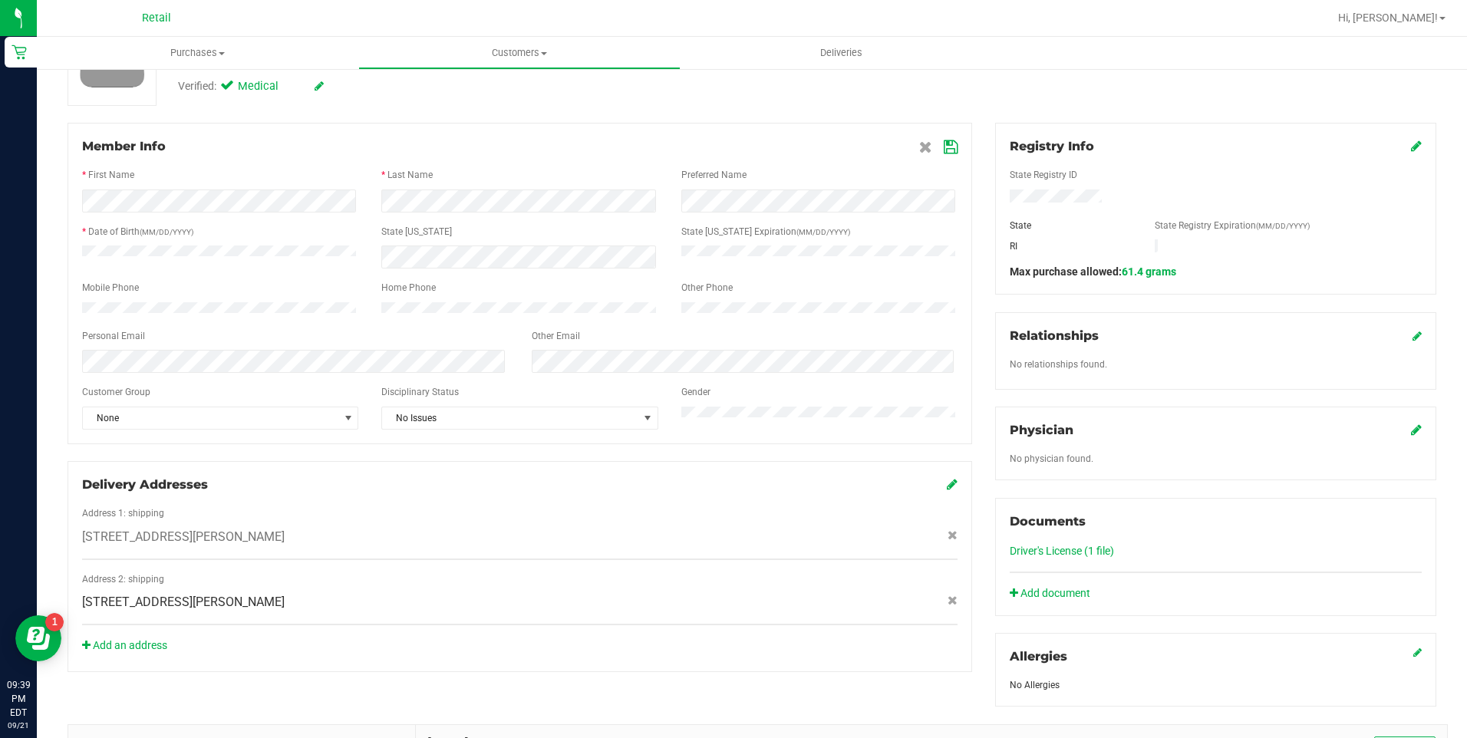
click at [1055, 552] on link "Driver's License (1 file)" at bounding box center [1062, 551] width 104 height 12
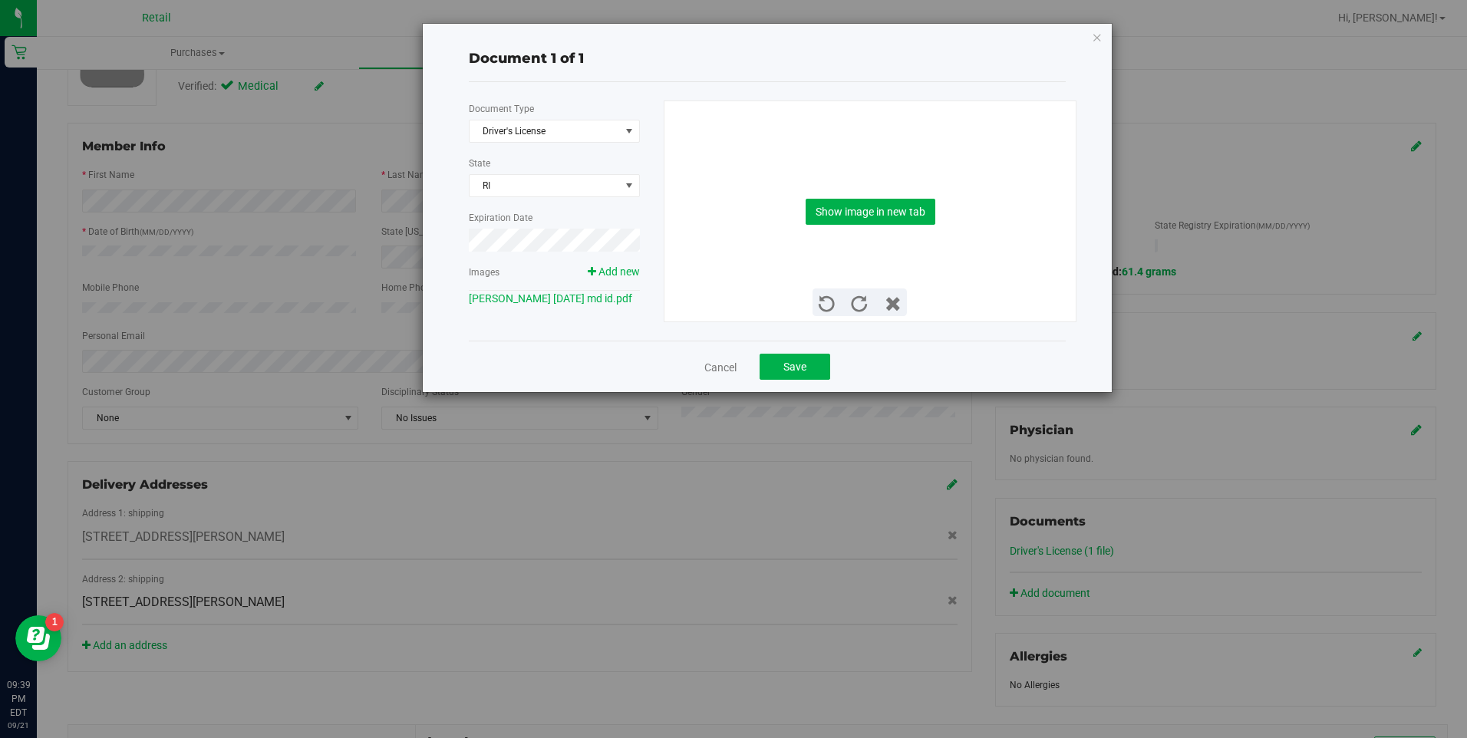
click at [615, 263] on div at bounding box center [554, 258] width 171 height 12
click at [617, 272] on span "Add new" at bounding box center [618, 271] width 41 height 12
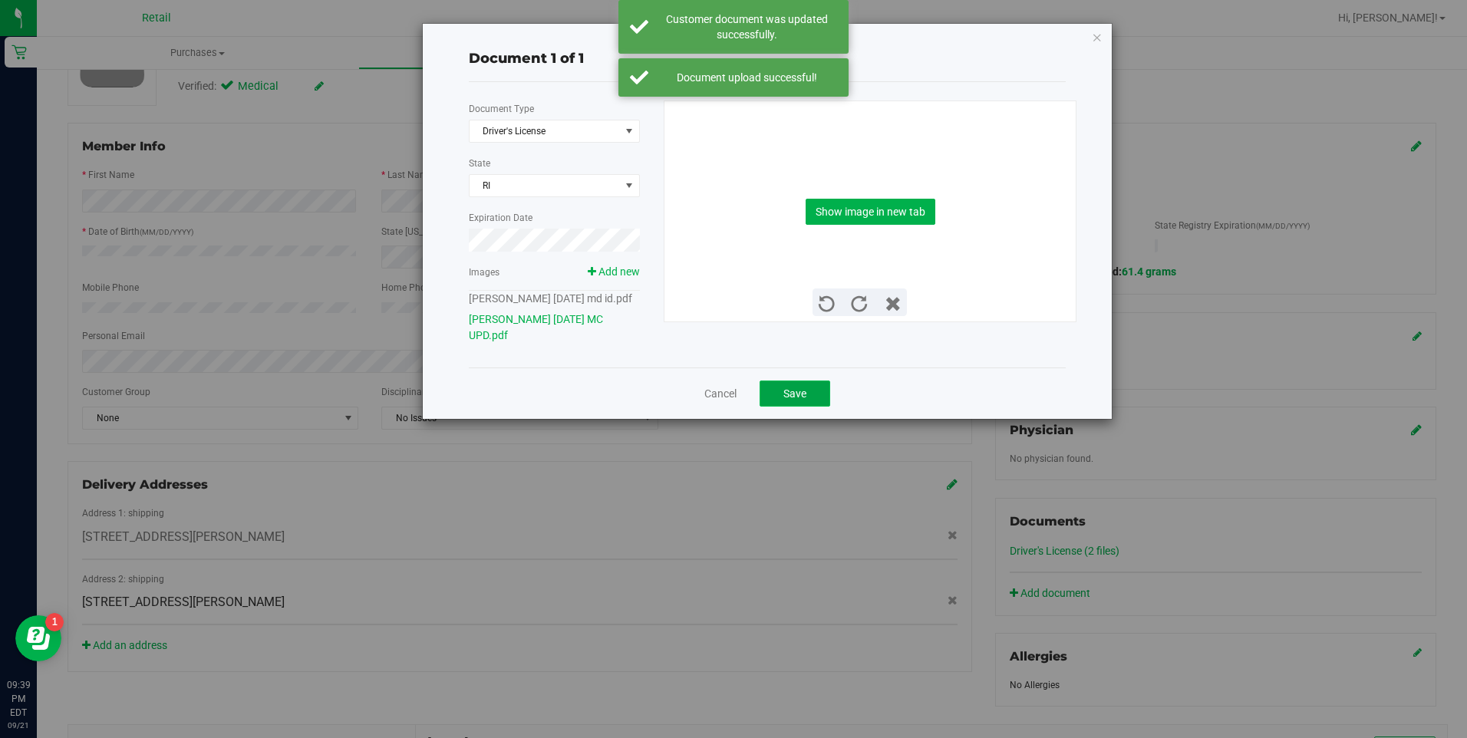
click at [788, 400] on span "Save" at bounding box center [794, 393] width 23 height 12
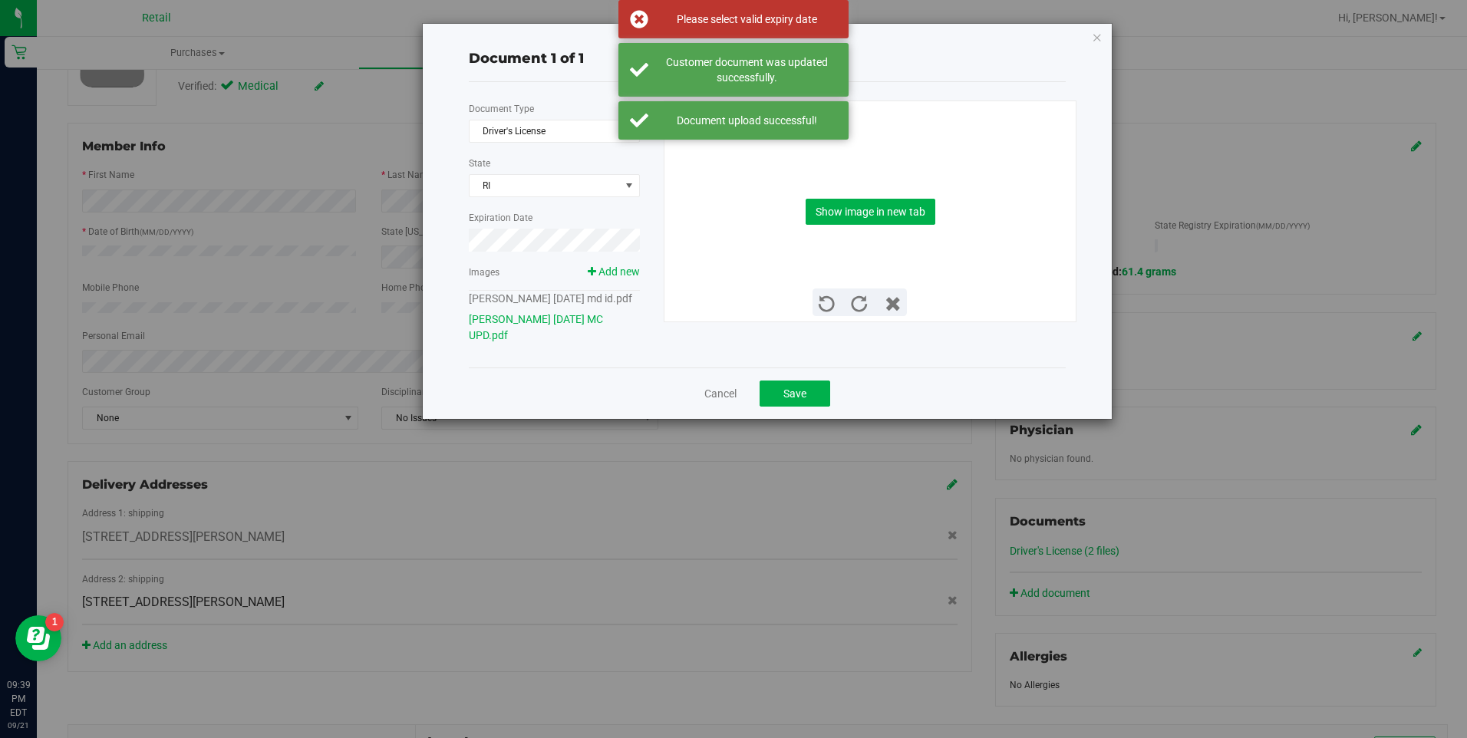
click at [233, 156] on div "Document 1 of 1 Document Type Driver's License 1 State [GEOGRAPHIC_DATA] Expira…" at bounding box center [739, 369] width 1479 height 738
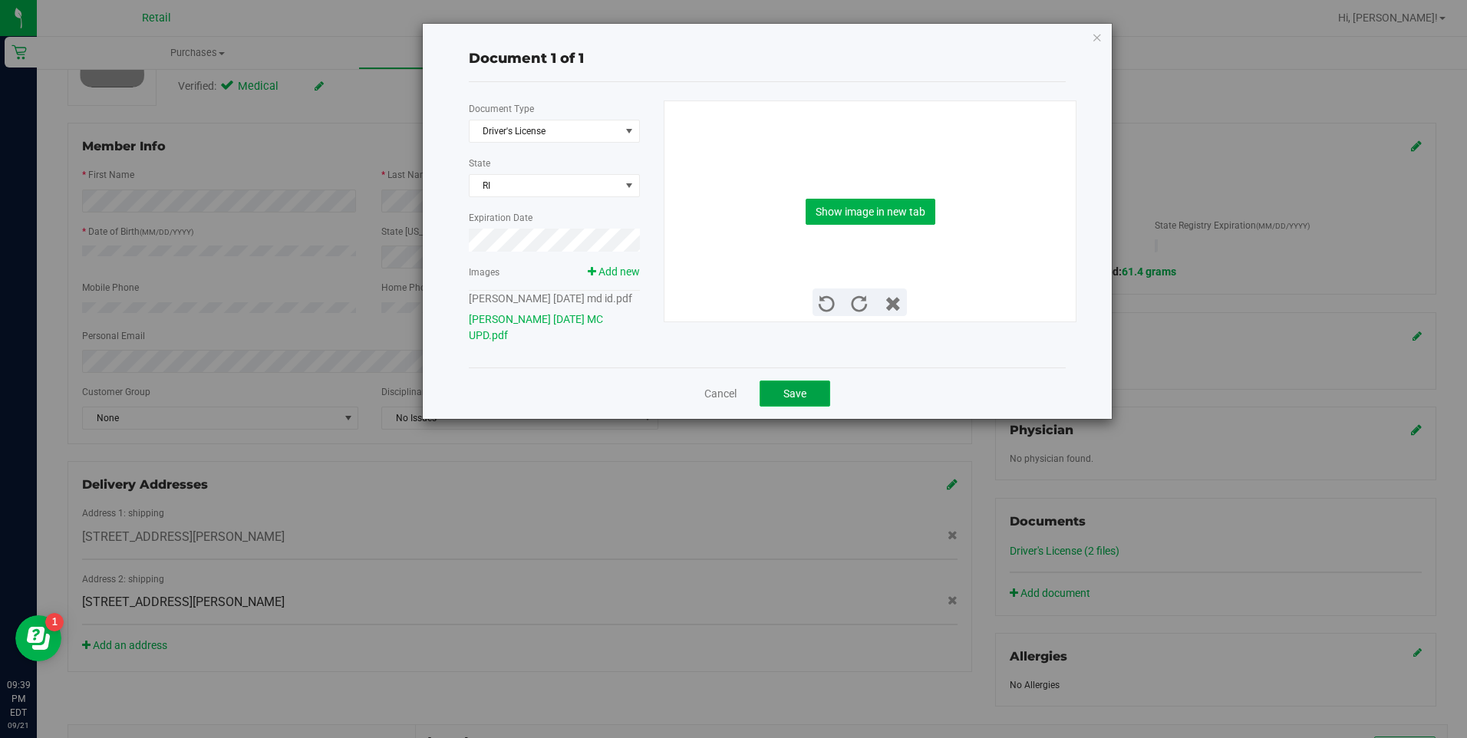
click at [815, 404] on button "Save" at bounding box center [795, 394] width 71 height 26
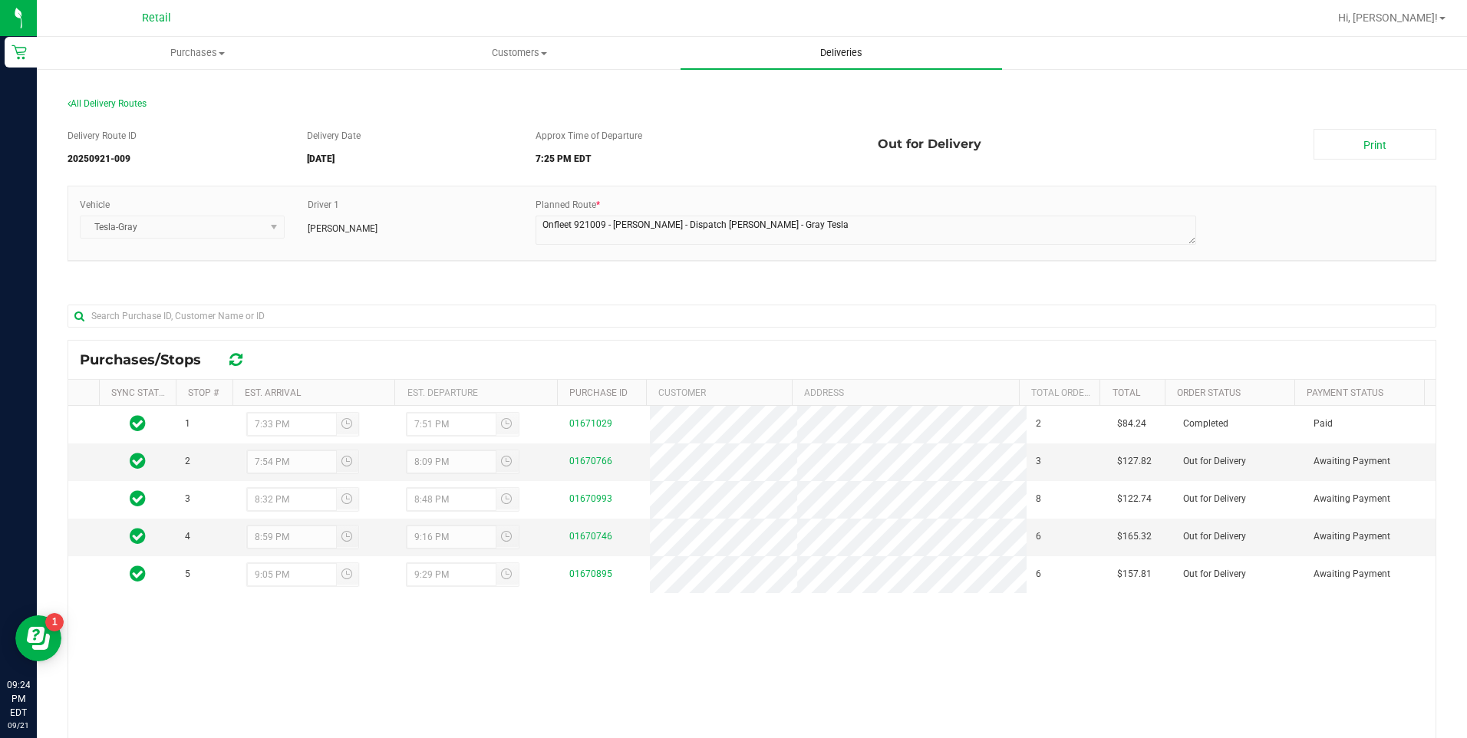
click at [833, 54] on span "Deliveries" at bounding box center [842, 53] width 84 height 14
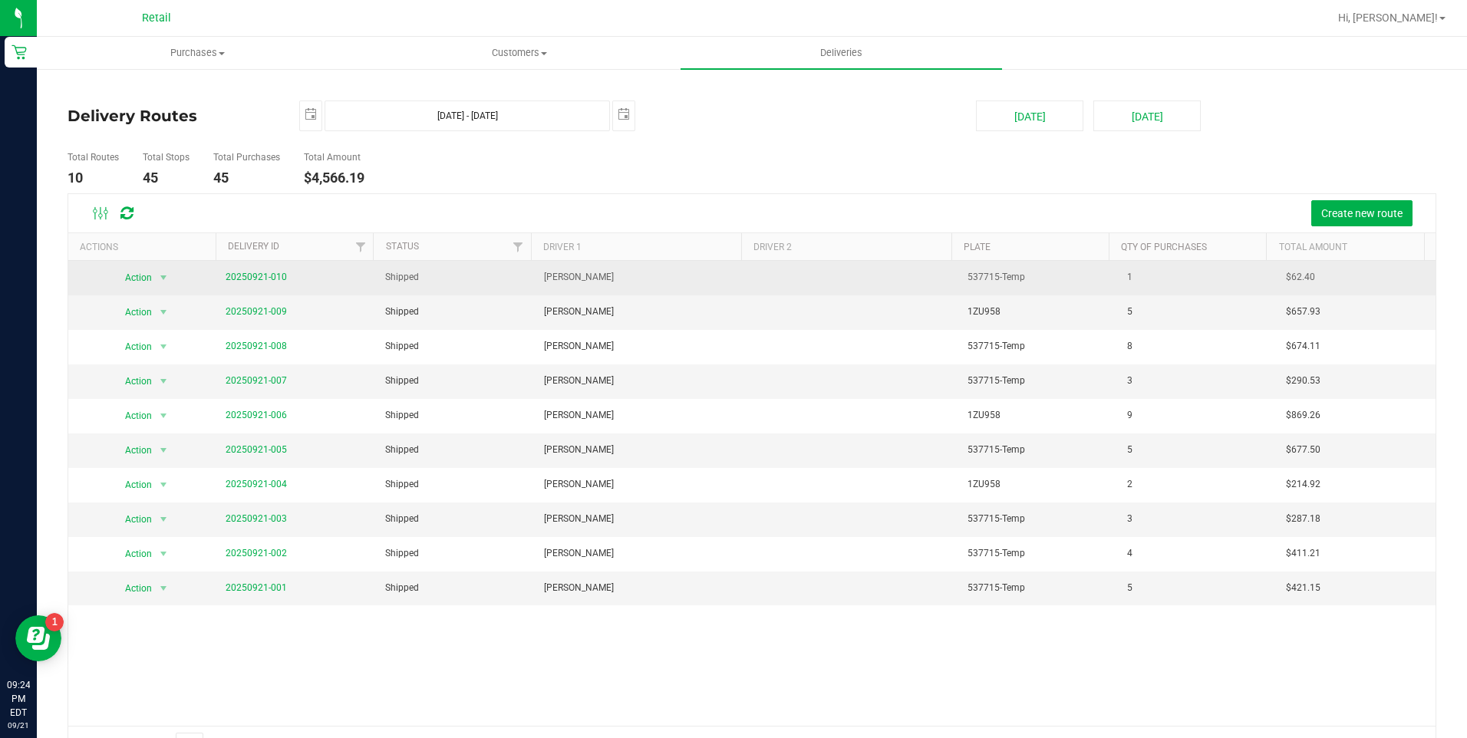
click at [272, 270] on span "20250921-010" at bounding box center [256, 277] width 61 height 15
click at [261, 278] on link "20250921-010" at bounding box center [256, 277] width 61 height 11
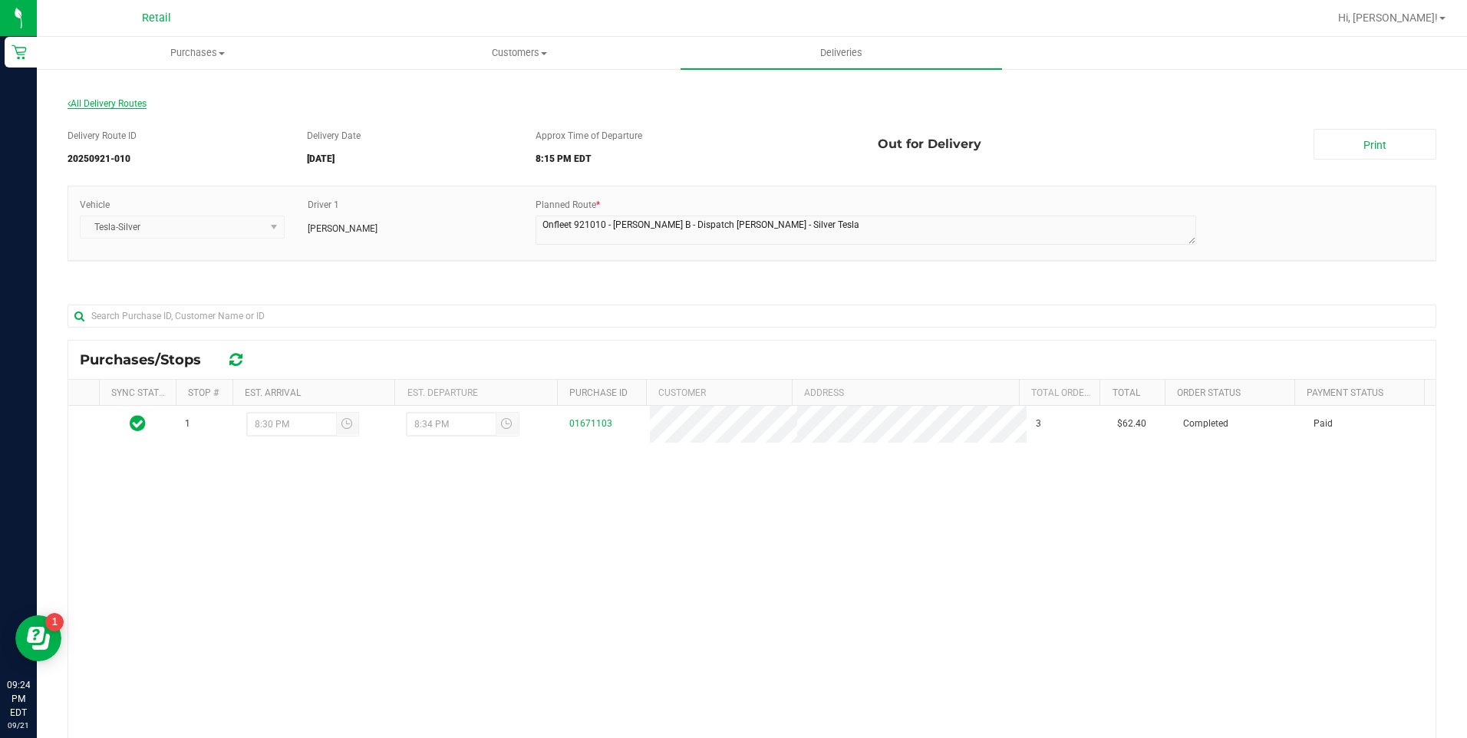
click at [99, 98] on span "All Delivery Routes" at bounding box center [107, 103] width 79 height 11
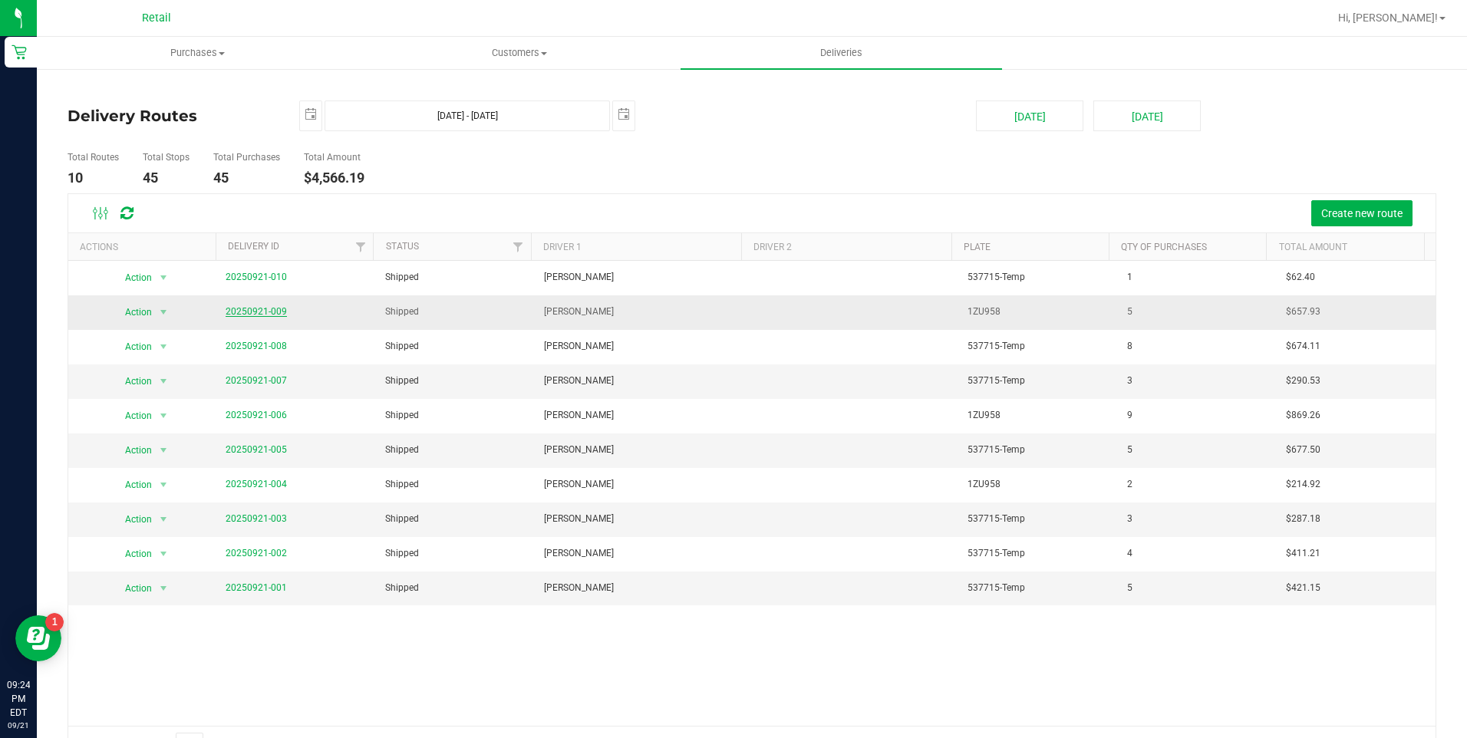
click at [258, 314] on link "20250921-009" at bounding box center [256, 311] width 61 height 11
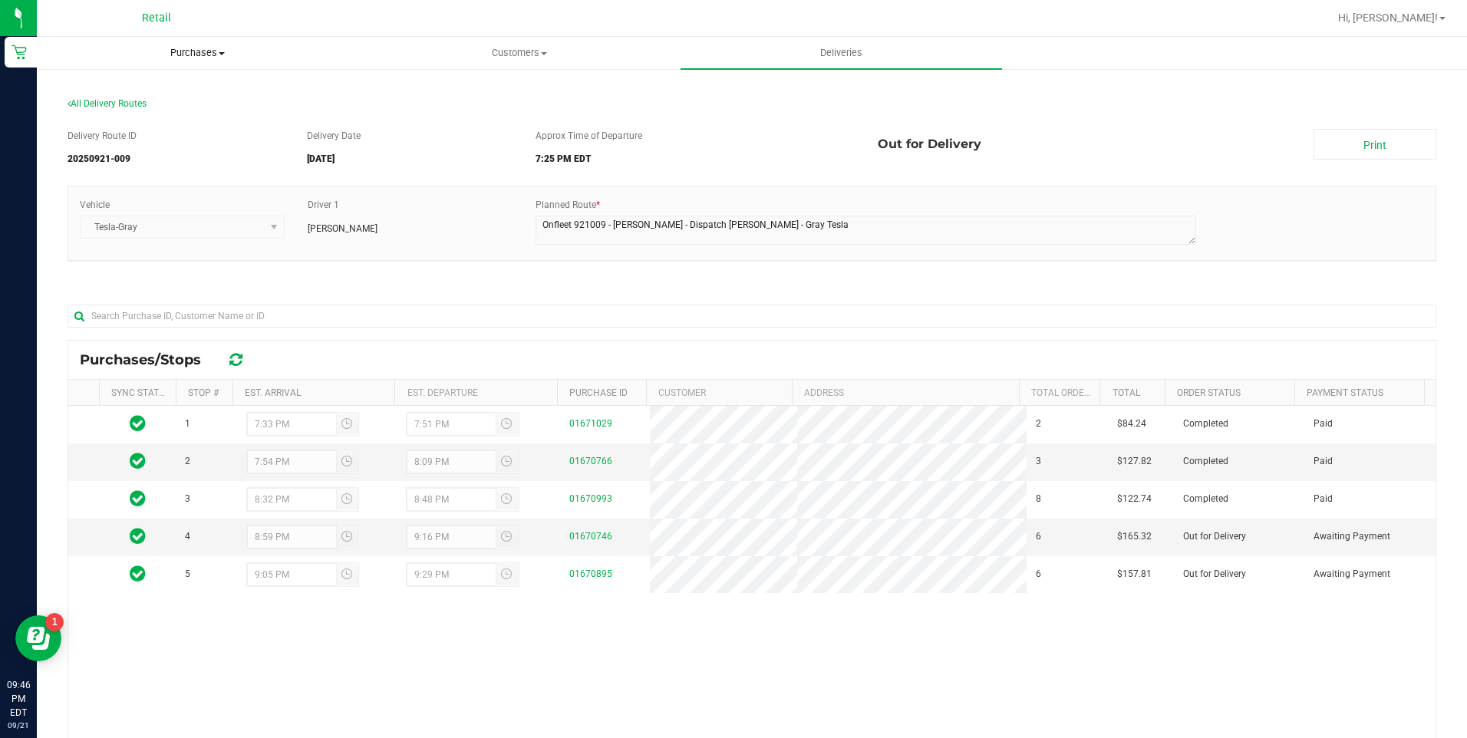
click at [185, 43] on uib-tab-heading "Purchases Summary of purchases Fulfillment All purchases" at bounding box center [198, 53] width 320 height 31
click at [528, 54] on span "Customers" at bounding box center [519, 53] width 320 height 14
click at [441, 100] on li "All customers" at bounding box center [518, 93] width 321 height 18
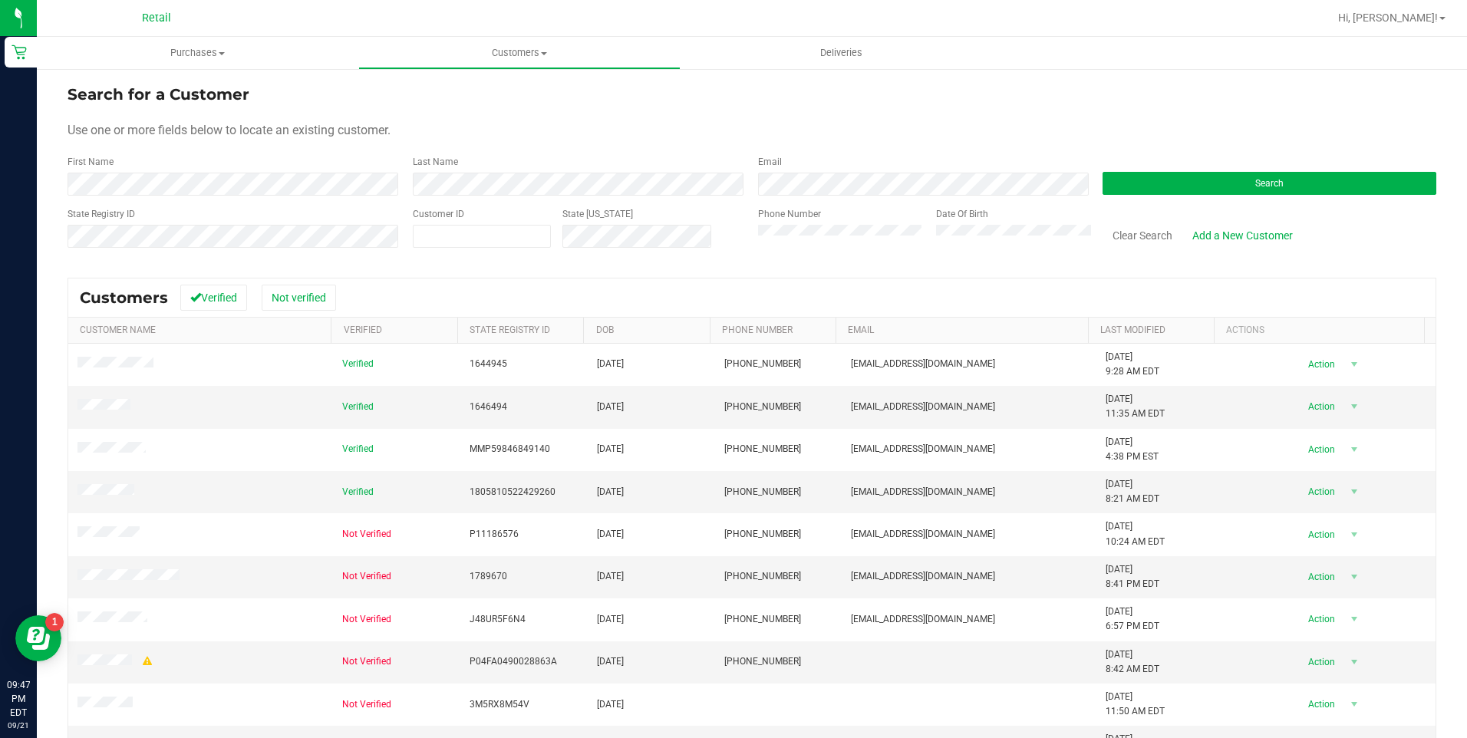
click at [488, 196] on form "Search for a Customer Use one or more fields below to locate an existing custom…" at bounding box center [752, 172] width 1369 height 179
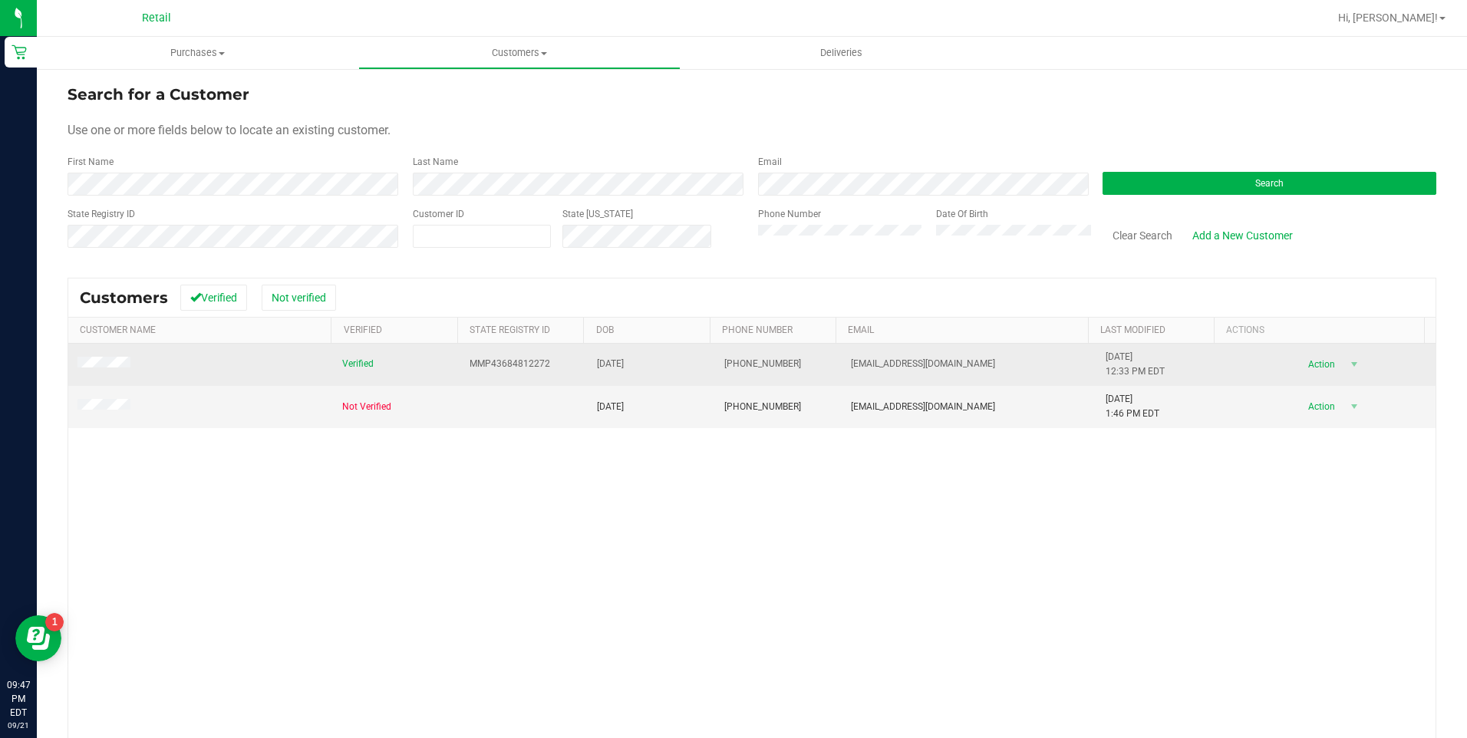
click at [124, 370] on span at bounding box center [106, 364] width 58 height 15
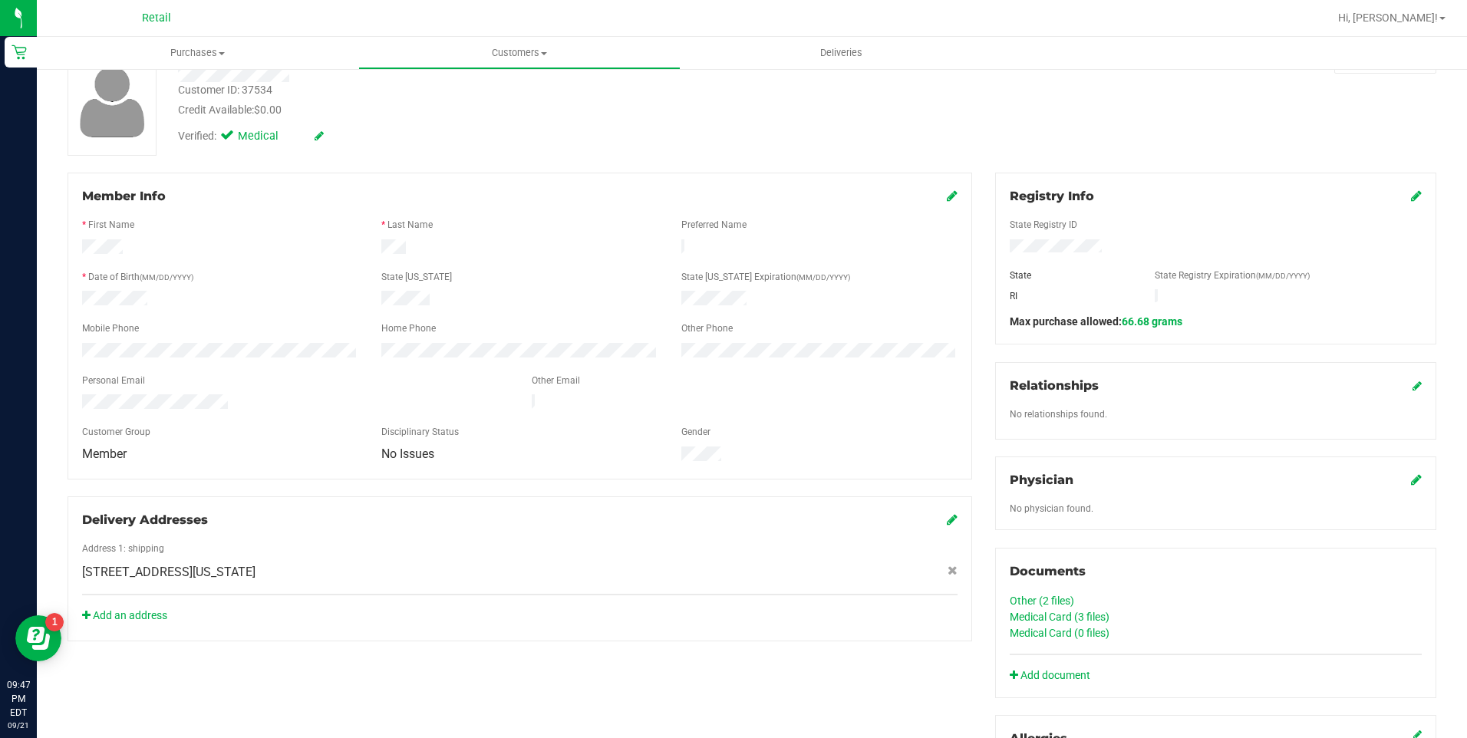
scroll to position [77, 0]
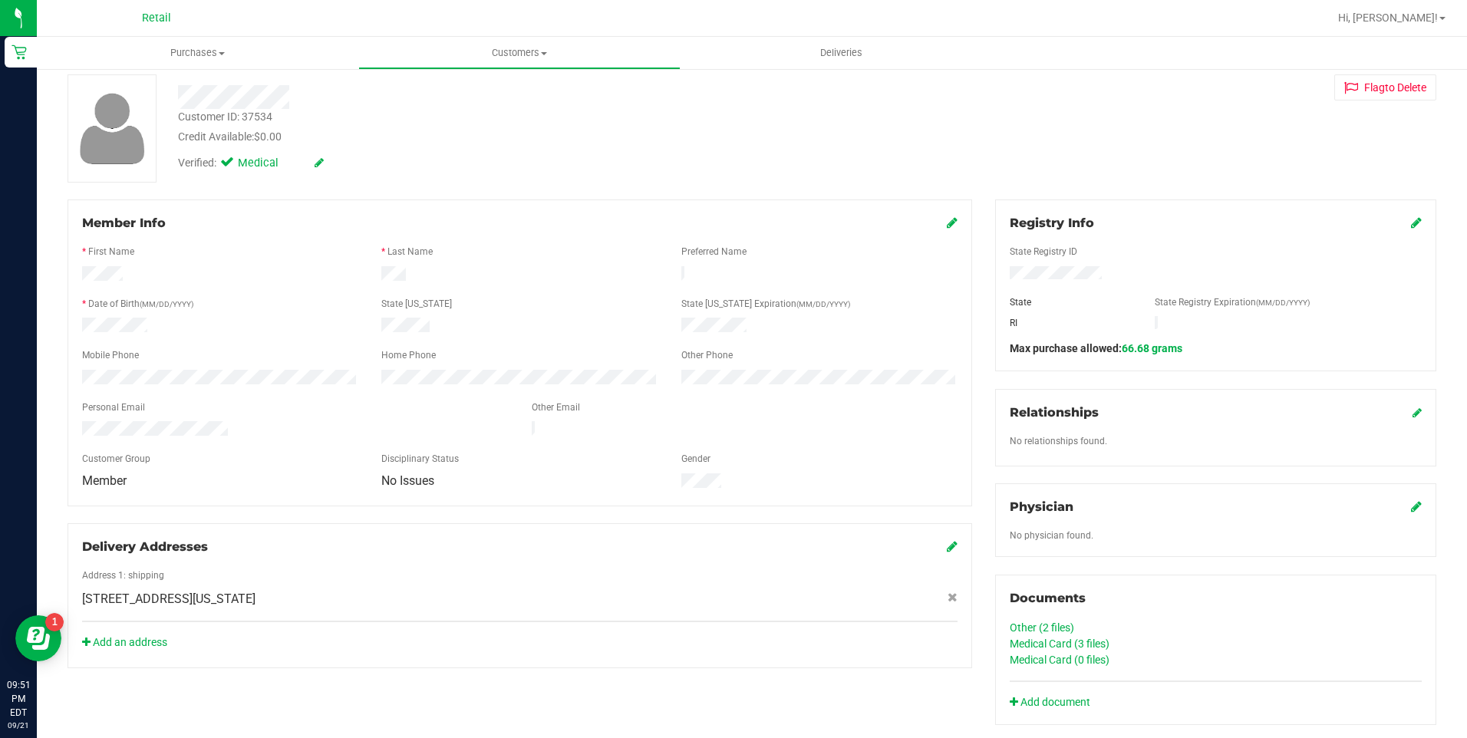
click at [910, 714] on div "Member Info * First Name * Last Name Preferred Name * Date of Birth (MM/DD/YYYY…" at bounding box center [752, 619] width 1392 height 841
click at [1057, 645] on link "Medical Card (3 files)" at bounding box center [1060, 644] width 100 height 12
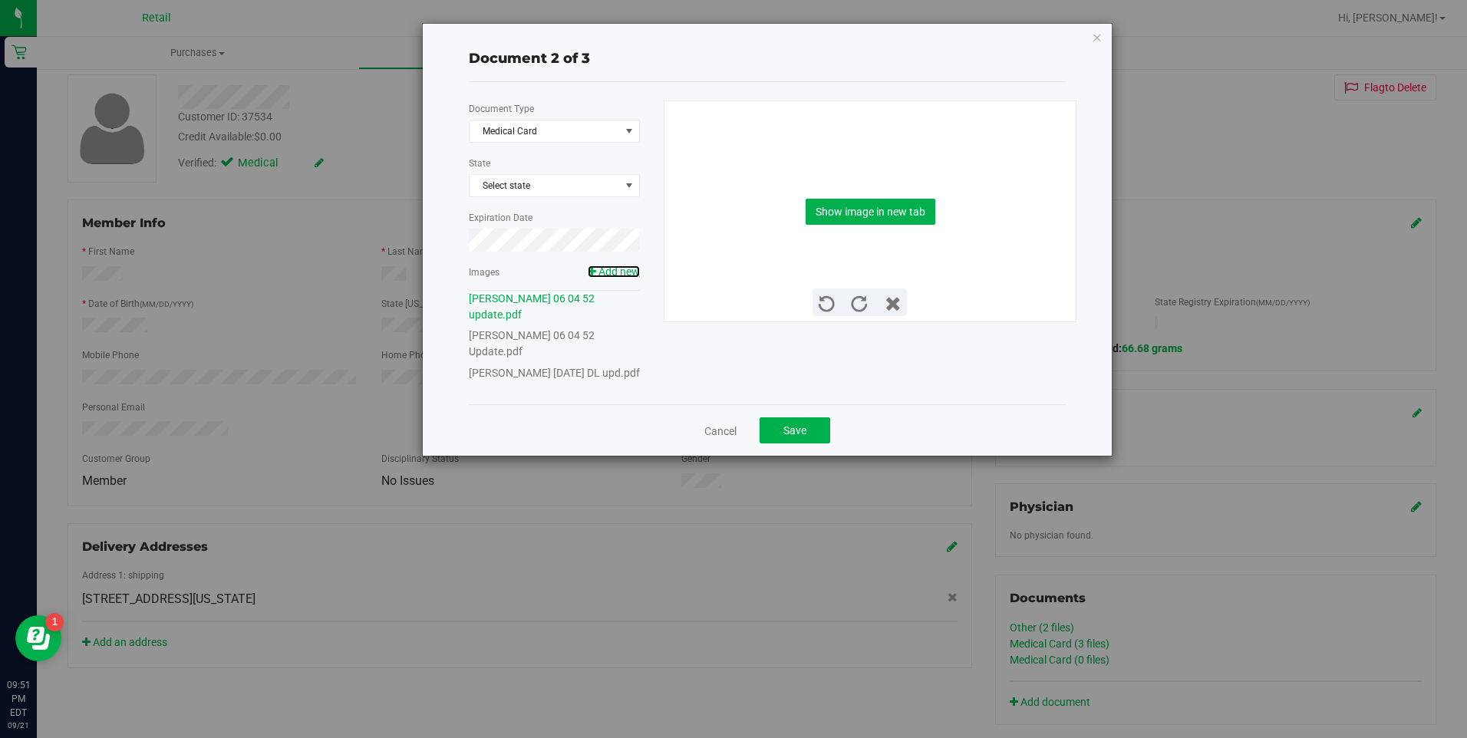
click at [618, 271] on span "Add new" at bounding box center [618, 271] width 41 height 12
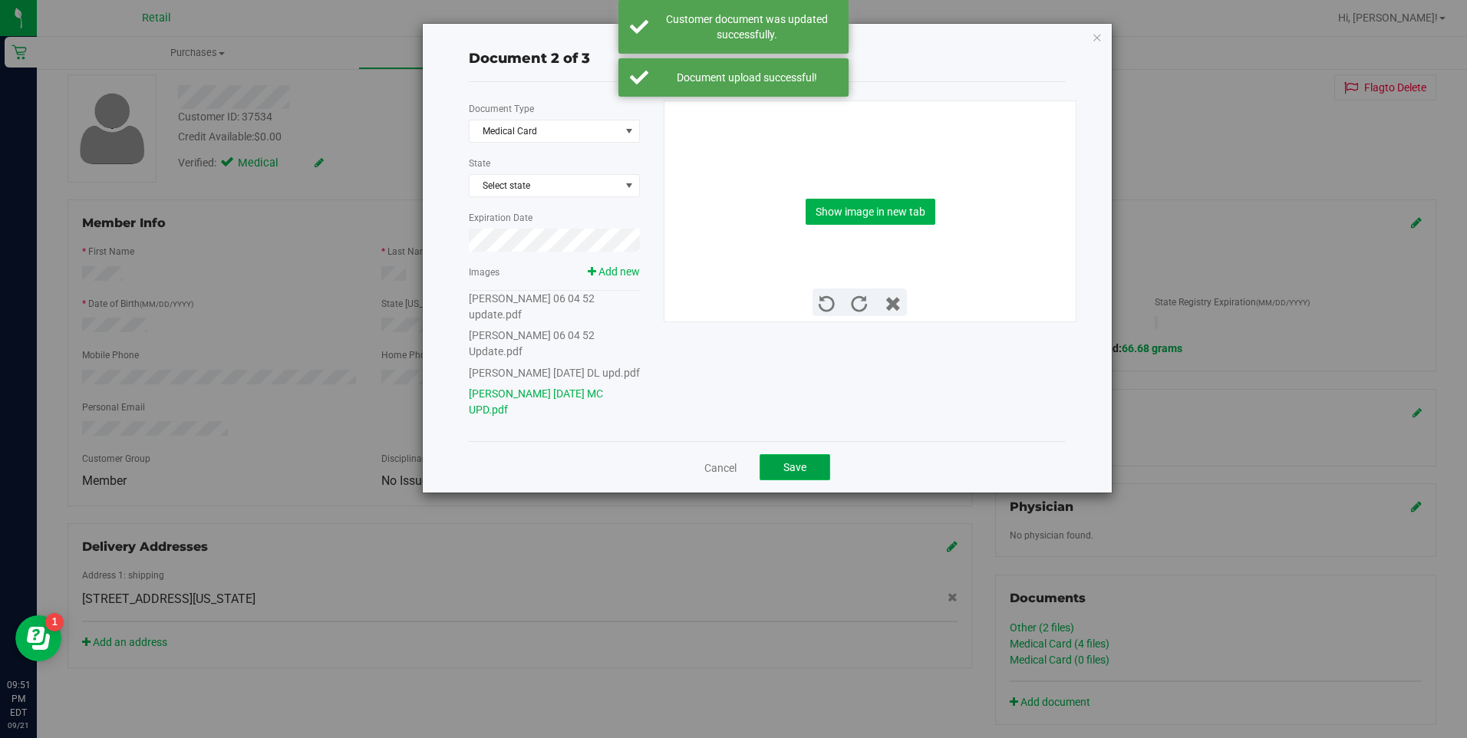
click at [790, 461] on span "Save" at bounding box center [794, 467] width 23 height 12
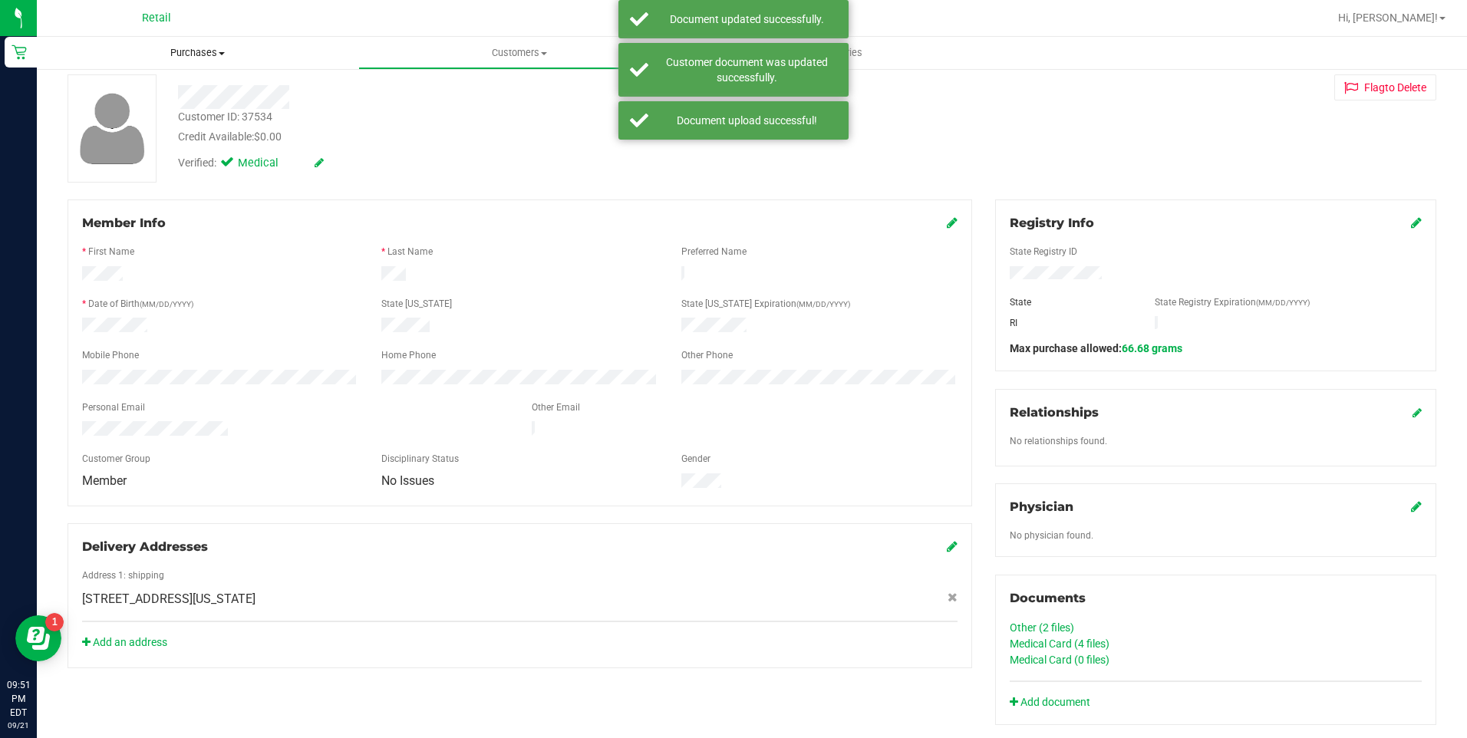
click at [228, 58] on span "Purchases" at bounding box center [197, 53] width 321 height 14
click at [155, 84] on li "Summary of purchases" at bounding box center [197, 93] width 321 height 18
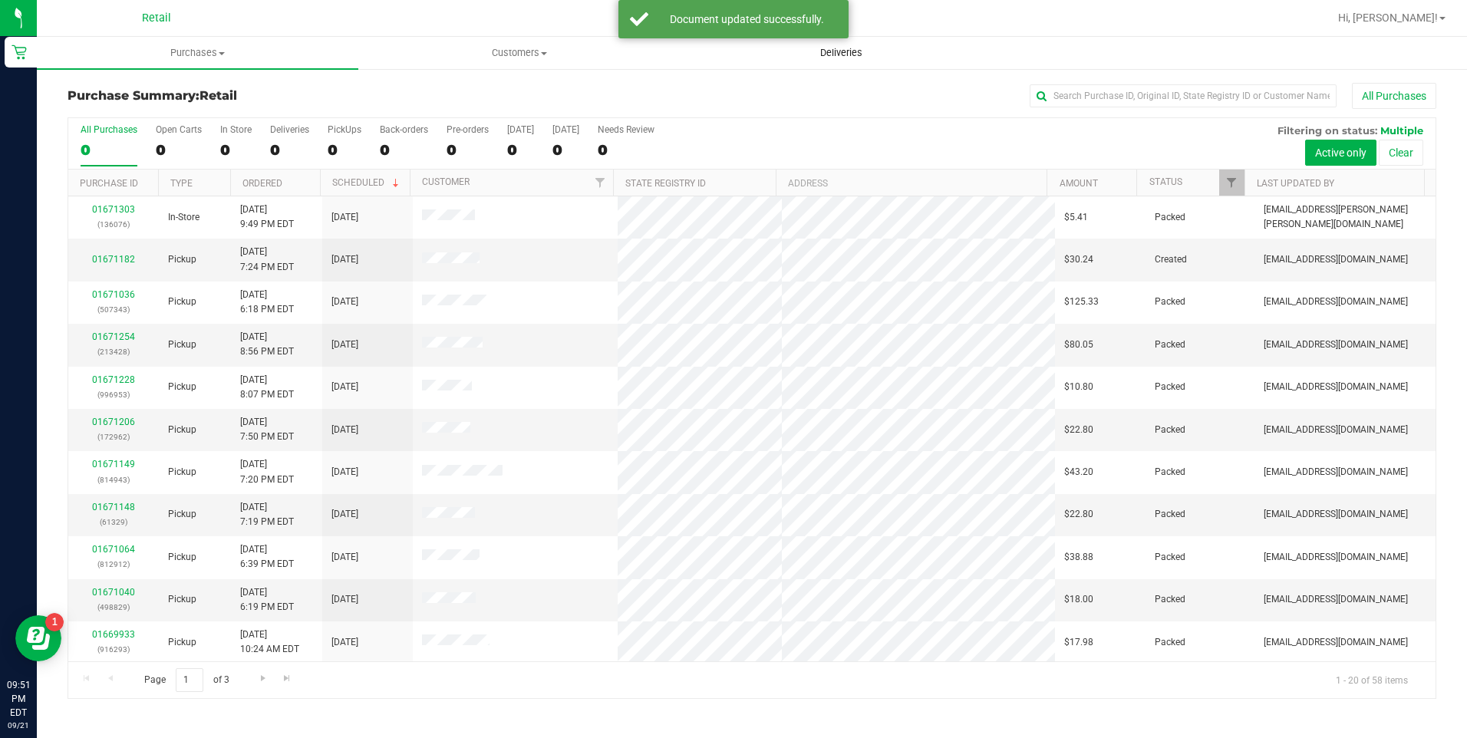
click at [882, 50] on span "Deliveries" at bounding box center [842, 53] width 84 height 14
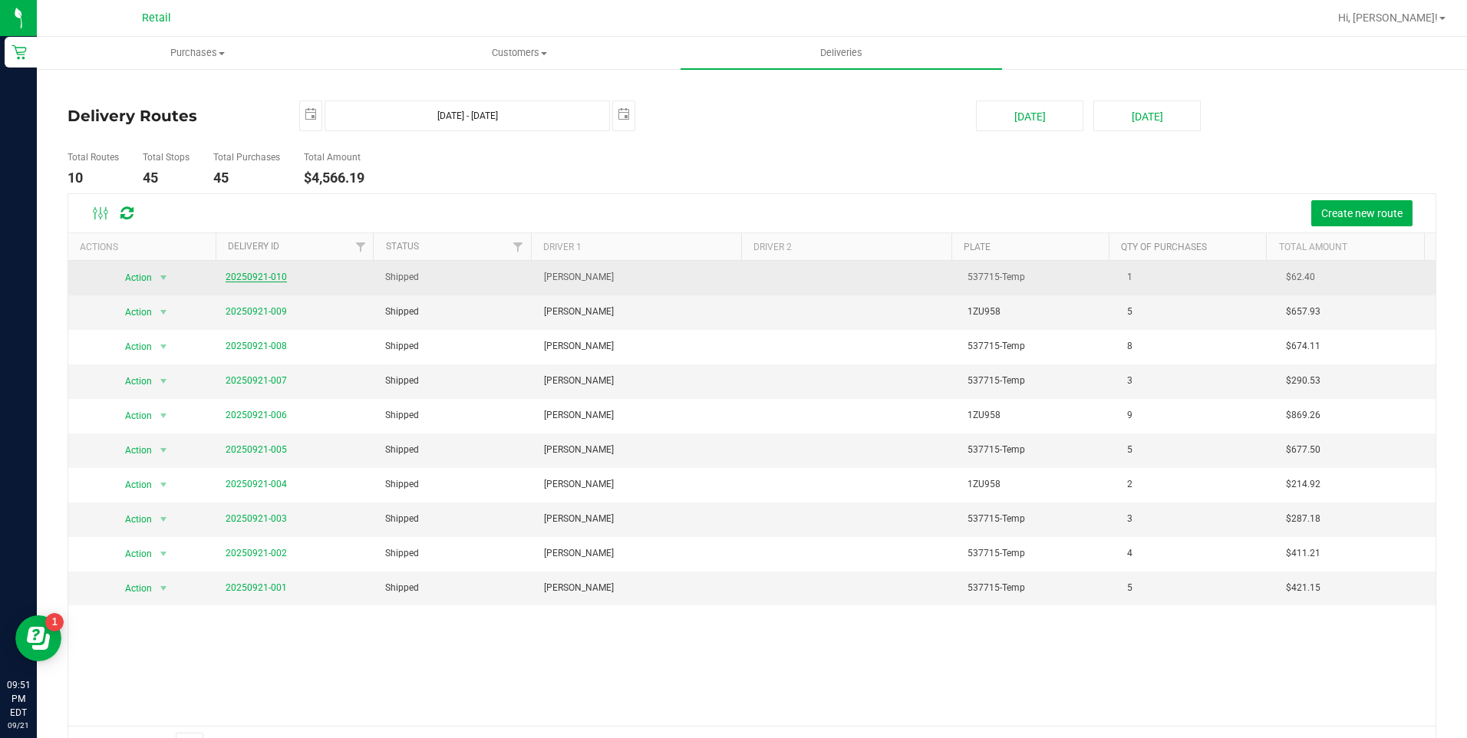
click at [250, 278] on link "20250921-010" at bounding box center [256, 277] width 61 height 11
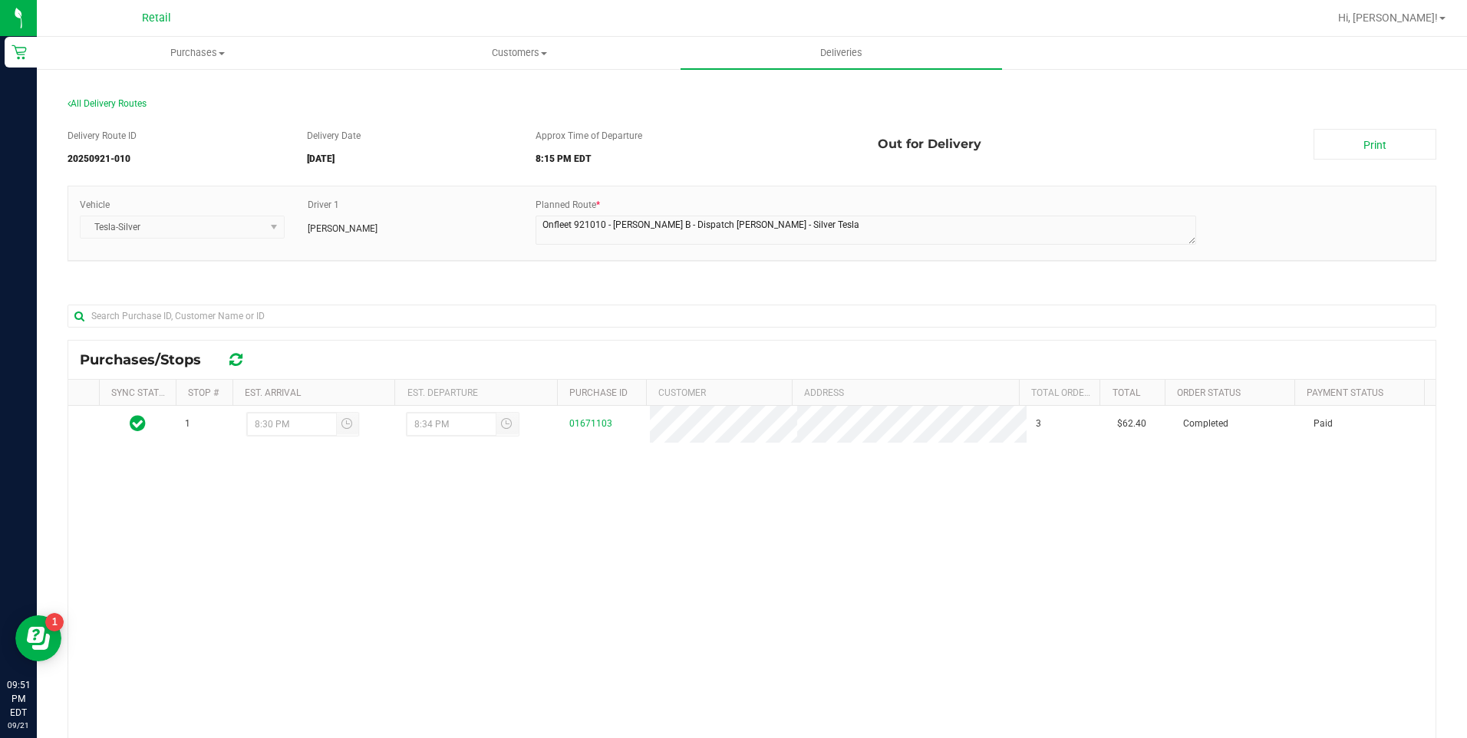
click at [113, 92] on section "All Delivery Routes Delivery Route ID 20250921-010 Delivery Date 09/21/2025 App…" at bounding box center [752, 508] width 1369 height 851
click at [117, 102] on span "All Delivery Routes" at bounding box center [107, 103] width 79 height 11
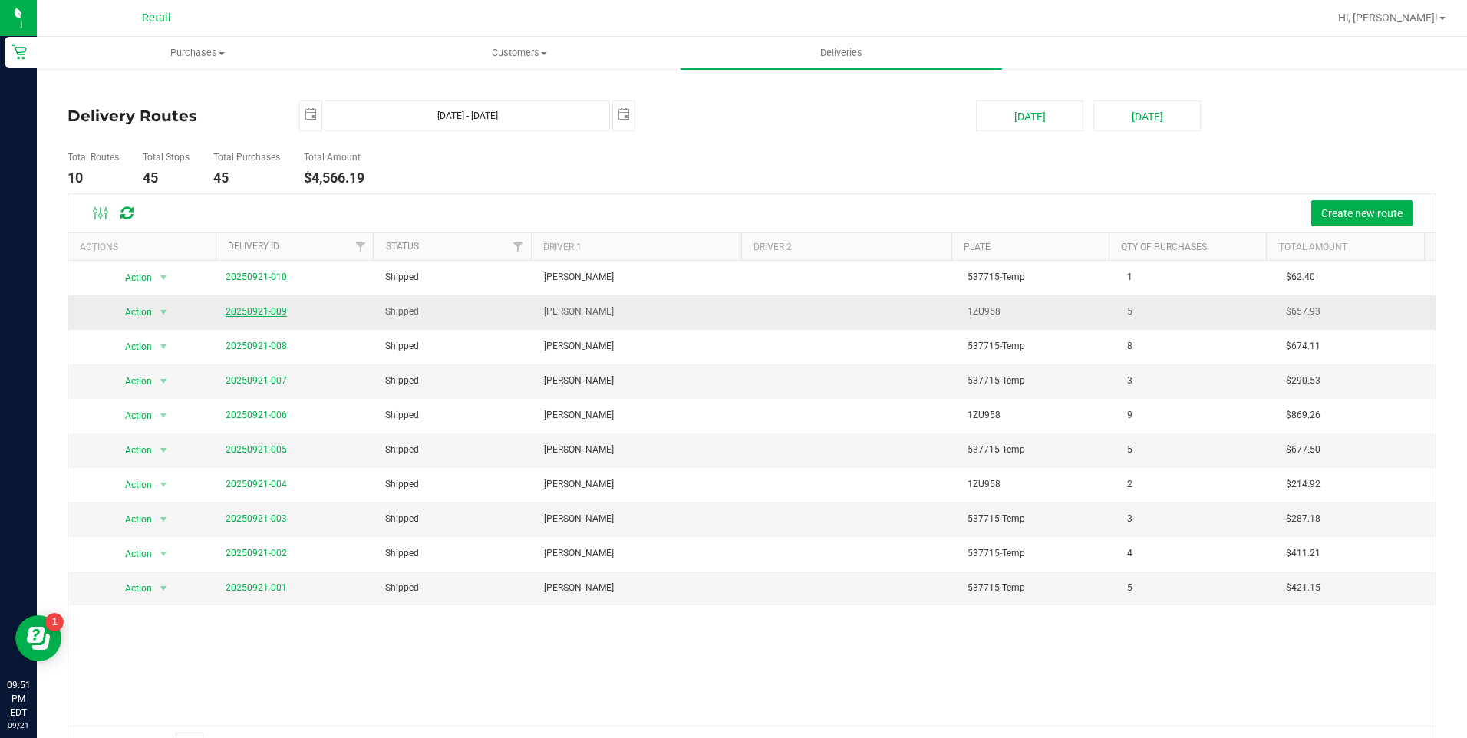
click at [246, 313] on link "20250921-009" at bounding box center [256, 311] width 61 height 11
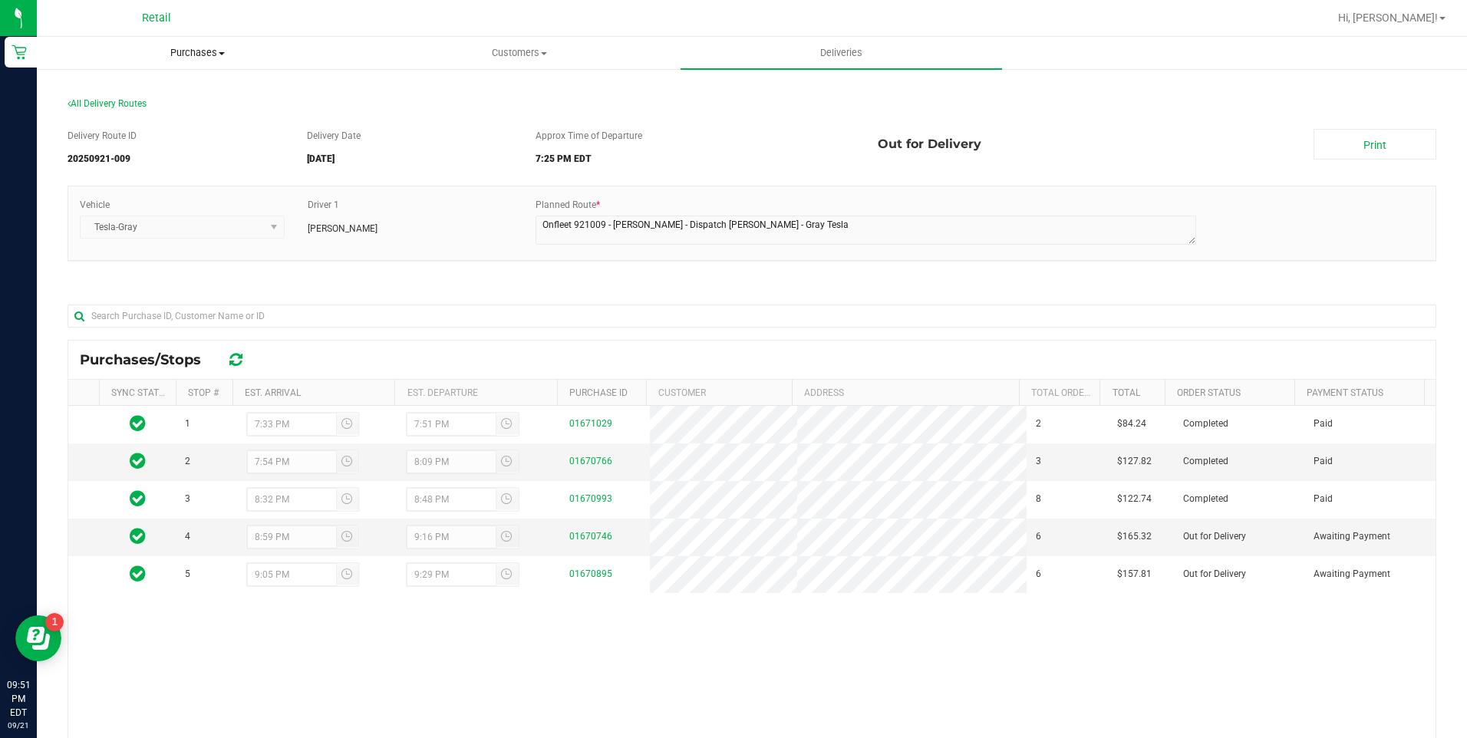
click at [190, 58] on span "Purchases" at bounding box center [198, 53] width 320 height 14
click at [147, 86] on span "Summary of purchases" at bounding box center [115, 92] width 157 height 13
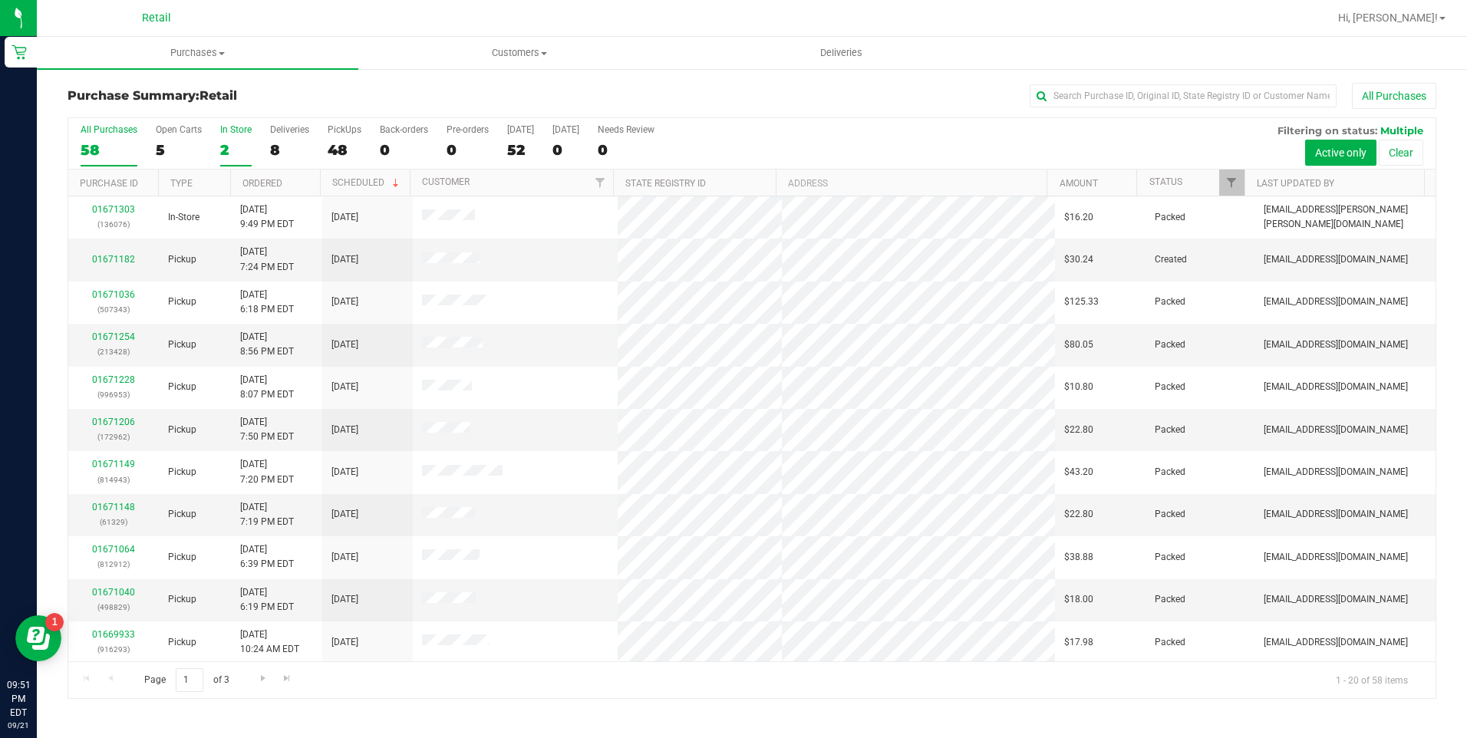
click at [229, 145] on div "2" at bounding box center [235, 150] width 31 height 18
click at [0, 0] on input "In Store 2" at bounding box center [0, 0] width 0 height 0
click at [226, 147] on div "3" at bounding box center [235, 150] width 31 height 18
click at [0, 0] on input "In Store 3" at bounding box center [0, 0] width 0 height 0
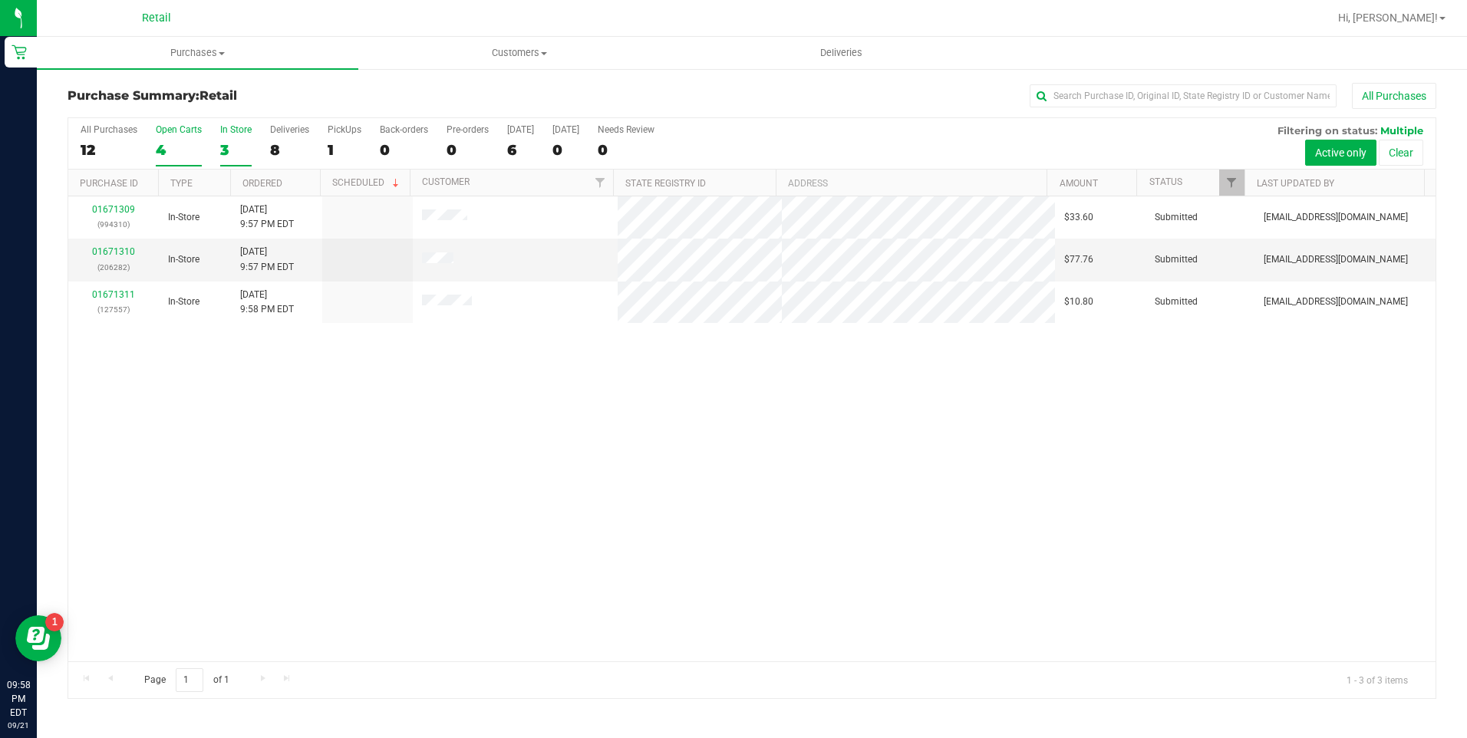
click at [160, 153] on div "4" at bounding box center [179, 150] width 46 height 18
click at [0, 0] on input "Open Carts 4" at bounding box center [0, 0] width 0 height 0
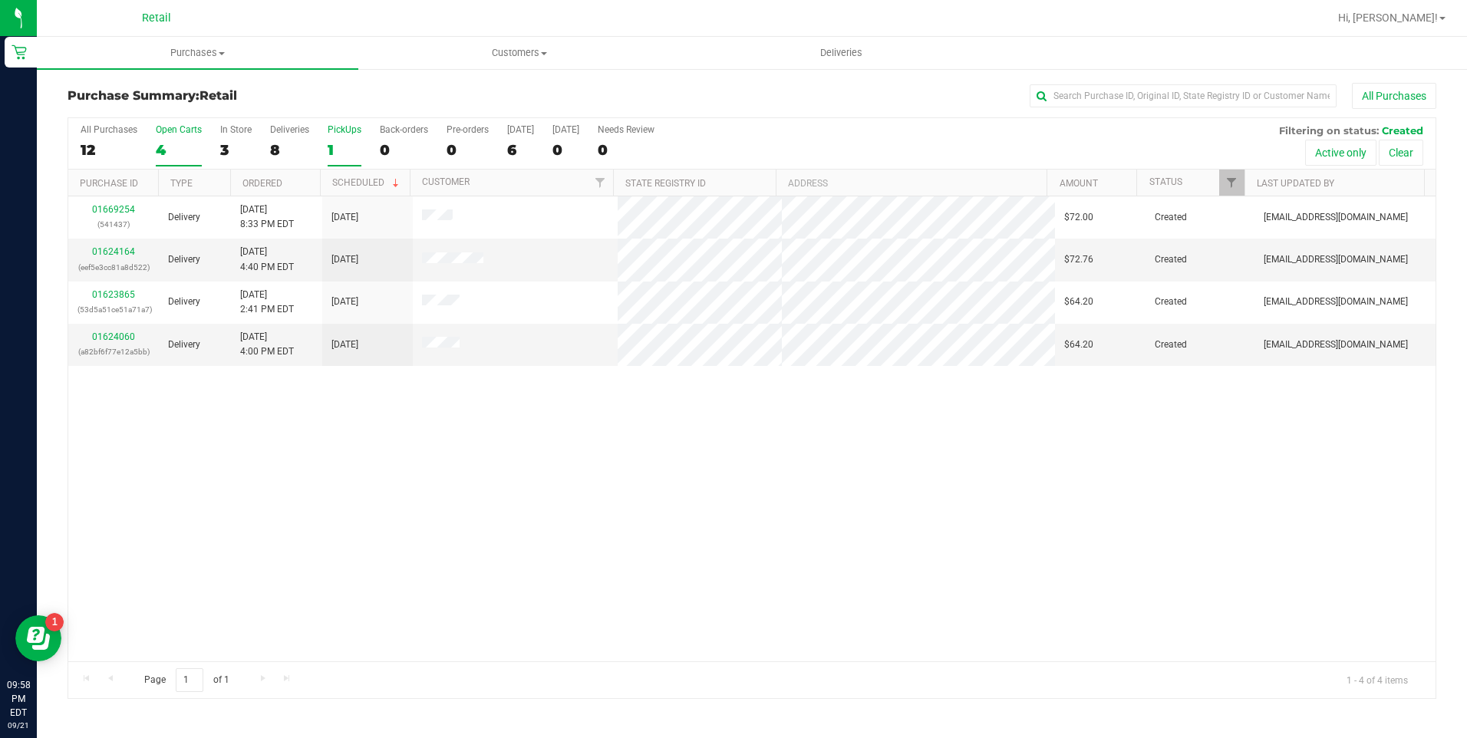
click at [340, 152] on div "1" at bounding box center [345, 150] width 34 height 18
click at [0, 0] on input "PickUps 1" at bounding box center [0, 0] width 0 height 0
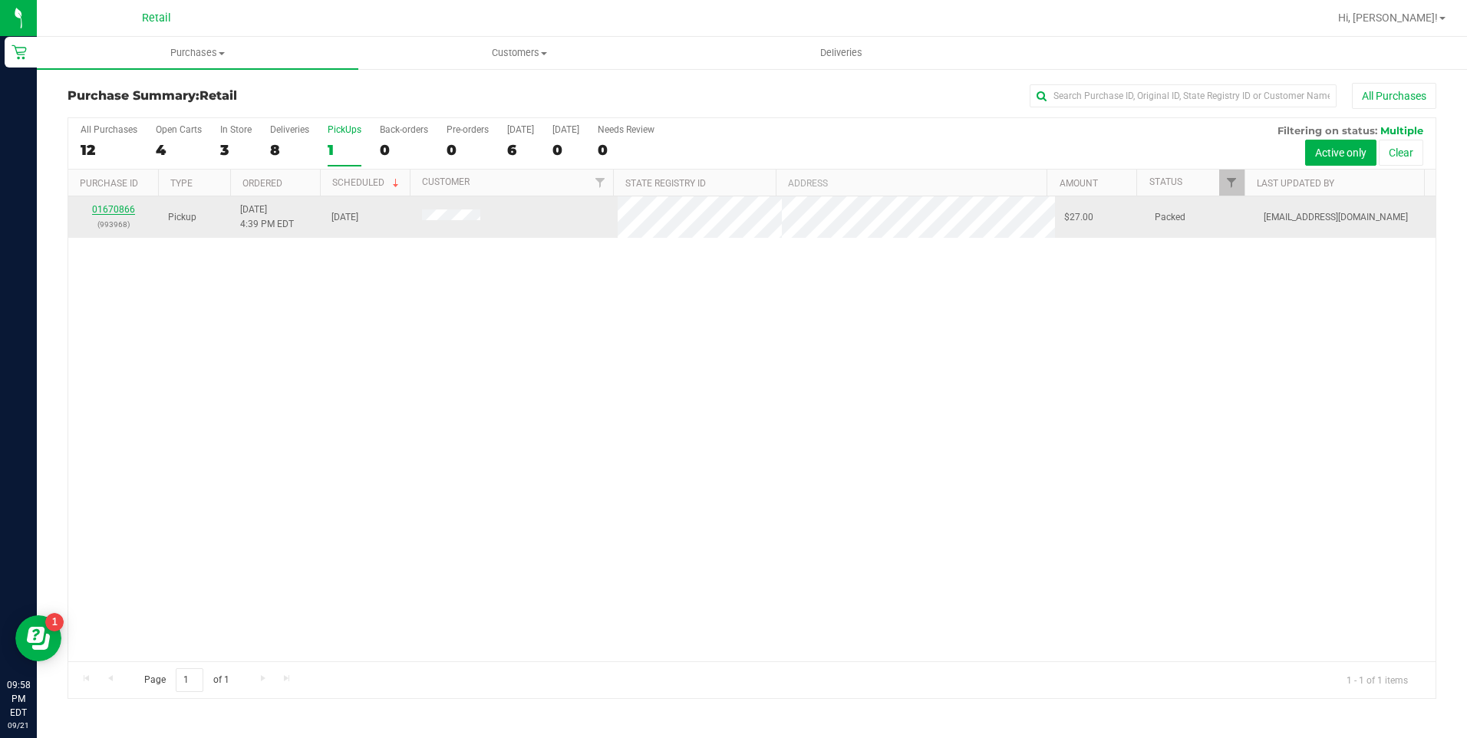
click at [123, 206] on link "01670866" at bounding box center [113, 209] width 43 height 11
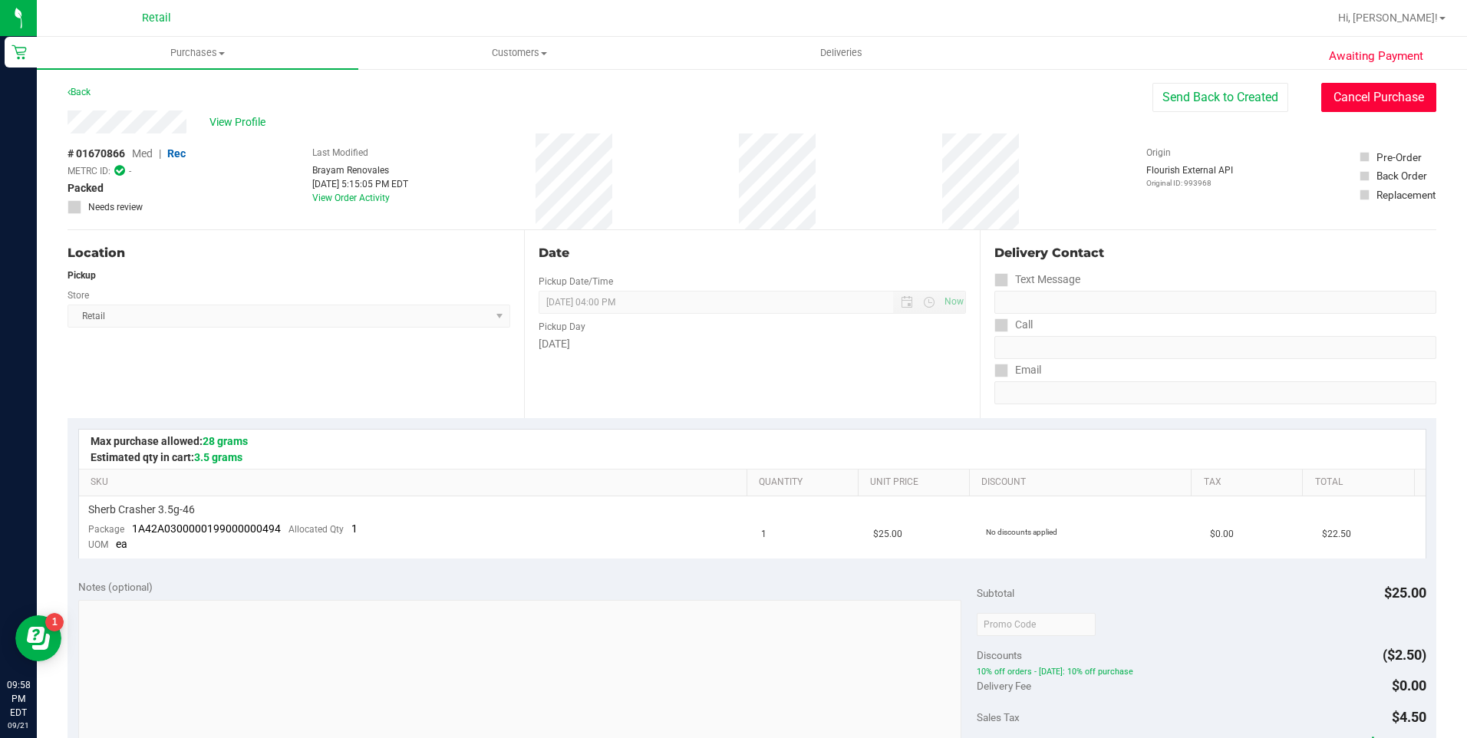
click at [1335, 88] on button "Cancel Purchase" at bounding box center [1378, 97] width 115 height 29
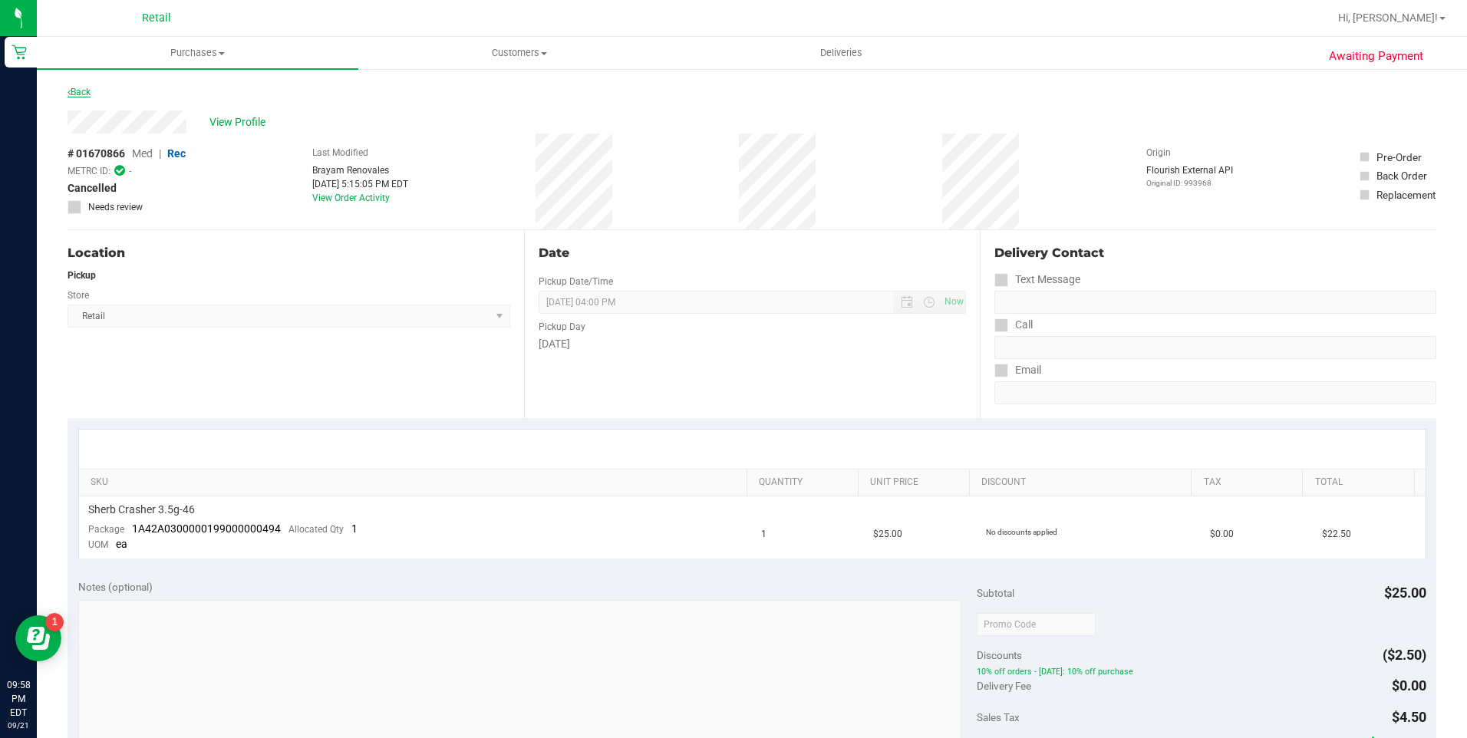
click at [79, 91] on link "Back" at bounding box center [79, 92] width 23 height 11
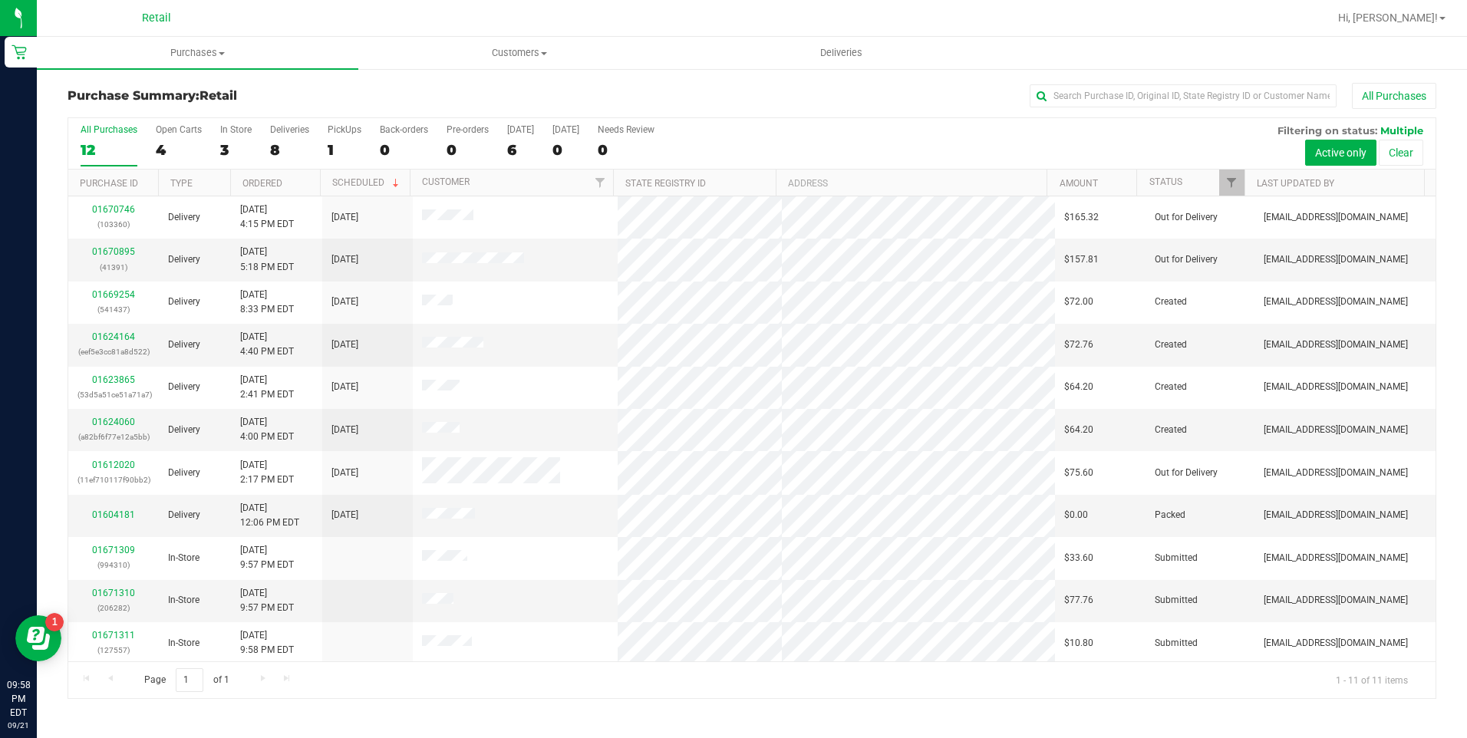
click at [218, 155] on div "All Purchases 12 Open Carts 4 In Store 3 Deliveries 8 PickUps 1 Back-orders 0 P…" at bounding box center [751, 143] width 1367 height 51
click at [225, 154] on div "3" at bounding box center [235, 150] width 31 height 18
click at [0, 0] on input "In Store 3" at bounding box center [0, 0] width 0 height 0
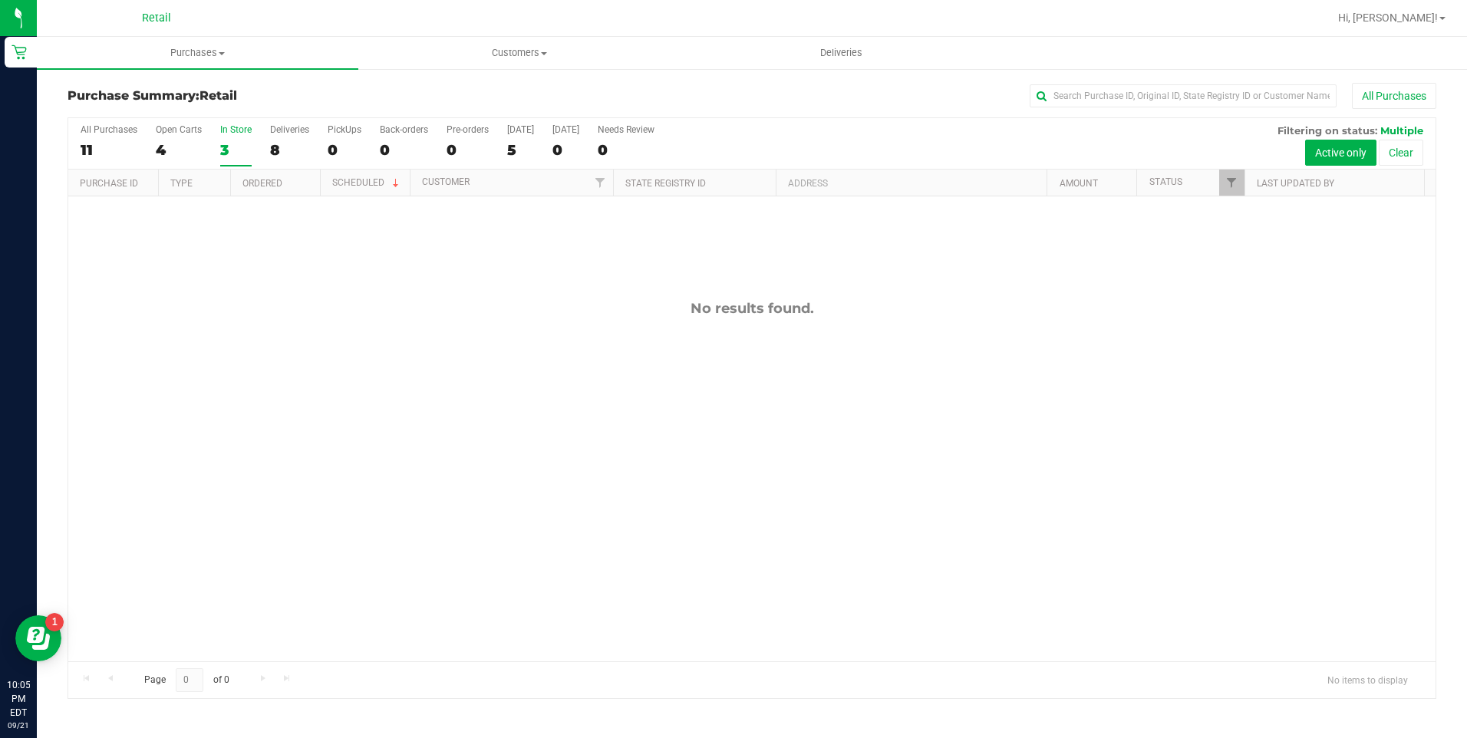
click at [238, 146] on div "3" at bounding box center [235, 150] width 31 height 18
click at [0, 0] on input "In Store 3" at bounding box center [0, 0] width 0 height 0
click at [173, 160] on label "Open Carts 4" at bounding box center [179, 145] width 46 height 42
click at [0, 0] on input "Open Carts 4" at bounding box center [0, 0] width 0 height 0
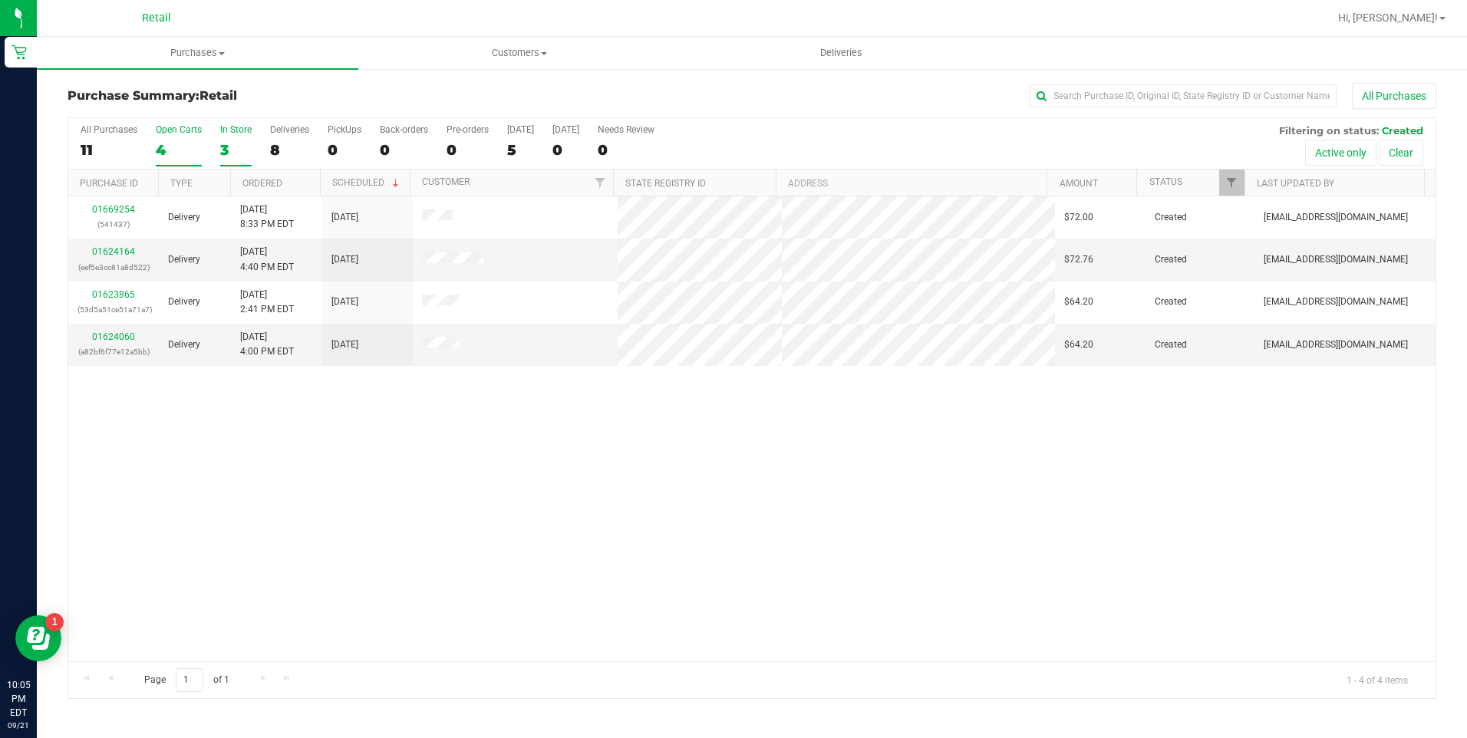
click at [231, 161] on label "In Store 3" at bounding box center [235, 145] width 31 height 42
click at [0, 0] on input "In Store 3" at bounding box center [0, 0] width 0 height 0
